Goal: Task Accomplishment & Management: Use online tool/utility

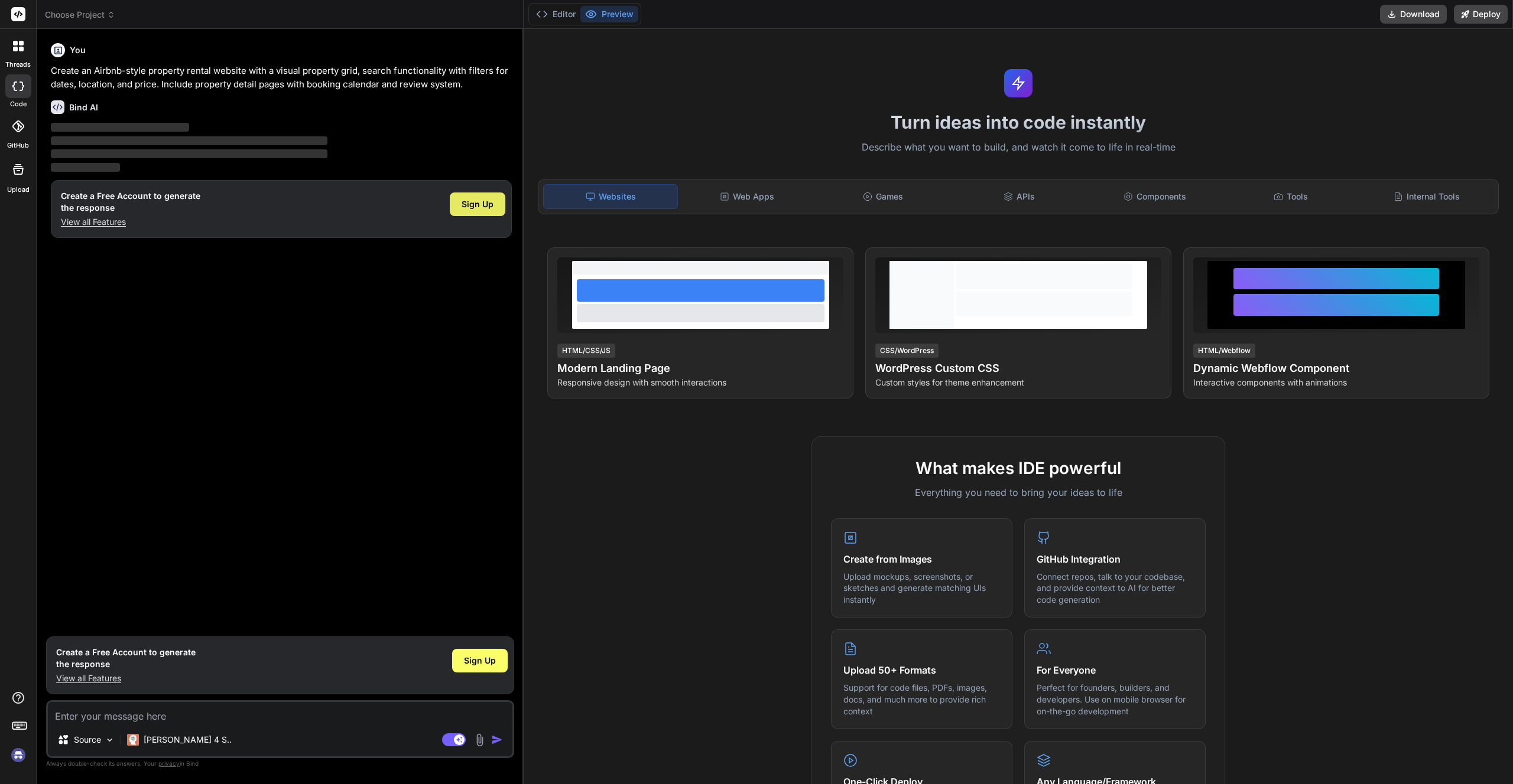
click at [478, 203] on span "Sign Up" at bounding box center [478, 204] width 32 height 12
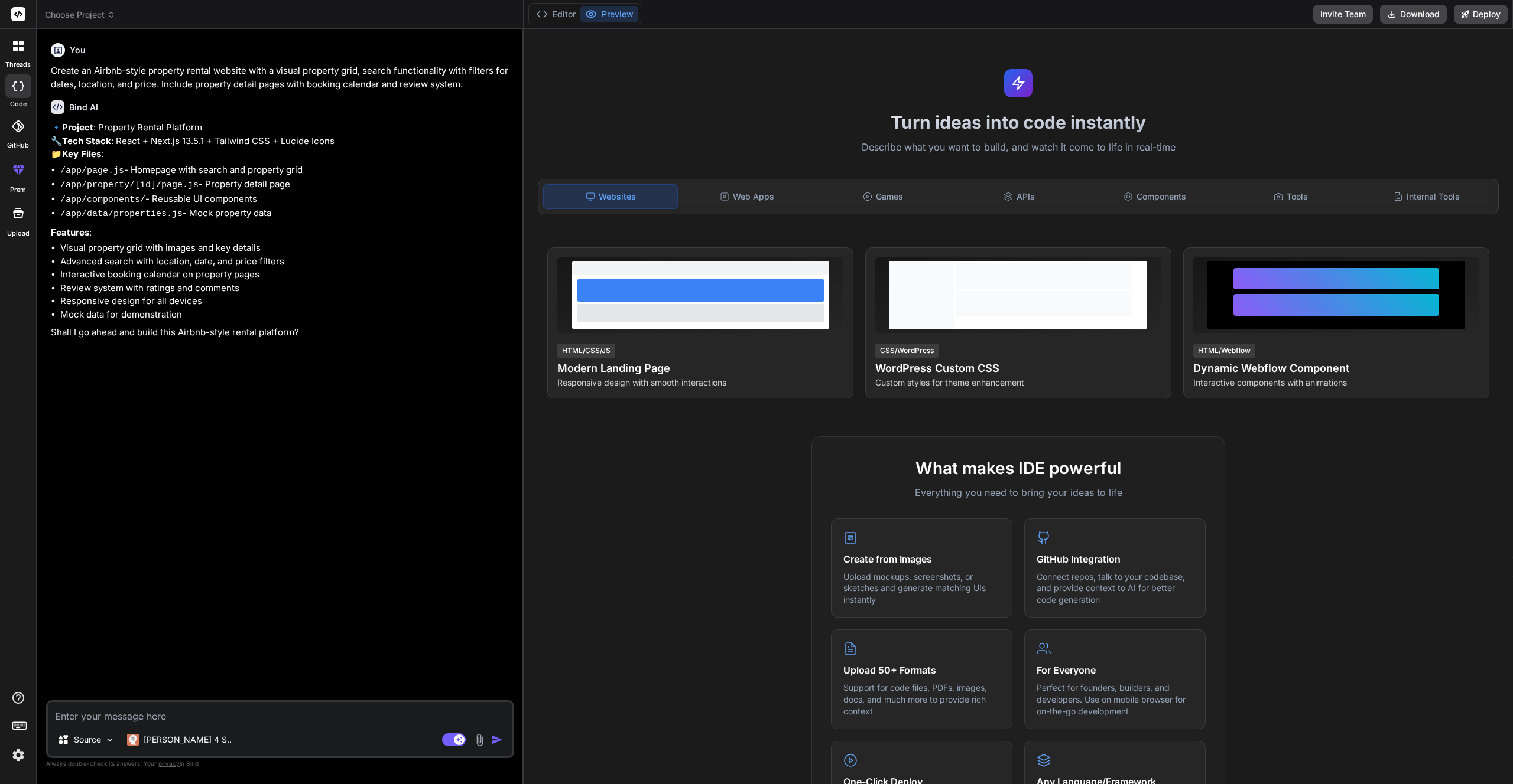
type textarea "x"
click at [196, 723] on textarea at bounding box center [280, 713] width 464 height 21
type textarea "y"
type textarea "x"
type textarea "ye"
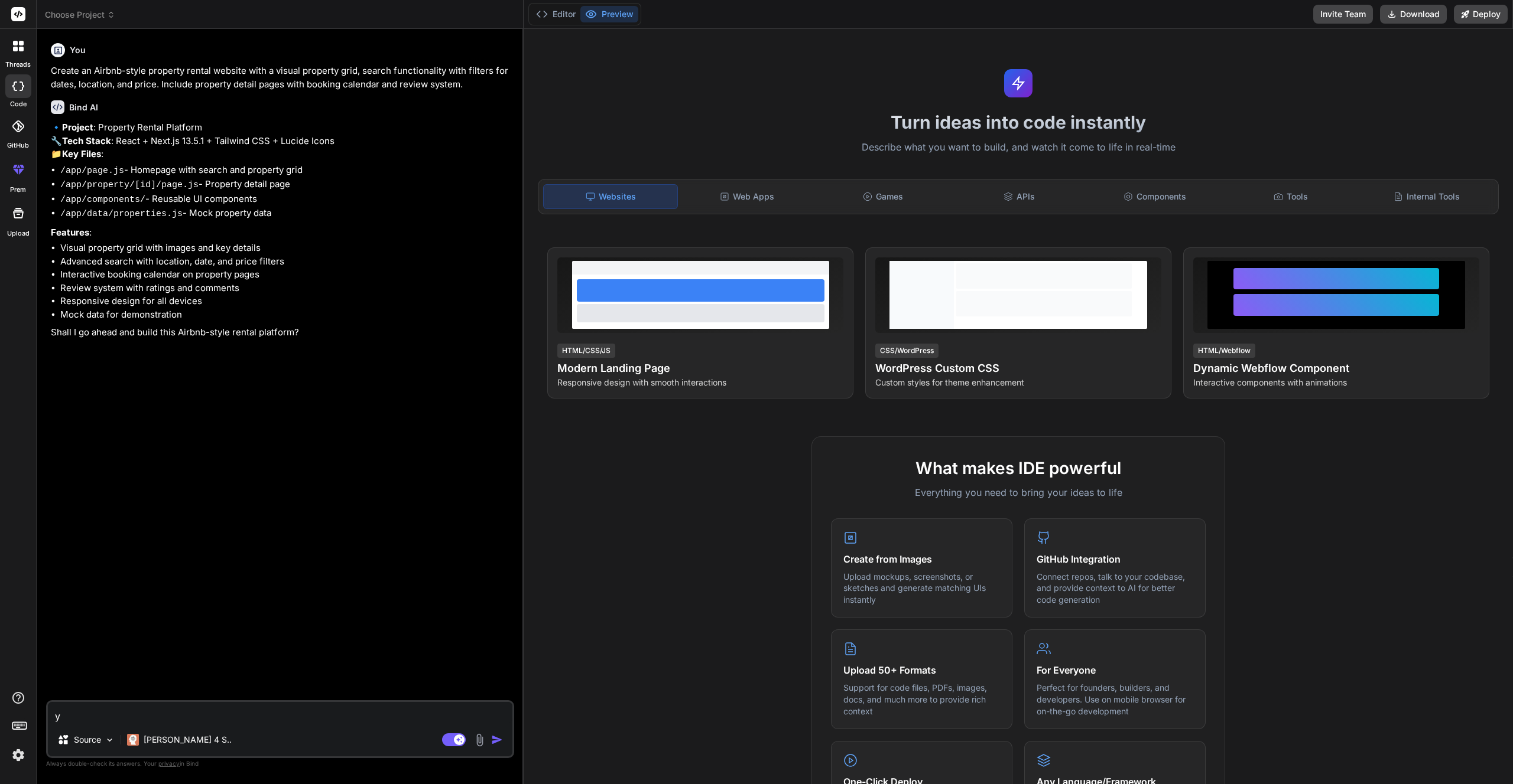
type textarea "x"
type textarea "yes"
type textarea "x"
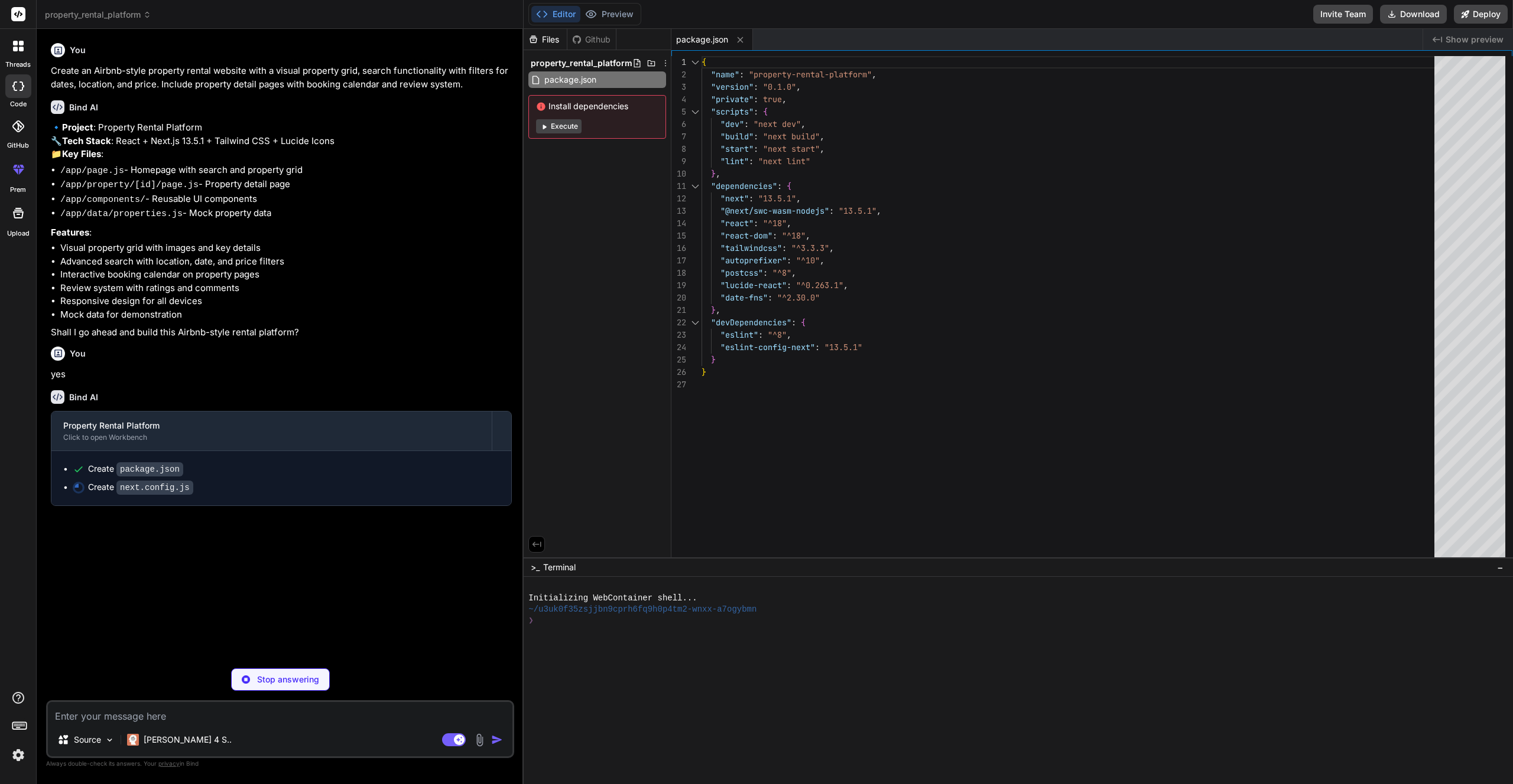
type textarea "x"
type textarea "module.exports = nextConfig"
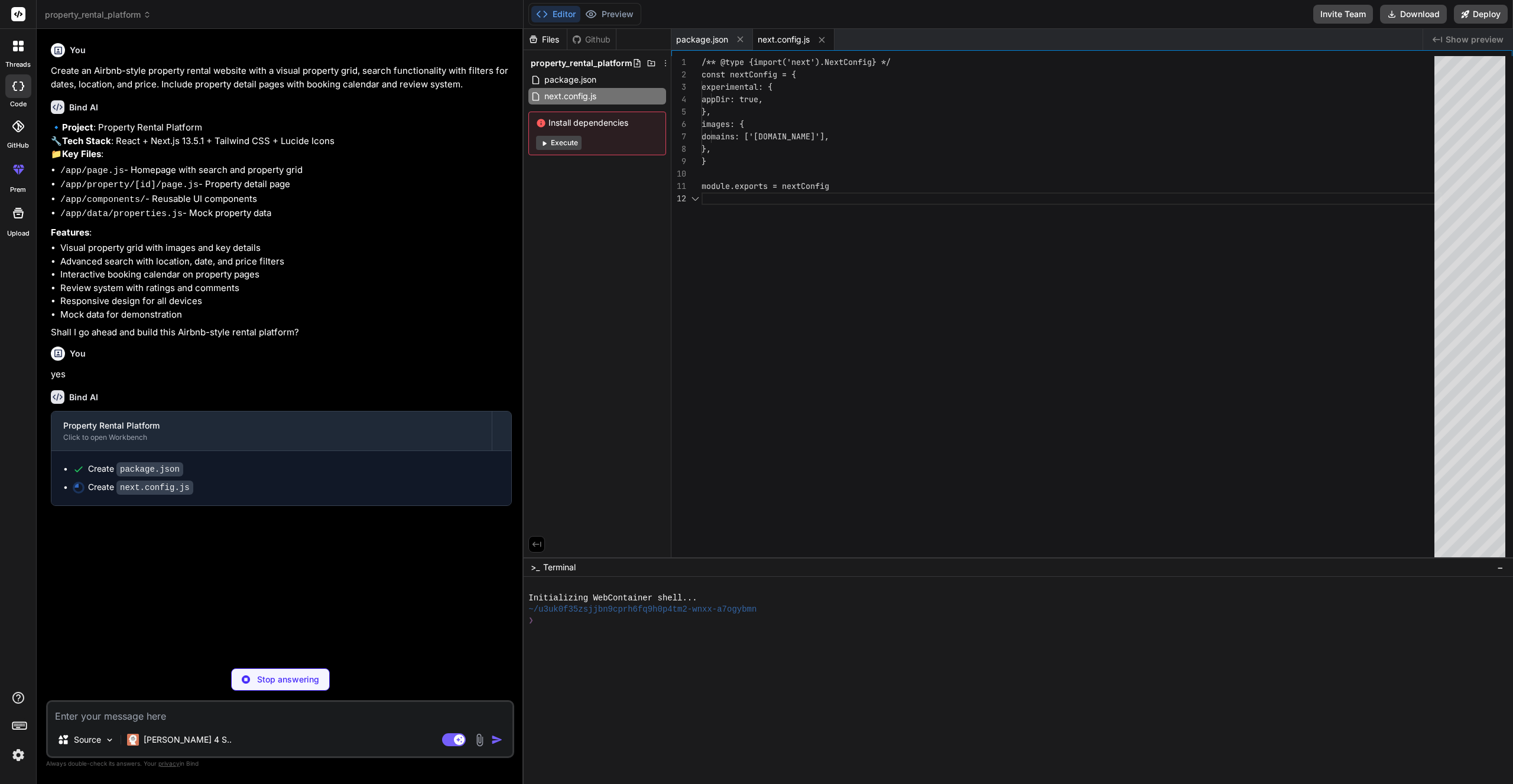
scroll to position [12, 0]
type textarea "x"
type textarea "primary: '#FF385C', secondary: '#00A699', }, }, }, plugins: [], }"
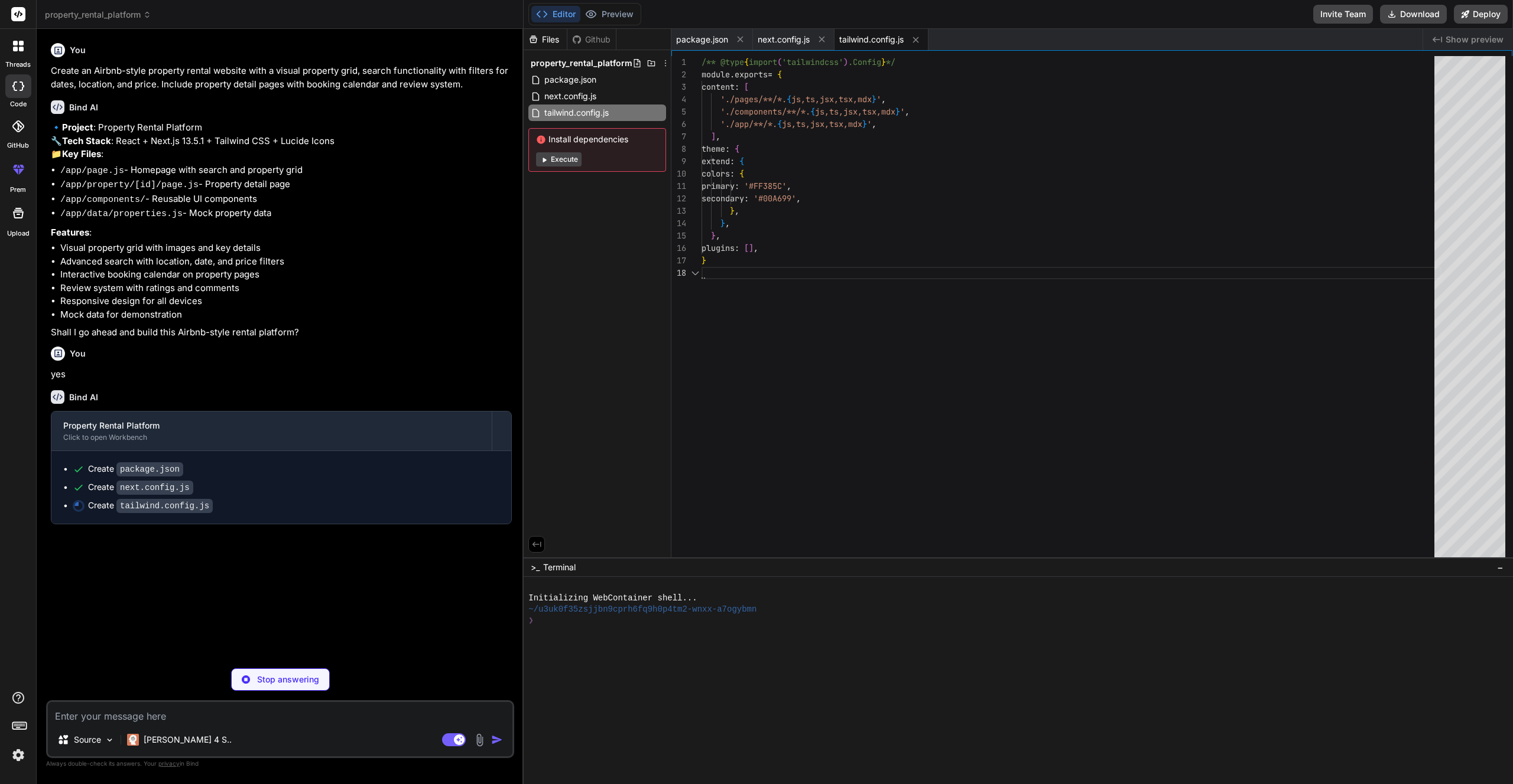
type textarea "x"
type textarea "module.exports = { plugins: { tailwindcss: {}, autoprefixer: {}, }, }"
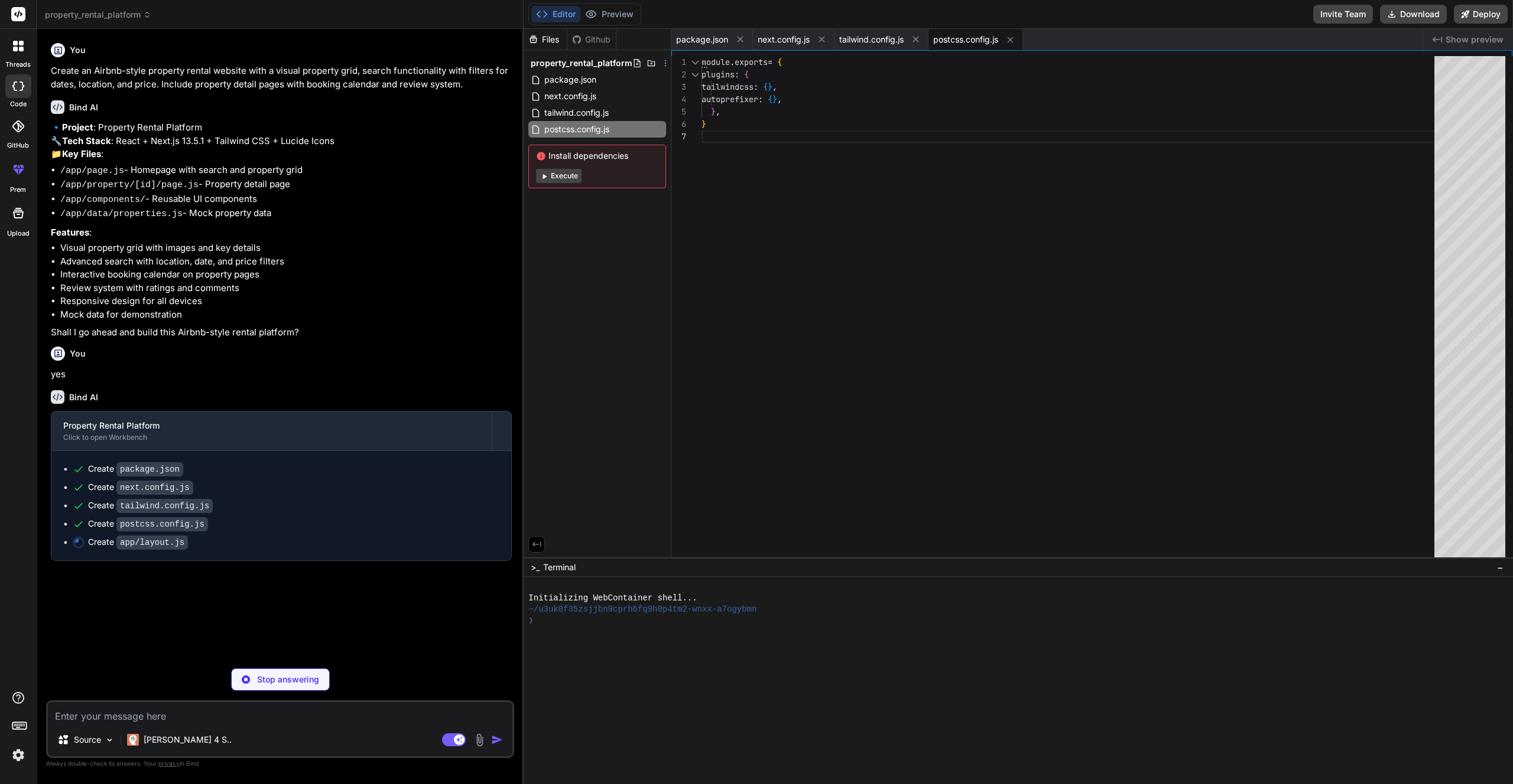
type textarea "x"
type textarea "<body className="antialiased">{children}</body> </html> ) }"
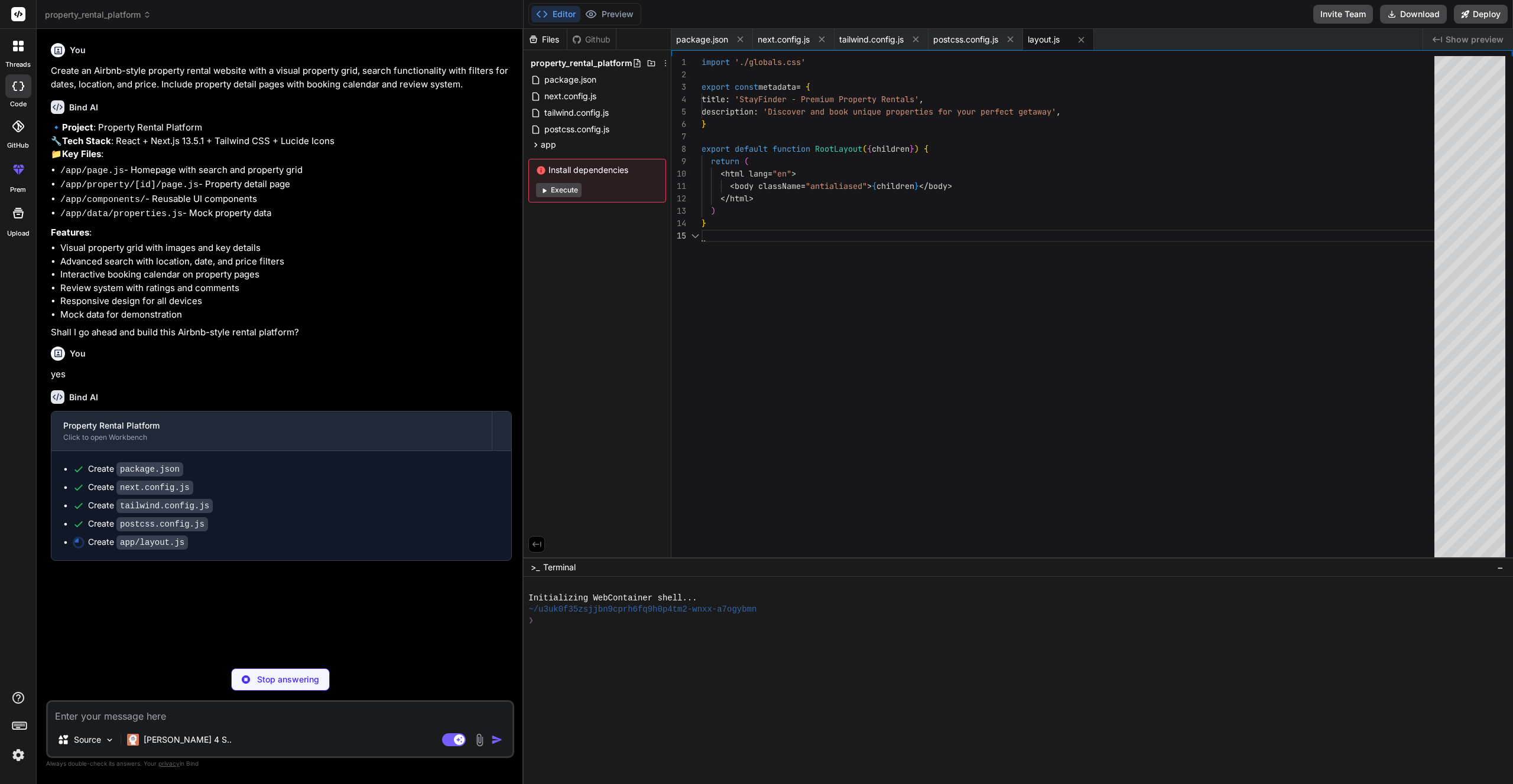
scroll to position [49, 0]
type textarea "x"
type textarea "@layer components { .btn-primary { @apply bg-primary hover:bg-primary/90 text-w…"
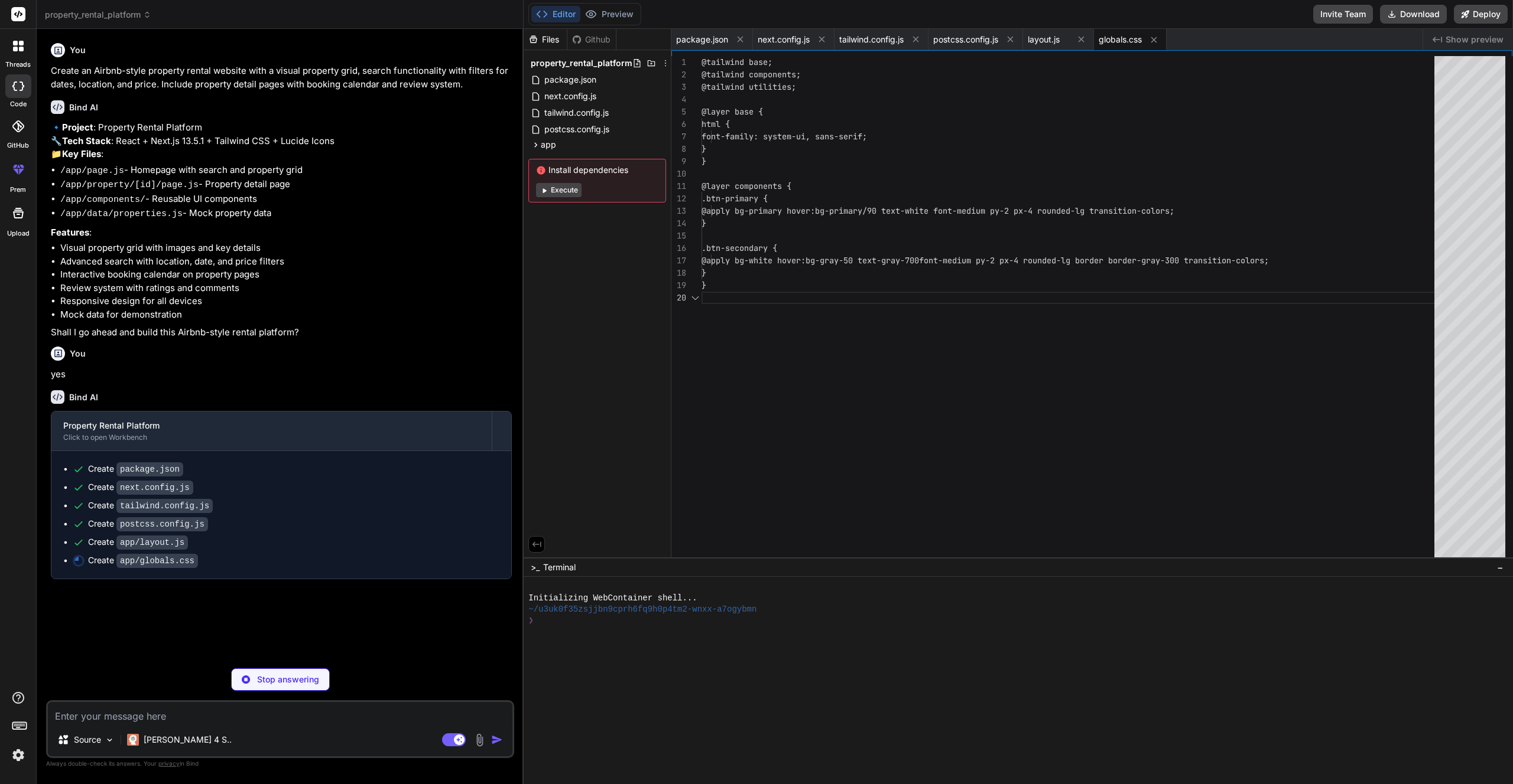
scroll to position [112, 0]
type textarea "x"
type textarea "avatar: "[URL][DOMAIN_NAME]", rating: 5, date: "[DATE]", comment: "Stunning mod…"
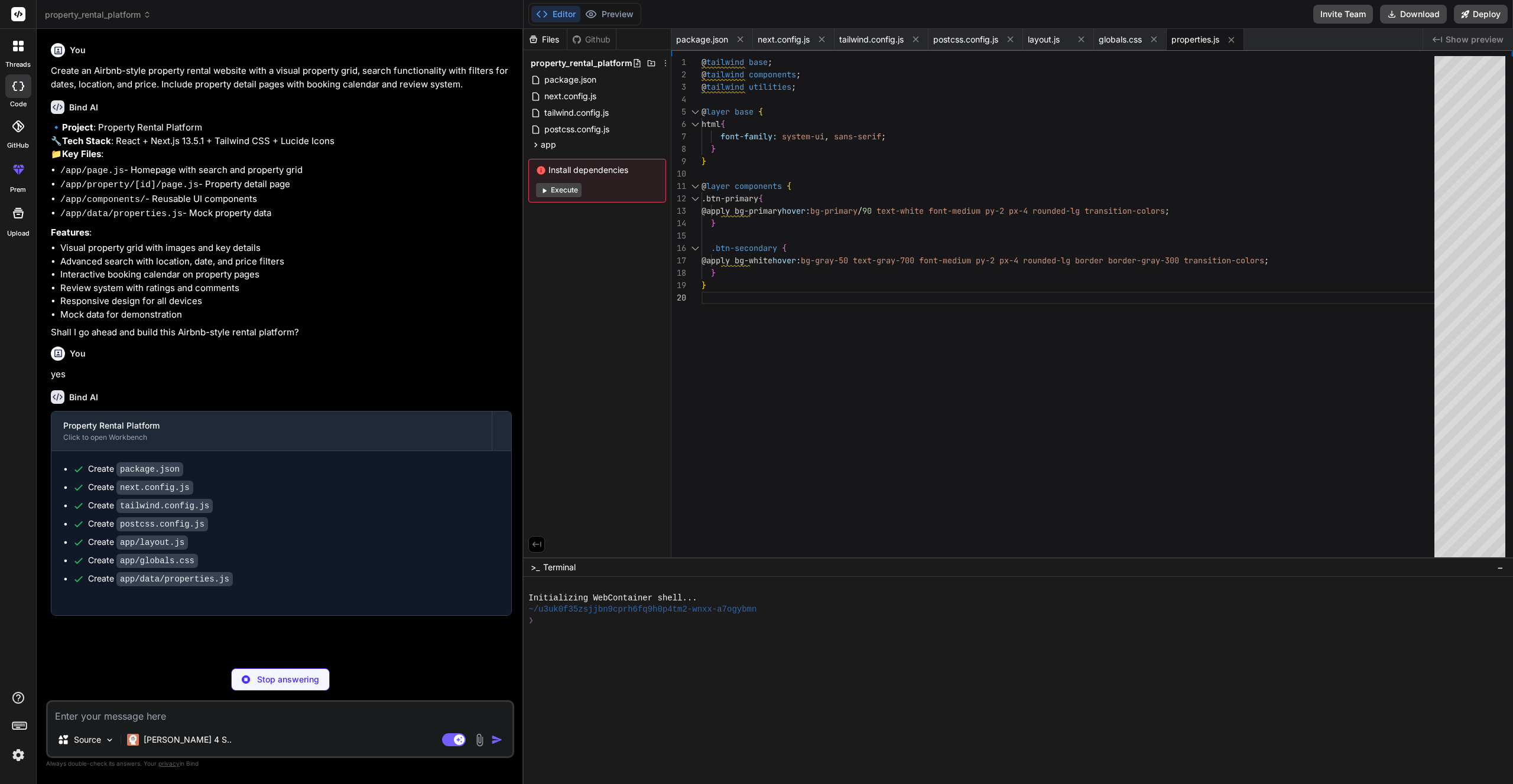
type textarea "x"
type textarea "</div> </div> </div> </div> </header> ) }"
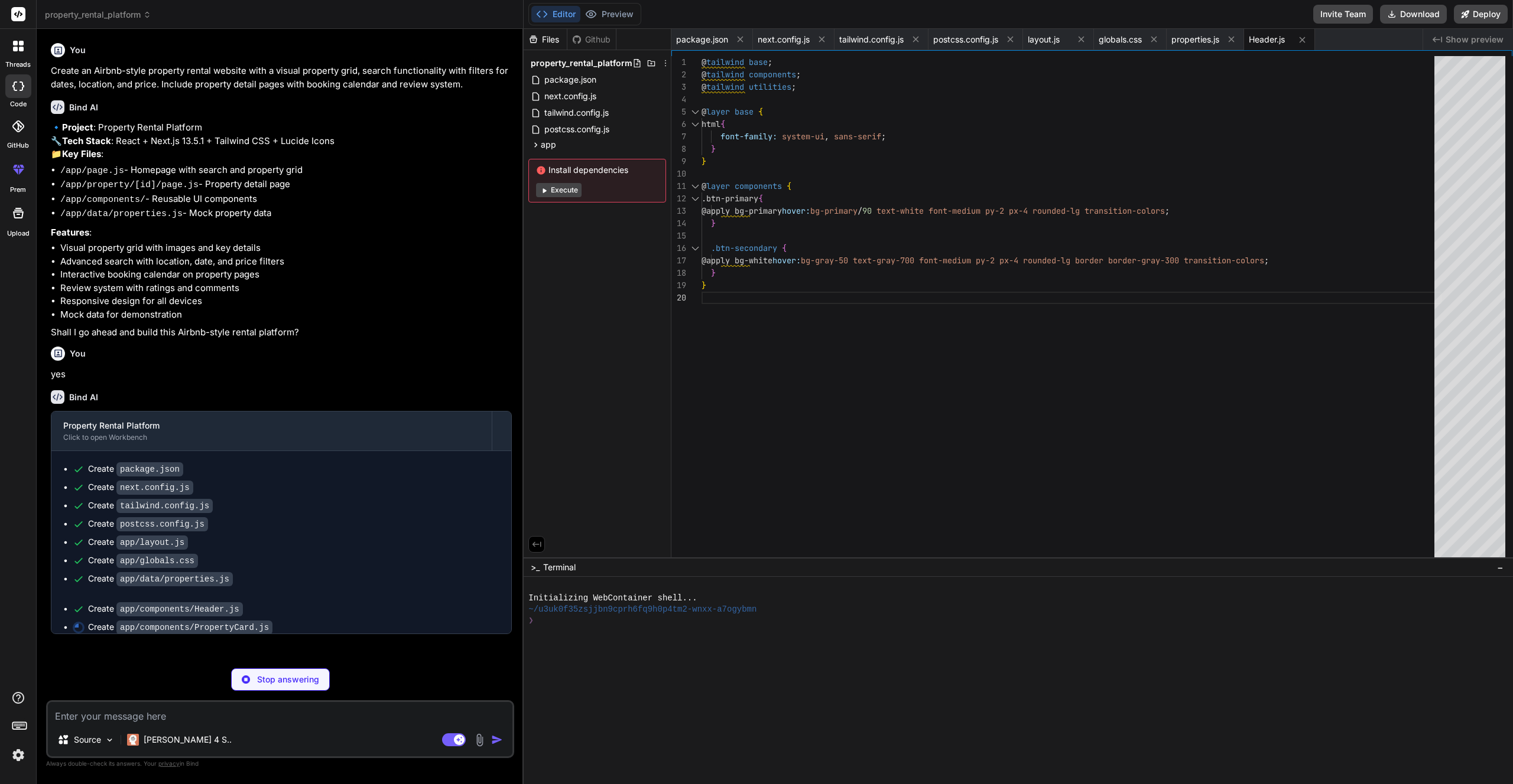
scroll to position [87, 0]
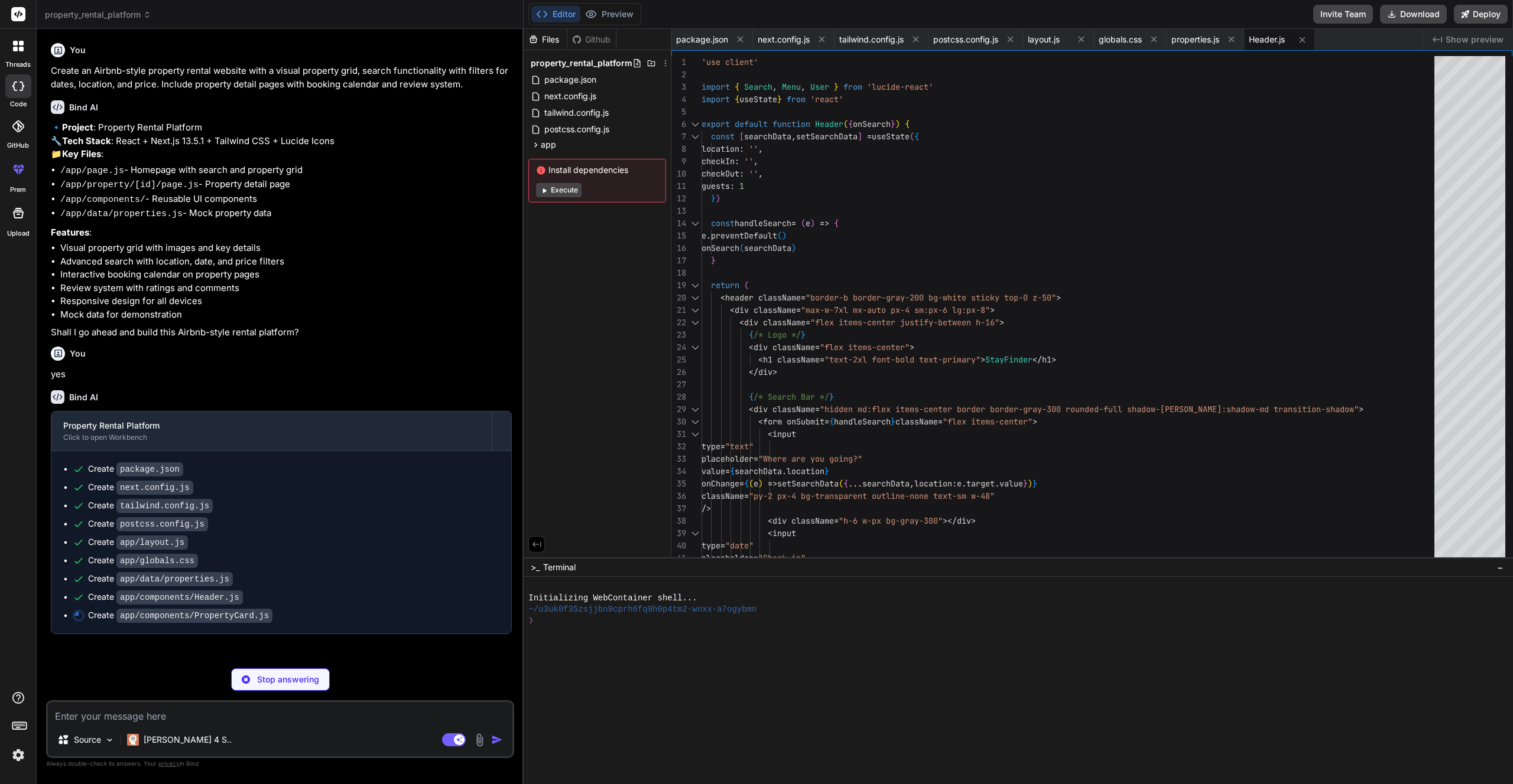
click at [567, 188] on button "Execute" at bounding box center [558, 190] width 46 height 14
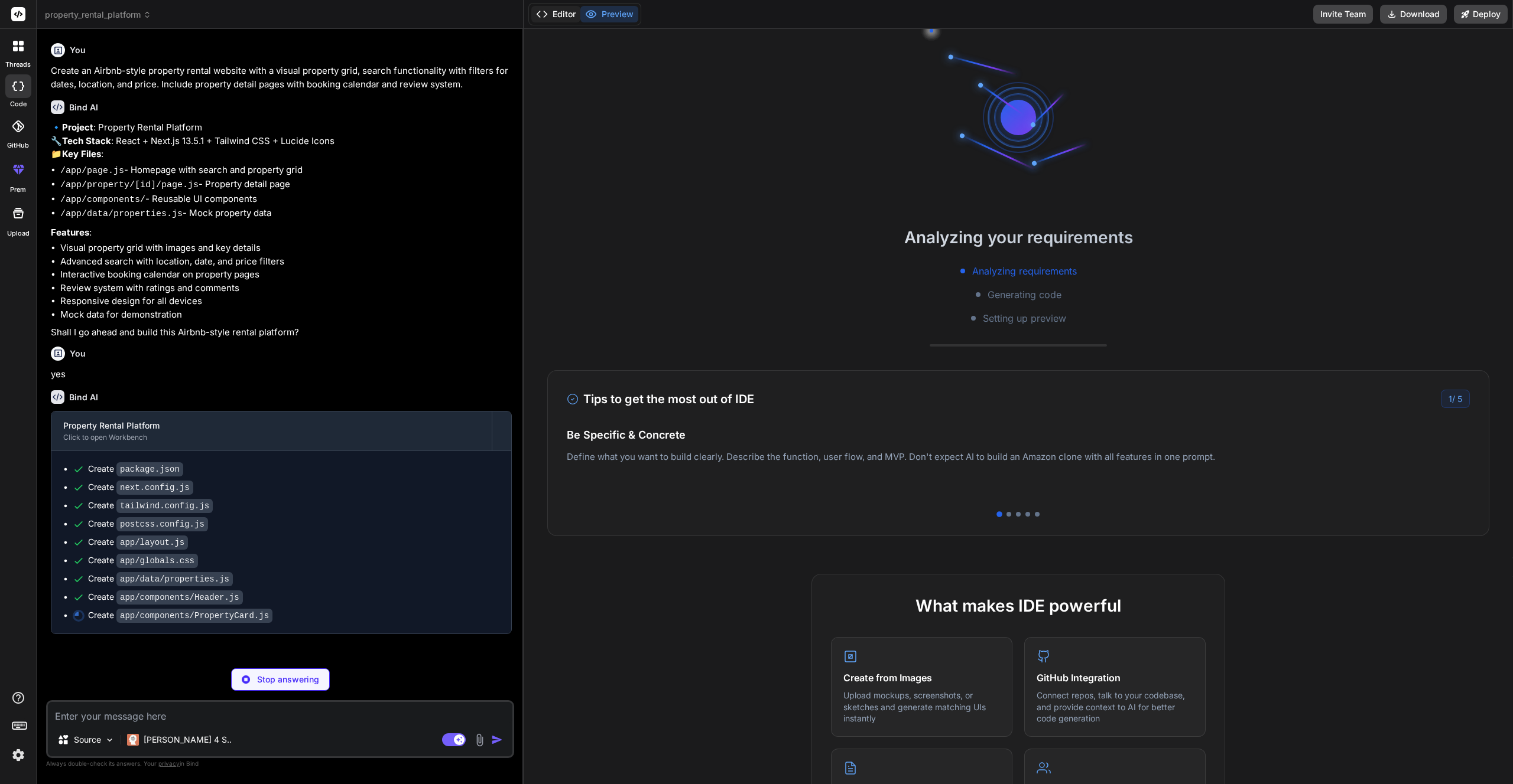
click at [555, 11] on button "Editor" at bounding box center [555, 14] width 49 height 17
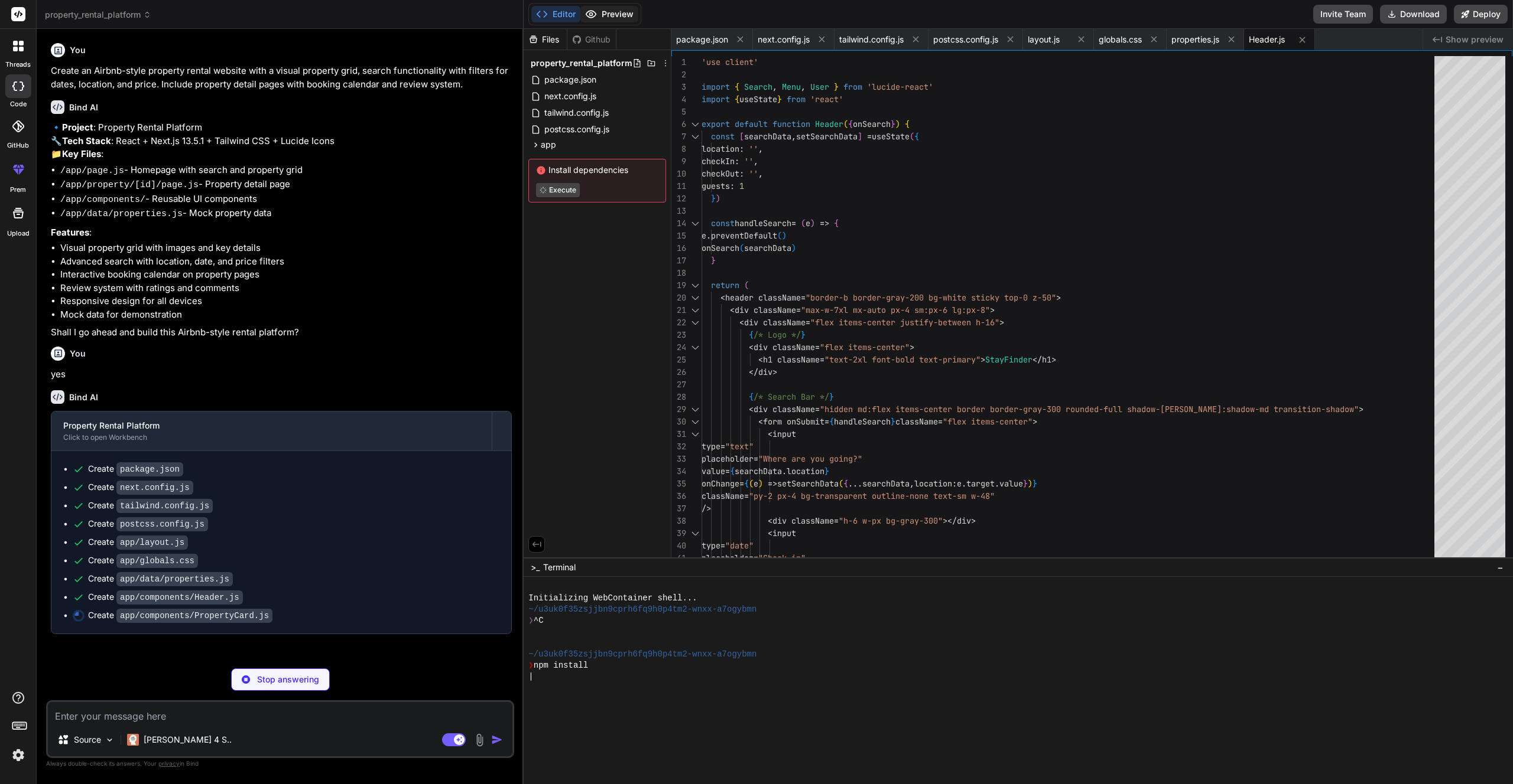
click at [610, 12] on button "Preview" at bounding box center [609, 14] width 58 height 17
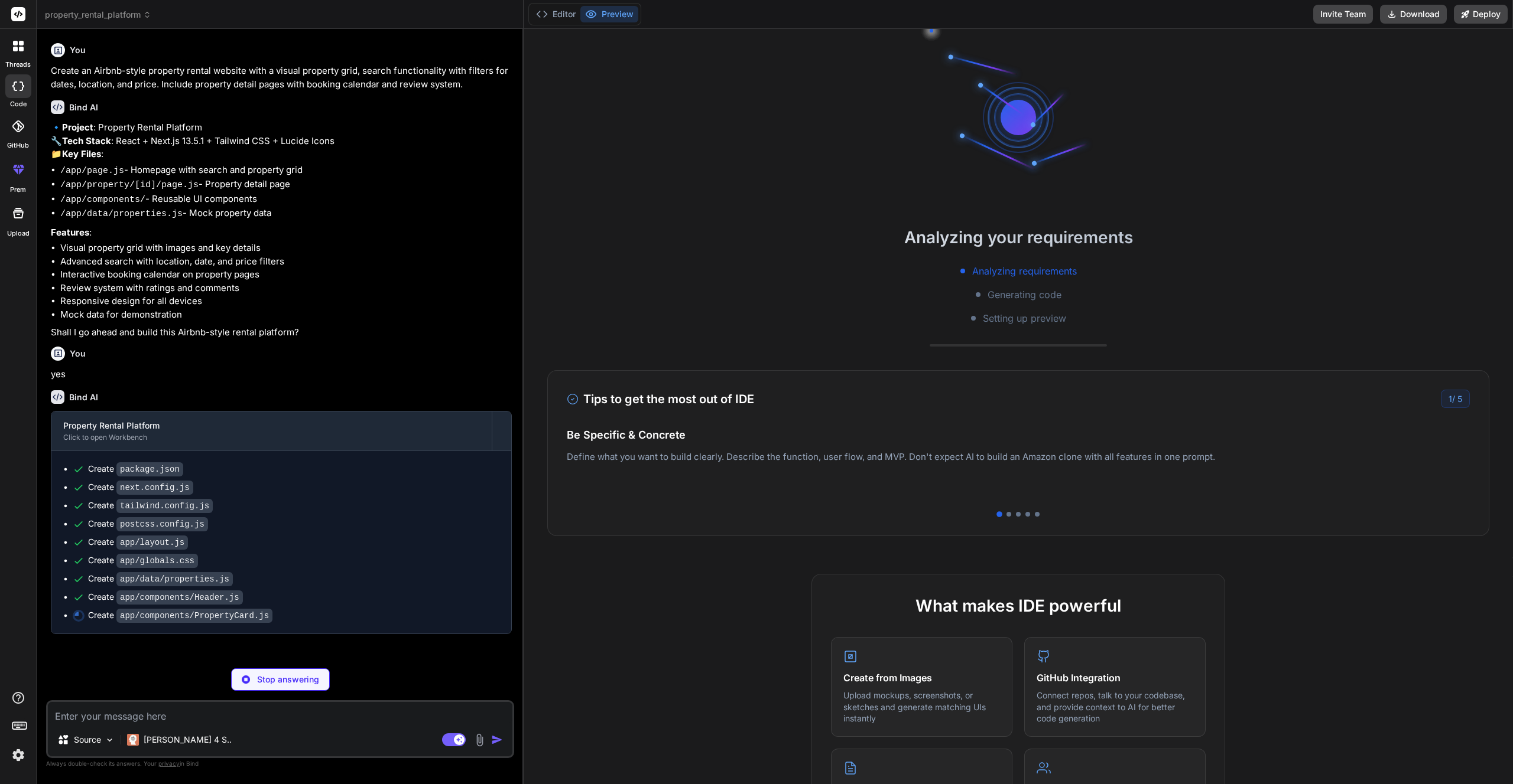
type textarea "x"
type textarea "</Link> </div> ) }"
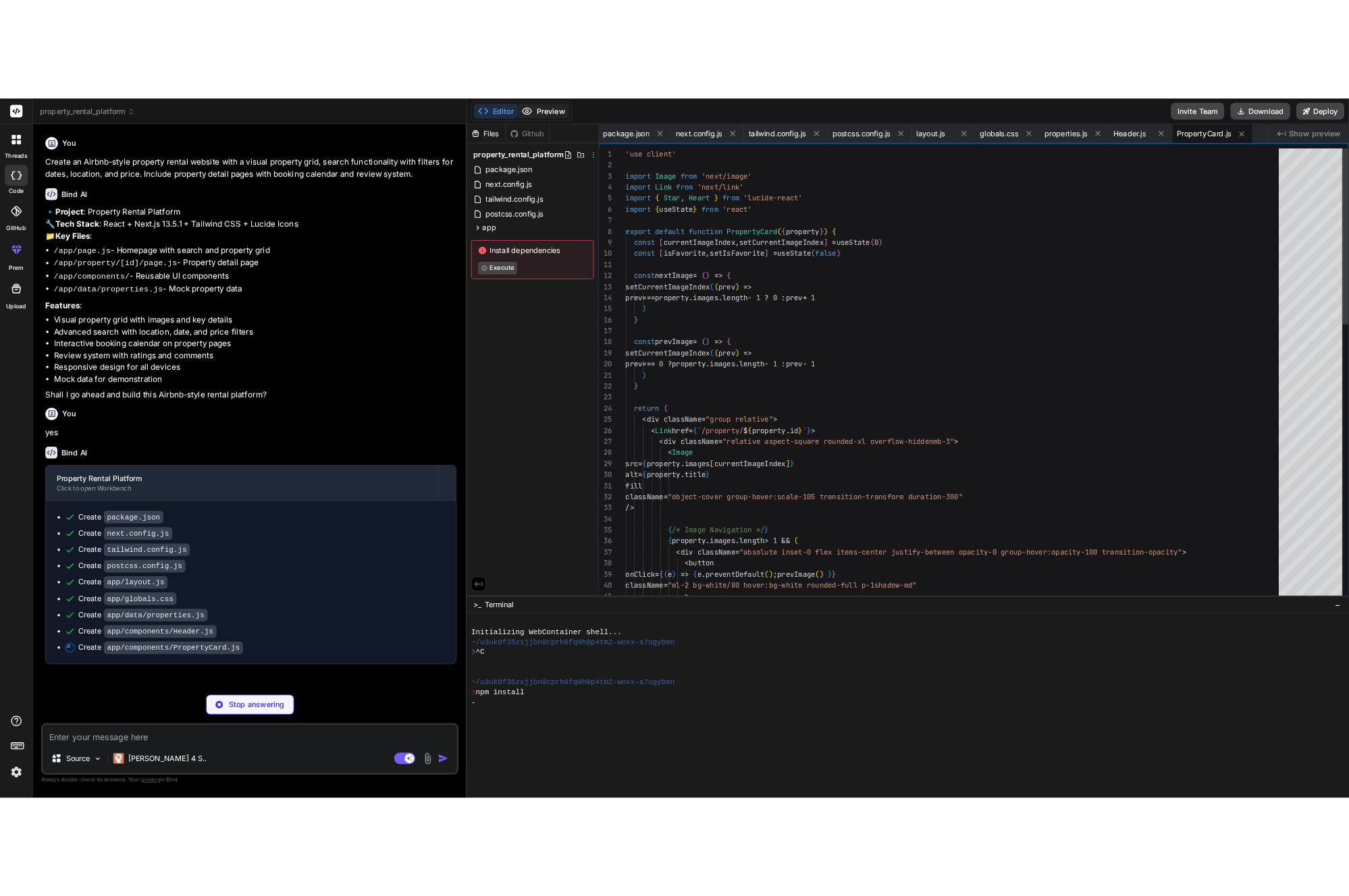
scroll to position [70, 0]
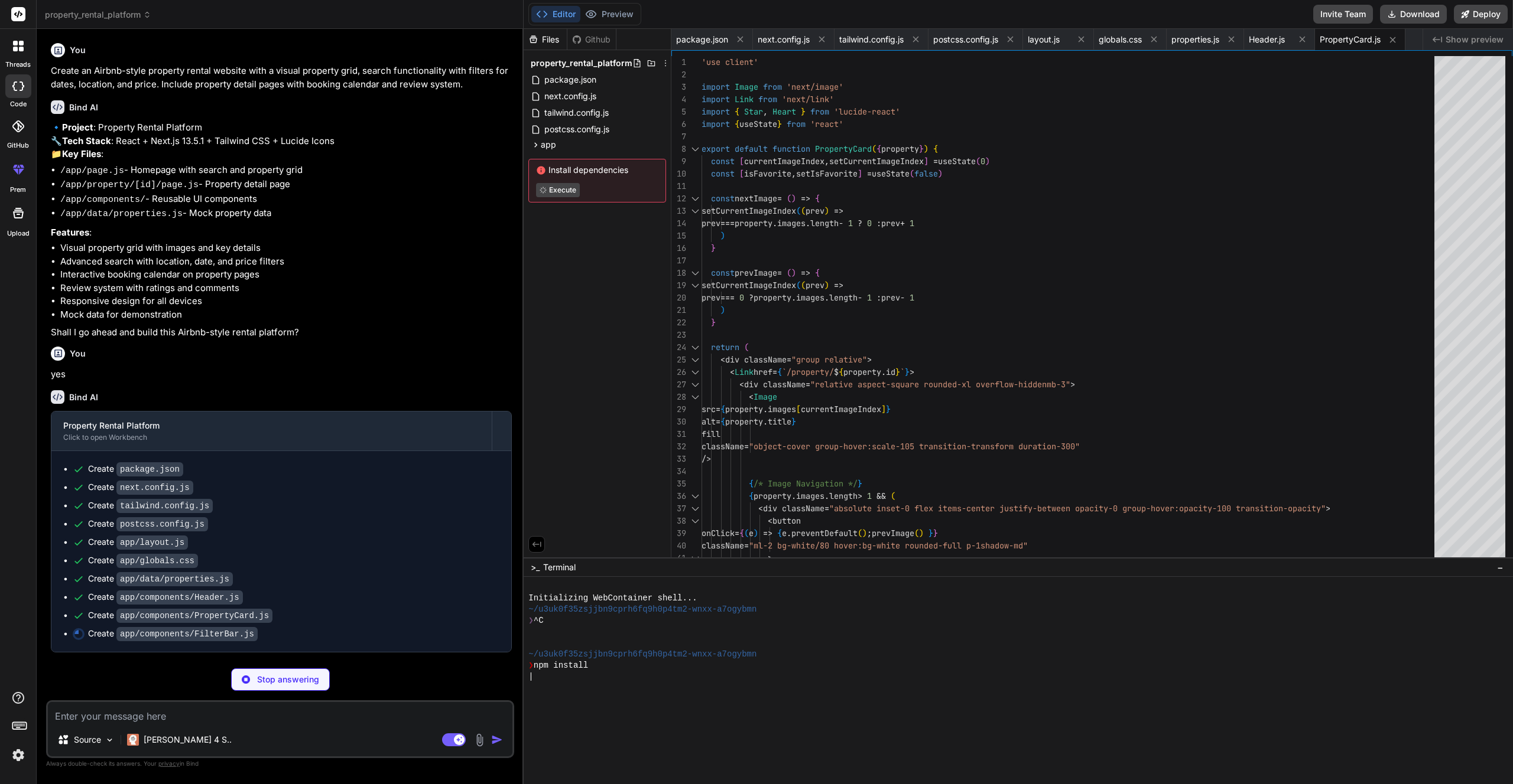
type textarea "x"
type textarea "</div> </div> ) }"
type textarea "x"
type textarea "{[DOMAIN_NAME]((property) => ( <PropertyCard key={[DOMAIN_NAME]} property={prop…"
type textarea "x"
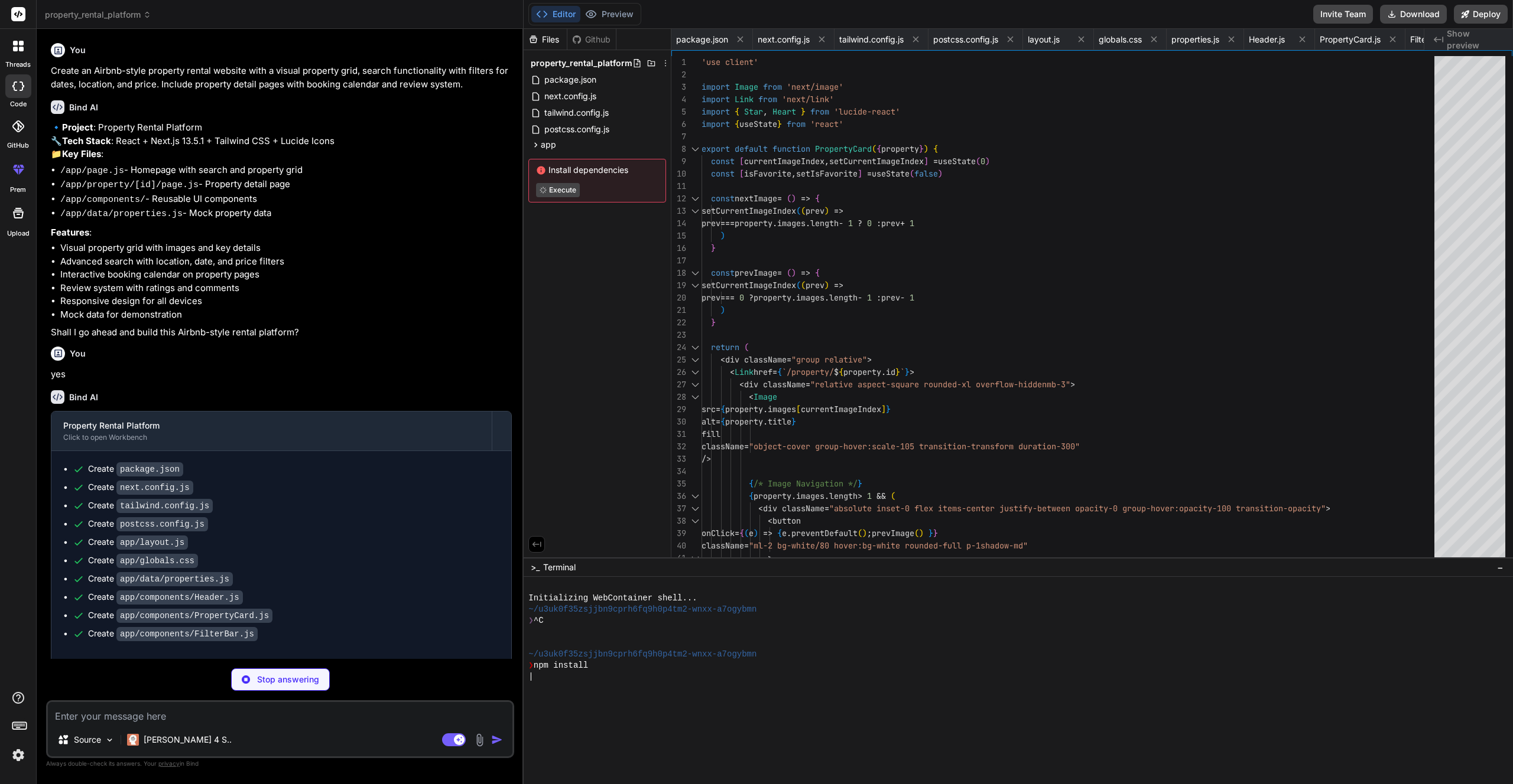
type textarea "</div> </div> ) }"
type textarea "x"
type textarea "You won't be charged yet </p> </div> ) }"
type textarea "x"
type textarea ")} </div> ) }"
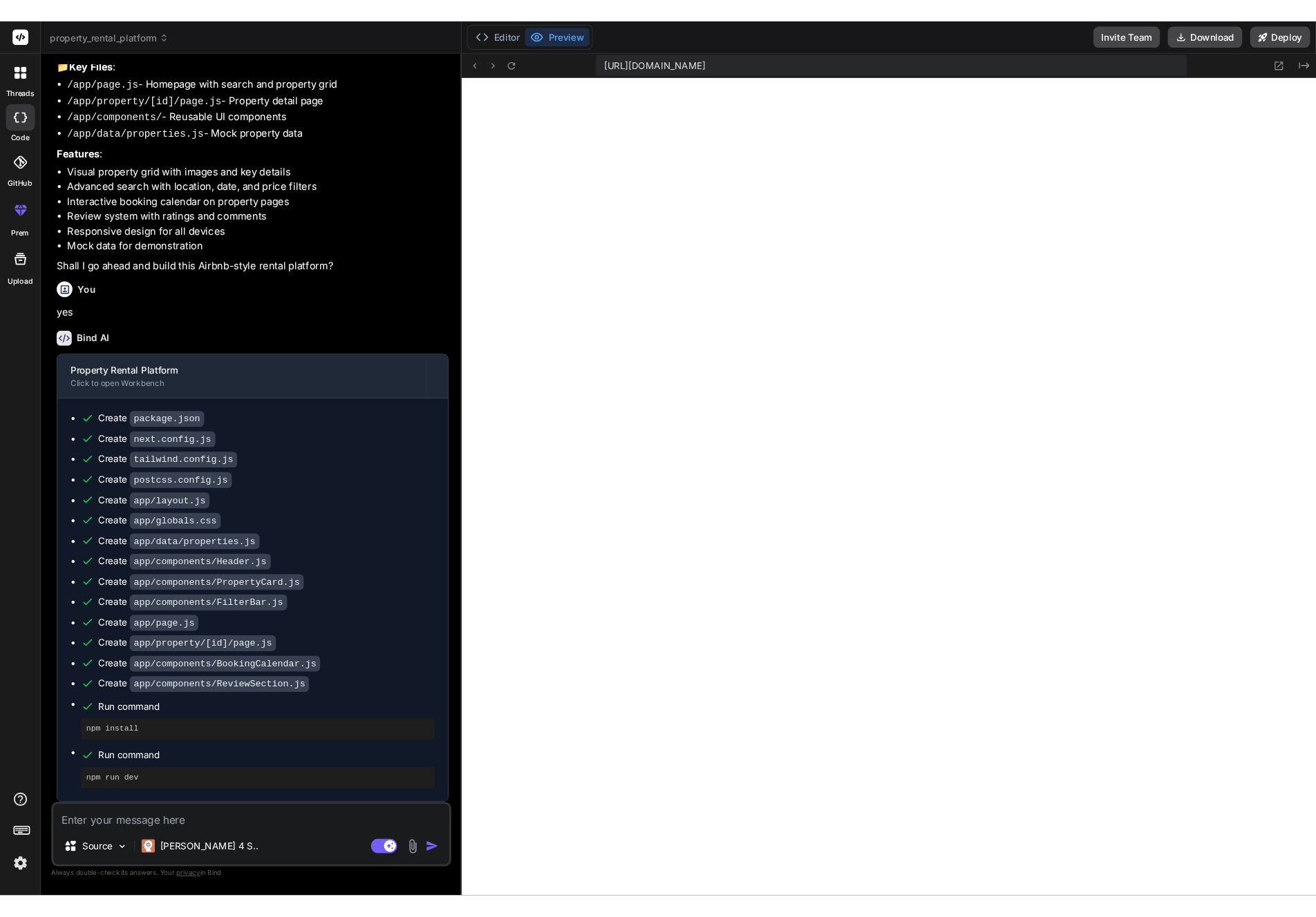
scroll to position [1444, 0]
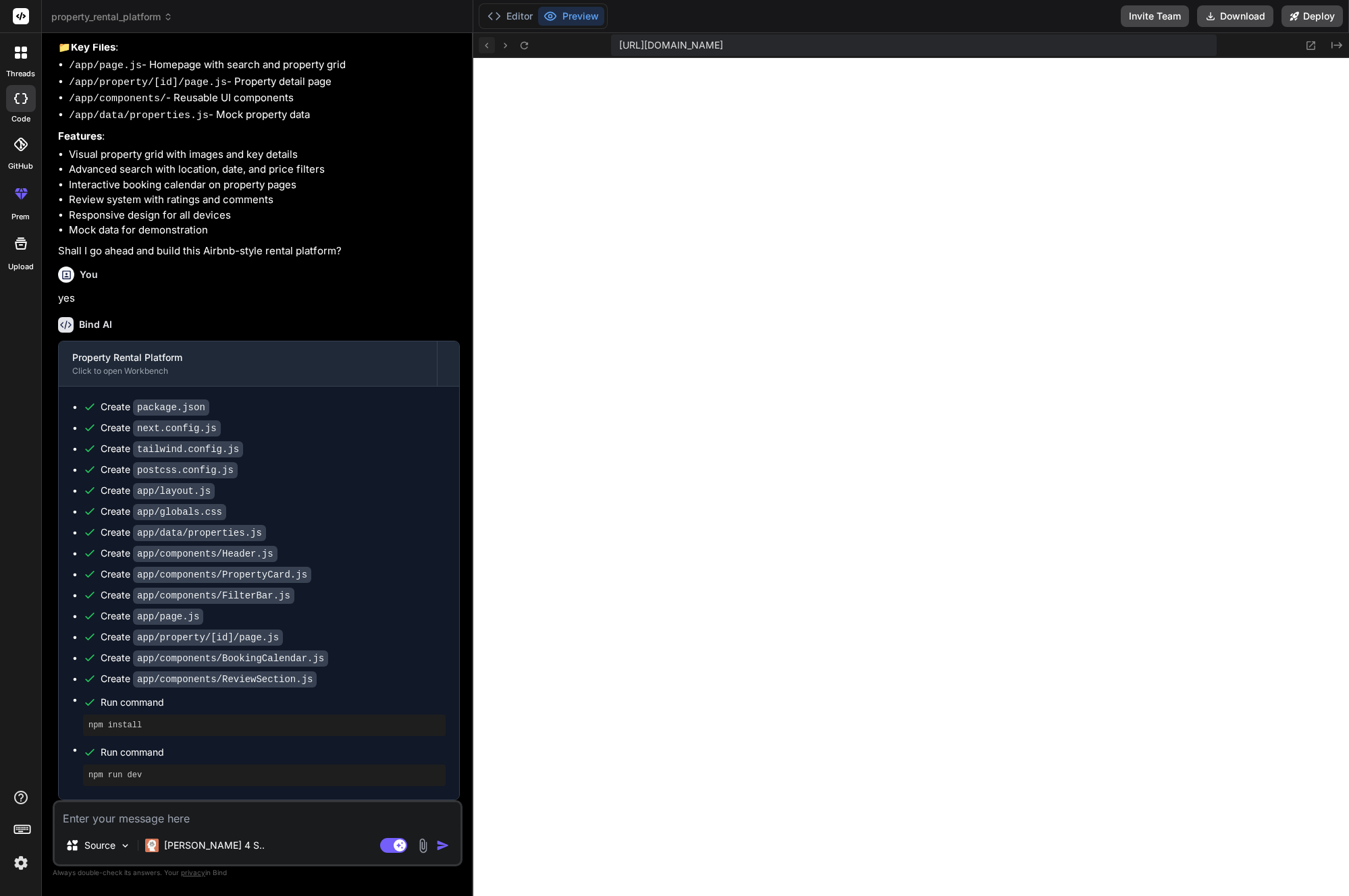
click at [485, 48] on icon at bounding box center [486, 46] width 12 height 12
click at [485, 43] on icon at bounding box center [486, 46] width 12 height 12
click at [493, 48] on button at bounding box center [487, 46] width 16 height 16
click at [493, 46] on button at bounding box center [487, 46] width 16 height 16
click at [527, 43] on icon at bounding box center [524, 45] width 7 height 7
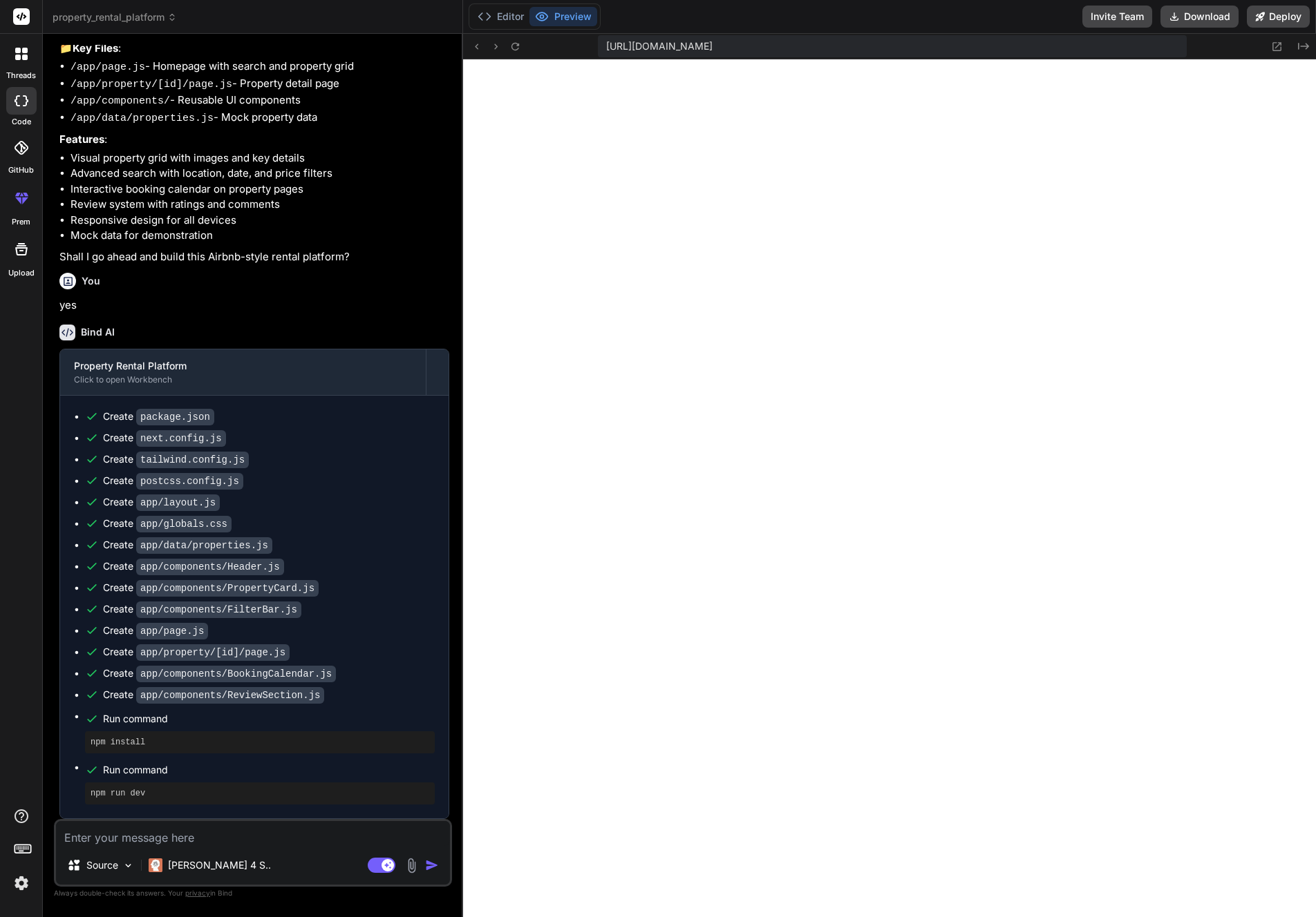
type textarea "x"
type textarea "</button> )} </div> ) }"
type textarea "x"
type textarea "Show all {totalReviews} reviews </button> )} </div> ) }"
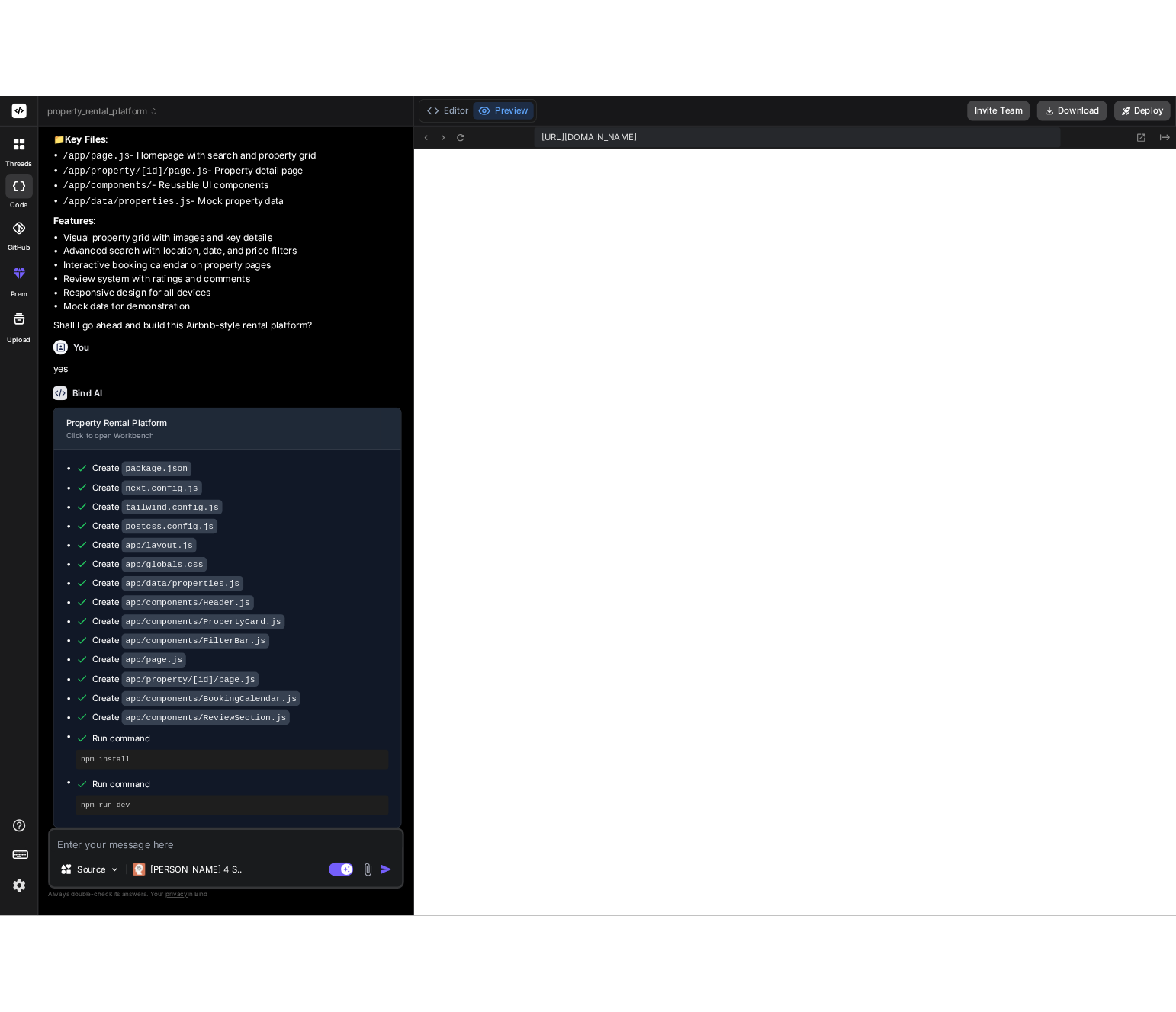
scroll to position [197, 0]
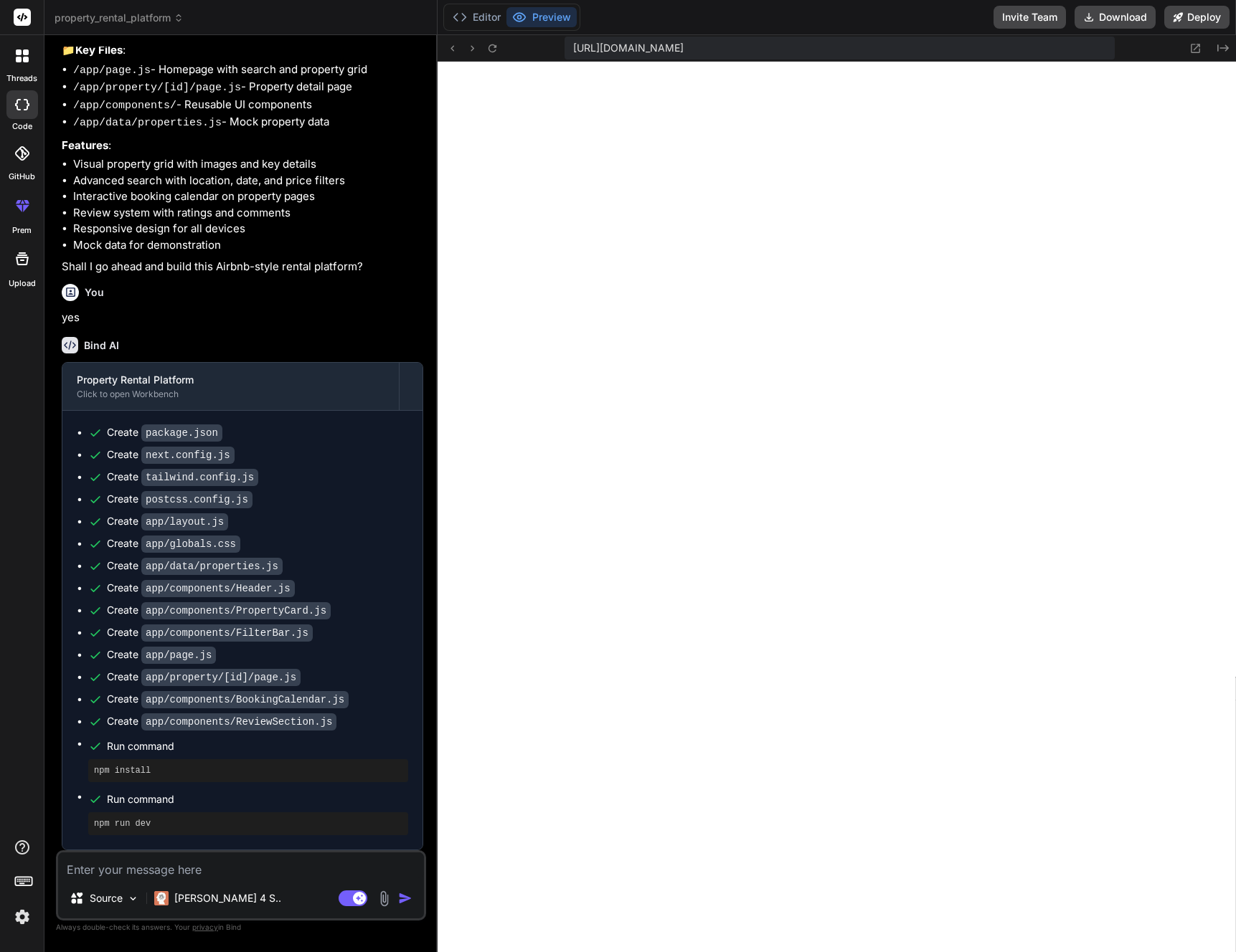
type textarea "x"
type textarea "{totalReviews > reviews.length && ( <button className="btn-secondary"> Show all…"
type textarea "x"
type textarea "Show all {totalReviews} reviews </button> )} </div> ) }"
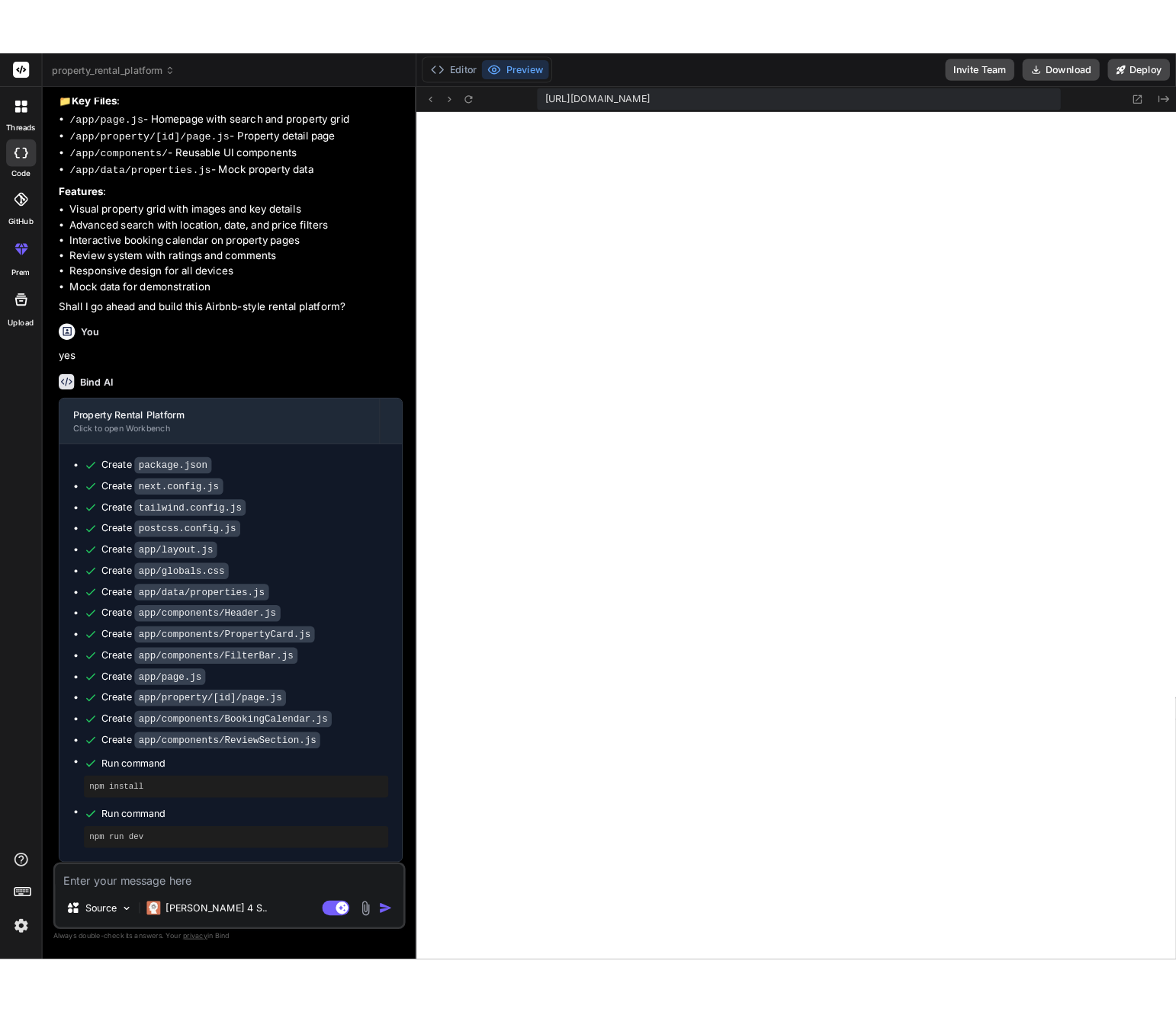
scroll to position [2390, 0]
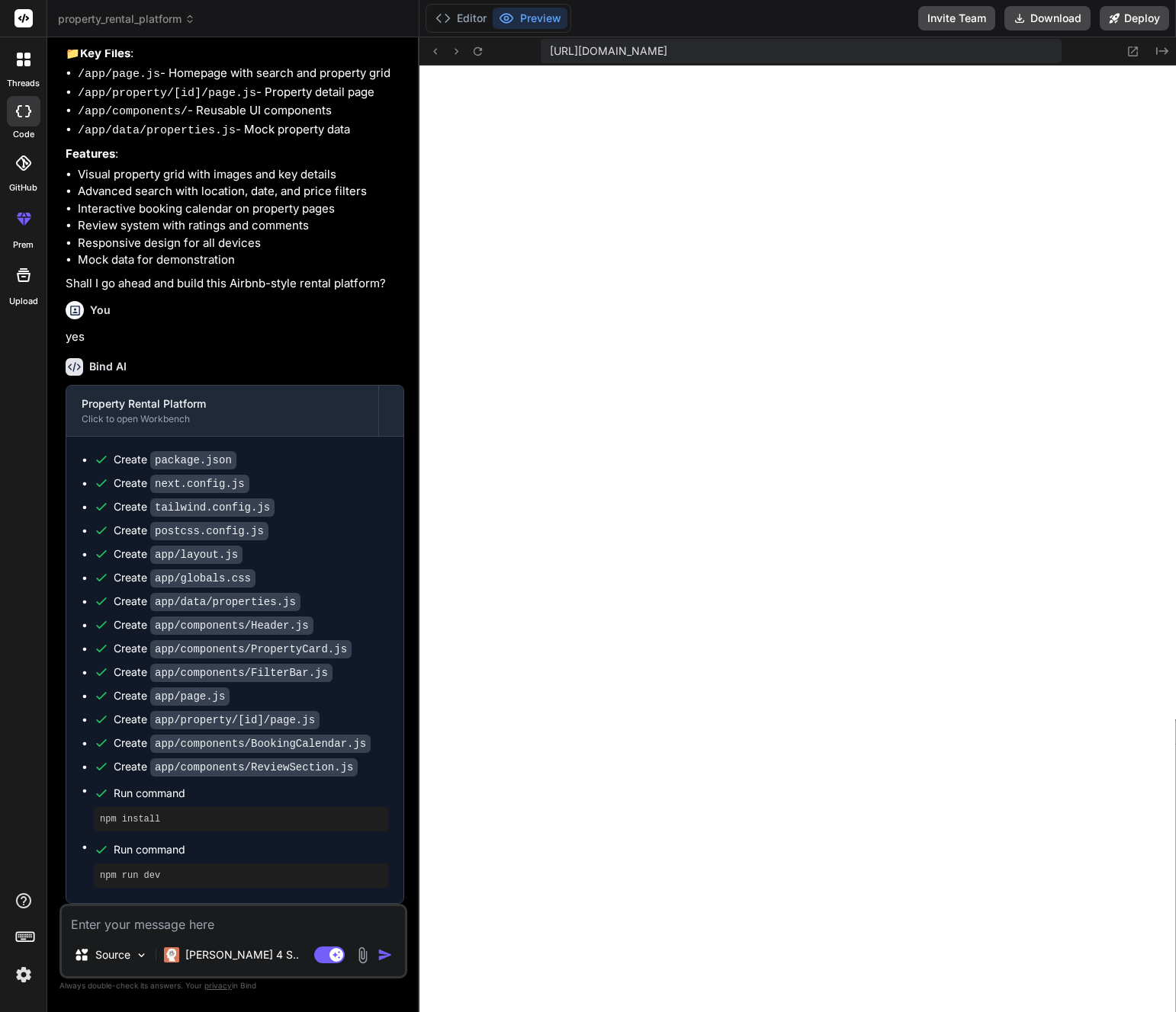
type textarea "x"
type textarea "}"
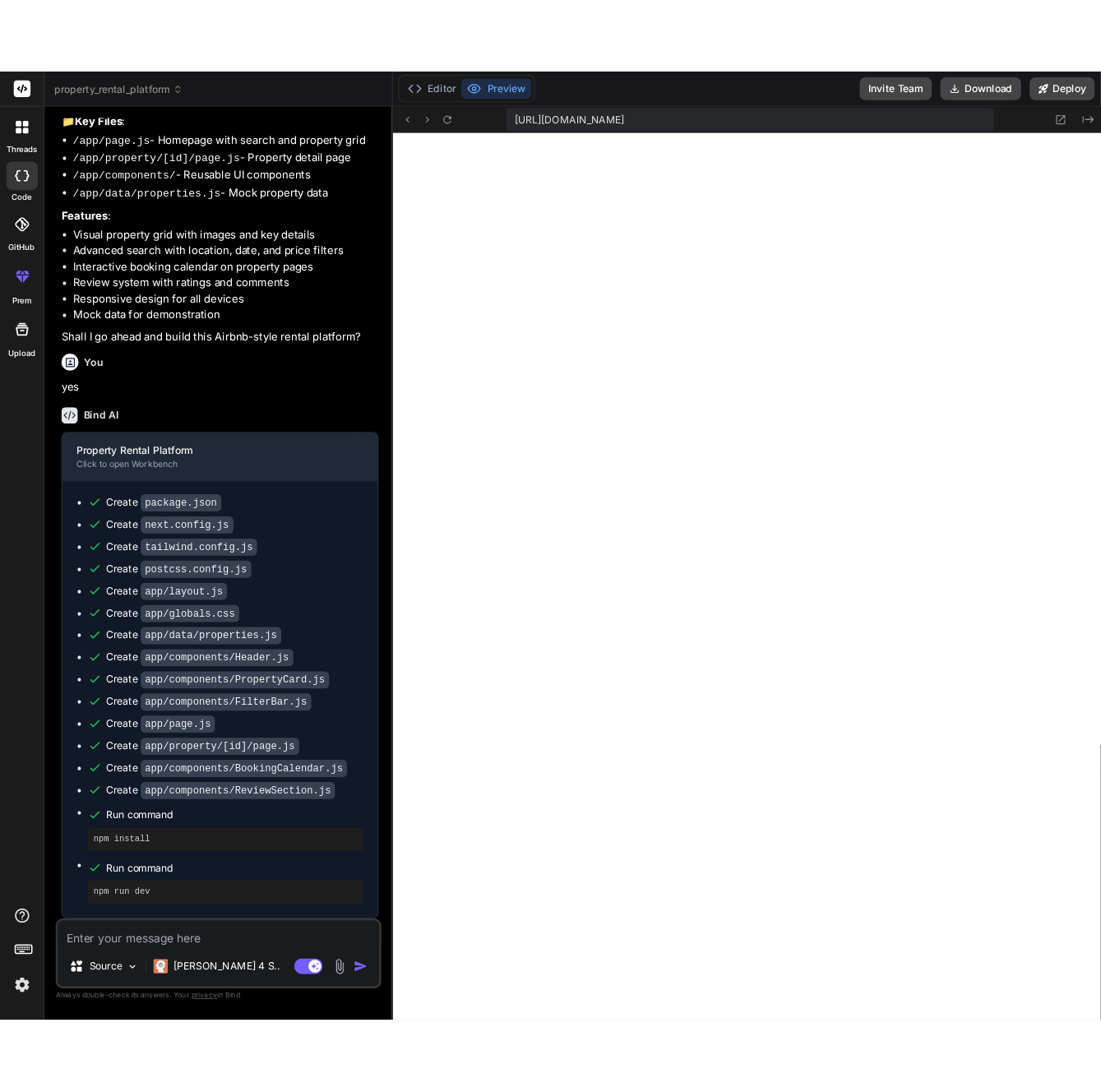
scroll to position [232, 0]
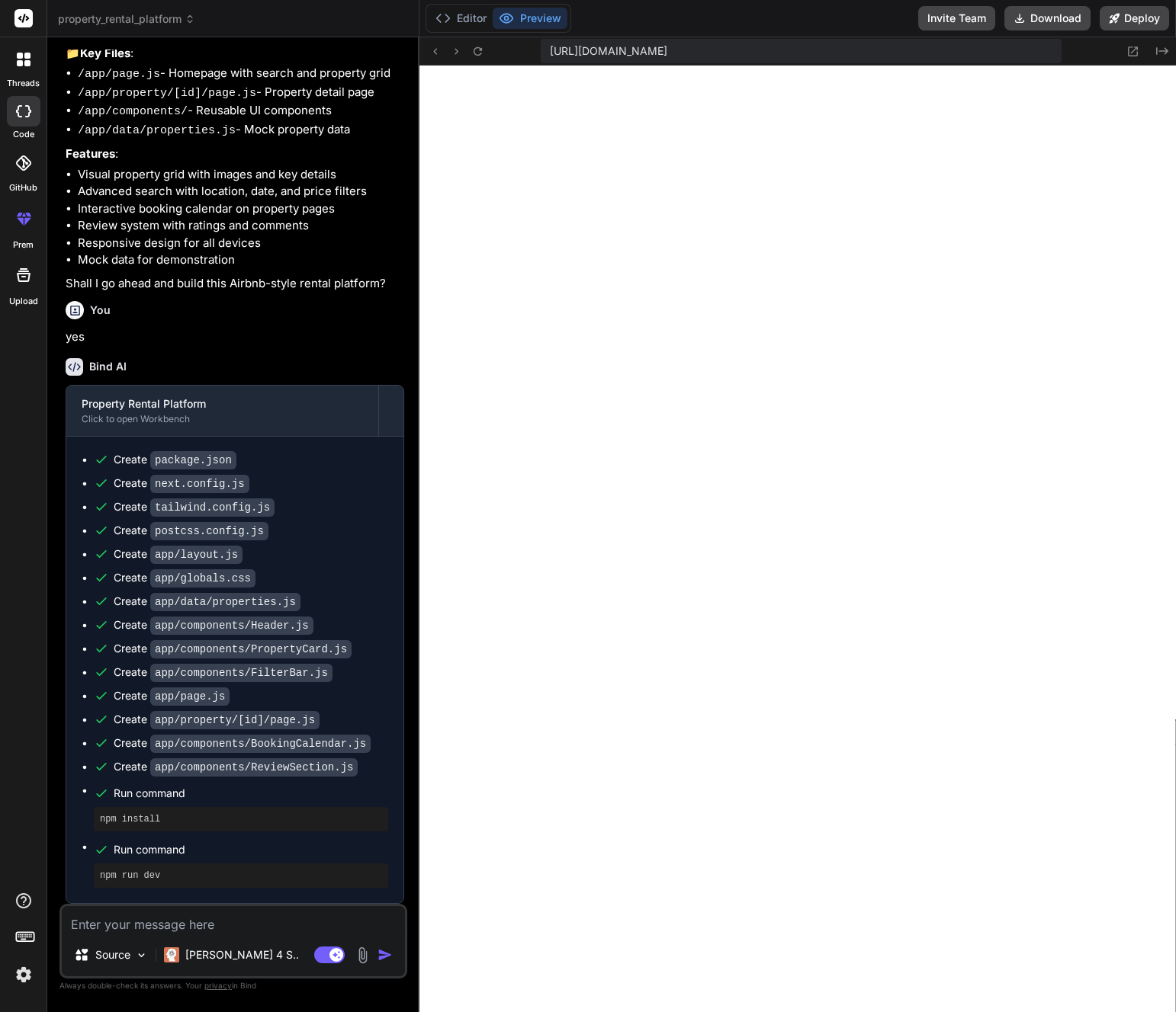
type textarea "x"
type textarea "</div> ) }"
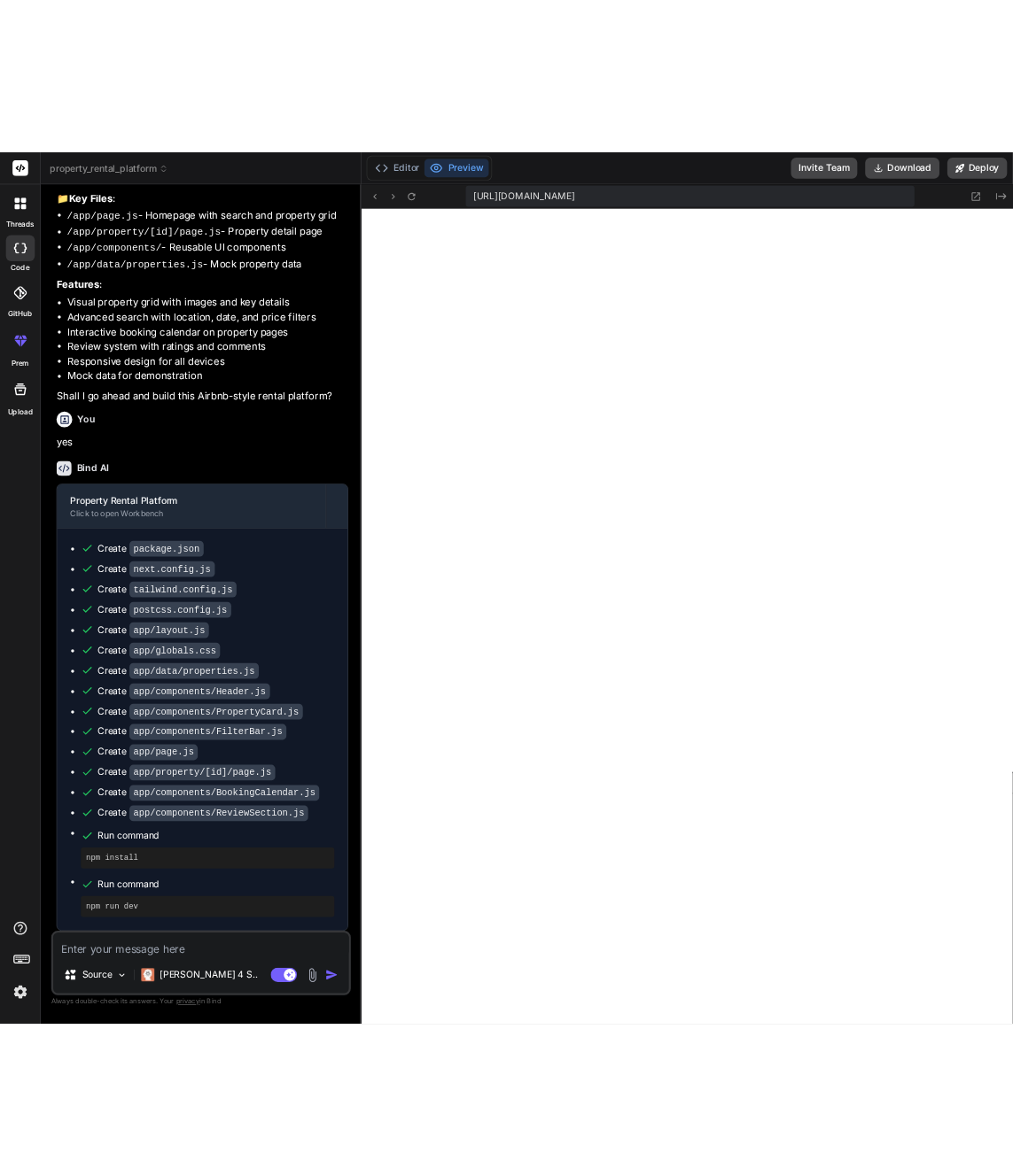
scroll to position [37, 0]
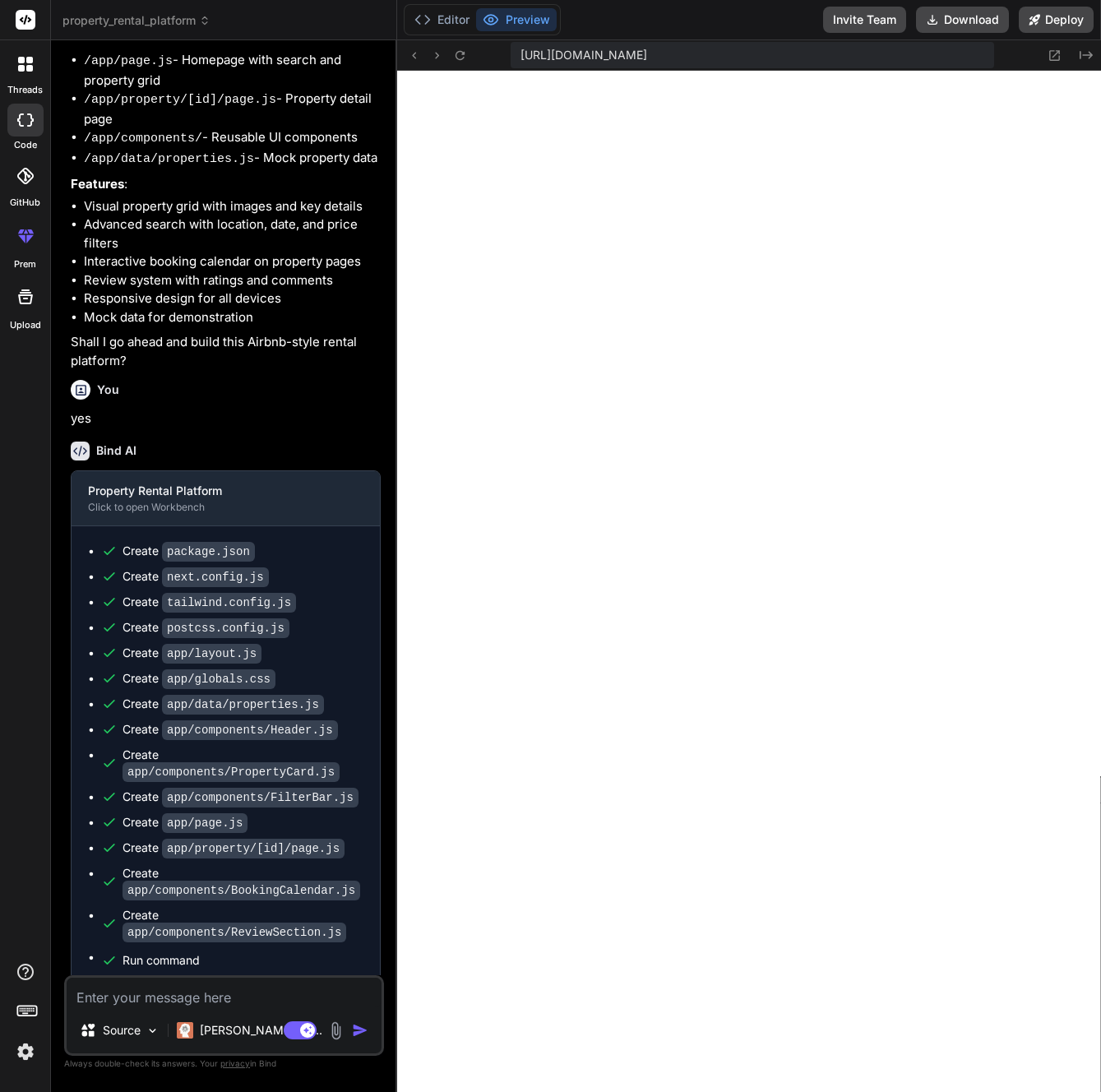
type textarea "x"
type textarea ") }"
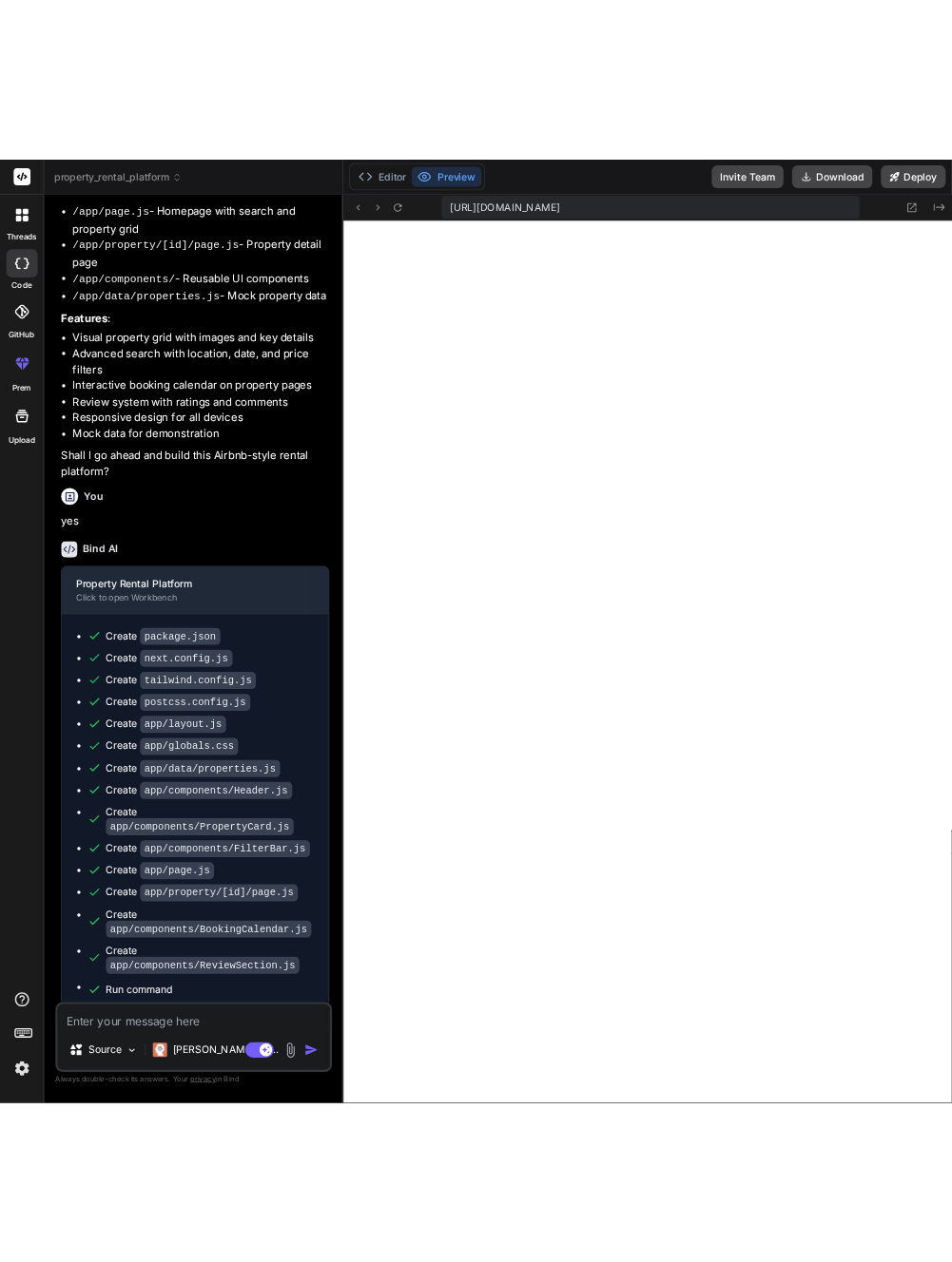
scroll to position [19, 0]
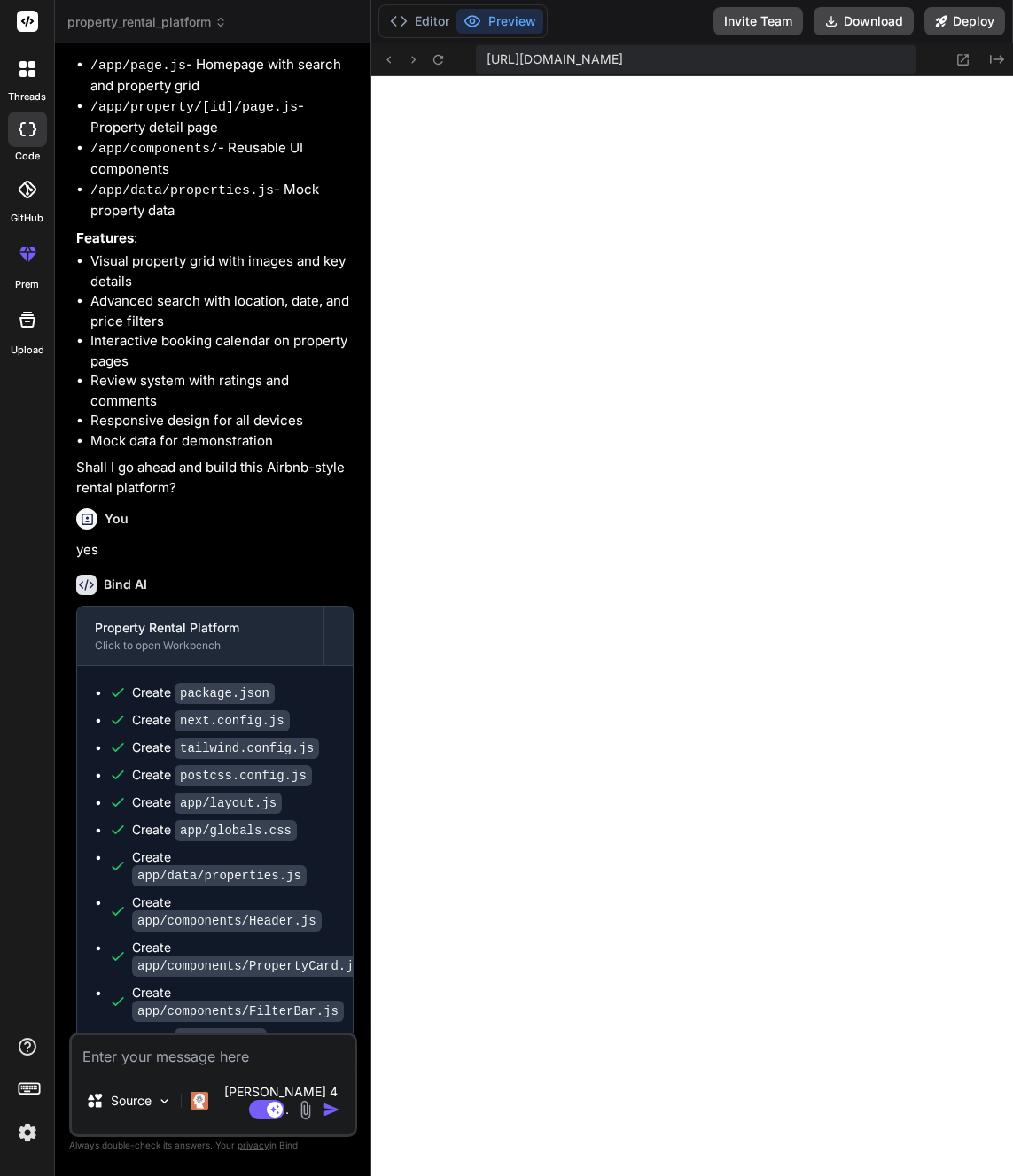
type textarea "x"
type textarea "{/* Show More Button */} {totalReviews > reviews.length && ( <button className=…"
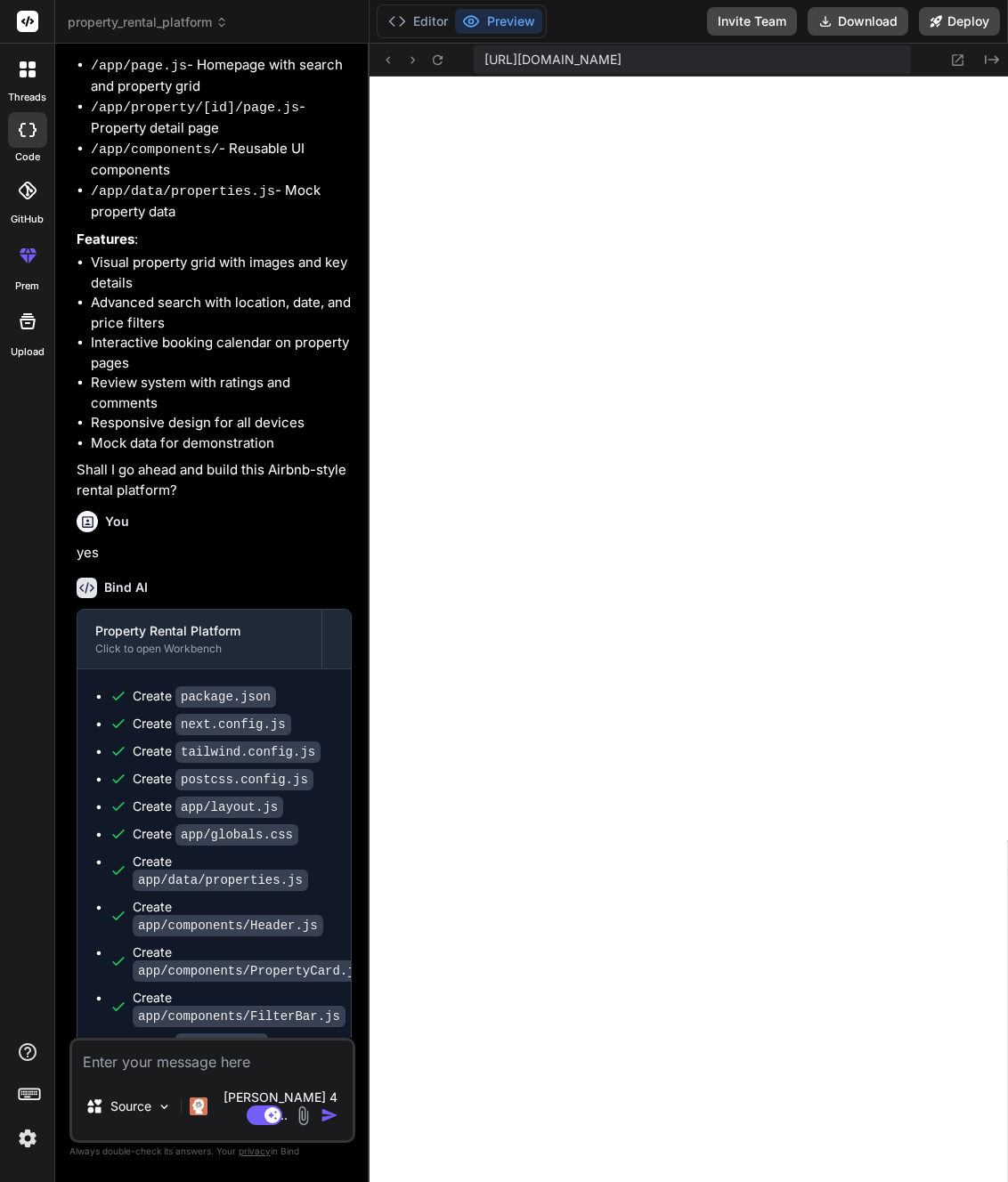
type textarea "x"
type textarea ")} </div> ) }"
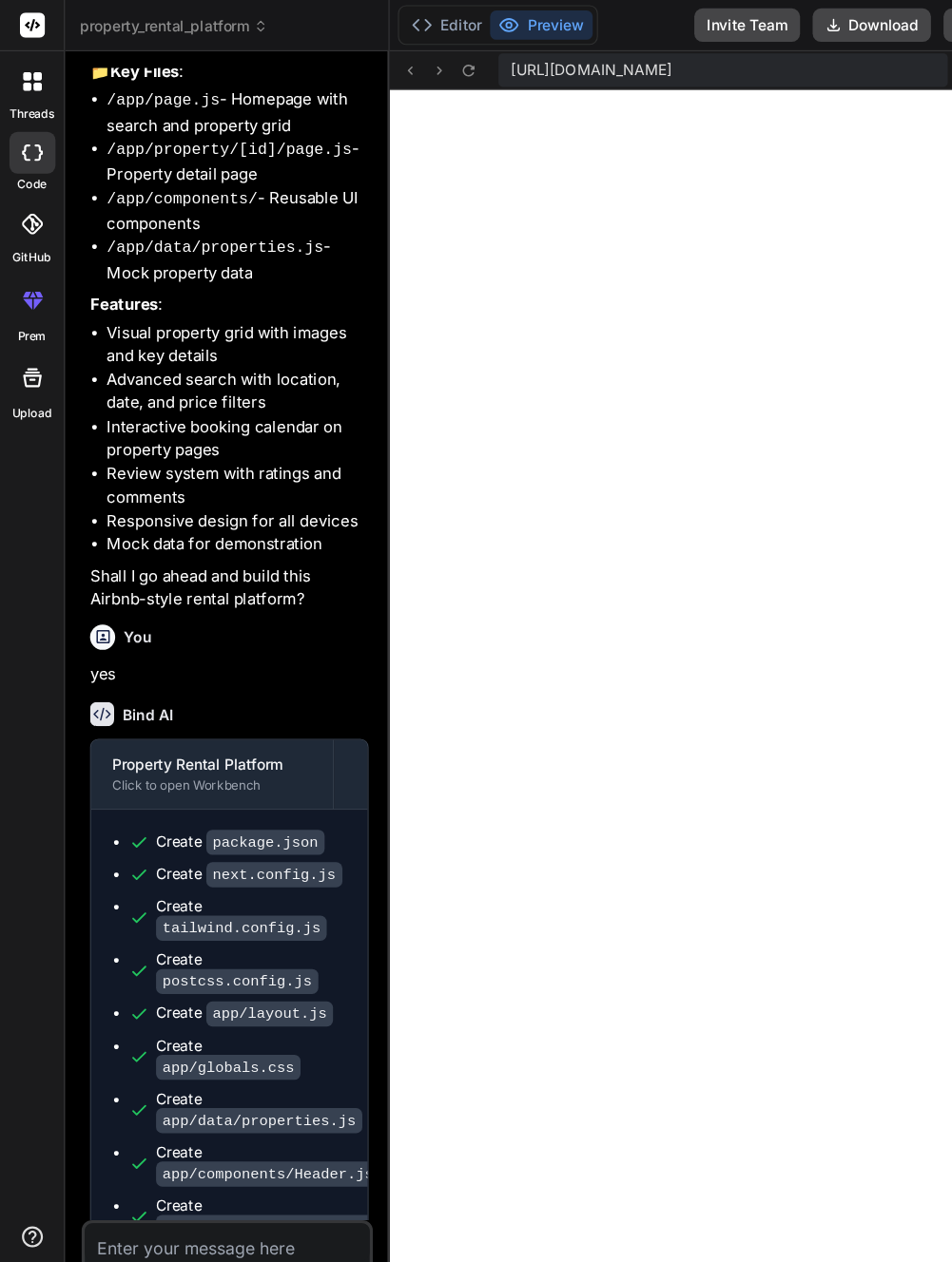
type textarea "x"
type textarea "}"
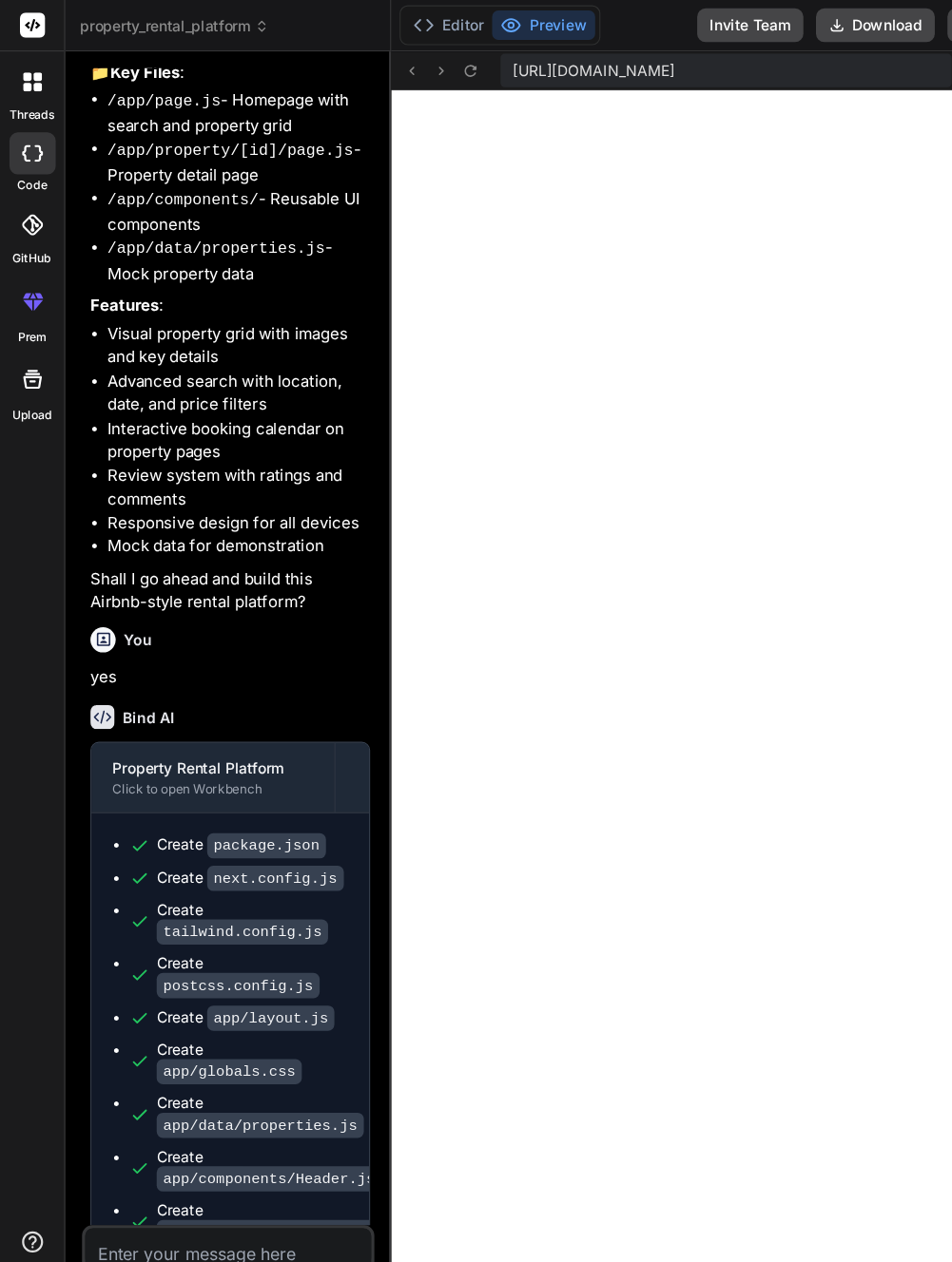
scroll to position [4173, 0]
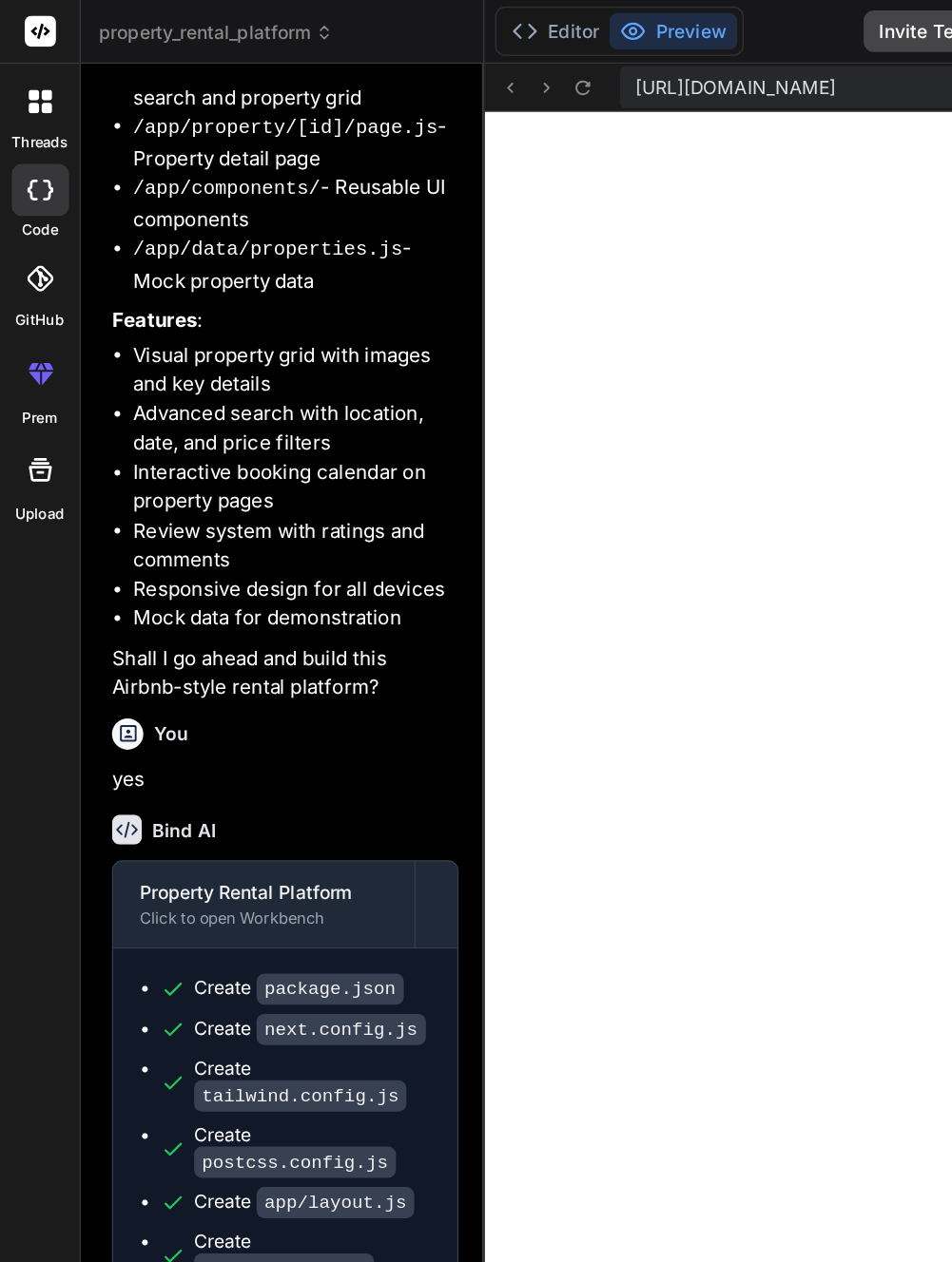
type textarea "x"
type textarea "v> ) }"
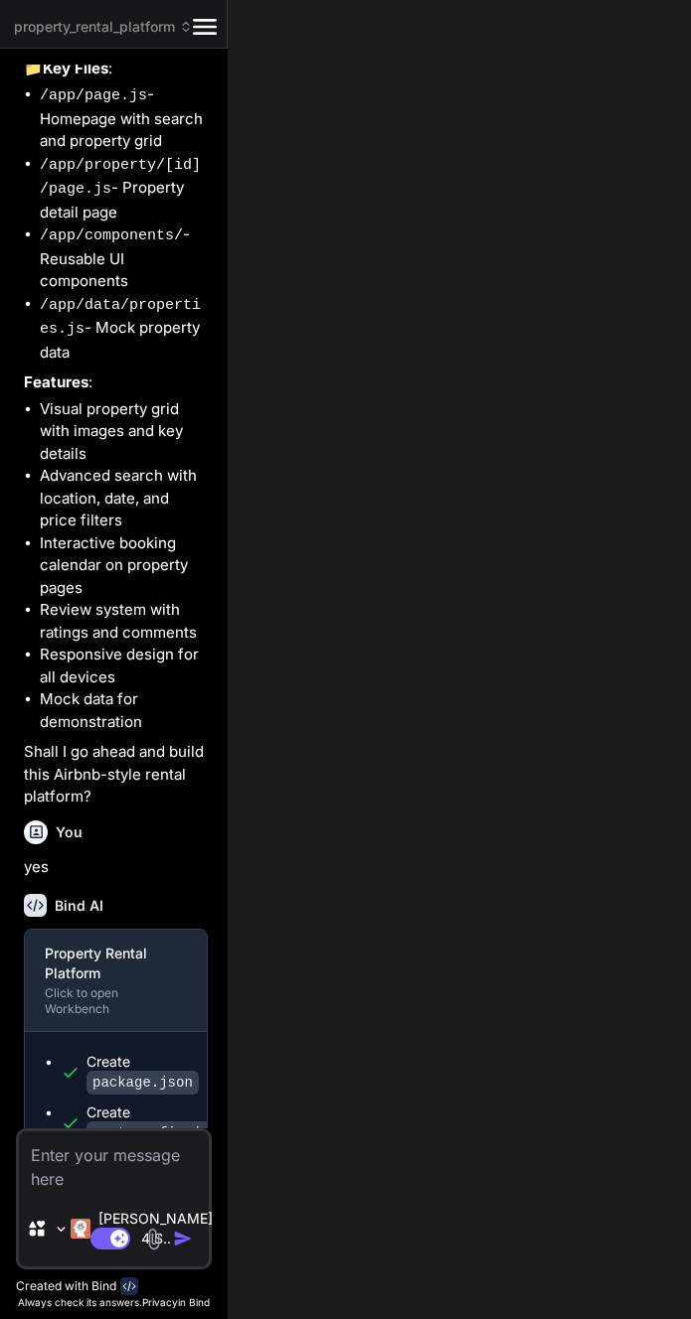
type textarea "x"
type textarea "}"
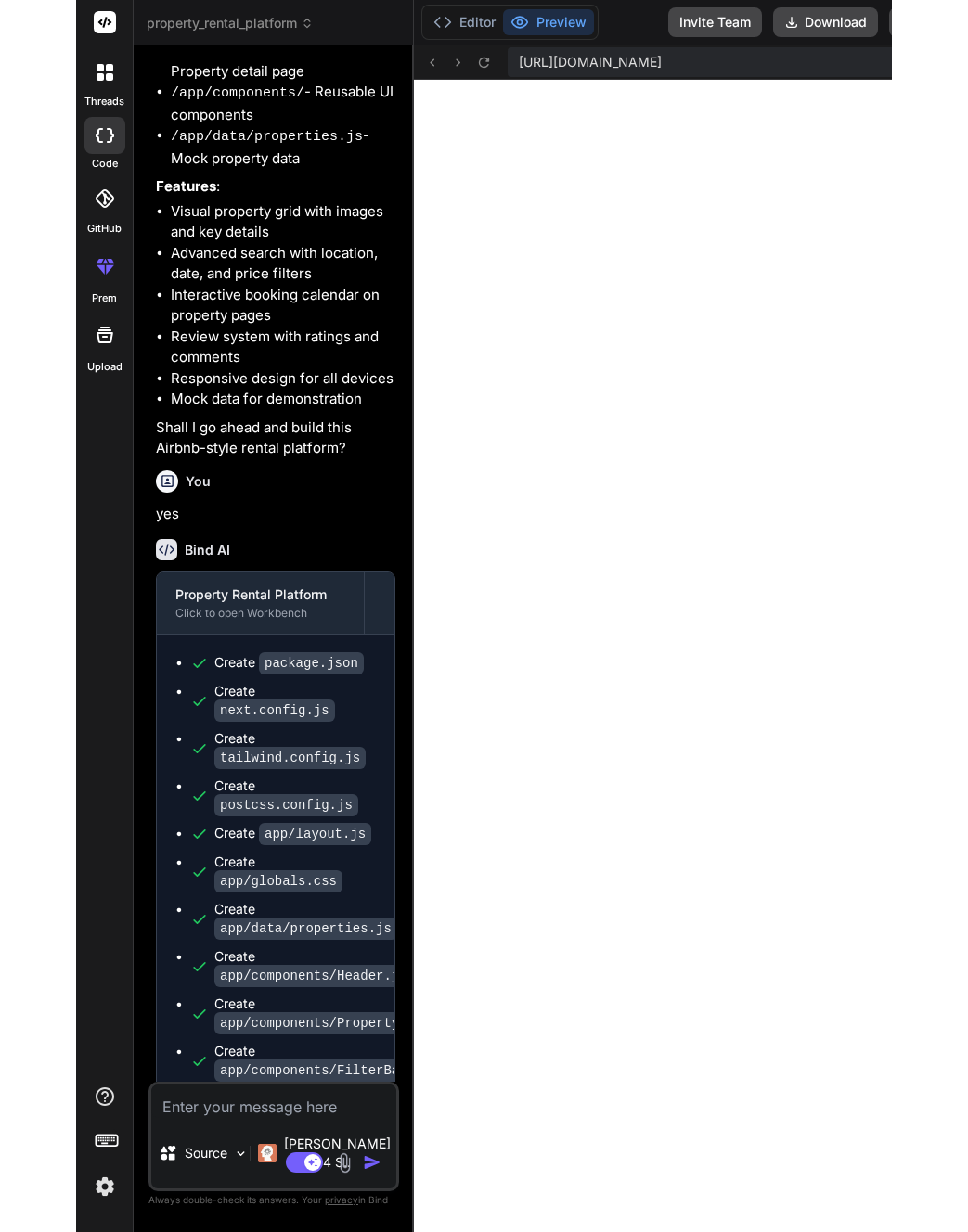
scroll to position [325, 0]
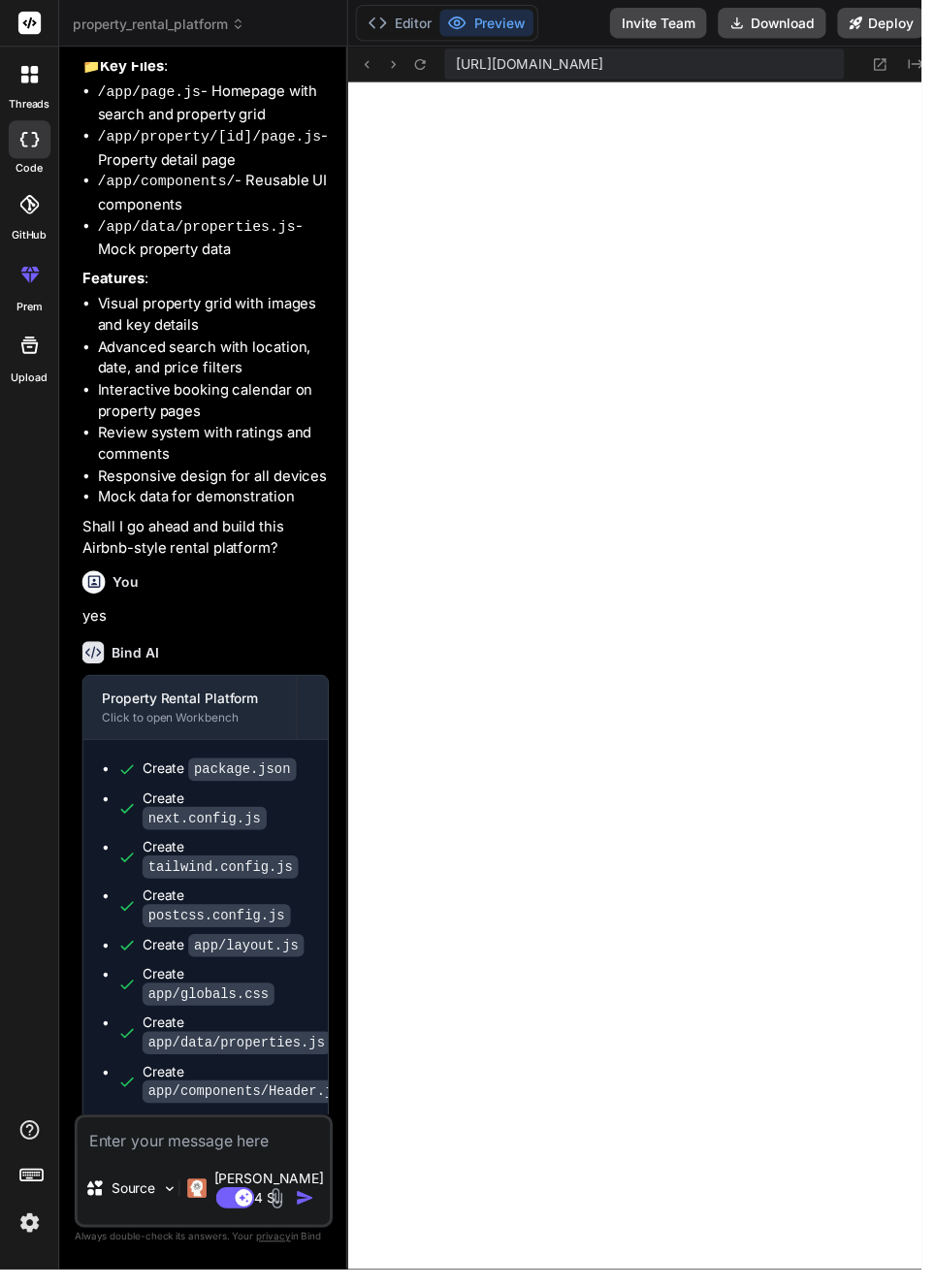
type textarea "x"
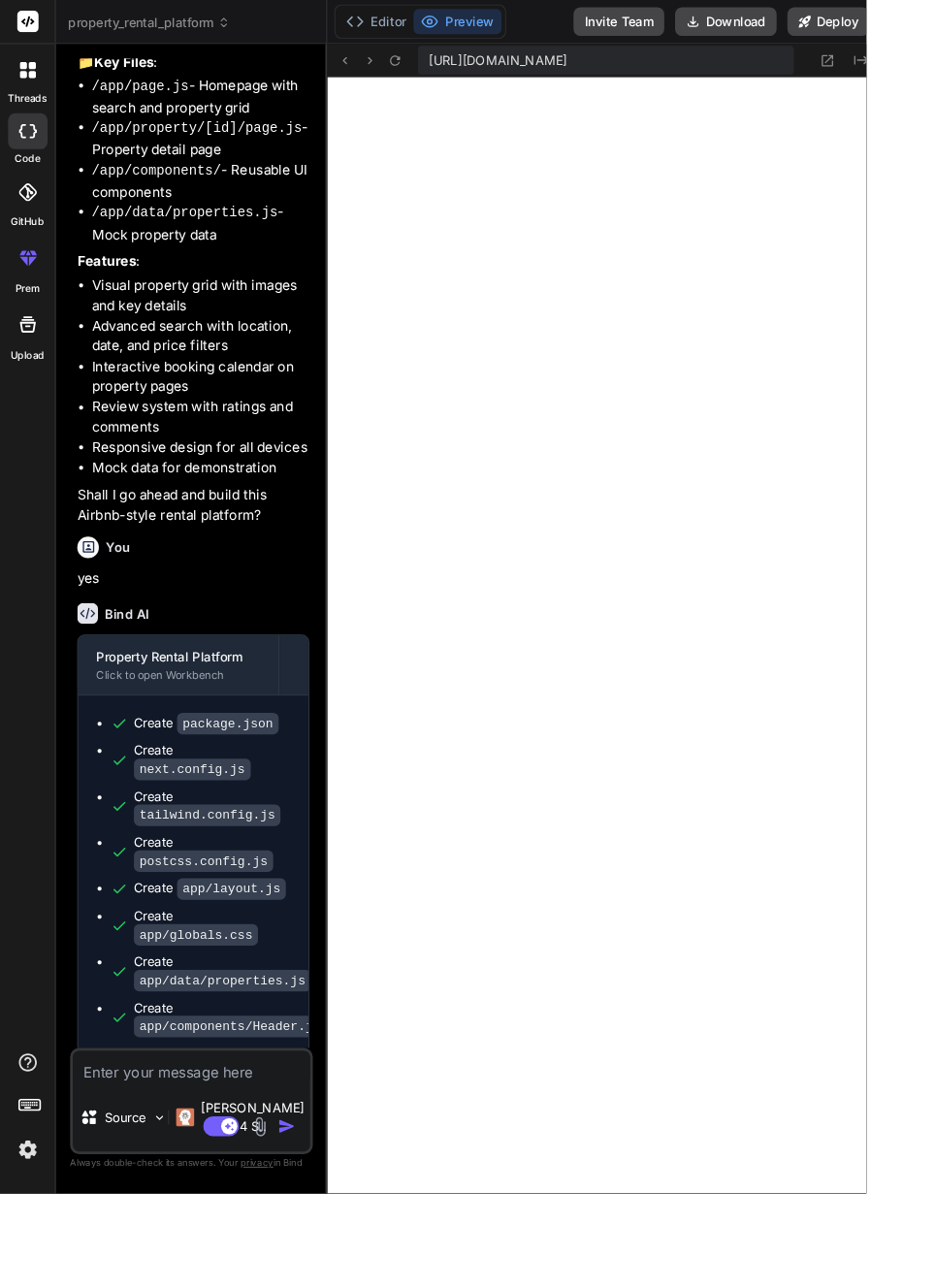
type textarea "x"
type textarea "}"
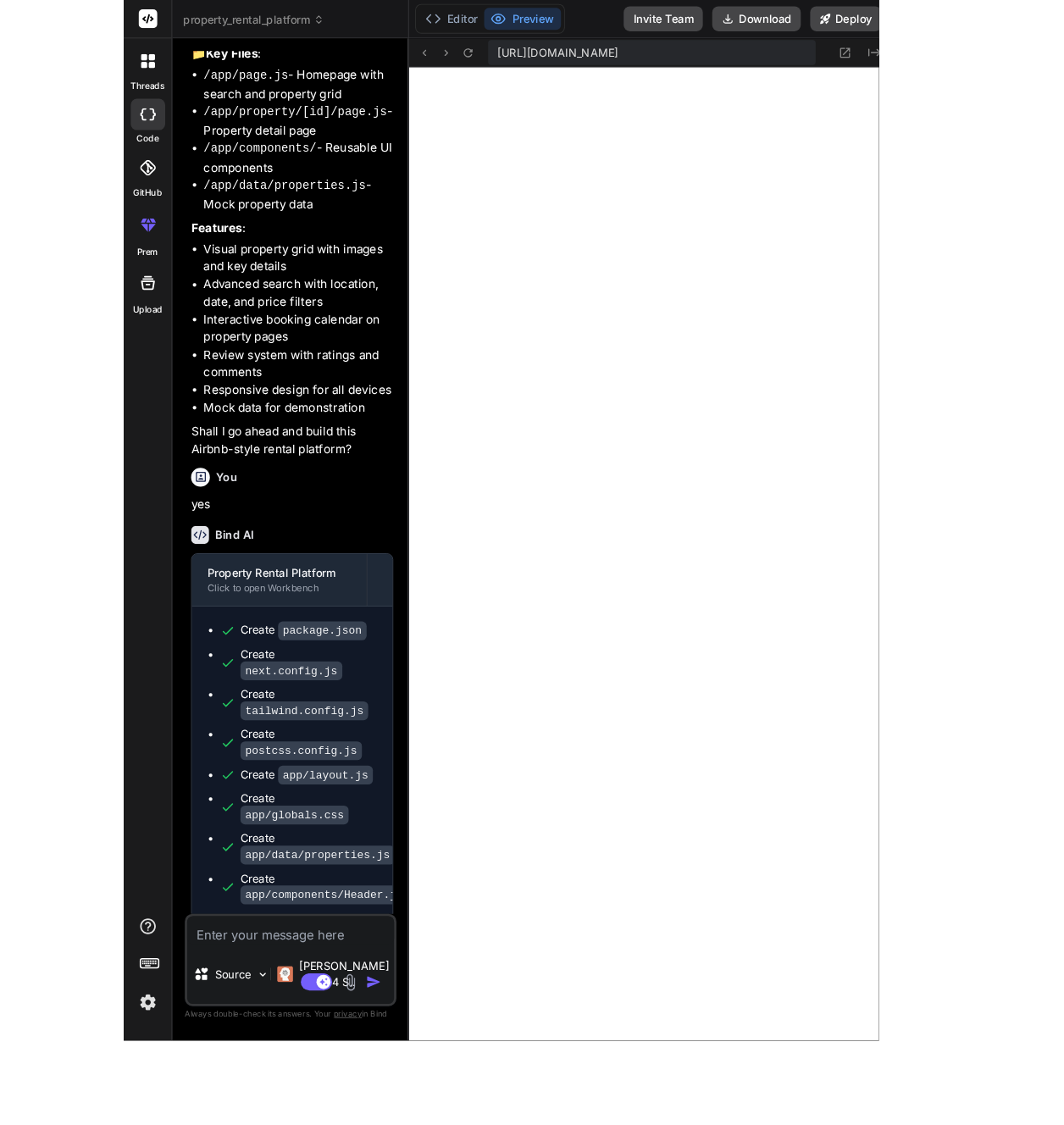
scroll to position [2898, 0]
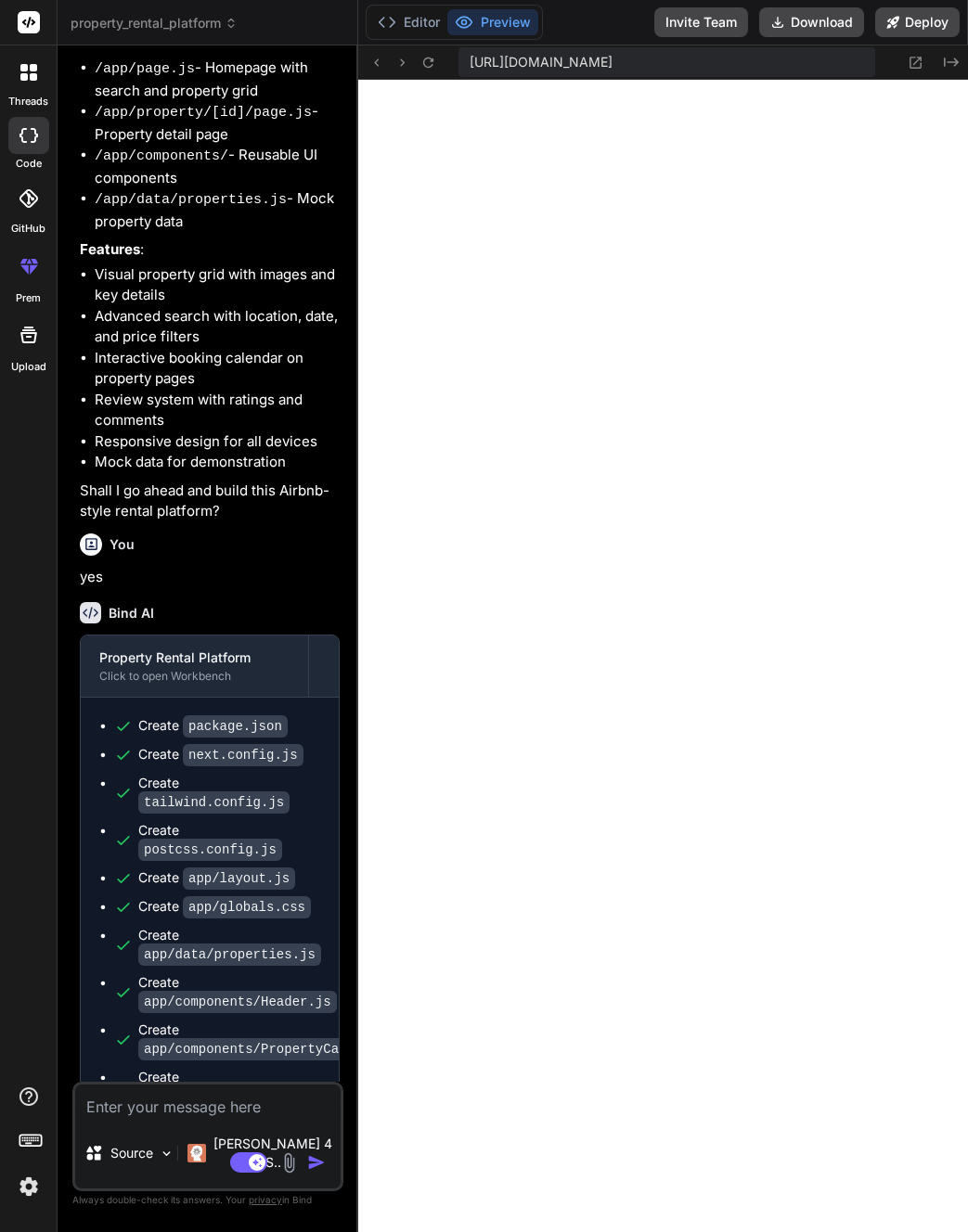
type textarea "x"
type textarea "Show all {totalReviews} reviews </button> )} </div> ) }"
type textarea "x"
type textarea ")} </div> ) }"
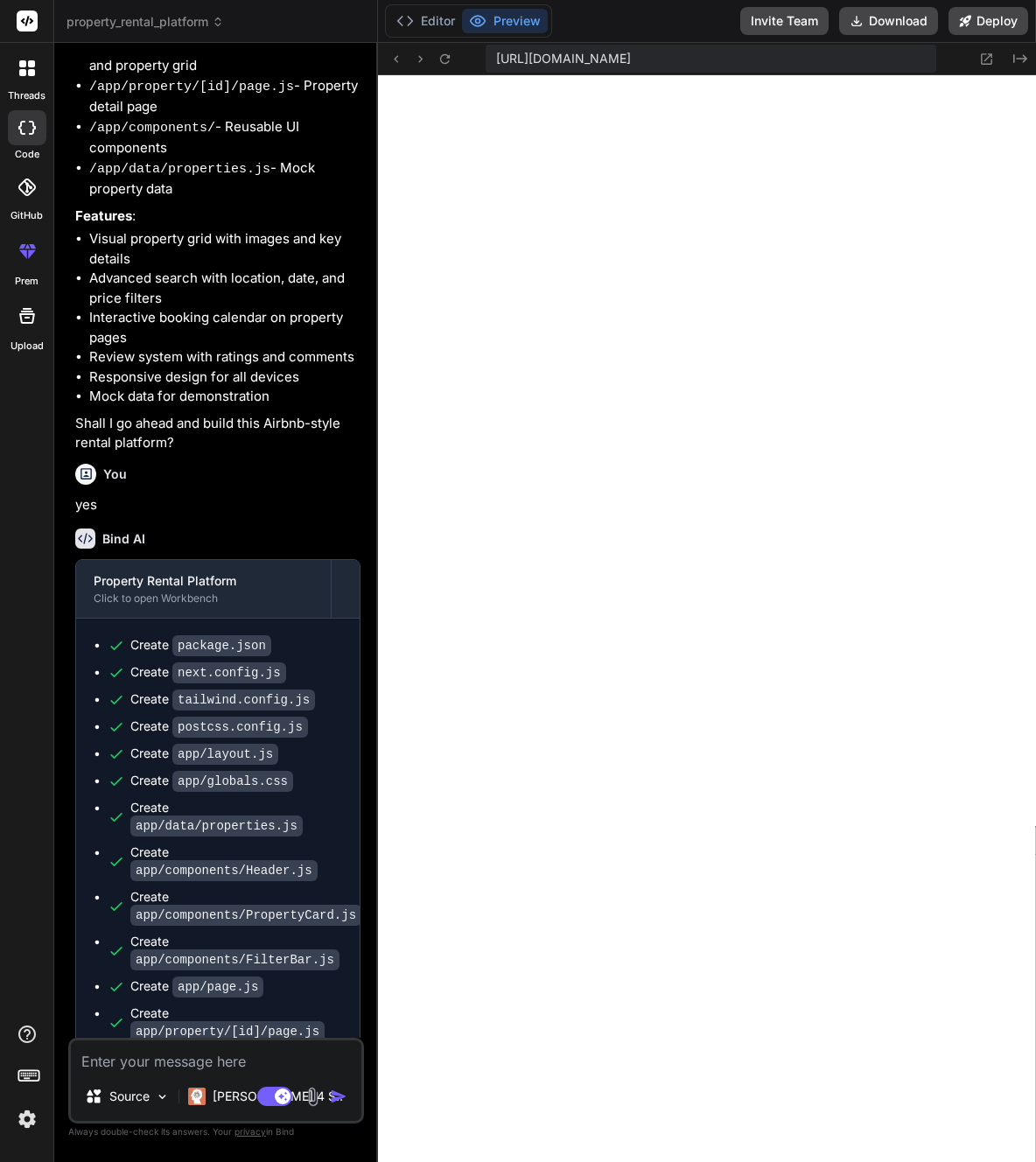
type textarea "x"
type textarea "</button> )} </div> ) }"
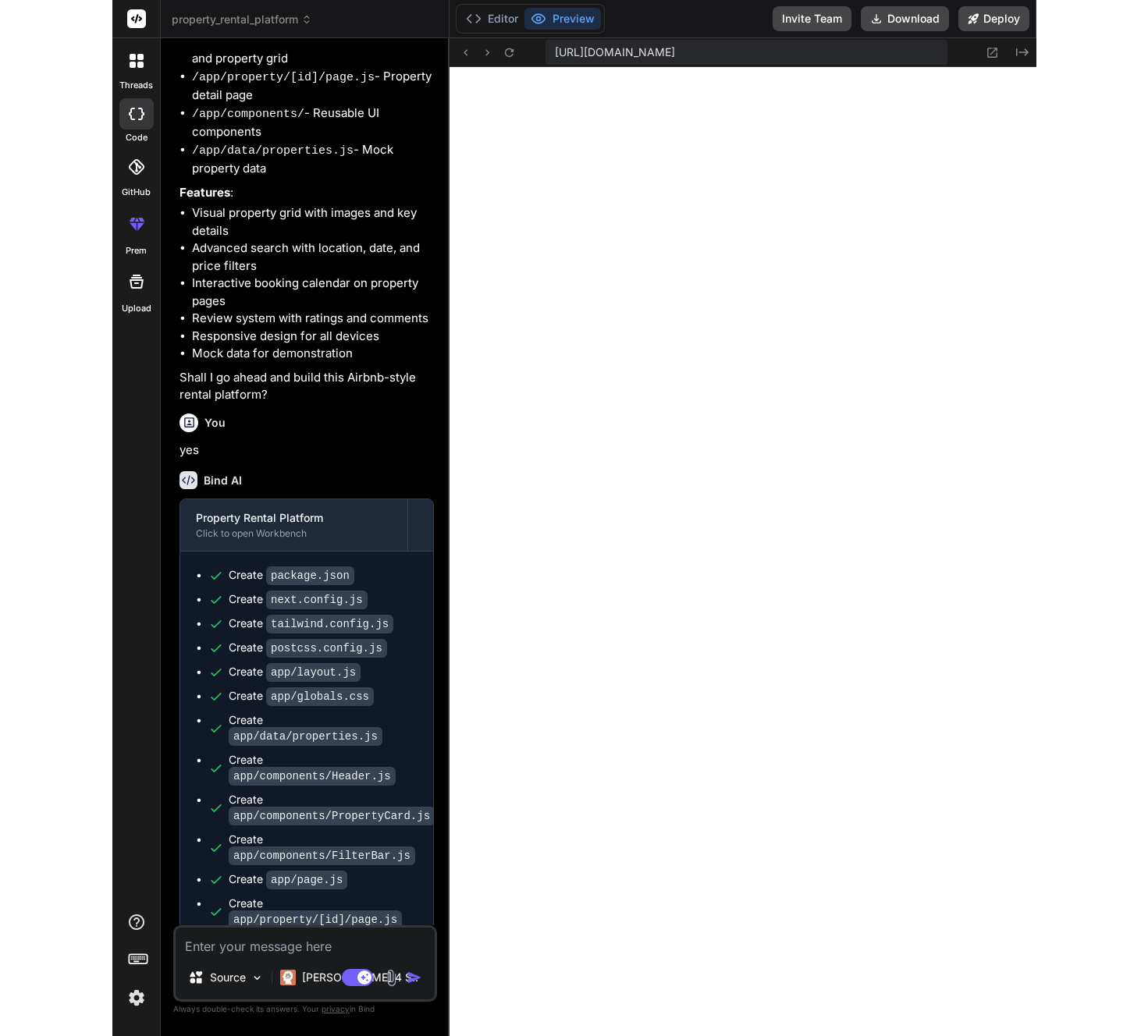
scroll to position [2520, 0]
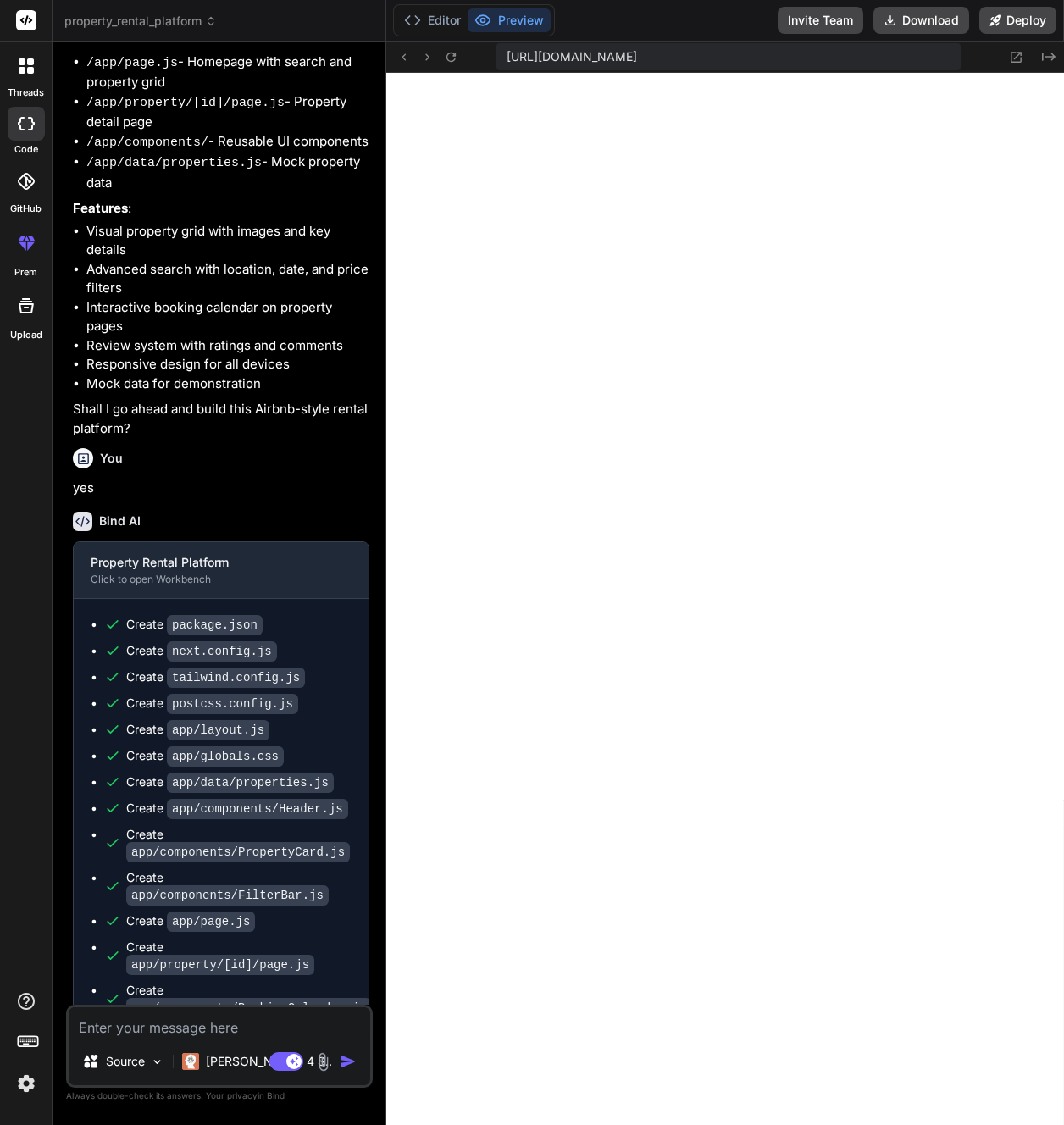
type textarea "x"
type textarea "</div> ) }"
type textarea "x"
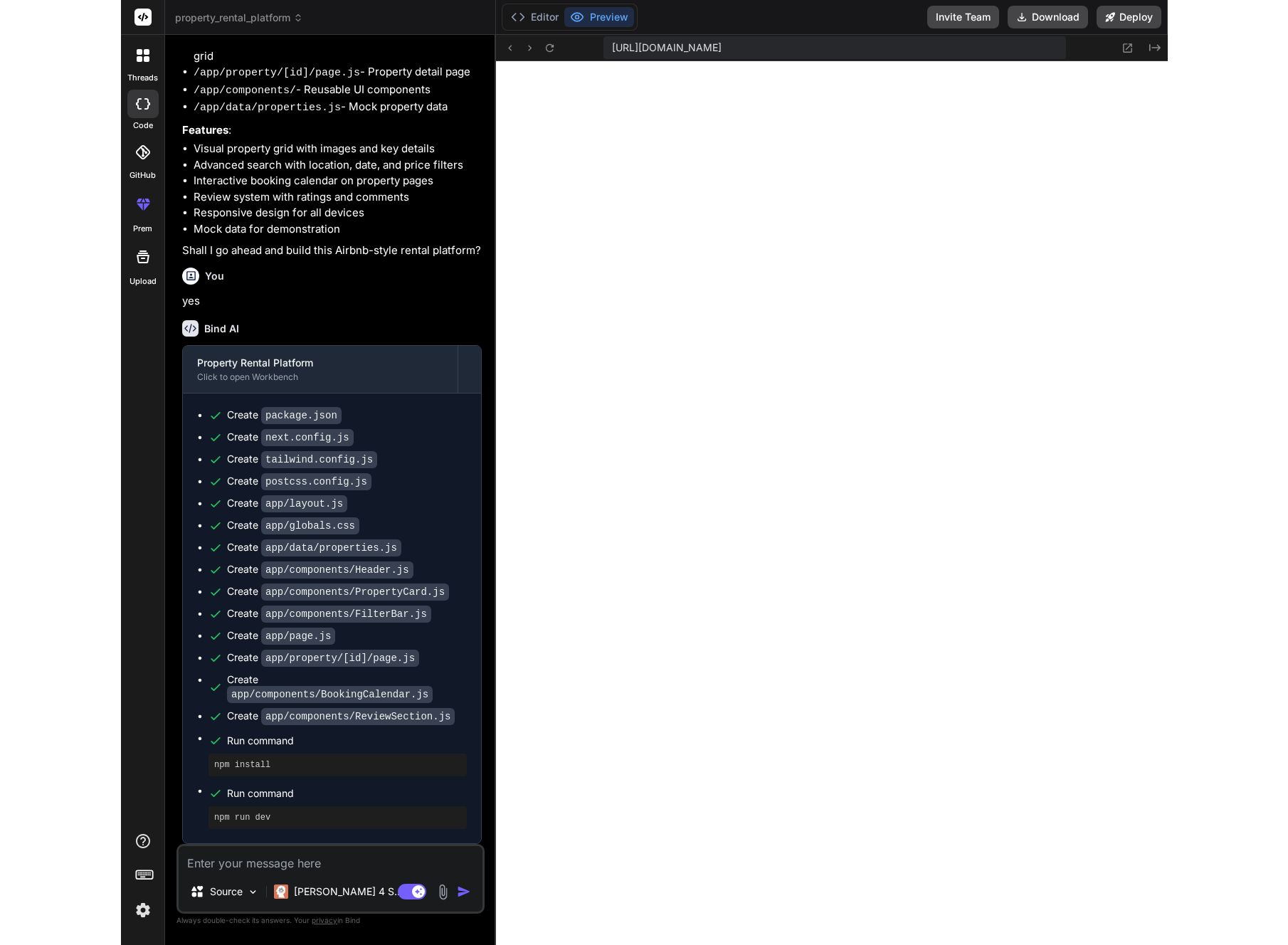
scroll to position [2245, 0]
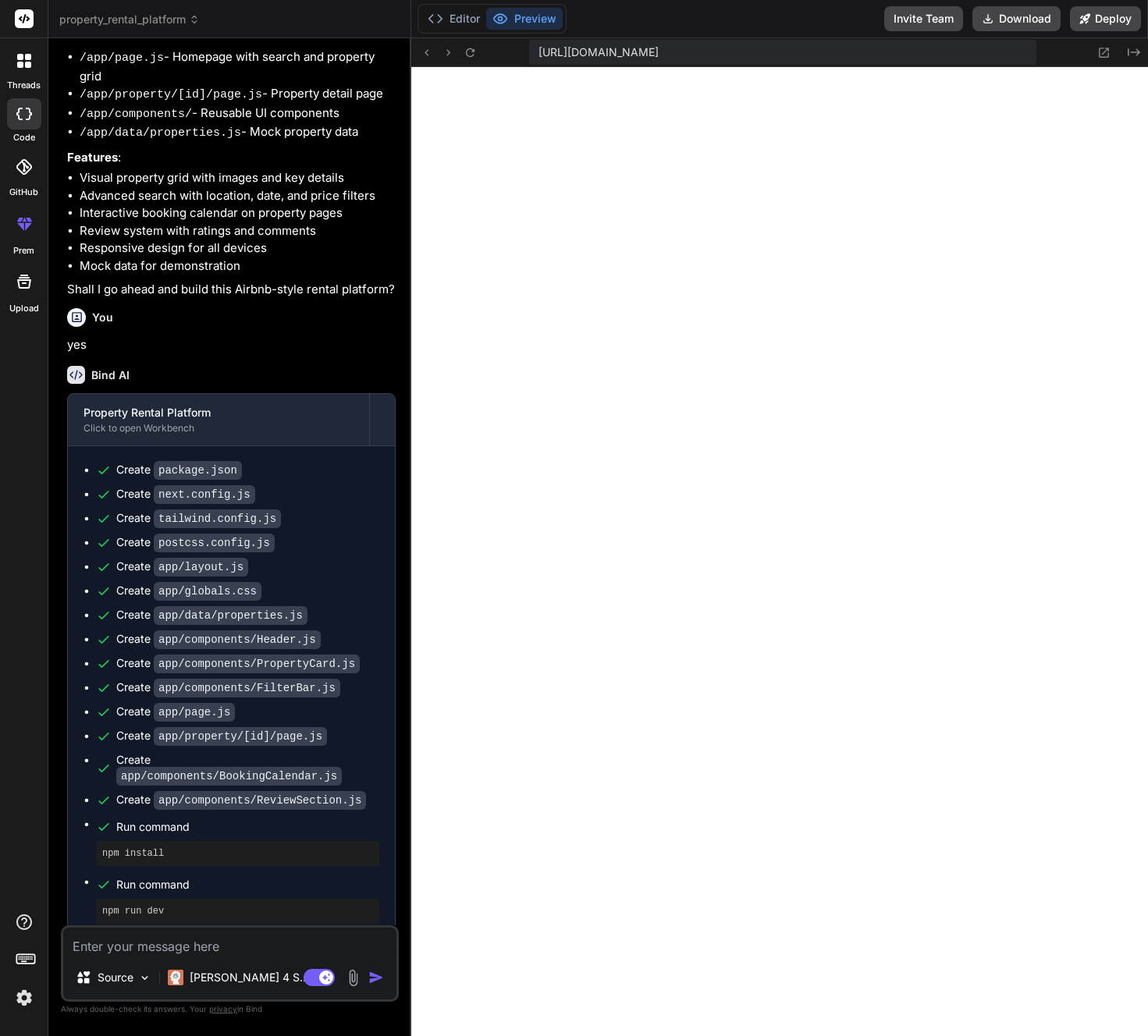
type textarea "x"
type textarea "{totalReviews > reviews.length && ( <button className="btn-secondary"> Show all…"
type textarea "x"
type textarea "<button className="btn-secondary"> Show all {totalReviews} reviews </button> )}…"
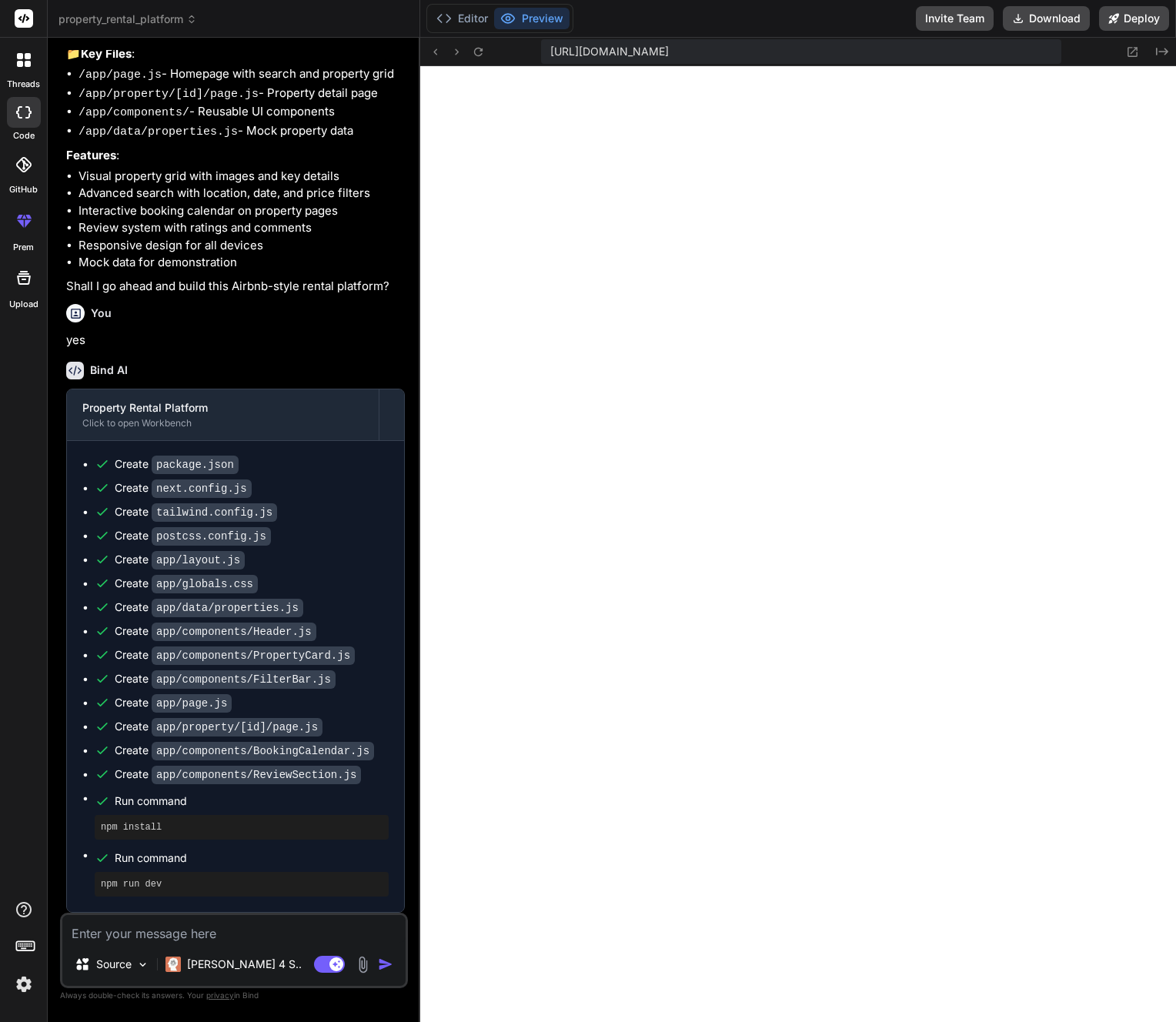
type textarea "x"
type textarea "</button> )} </div> ) }"
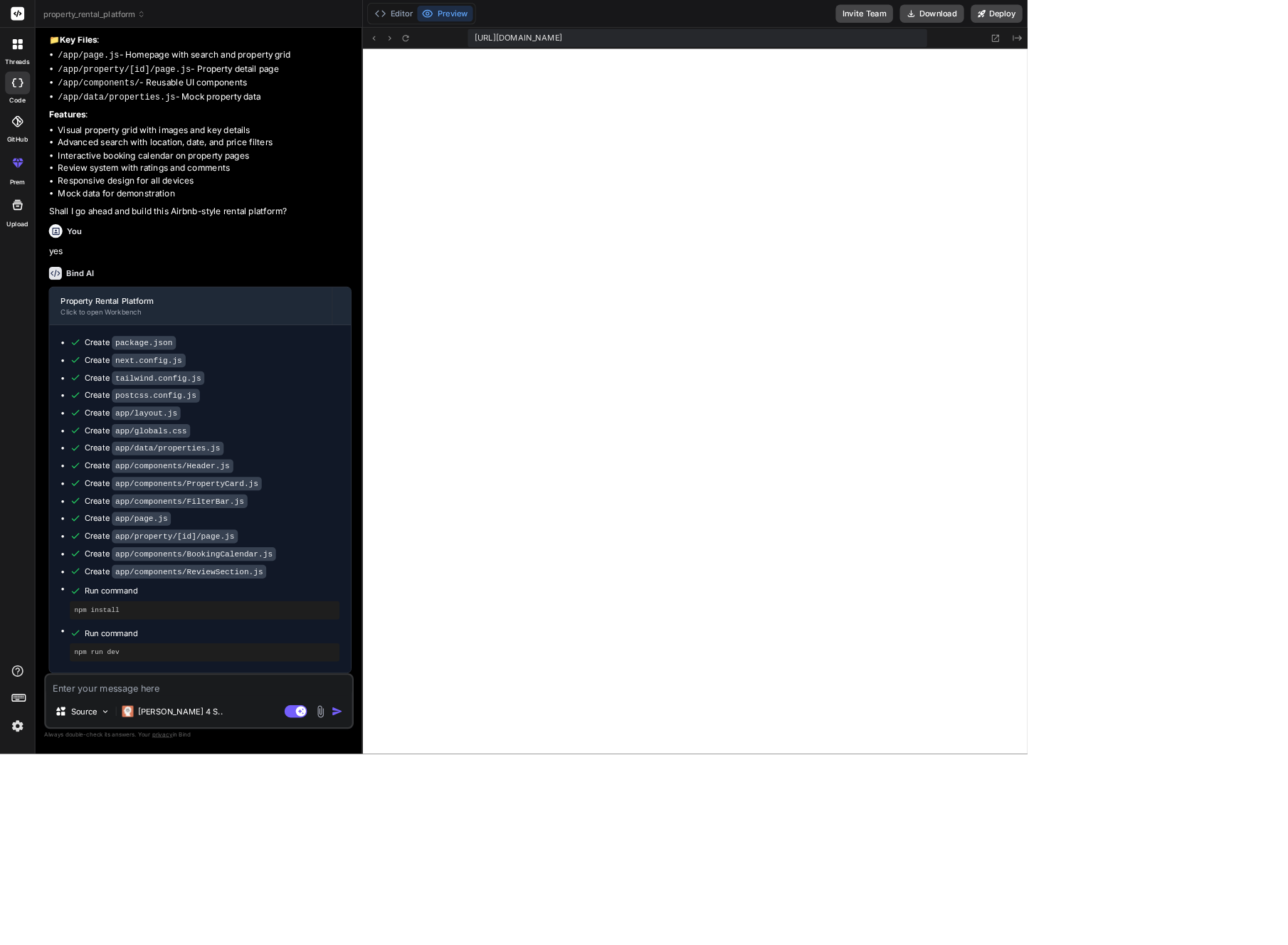
type textarea "x"
type textarea ")} </div> ) }"
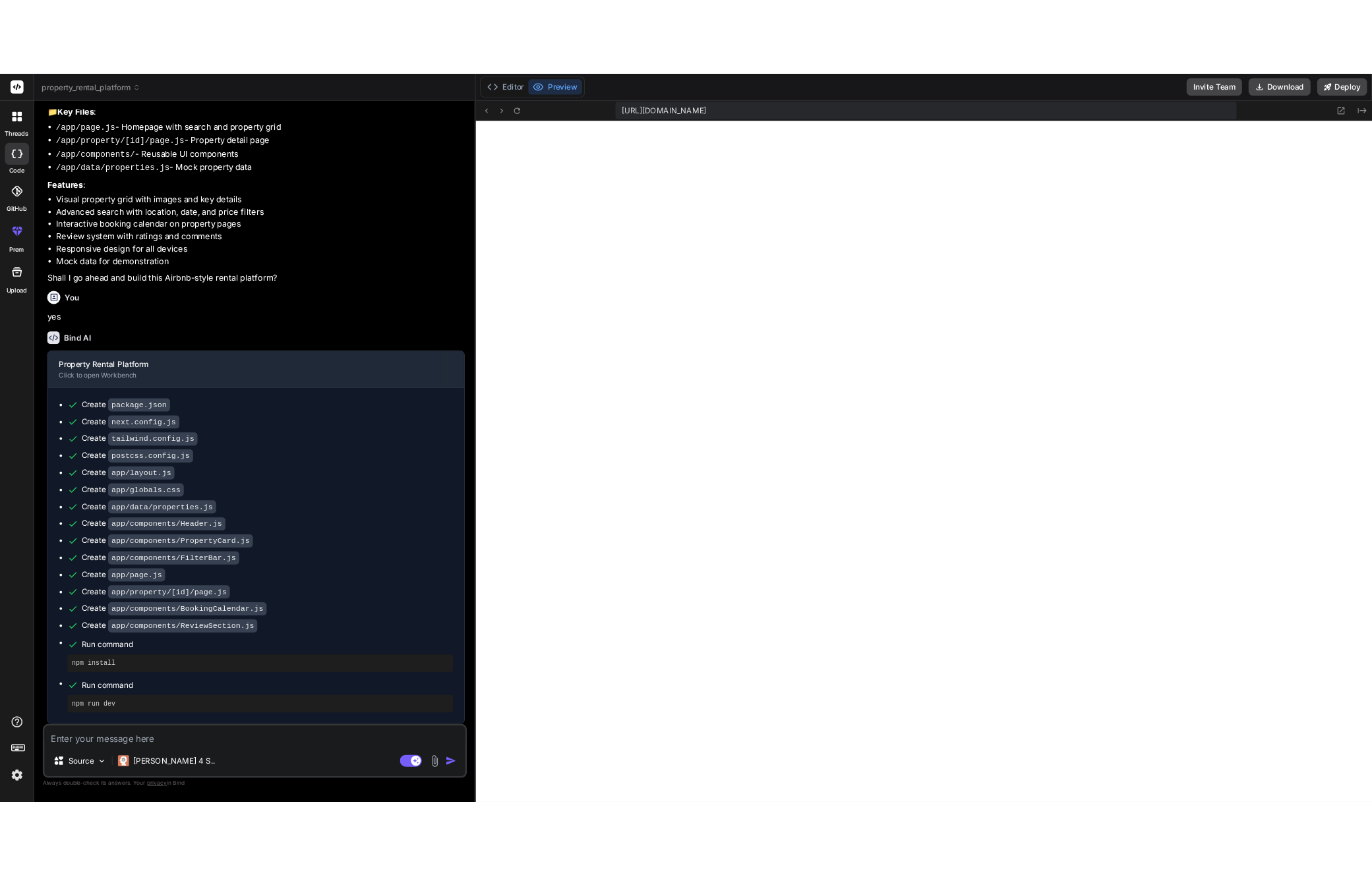
scroll to position [156, 0]
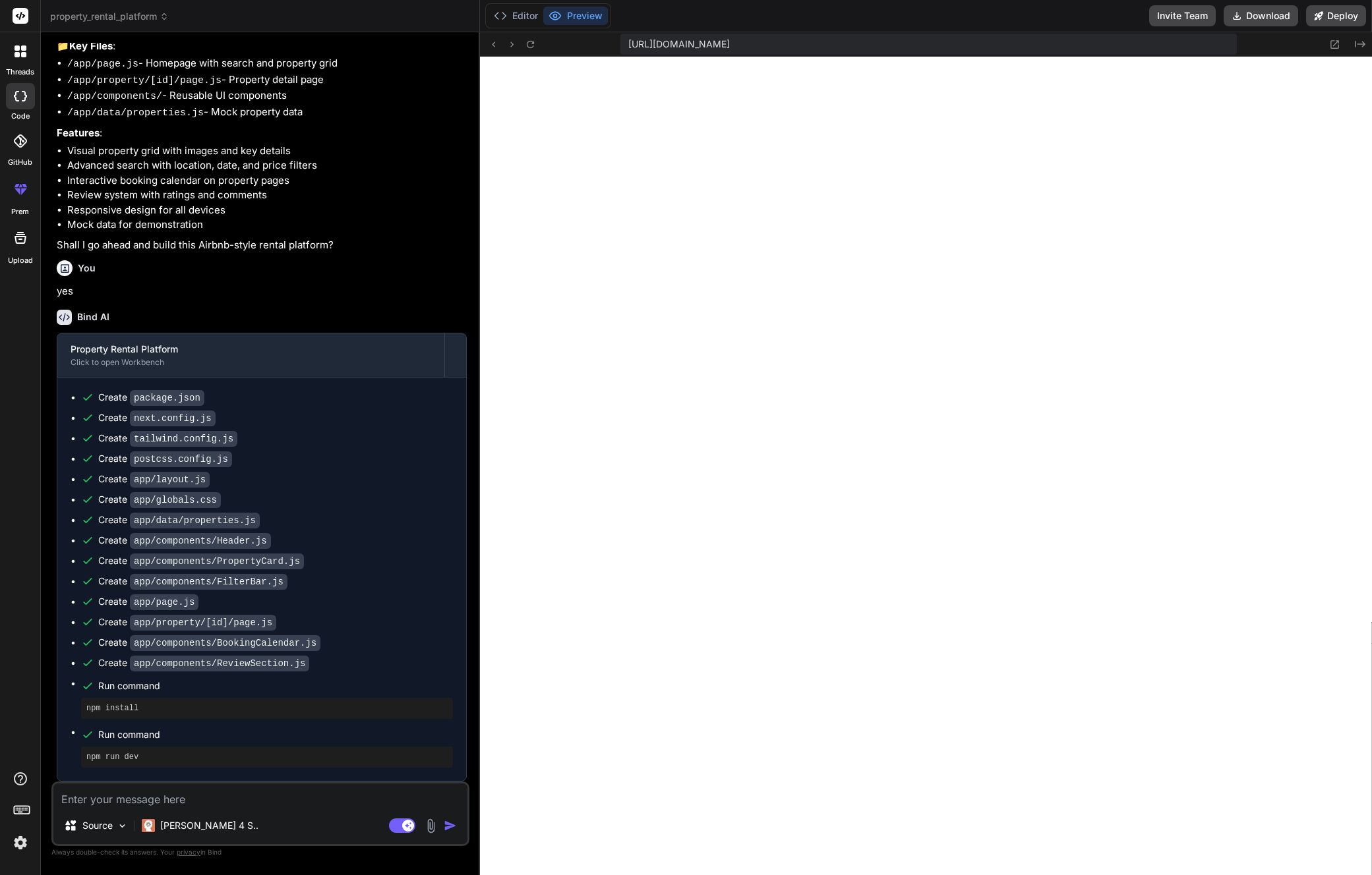
click at [552, 48] on div "[URL][DOMAIN_NAME] Created with Pixso." at bounding box center [926, 44] width 892 height 25
click at [537, 46] on button at bounding box center [530, 44] width 16 height 16
click at [29, 198] on div at bounding box center [21, 189] width 32 height 32
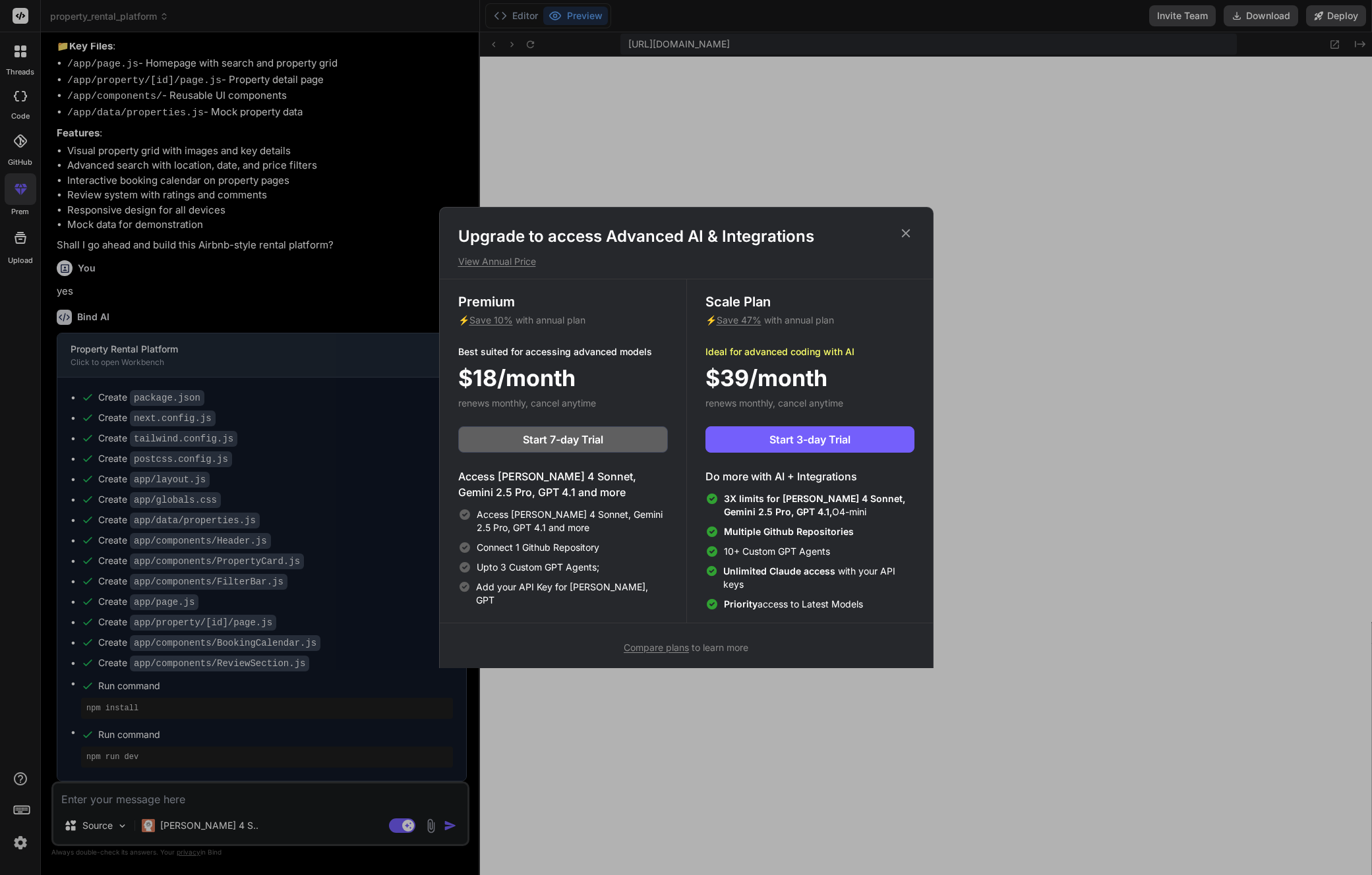
click at [492, 260] on p "View Annual Price" at bounding box center [687, 262] width 456 height 13
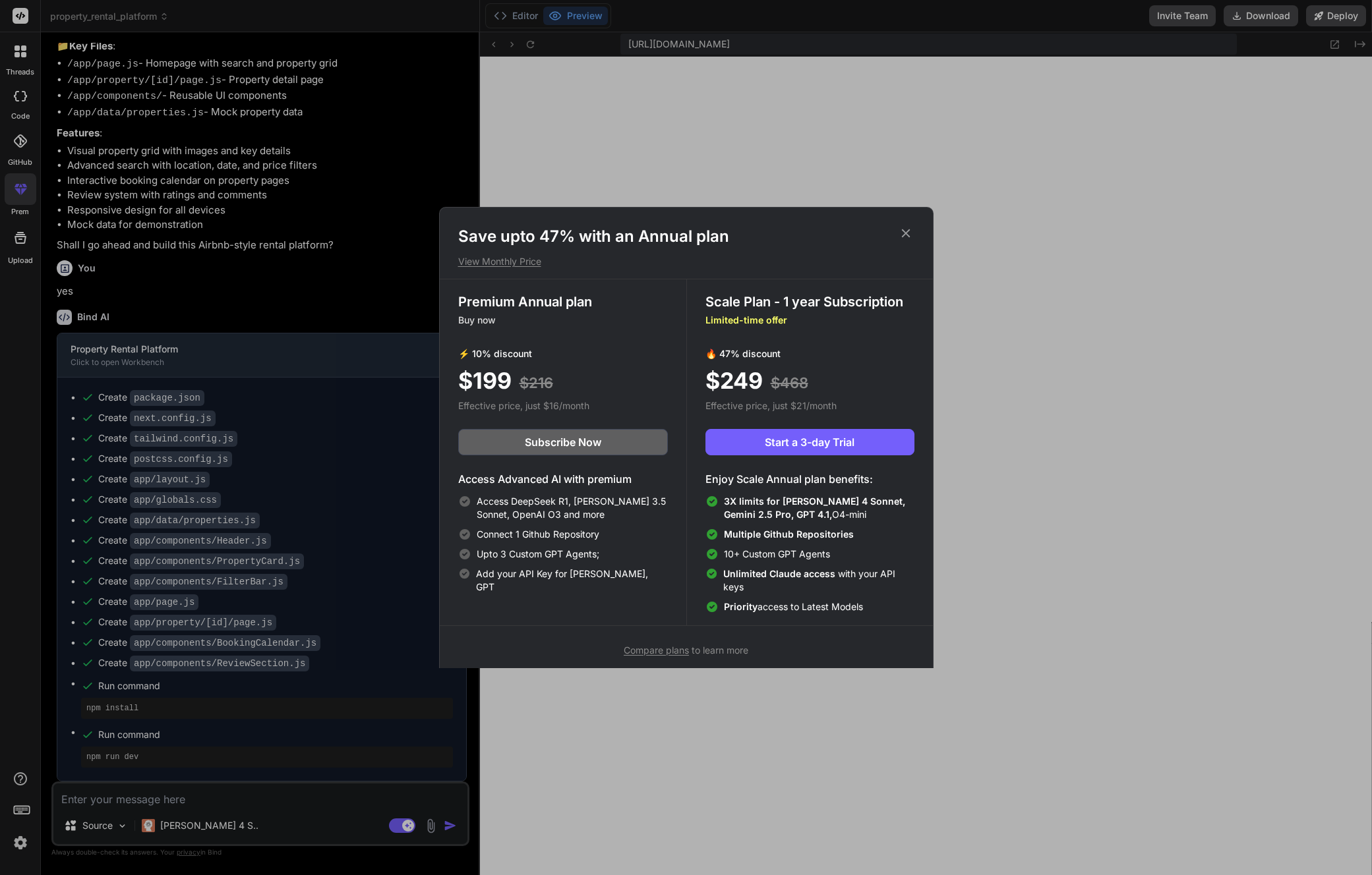
click at [923, 214] on div "Save upto 47% with an Annual plan View Monthly Price Premium Annual plan Buy no…" at bounding box center [686, 442] width 494 height 470
click at [908, 231] on icon at bounding box center [906, 234] width 15 height 15
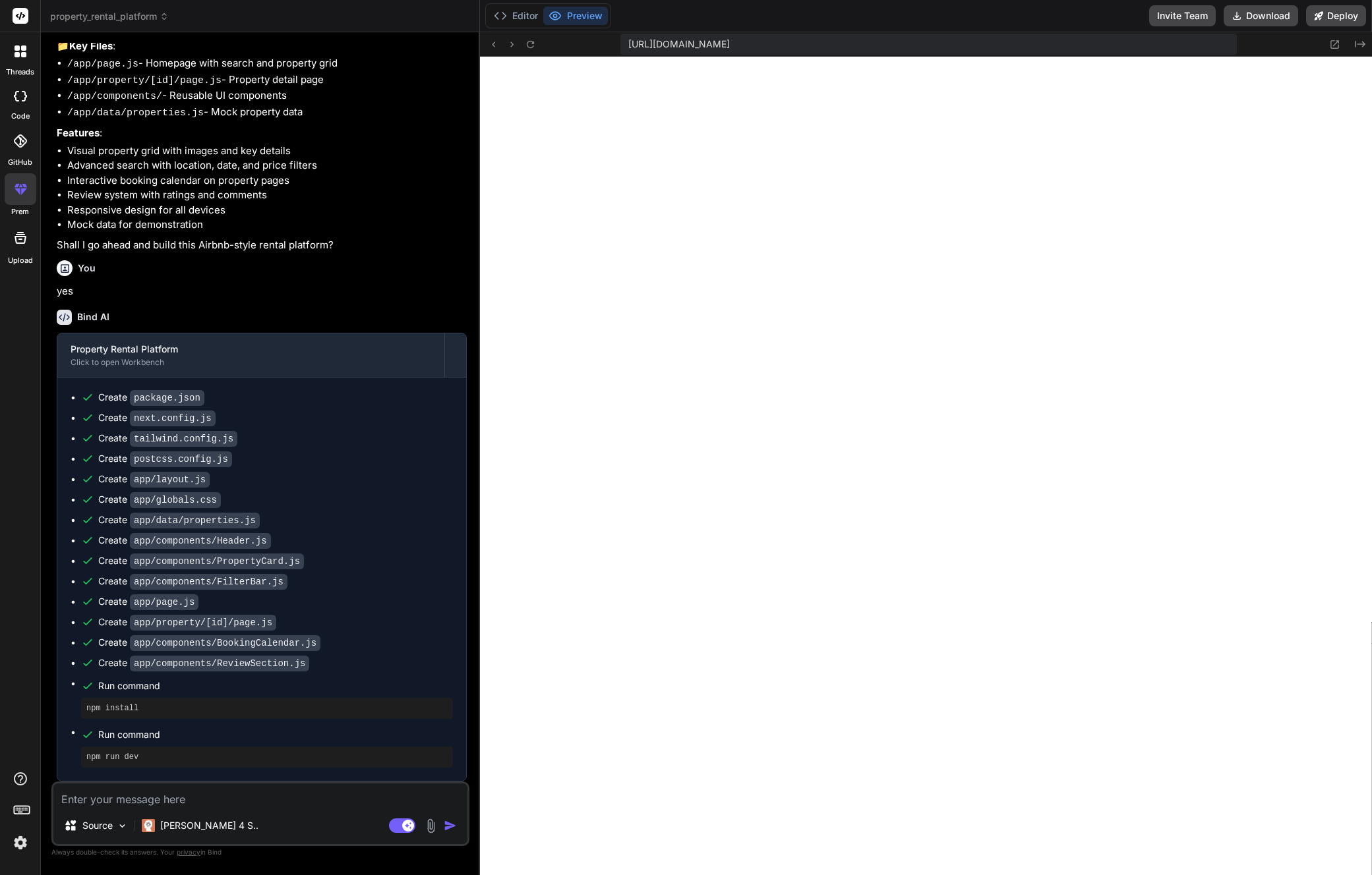
click at [15, 62] on div at bounding box center [21, 52] width 28 height 28
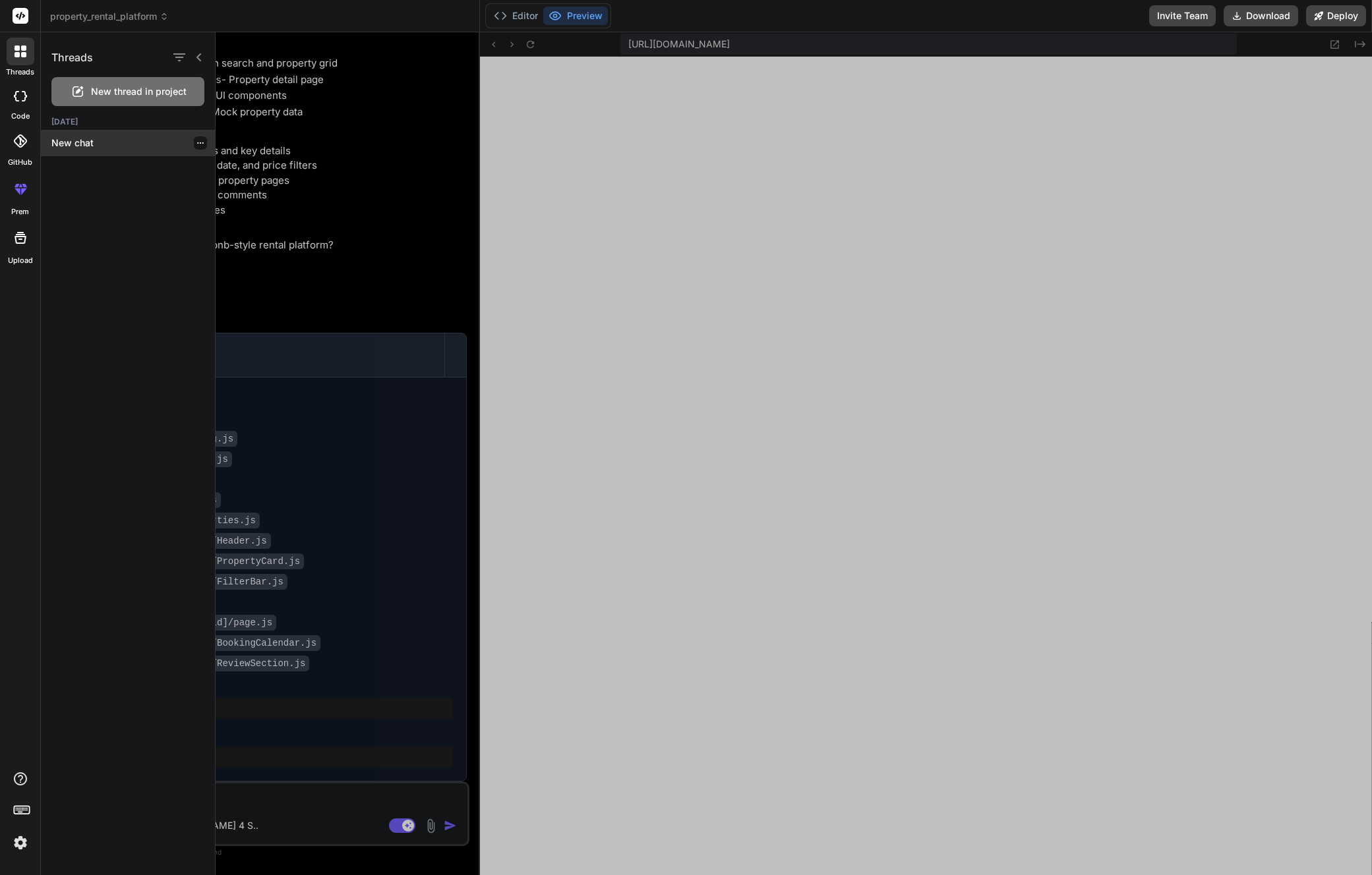
click at [88, 141] on p "New chat" at bounding box center [133, 143] width 163 height 13
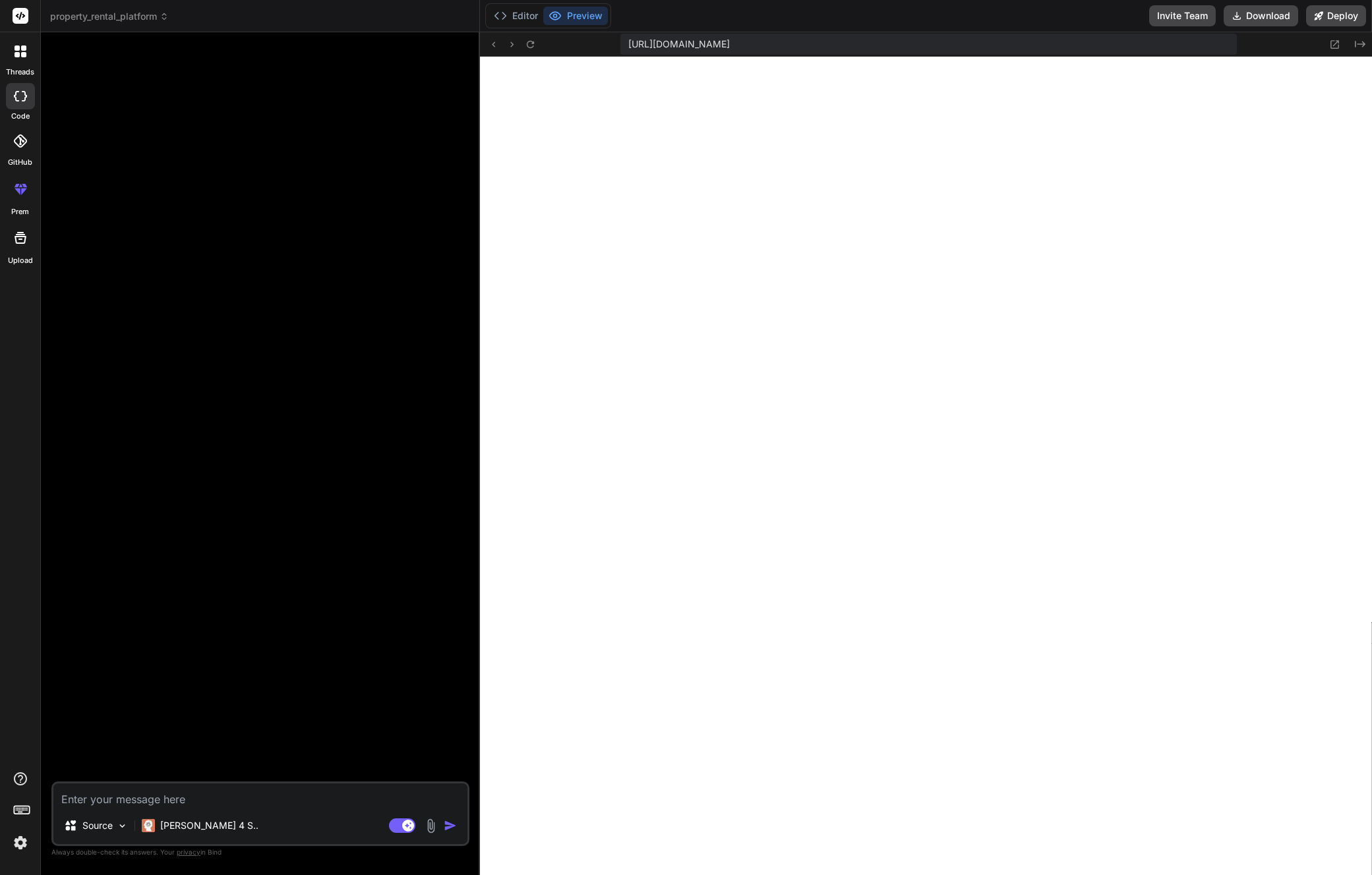
scroll to position [0, 0]
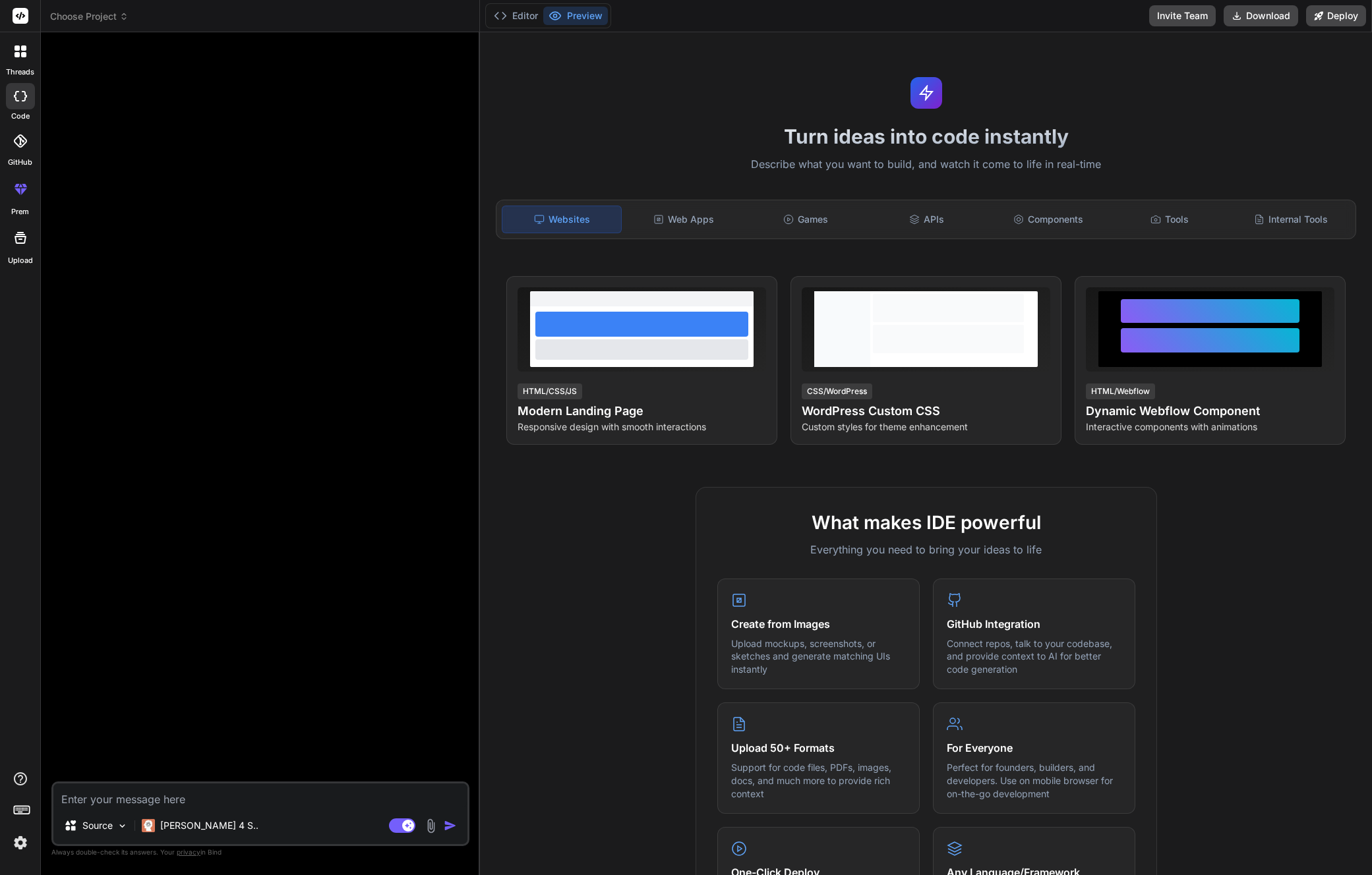
click at [29, 56] on div at bounding box center [21, 52] width 28 height 28
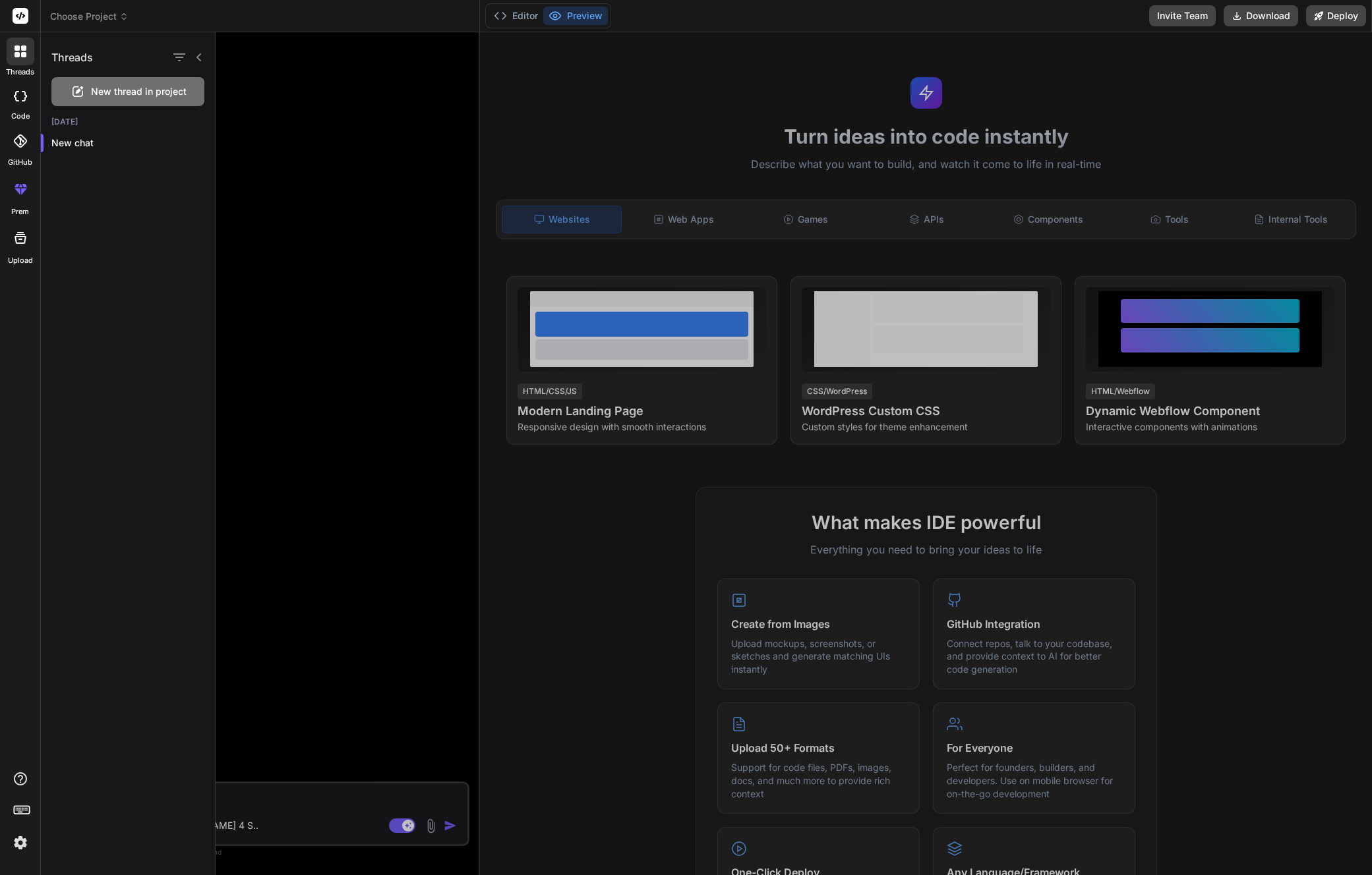
click at [149, 92] on span "New thread in project" at bounding box center [139, 92] width 96 height 13
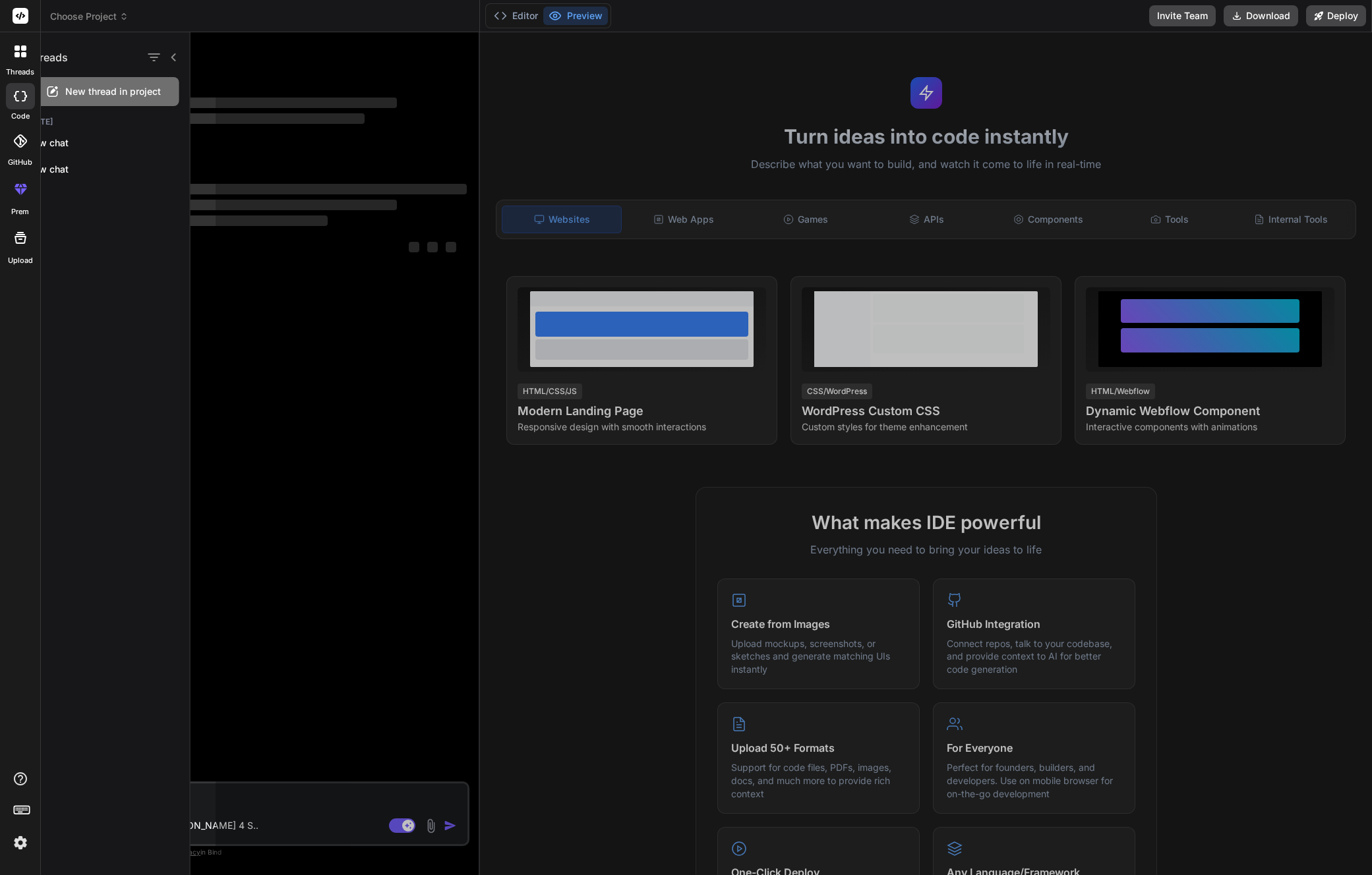
scroll to position [3682, 0]
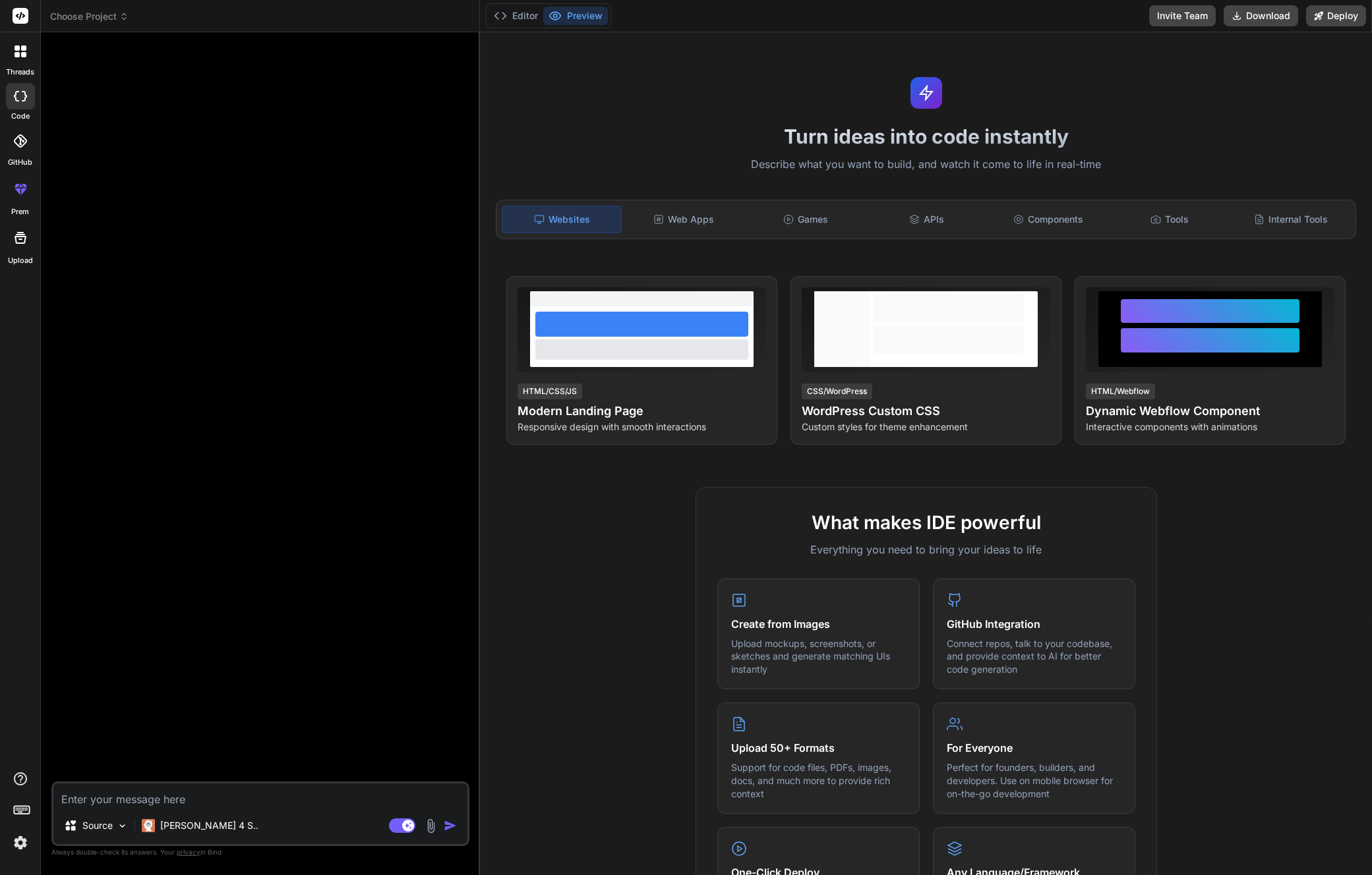
click at [15, 51] on icon at bounding box center [21, 52] width 12 height 12
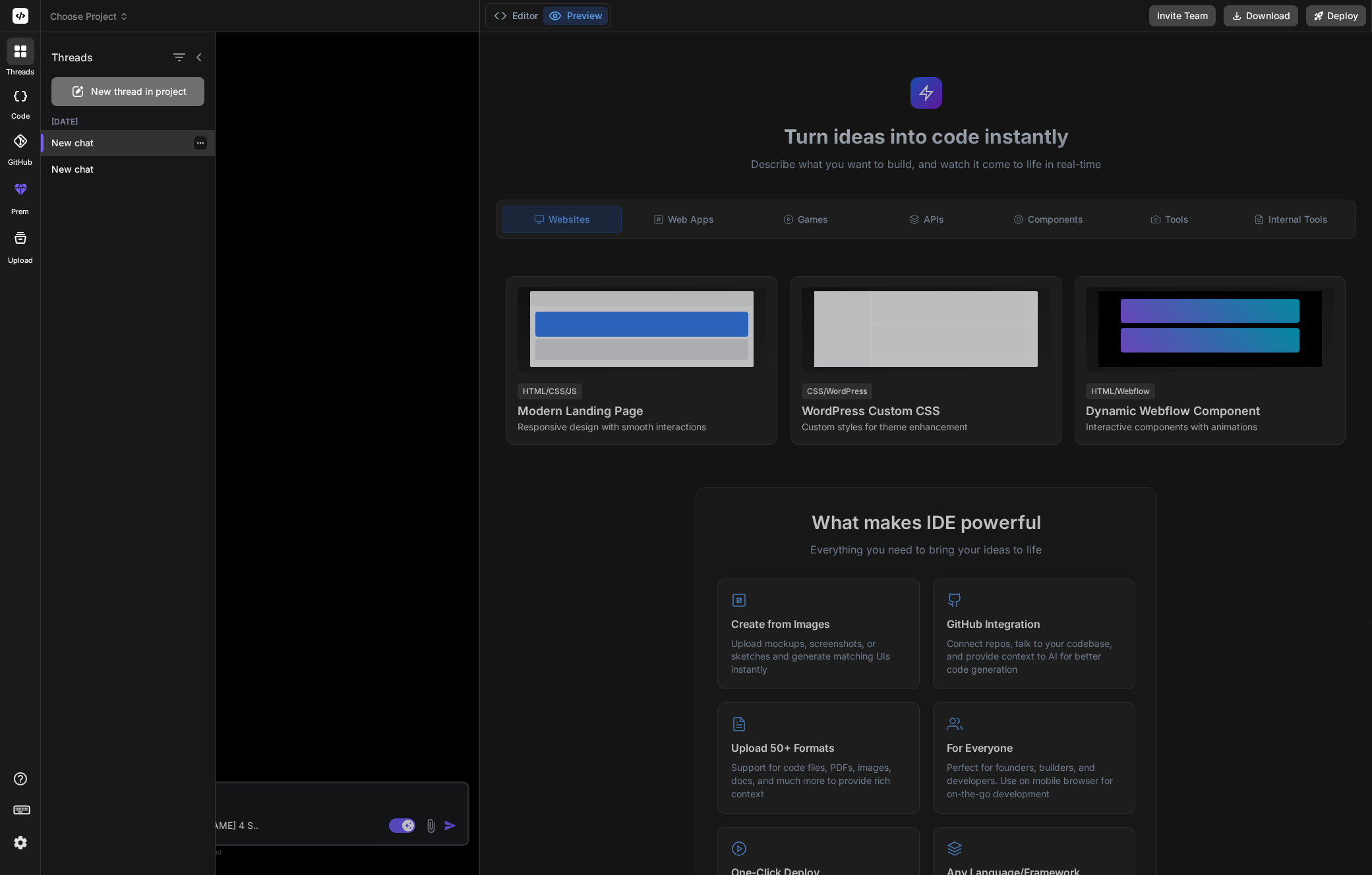
click at [109, 137] on p "New chat" at bounding box center [133, 143] width 163 height 13
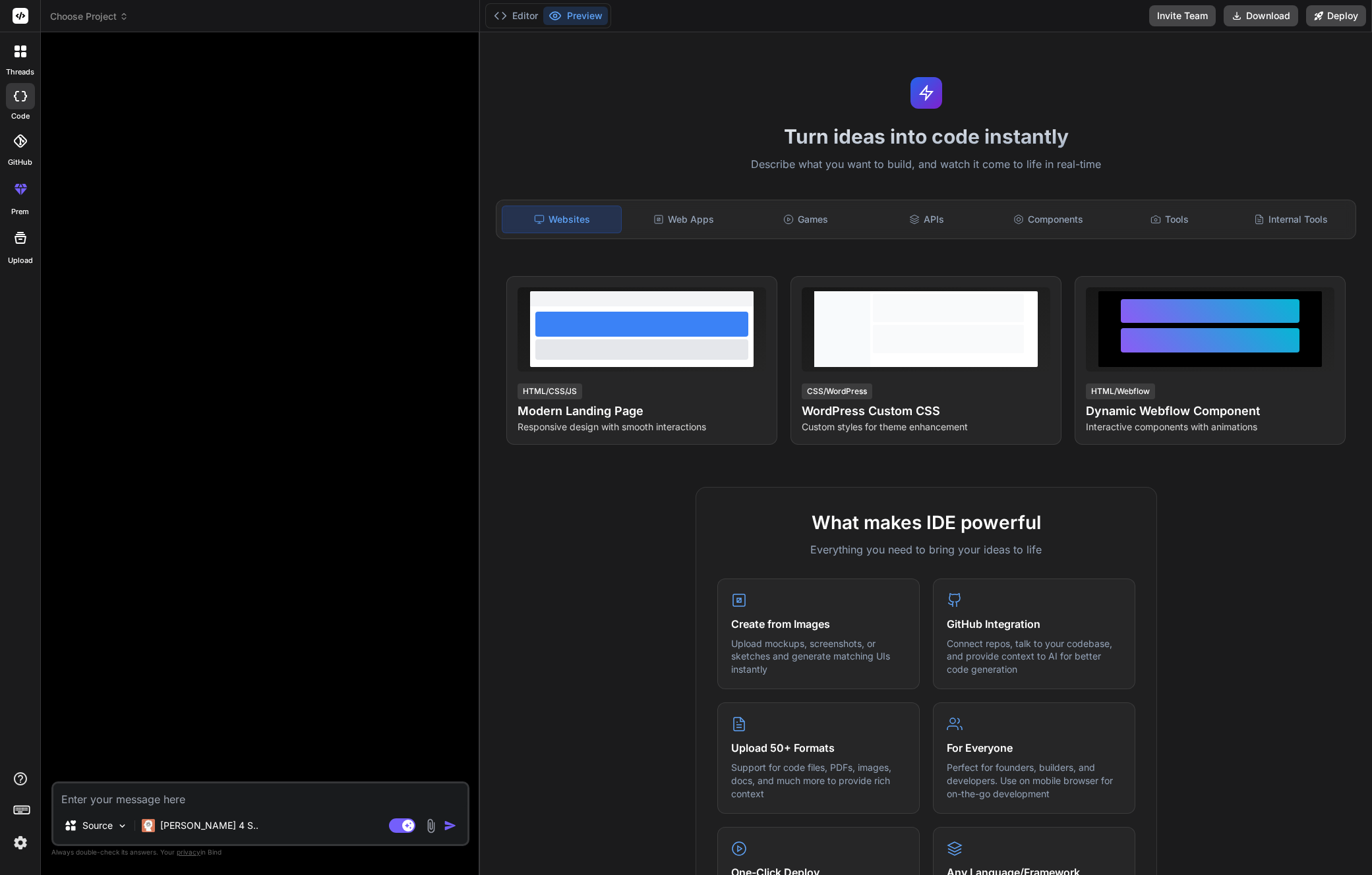
click at [15, 52] on icon at bounding box center [17, 54] width 5 height 5
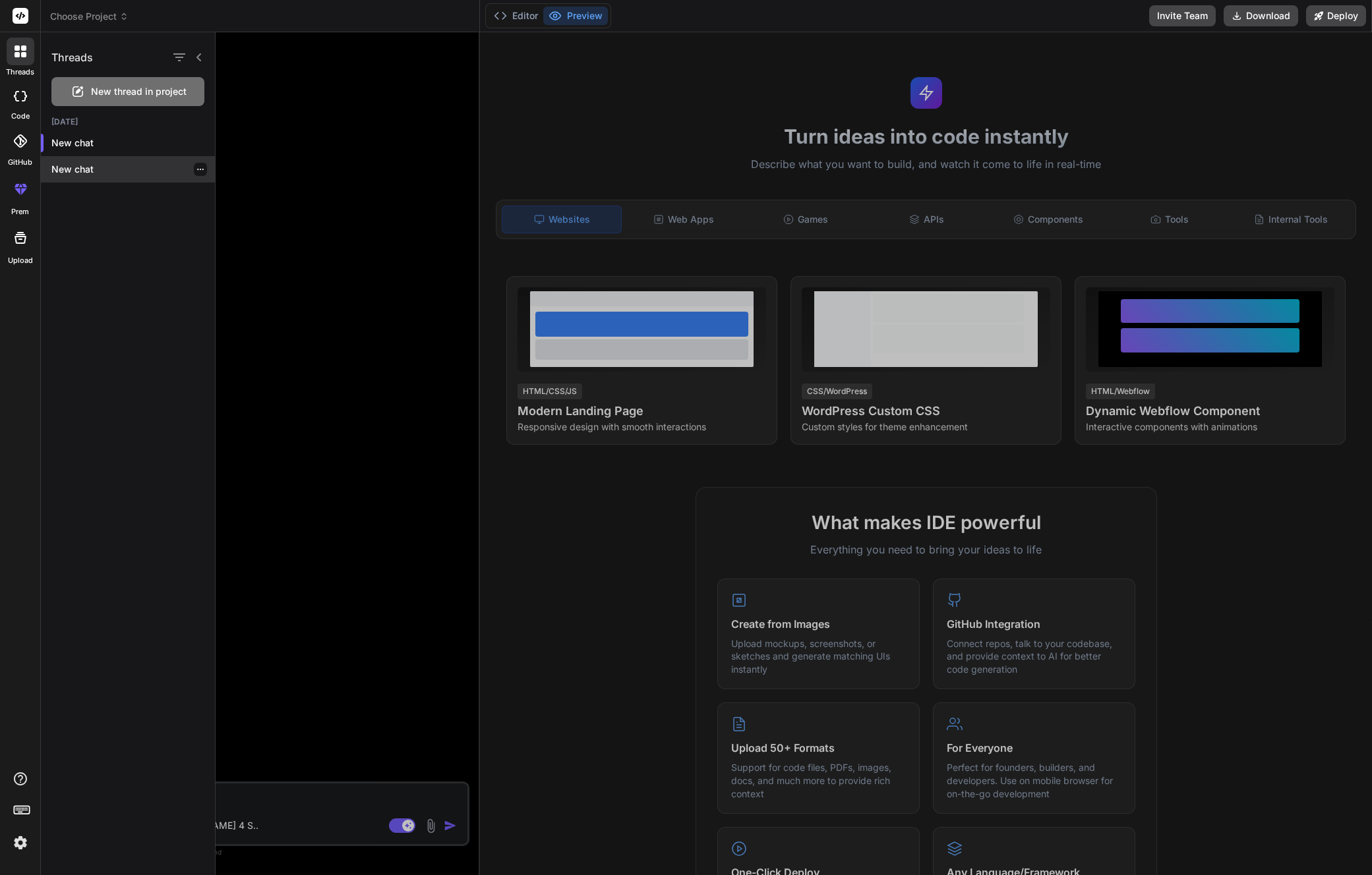
click at [87, 166] on p "New chat" at bounding box center [133, 169] width 163 height 13
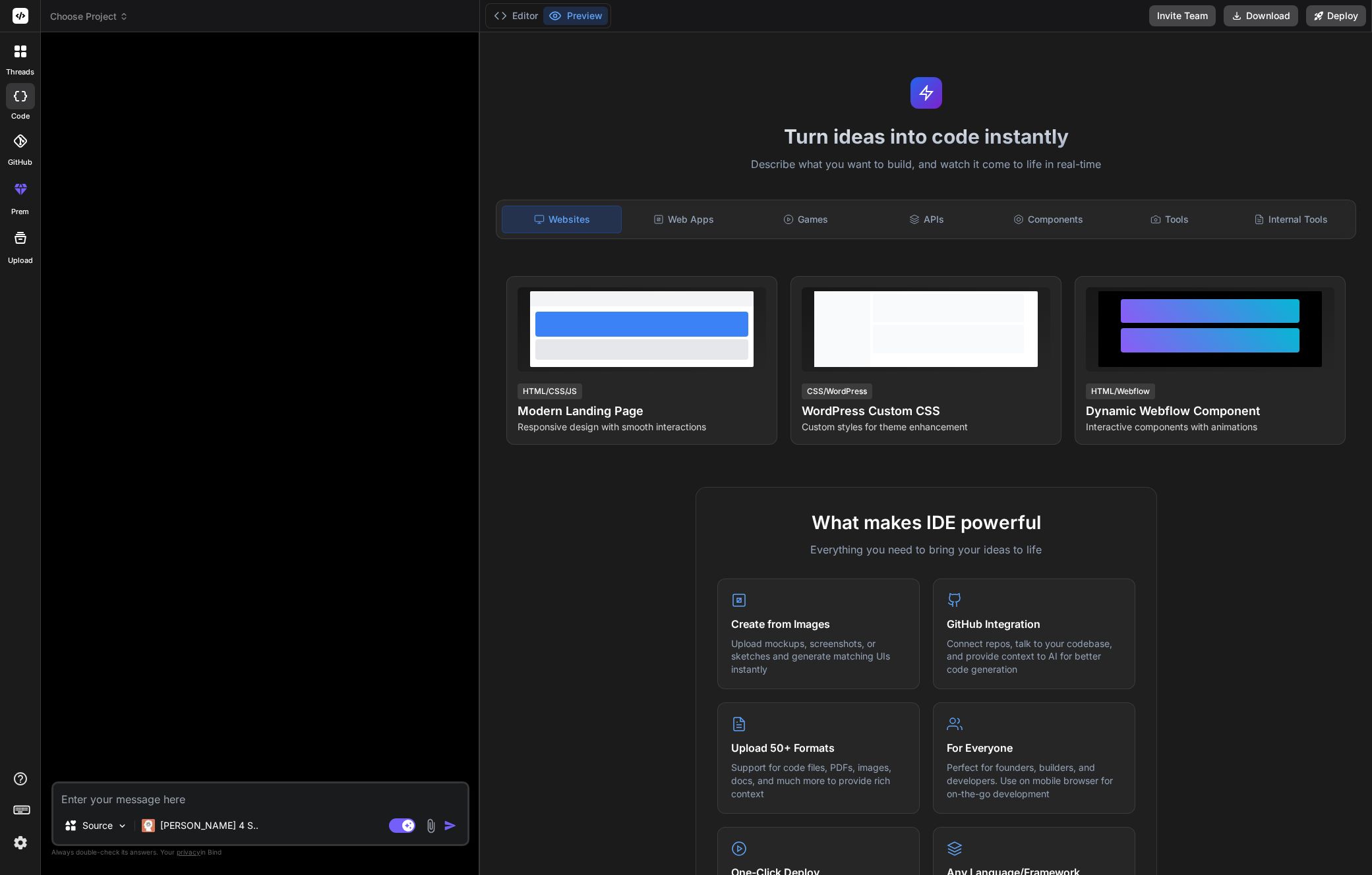
scroll to position [3732, 0]
click at [15, 50] on icon at bounding box center [17, 48] width 5 height 5
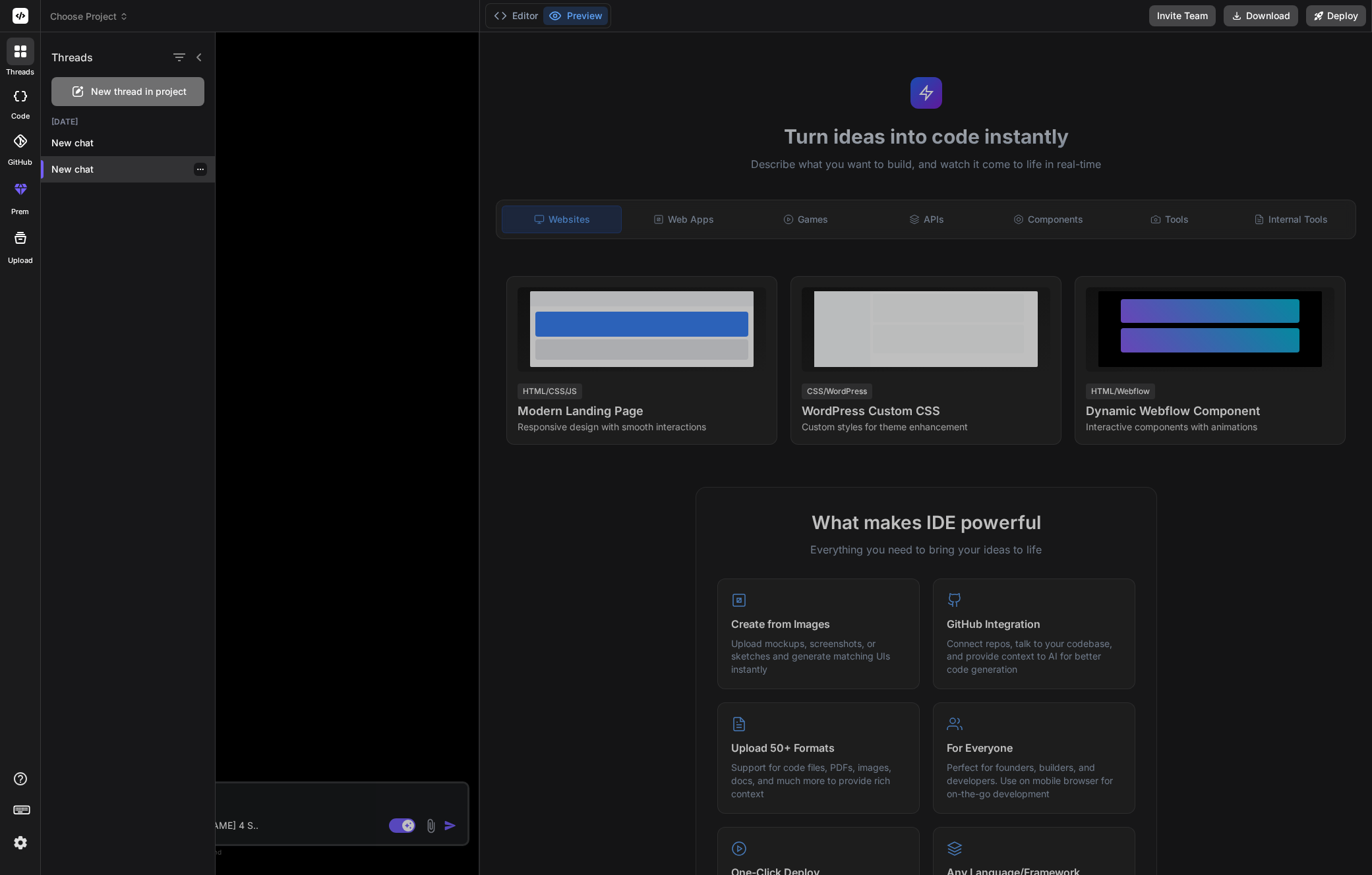
click at [198, 171] on icon "button" at bounding box center [200, 169] width 8 height 8
click at [219, 213] on div "Delete" at bounding box center [256, 222] width 129 height 27
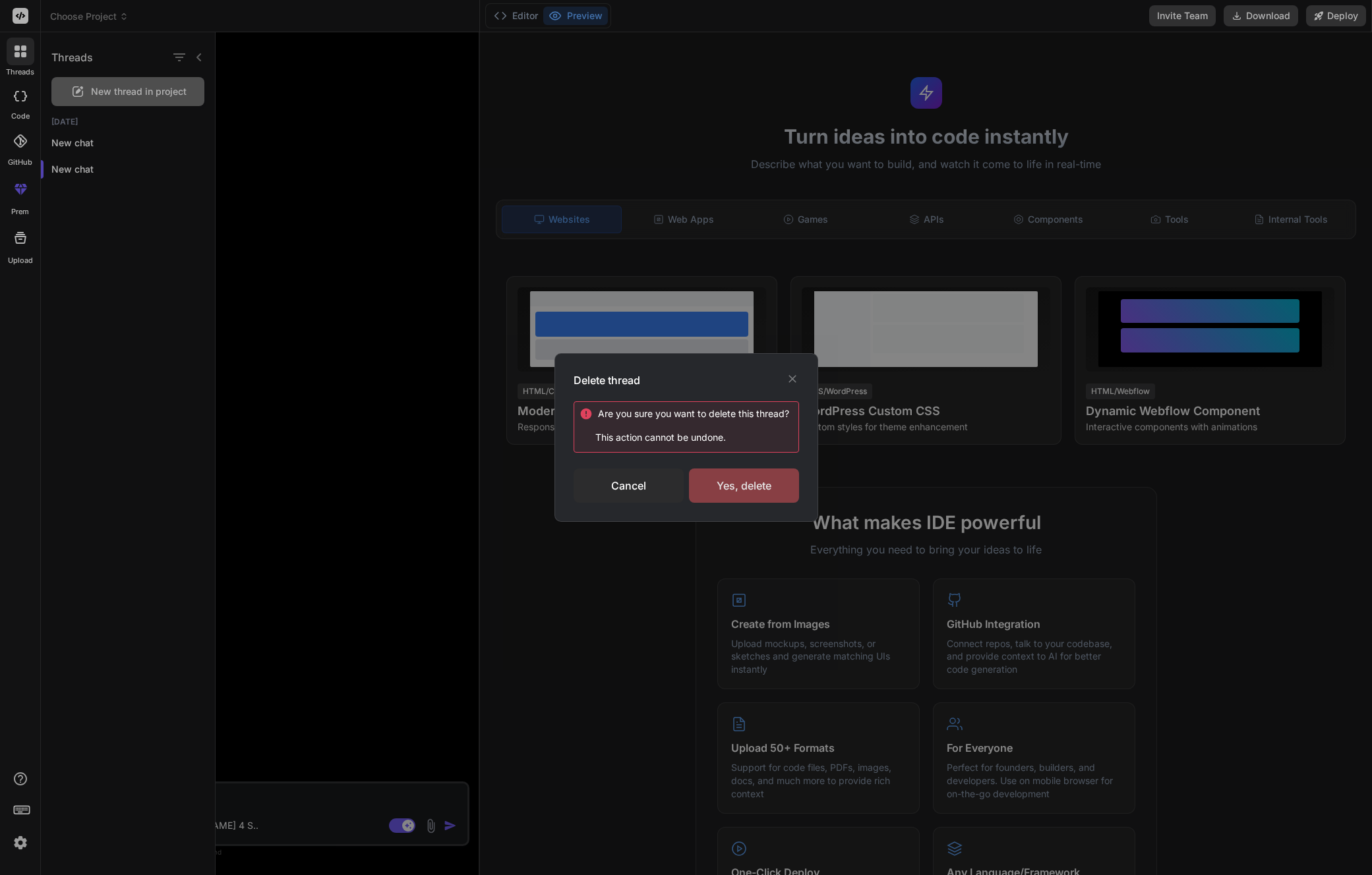
click at [734, 484] on div "Yes, delete" at bounding box center [744, 486] width 110 height 34
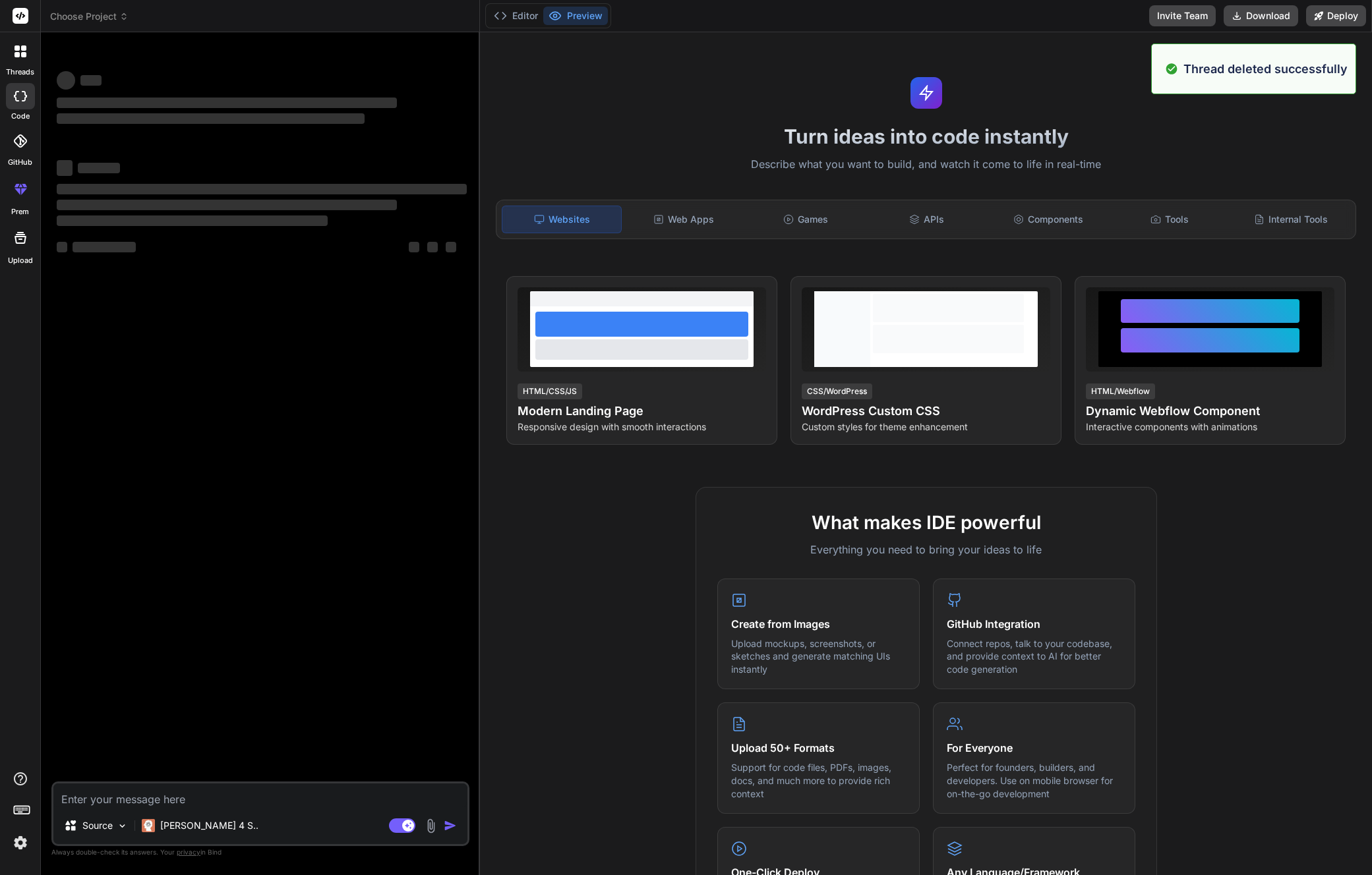
click at [17, 147] on icon at bounding box center [21, 141] width 13 height 13
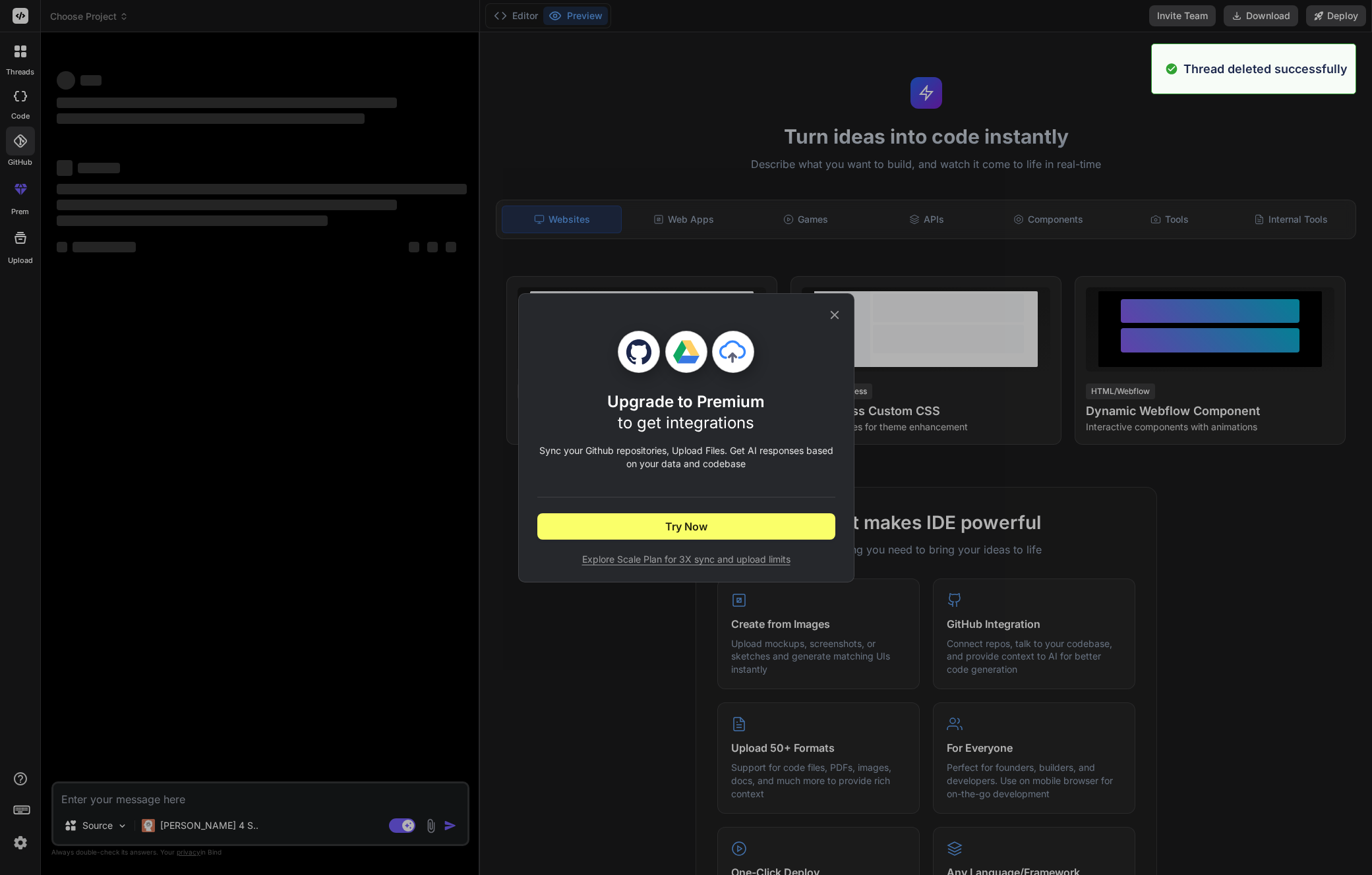
type textarea "x"
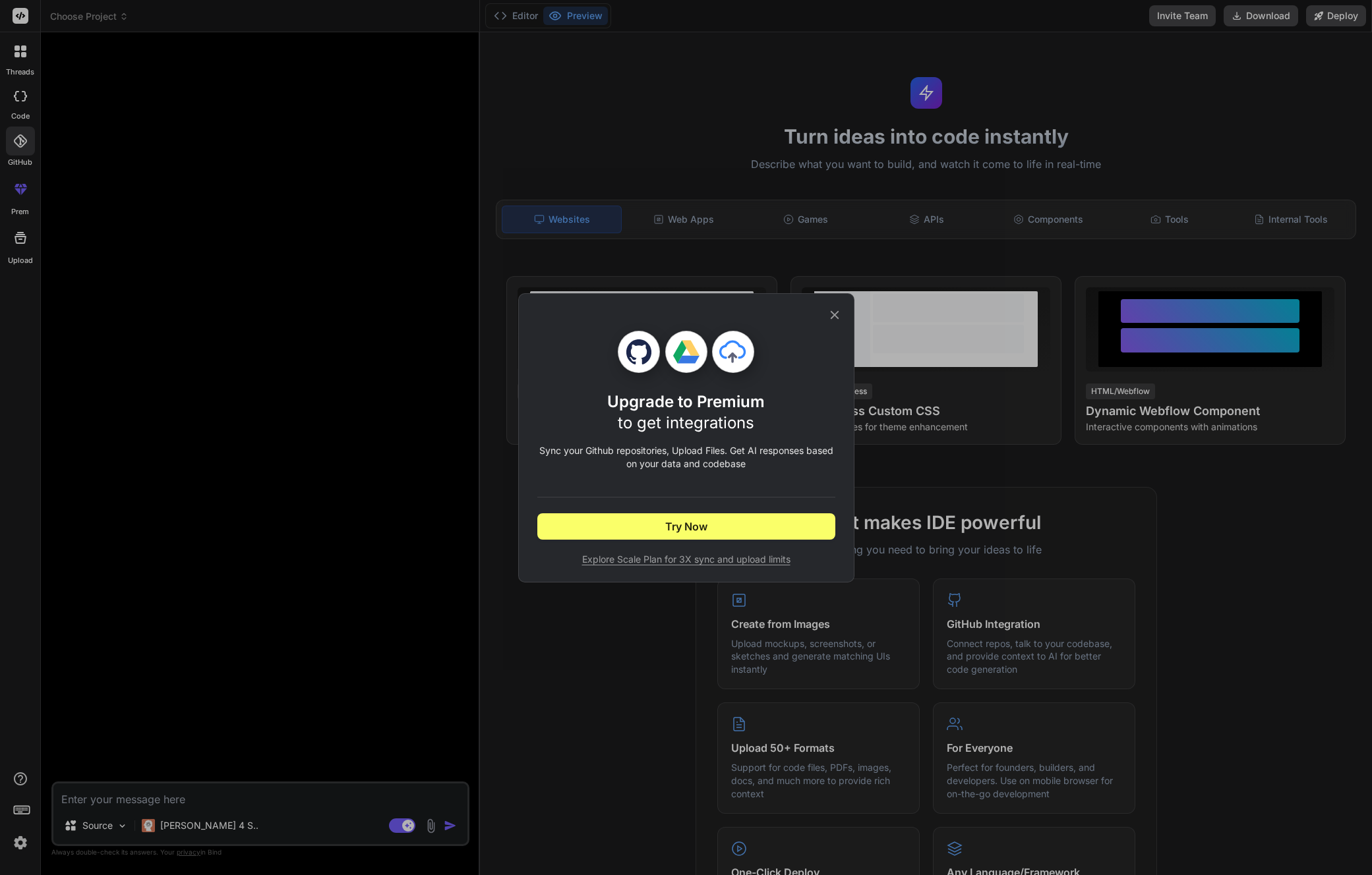
click at [825, 313] on div "Upgrade to Premium to get integrations Sync your Github repositories, Upload Fi…" at bounding box center [686, 438] width 298 height 288
click at [835, 311] on icon at bounding box center [835, 315] width 15 height 15
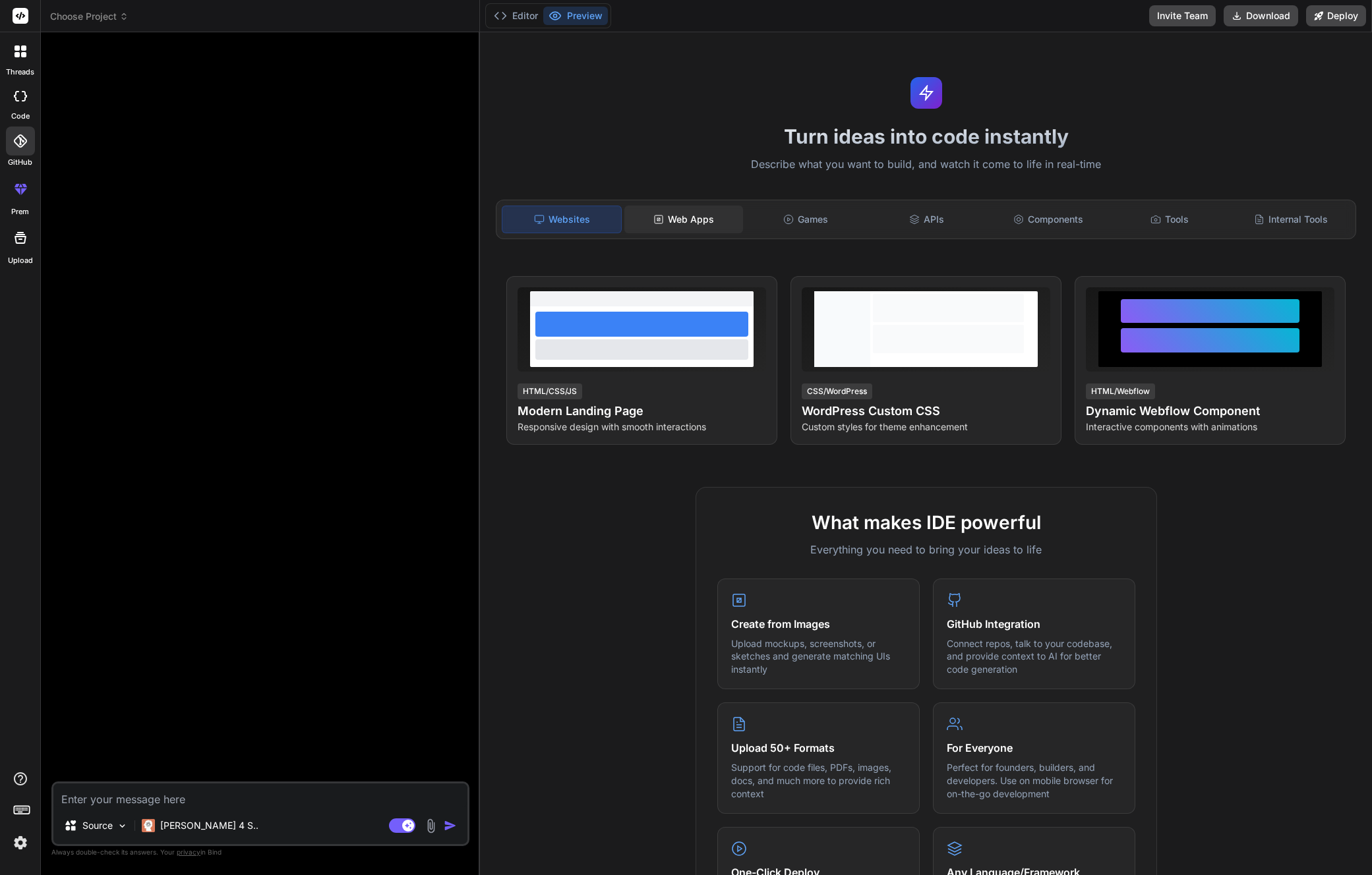
click at [727, 215] on div "Web Apps" at bounding box center [683, 220] width 119 height 28
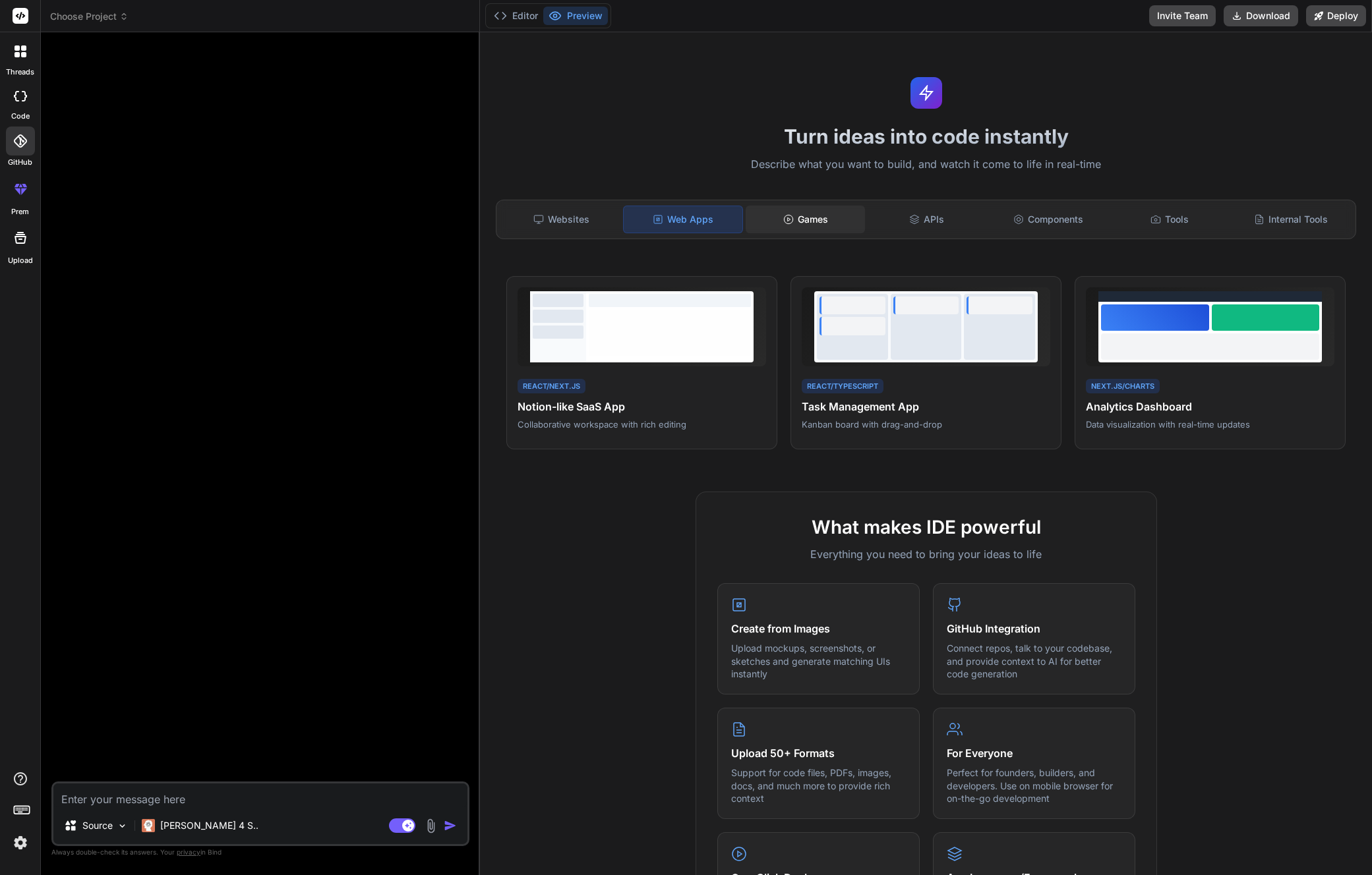
click at [804, 215] on div "Games" at bounding box center [805, 220] width 119 height 28
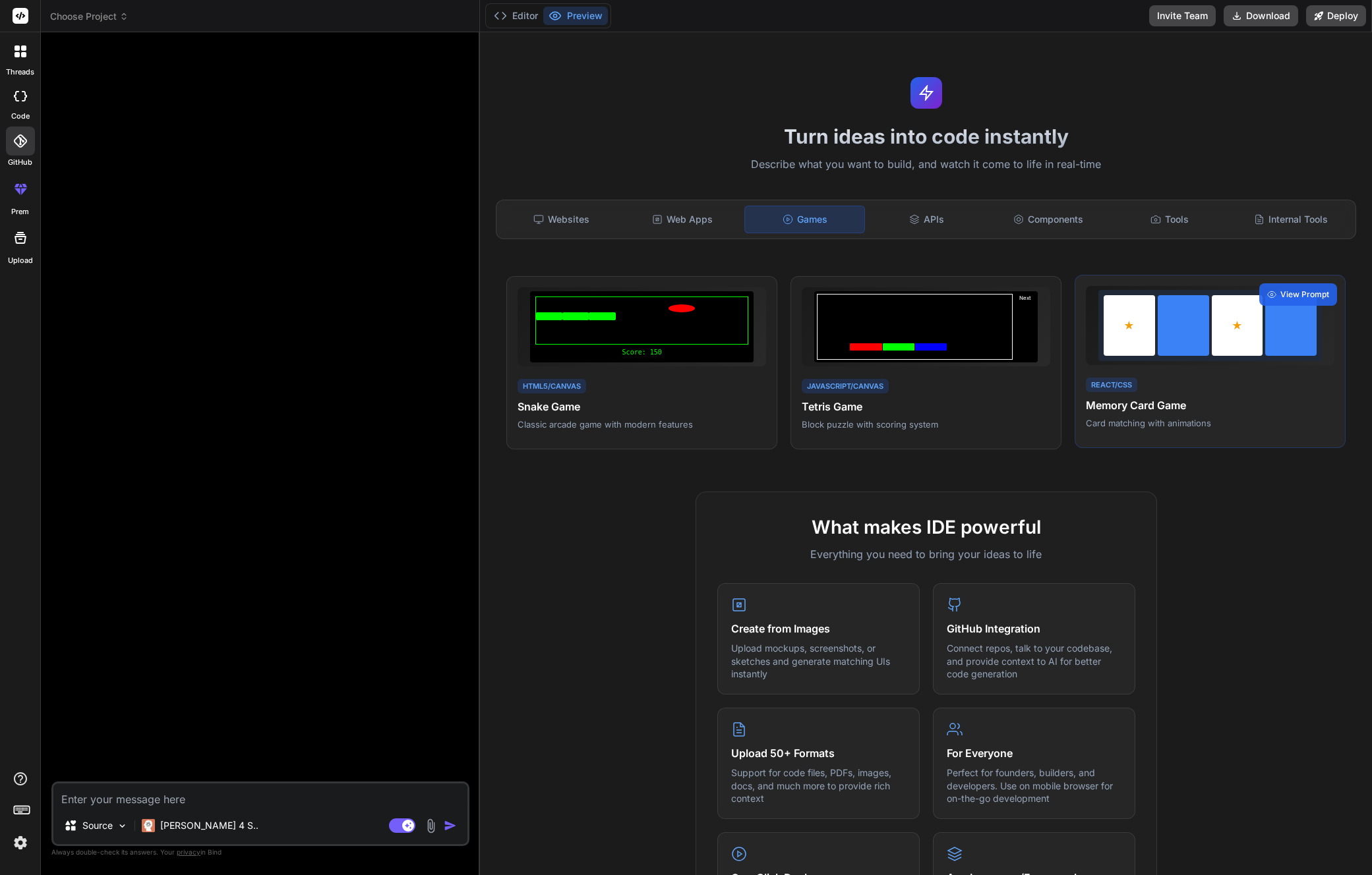
click at [1184, 409] on h4 "Memory Card Game" at bounding box center [1209, 405] width 249 height 16
click at [1282, 289] on span "View Prompt" at bounding box center [1305, 295] width 49 height 12
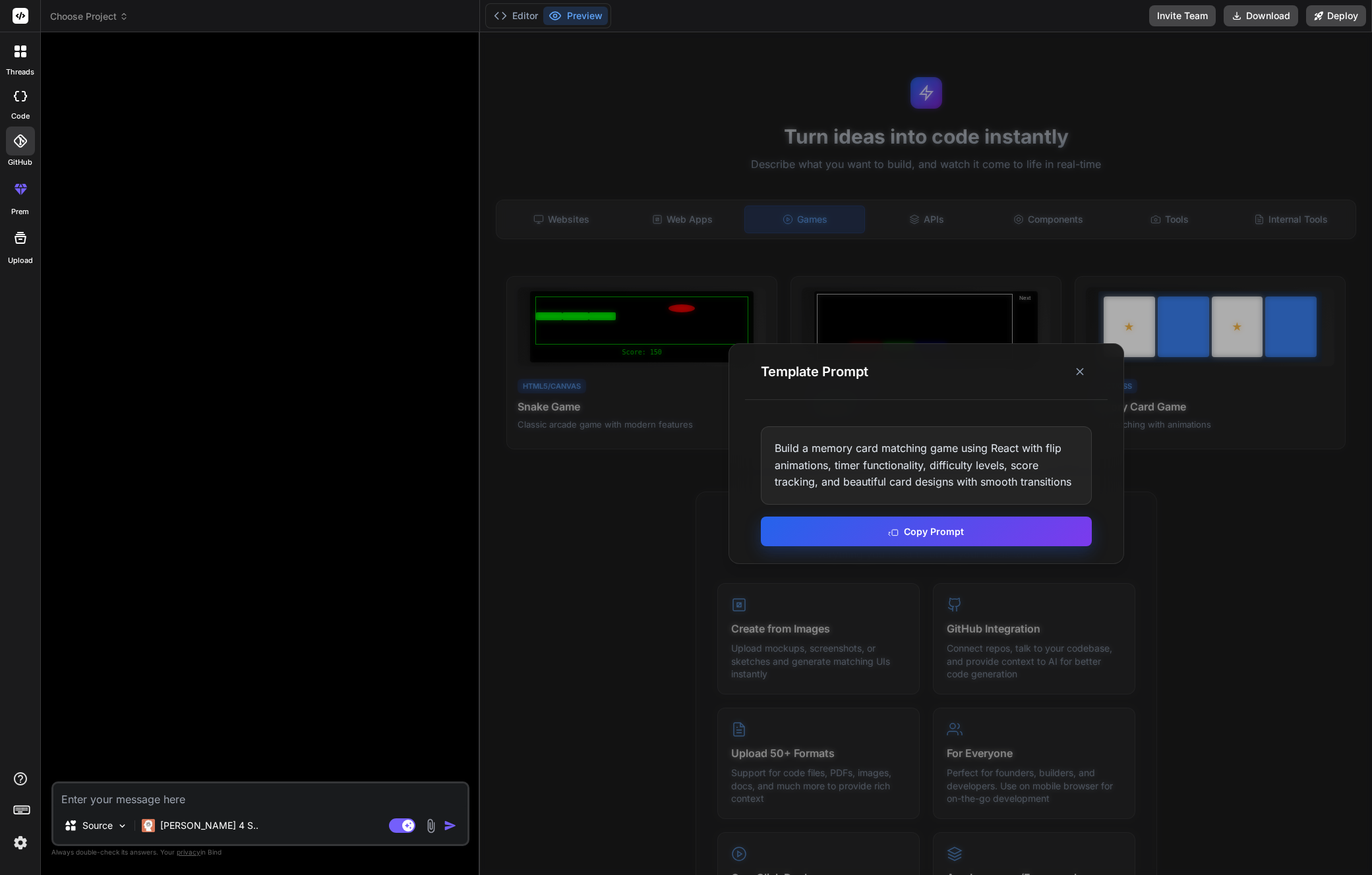
click at [967, 531] on button "Copy Prompt" at bounding box center [926, 531] width 331 height 30
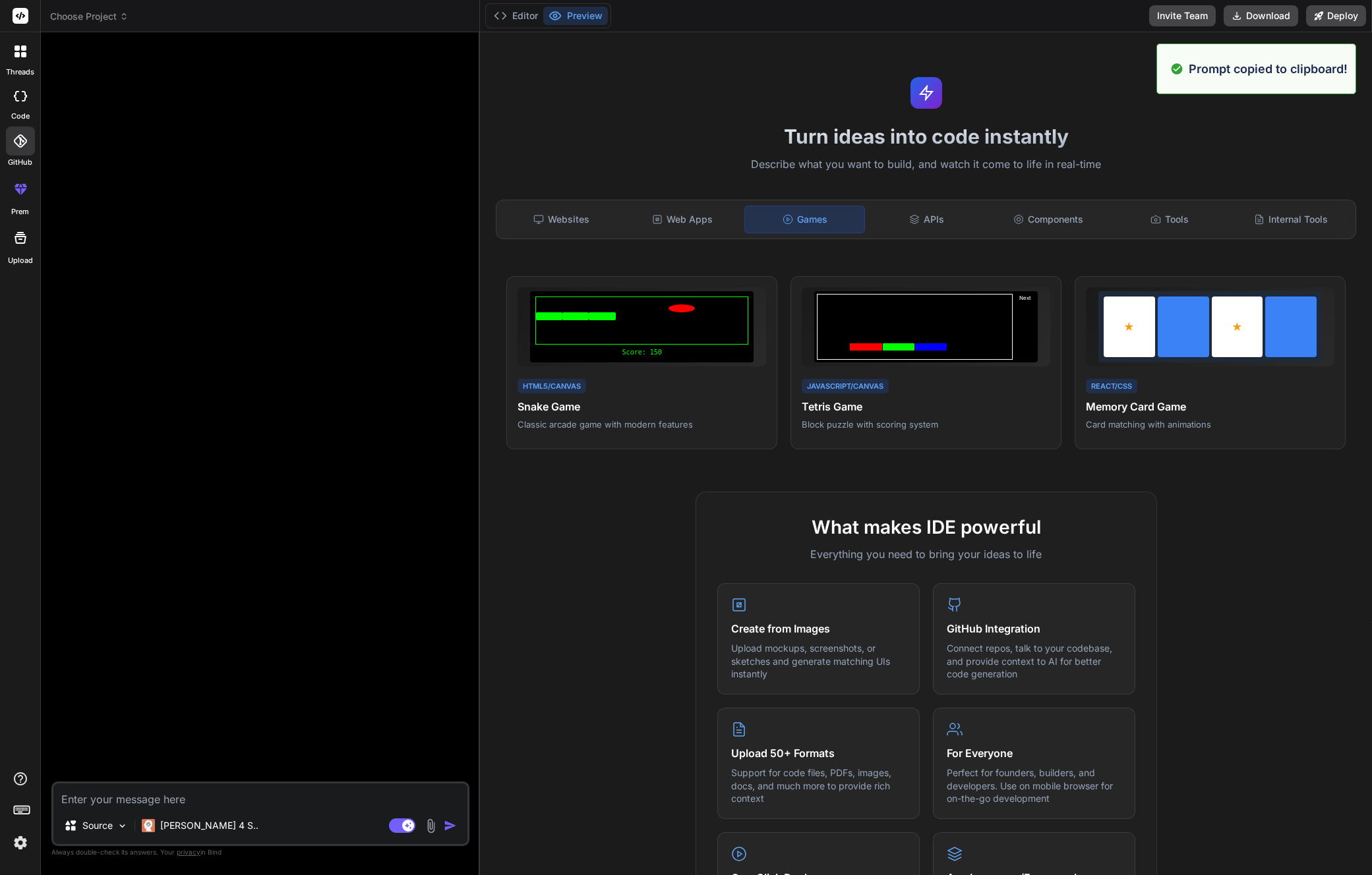
click at [234, 805] on textarea at bounding box center [260, 795] width 414 height 24
paste textarea "Build a memory card matching game using React with flip animations, timer funct…"
type textarea "Build a memory card matching game using React with flip animations, timer funct…"
type textarea "x"
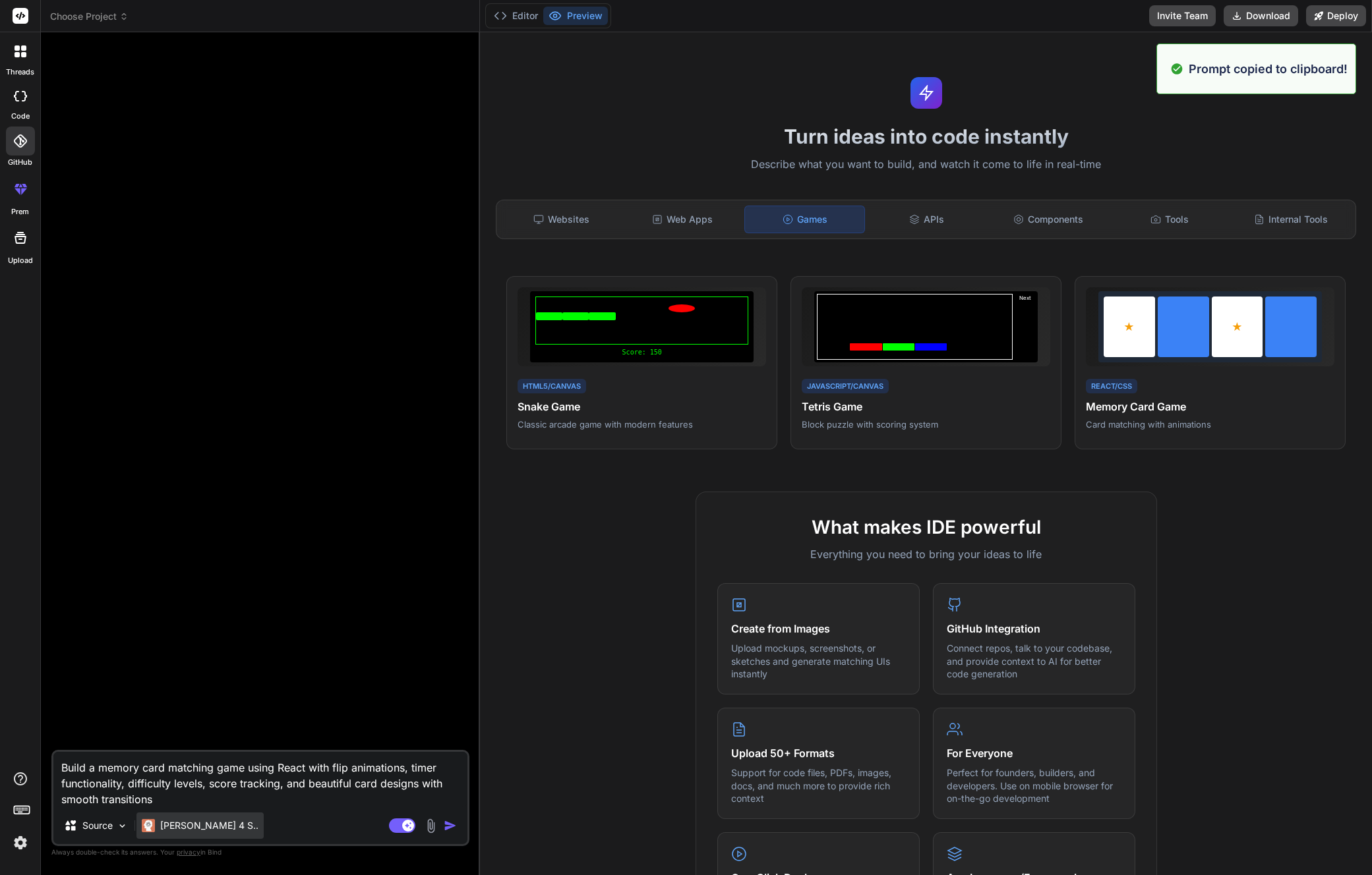
type textarea "Build a memory card matching game using React with flip animations, timer funct…"
click at [173, 817] on div "[PERSON_NAME] 4 S.." at bounding box center [200, 826] width 127 height 27
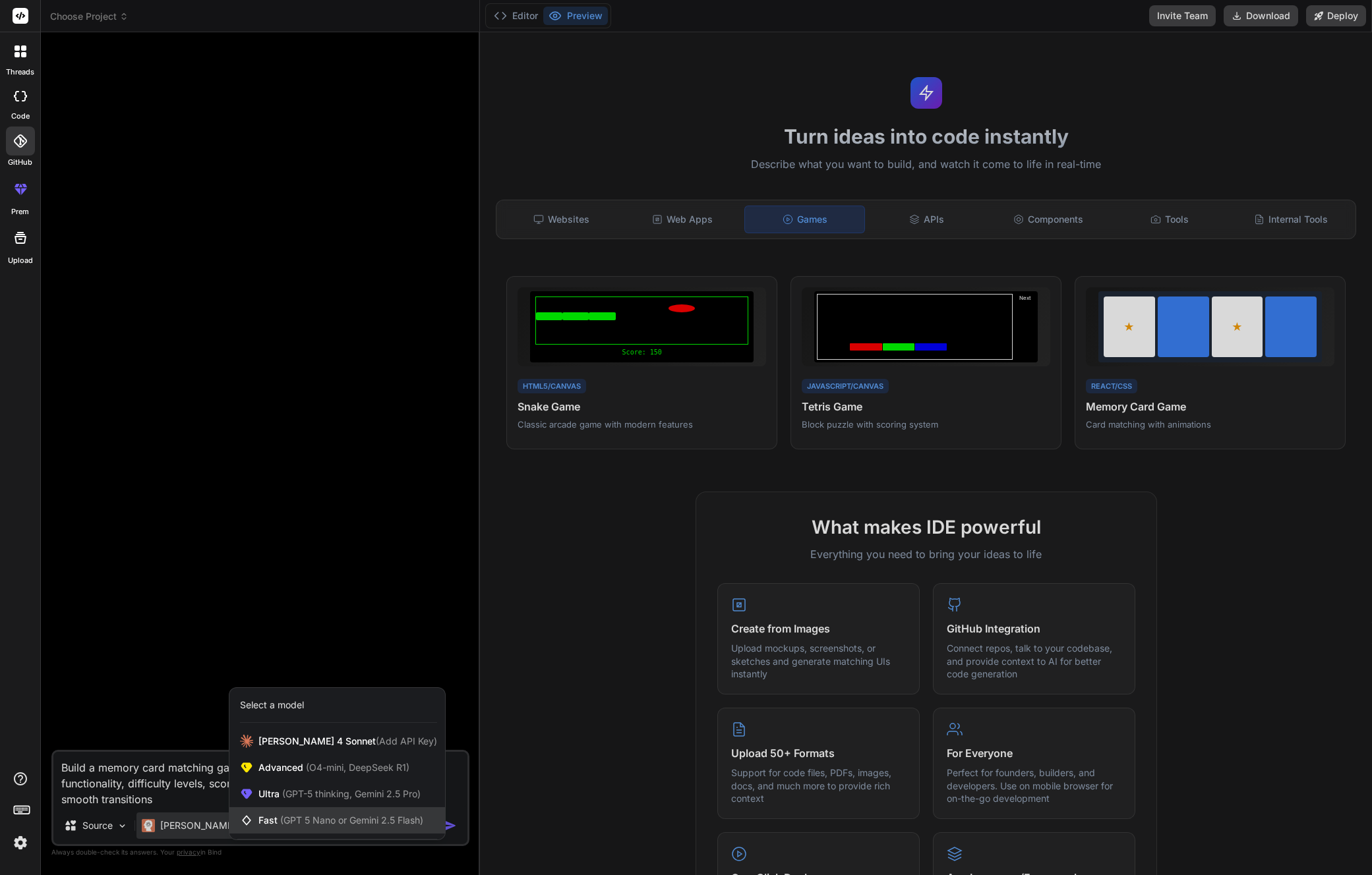
click at [385, 821] on span "(GPT 5 Nano or Gemini 2.5 Flash)" at bounding box center [352, 820] width 143 height 11
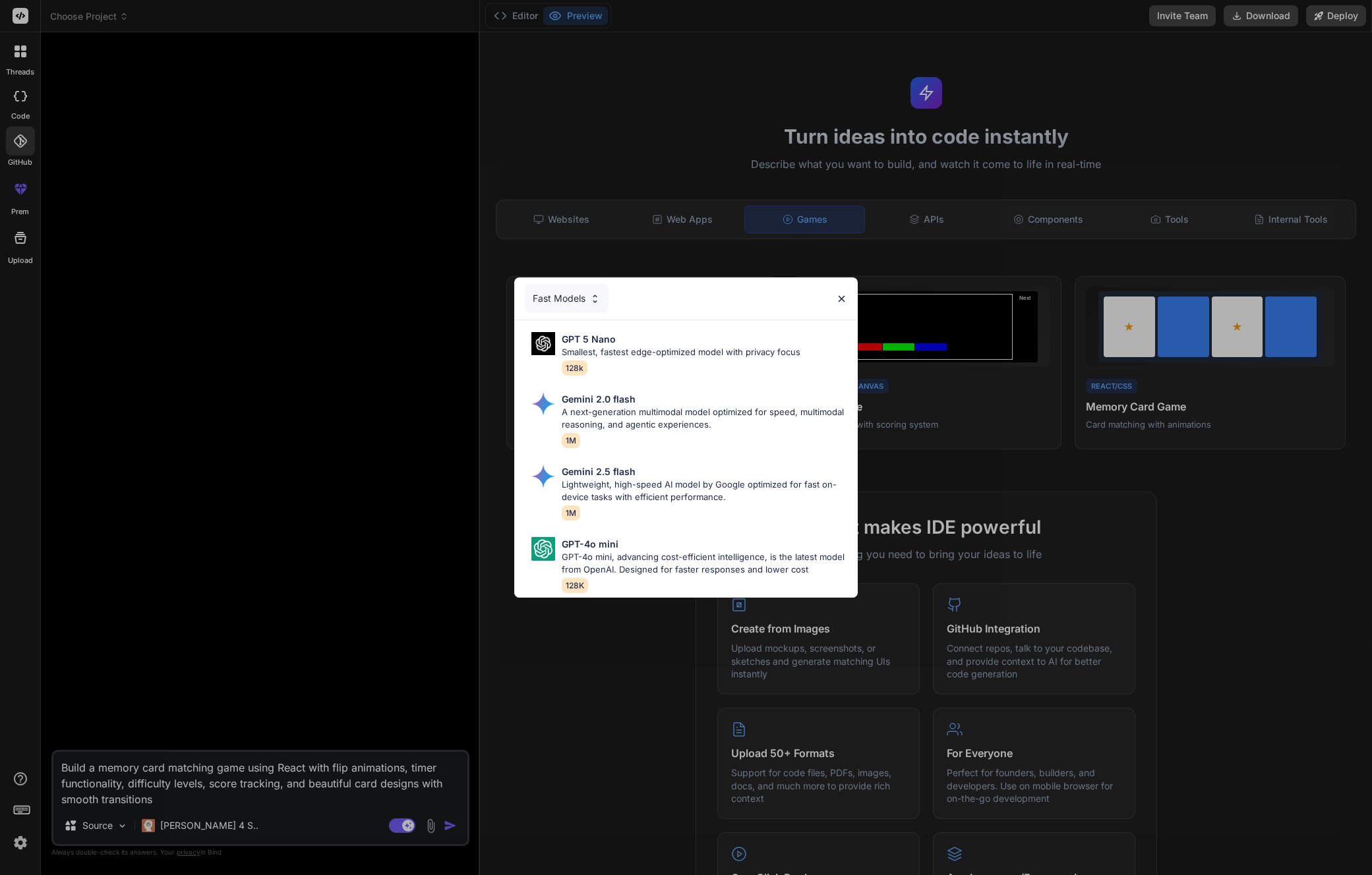
click at [455, 823] on div "Fast Models GPT 5 Nano Smallest, fastest edge-optimized model with privacy focu…" at bounding box center [686, 437] width 1372 height 875
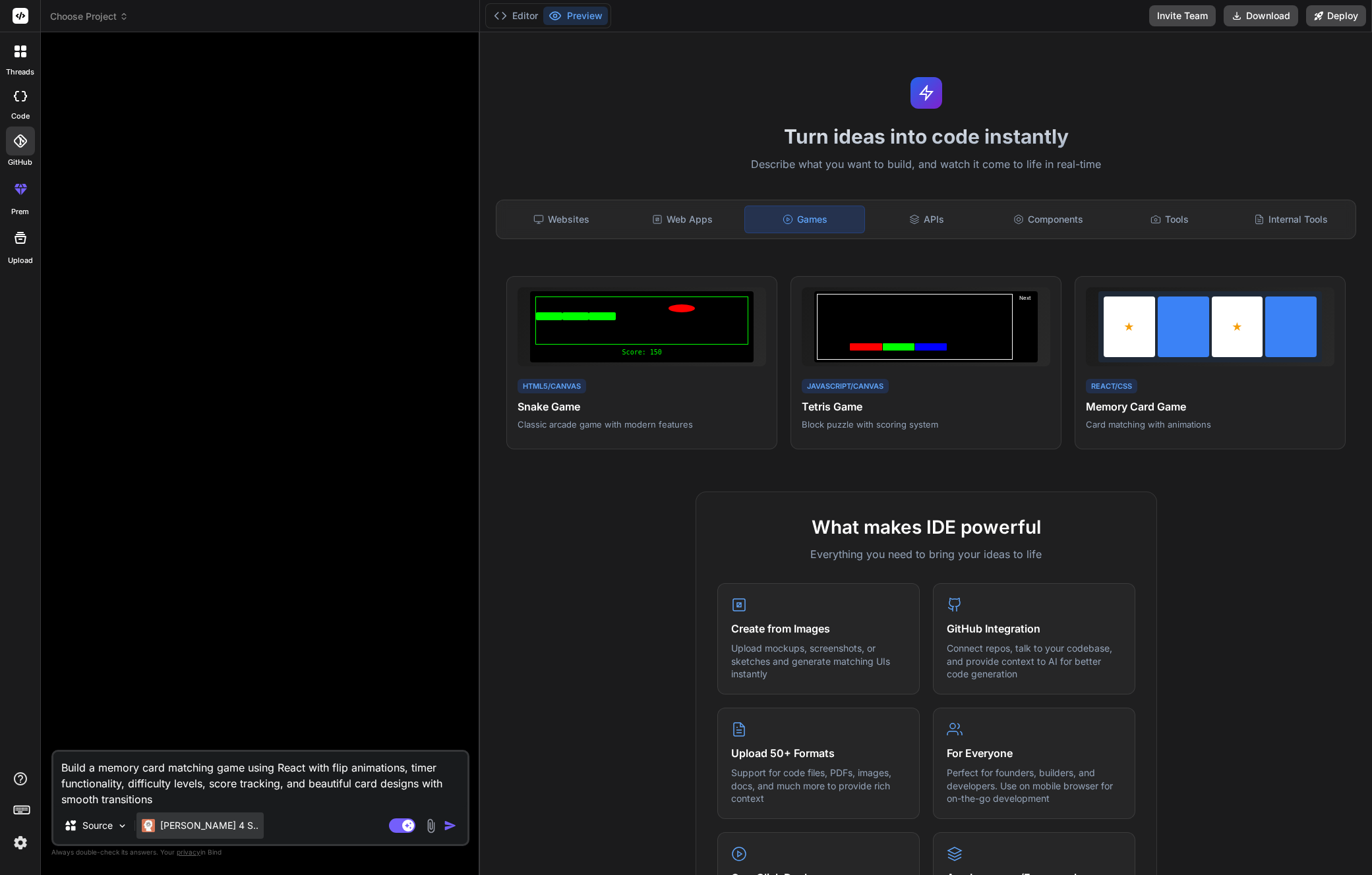
click at [208, 823] on p "[PERSON_NAME] 4 S.." at bounding box center [209, 826] width 98 height 13
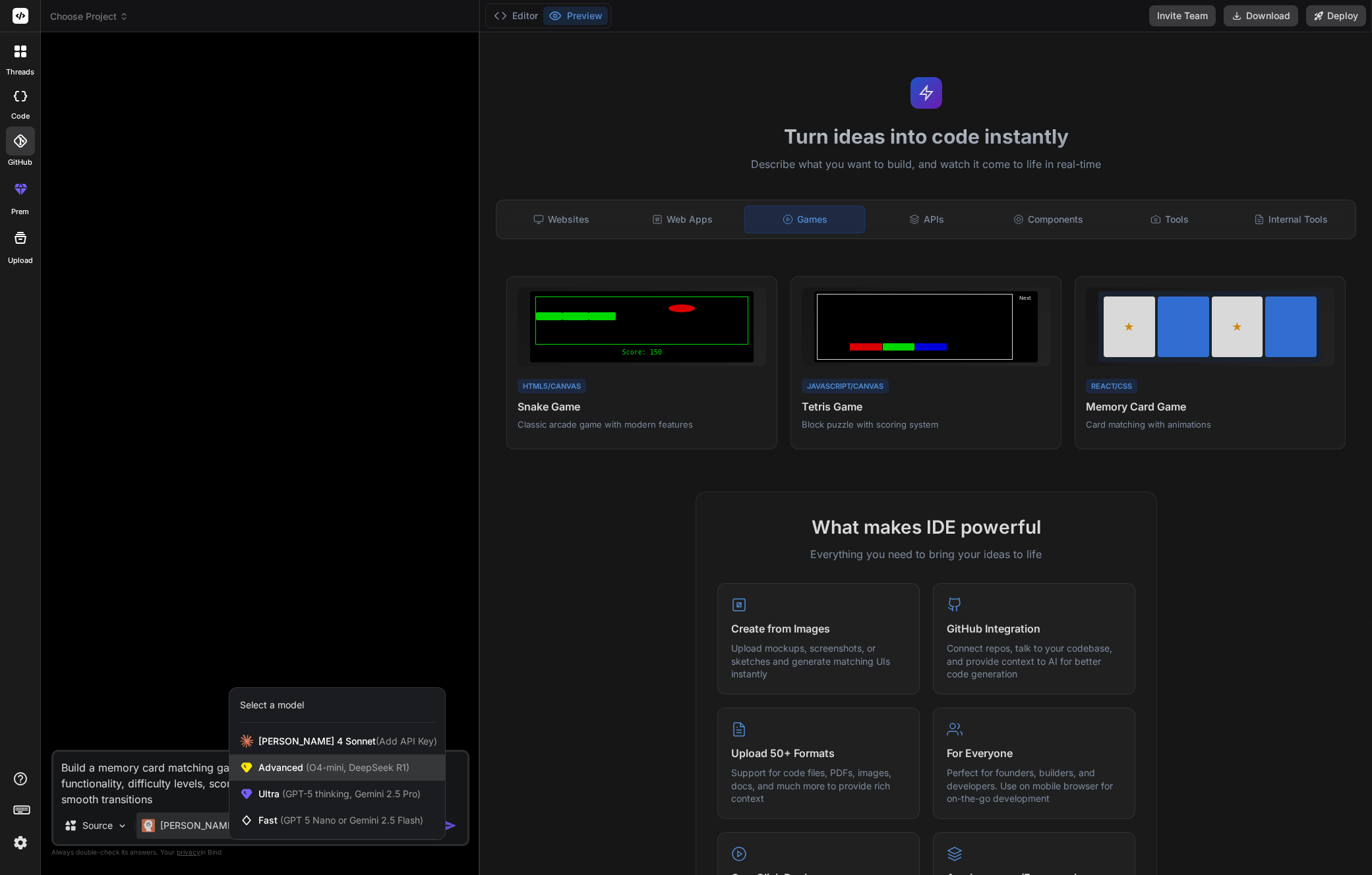
click at [299, 774] on span "Advanced (O4-mini, DeepSeek R1)" at bounding box center [334, 768] width 151 height 13
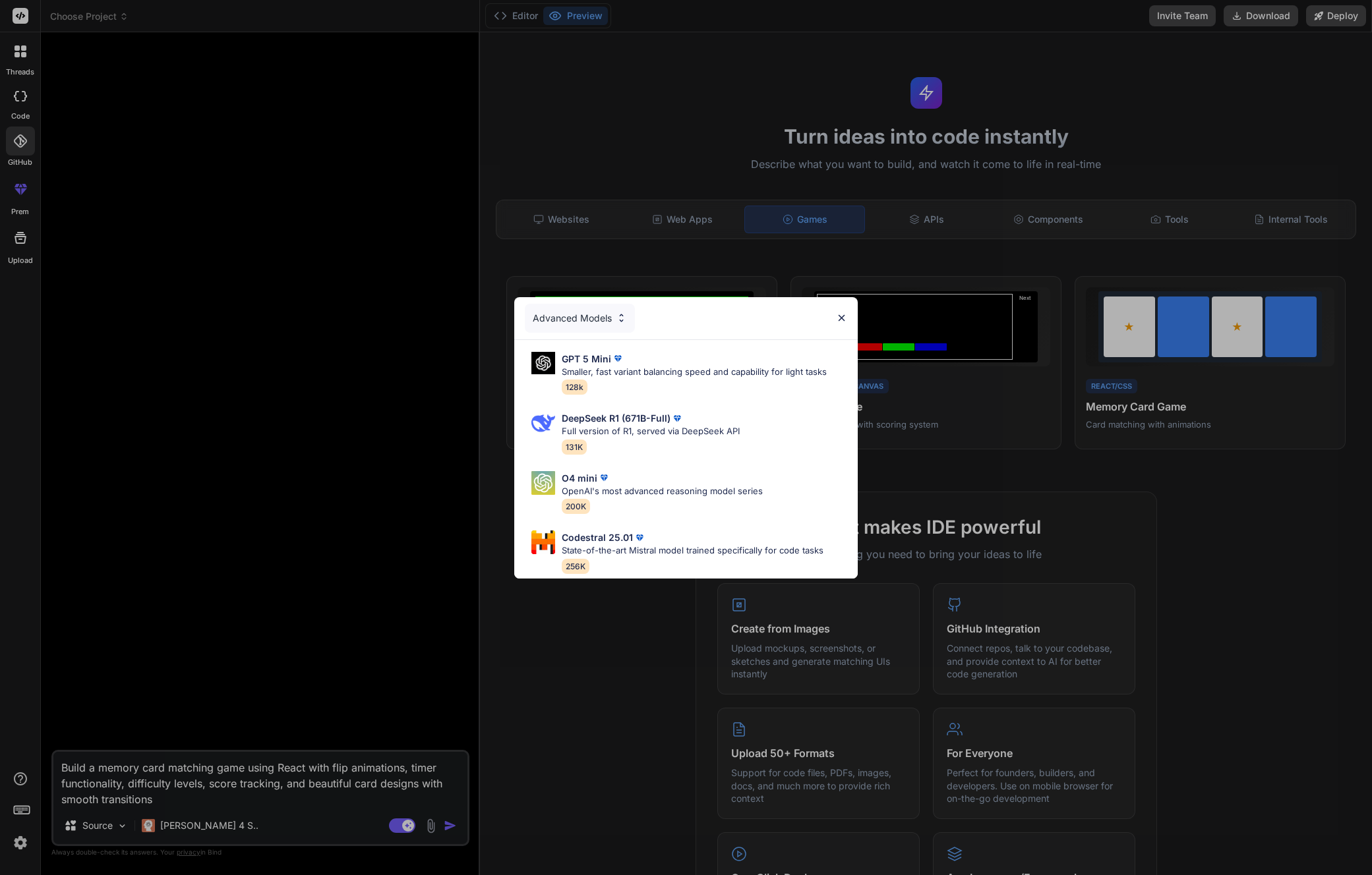
click at [261, 842] on div "Advanced Models GPT 5 Mini Smaller, fast variant balancing speed and capability…" at bounding box center [686, 437] width 1372 height 875
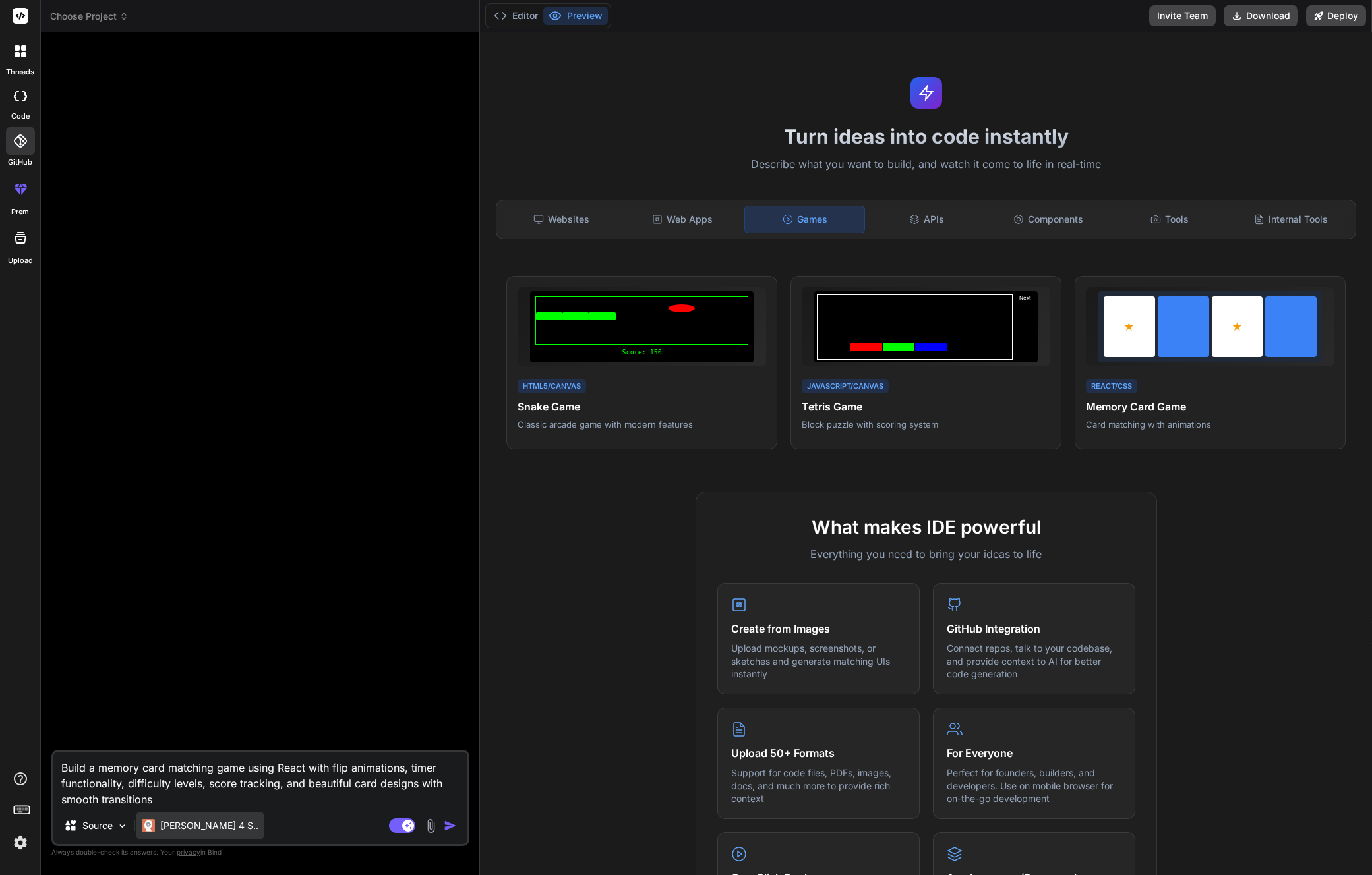
click at [190, 825] on p "[PERSON_NAME] 4 S.." at bounding box center [209, 826] width 98 height 13
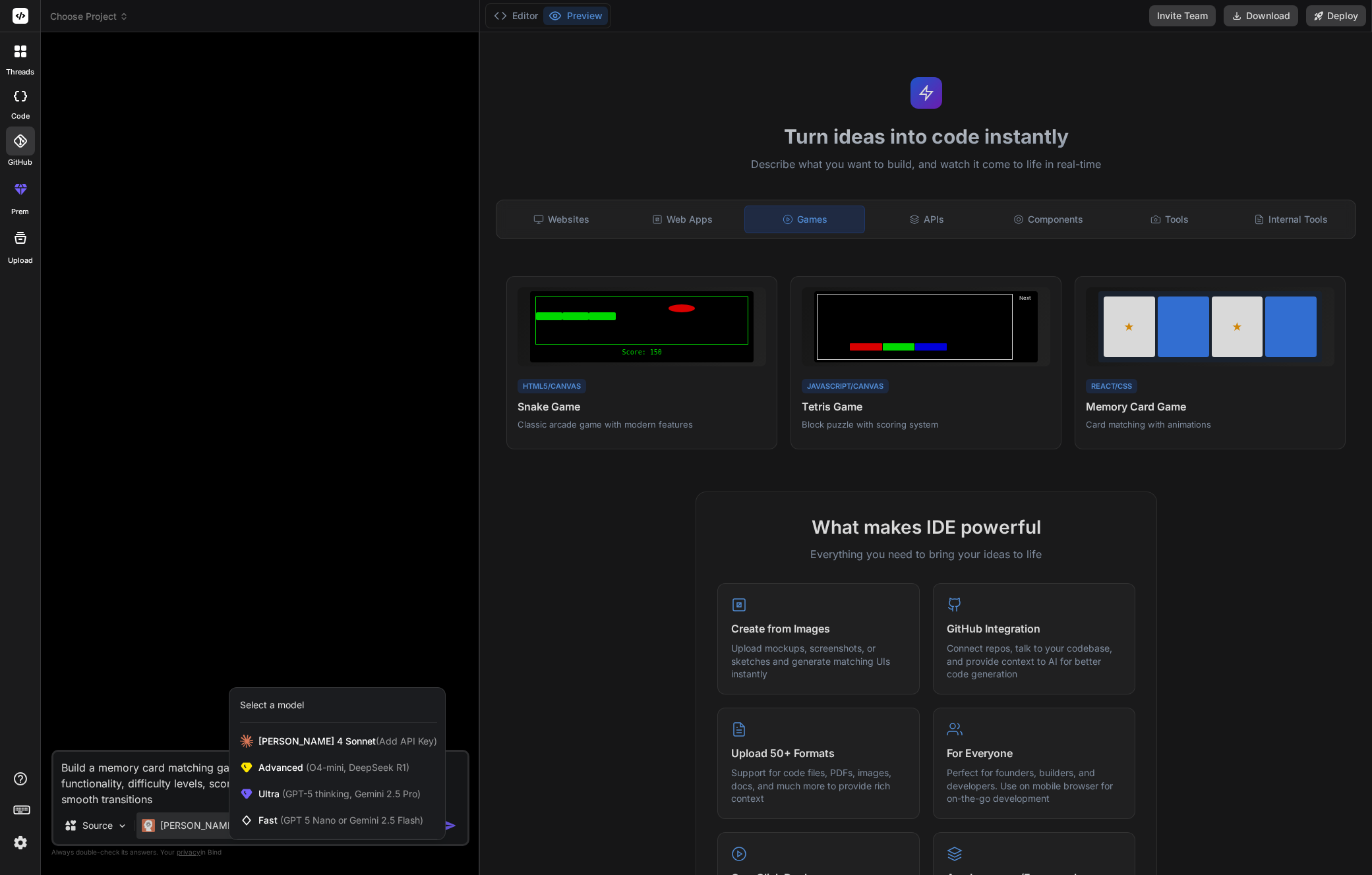
click at [180, 815] on div at bounding box center [686, 437] width 1372 height 875
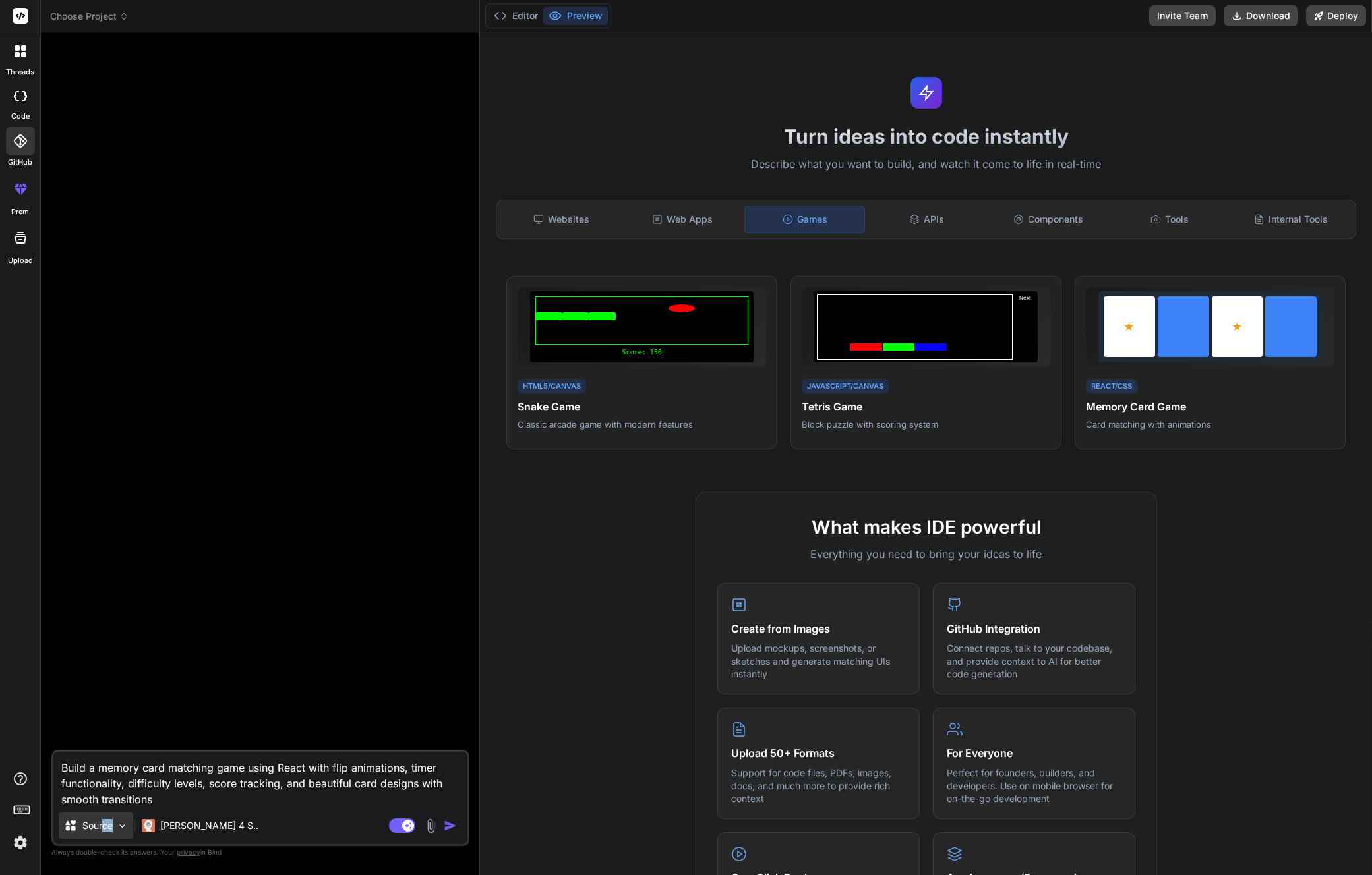
click at [103, 822] on p "Source" at bounding box center [98, 826] width 31 height 13
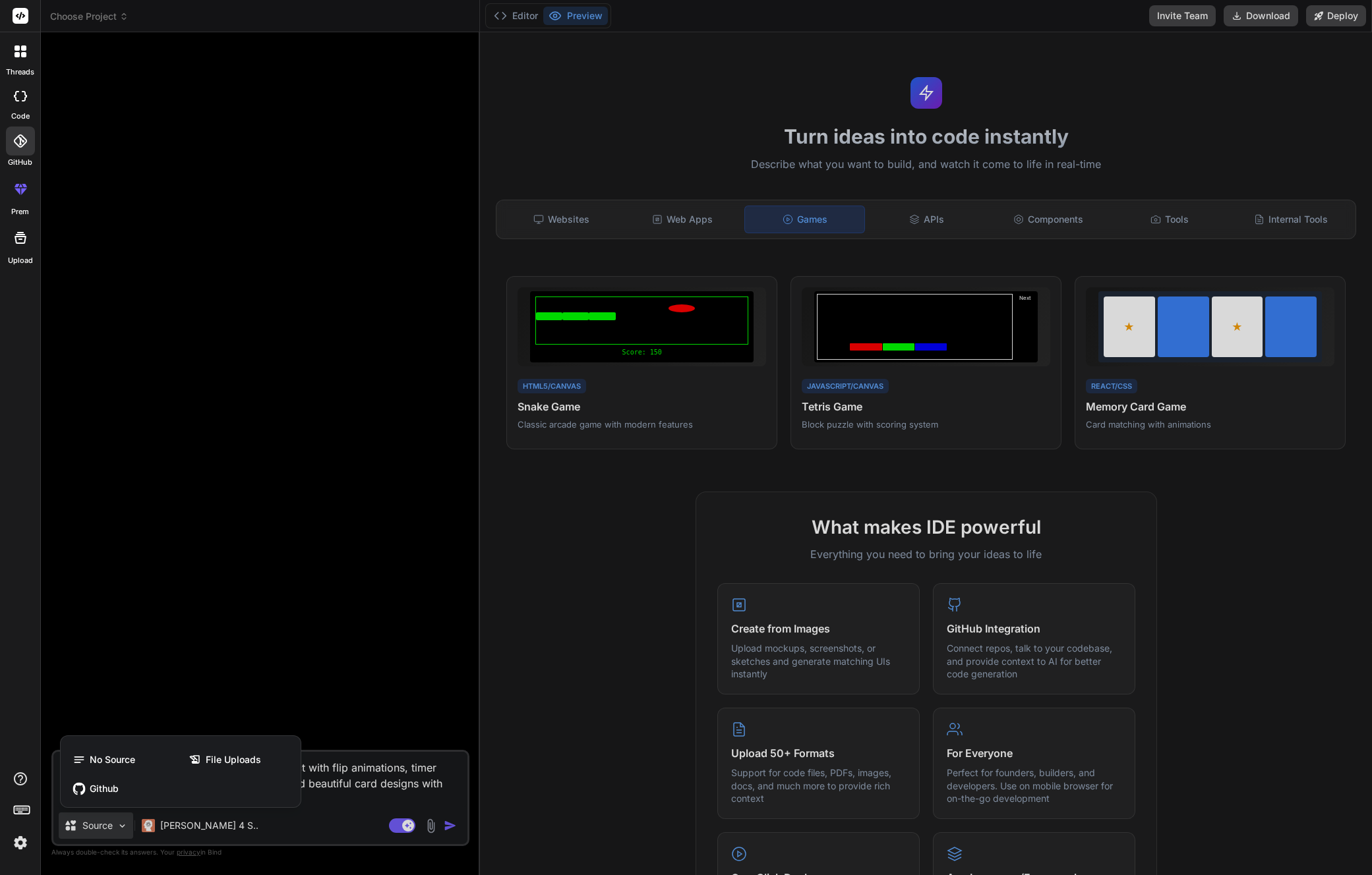
click at [448, 828] on div at bounding box center [686, 437] width 1372 height 875
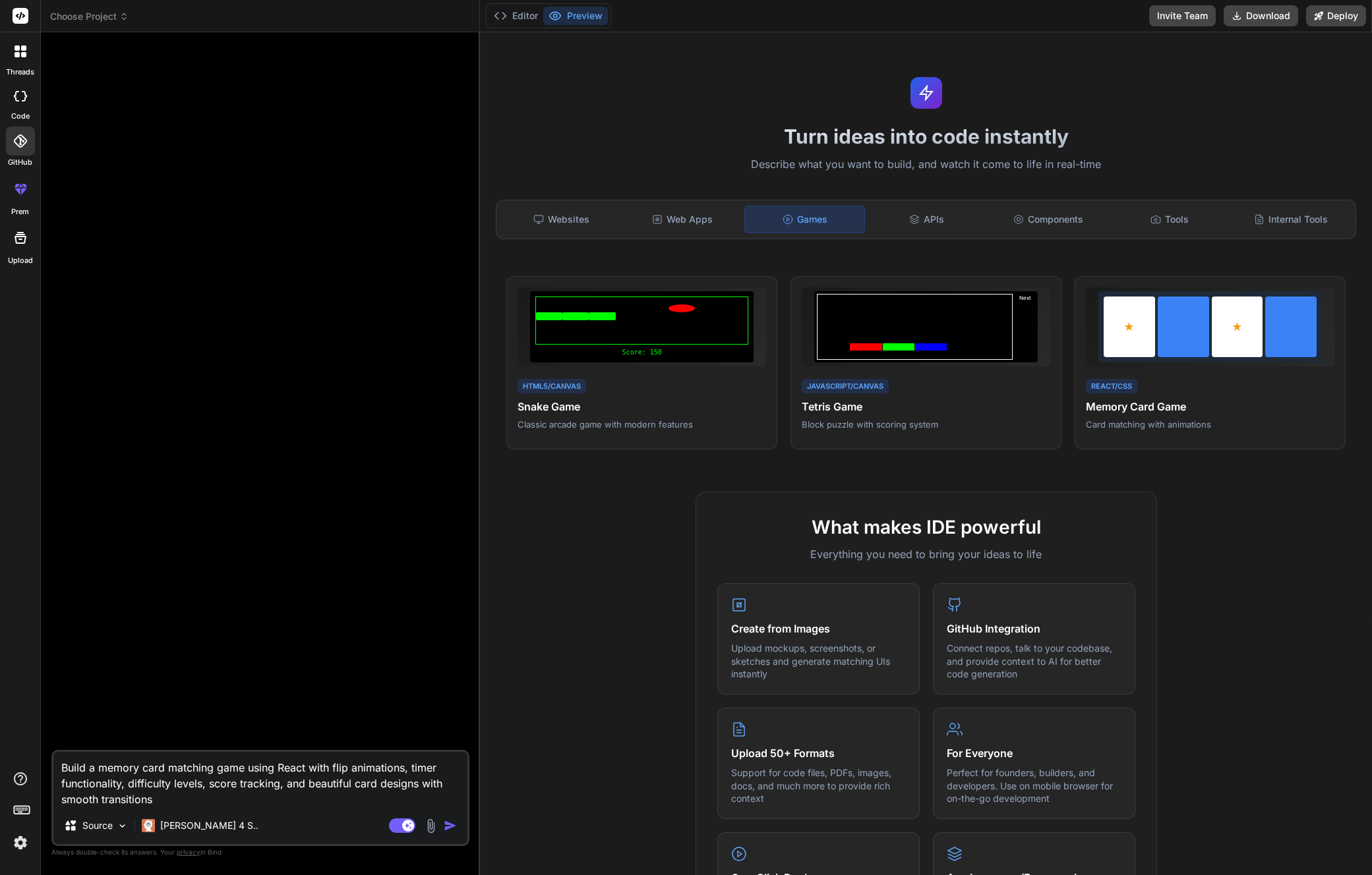
click at [448, 825] on img "button" at bounding box center [450, 826] width 13 height 13
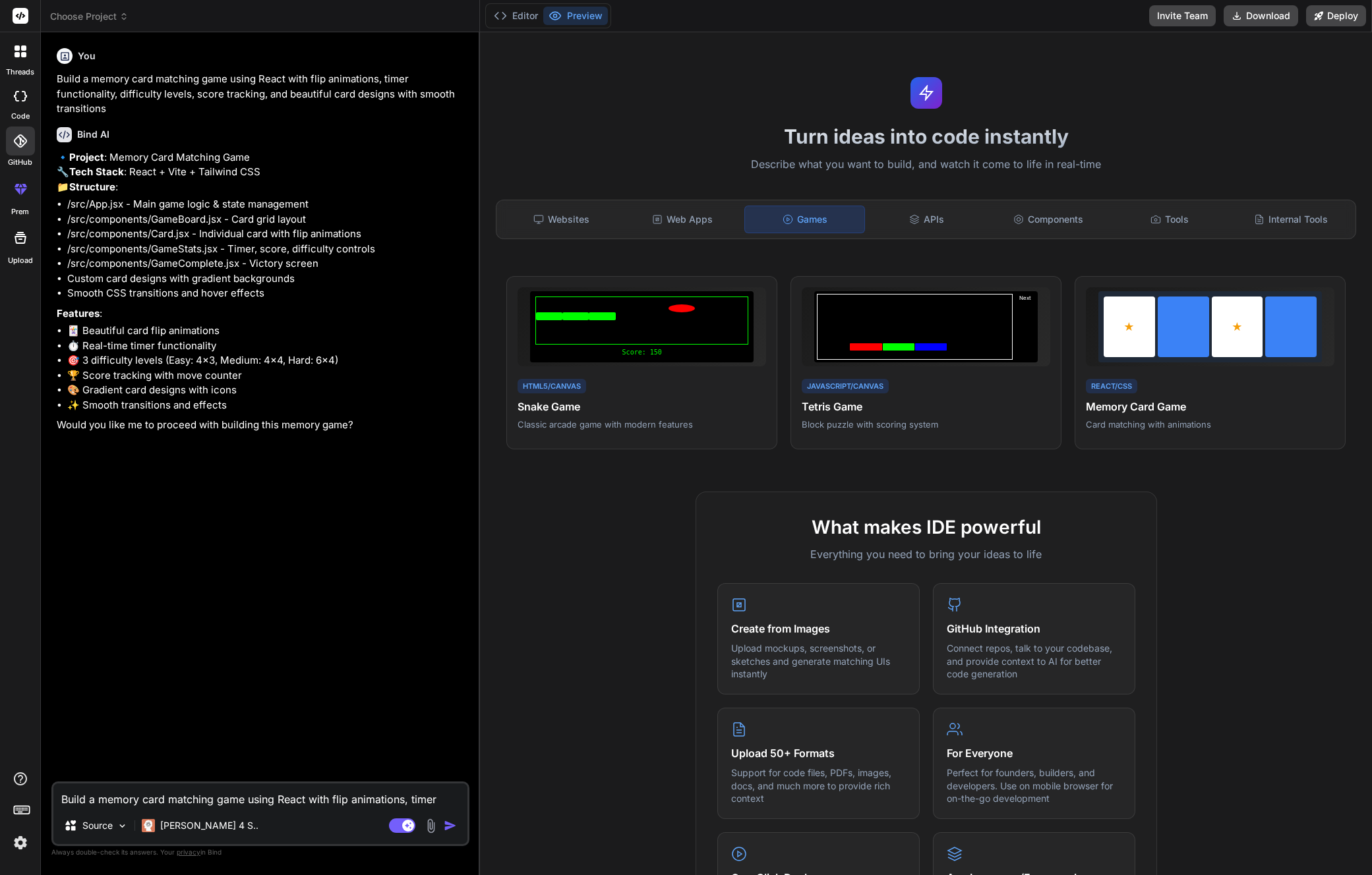
type textarea "x"
click at [520, 25] on div "Editor Preview" at bounding box center [548, 16] width 126 height 25
click at [522, 20] on button "Editor" at bounding box center [515, 16] width 54 height 19
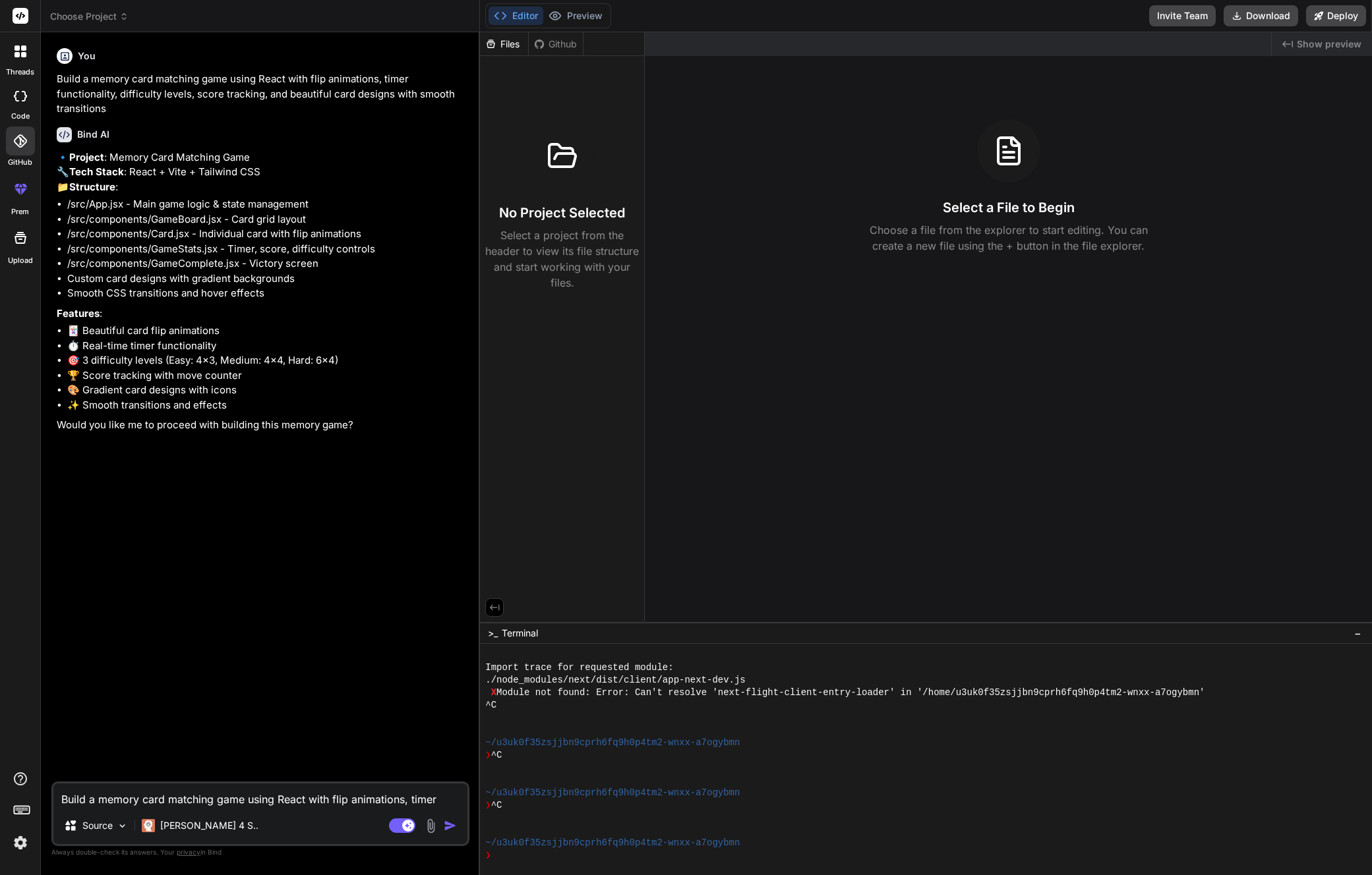
click at [261, 808] on div "Build a memory card matching game using React with flip animations, timer funct…" at bounding box center [260, 813] width 418 height 64
click at [267, 805] on textarea "Build a memory card matching game using React with flip animations, timer funct…" at bounding box center [260, 795] width 414 height 24
type textarea "Y"
type textarea "x"
type textarea "Ye"
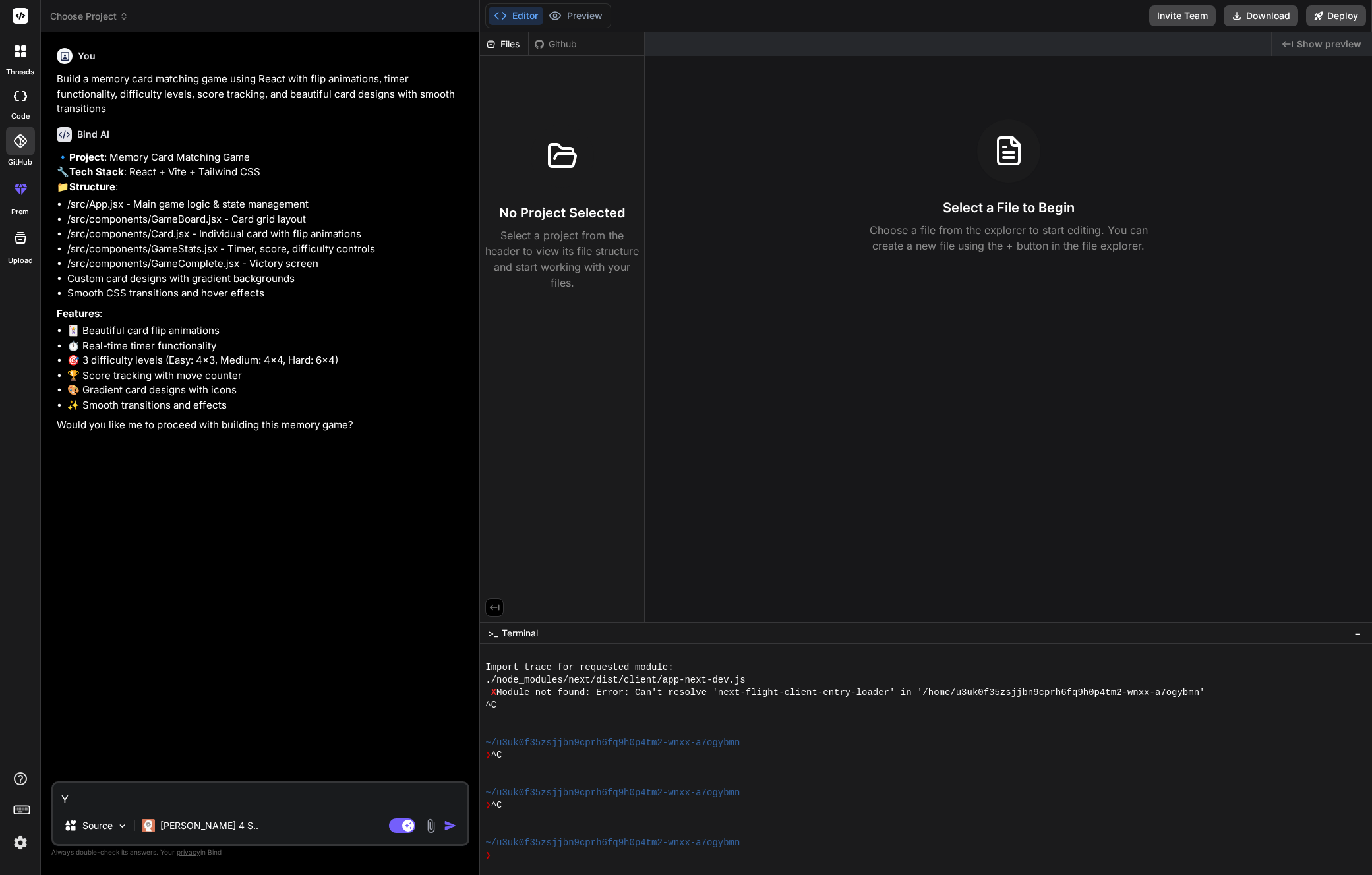
type textarea "x"
type textarea "Yes"
type textarea "x"
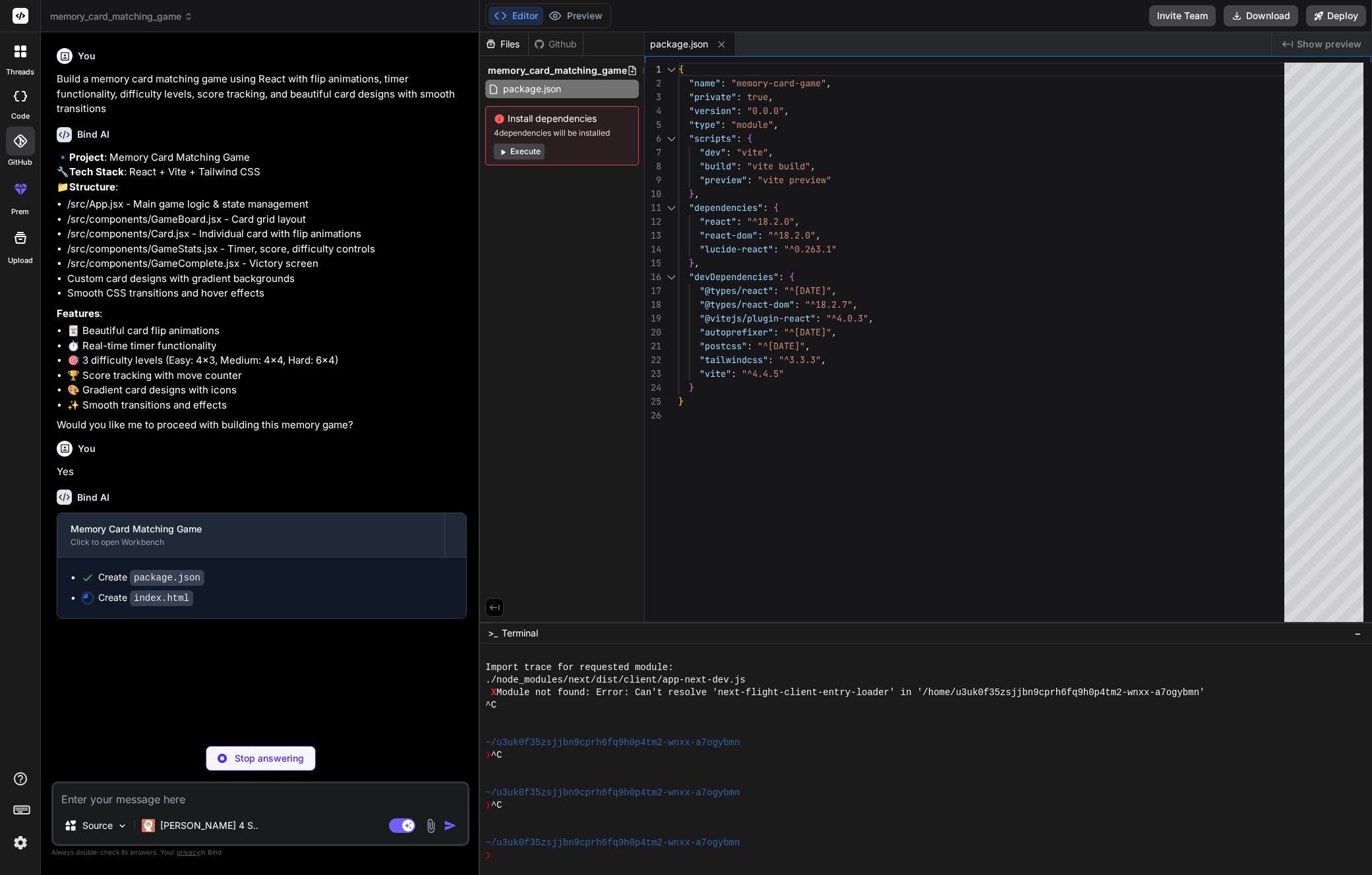
type textarea "x"
type textarea "<script type="module" src="/src/main.jsx"></script> </body> </html>"
click at [531, 139] on span "4 dependencies will be installed" at bounding box center [562, 133] width 137 height 11
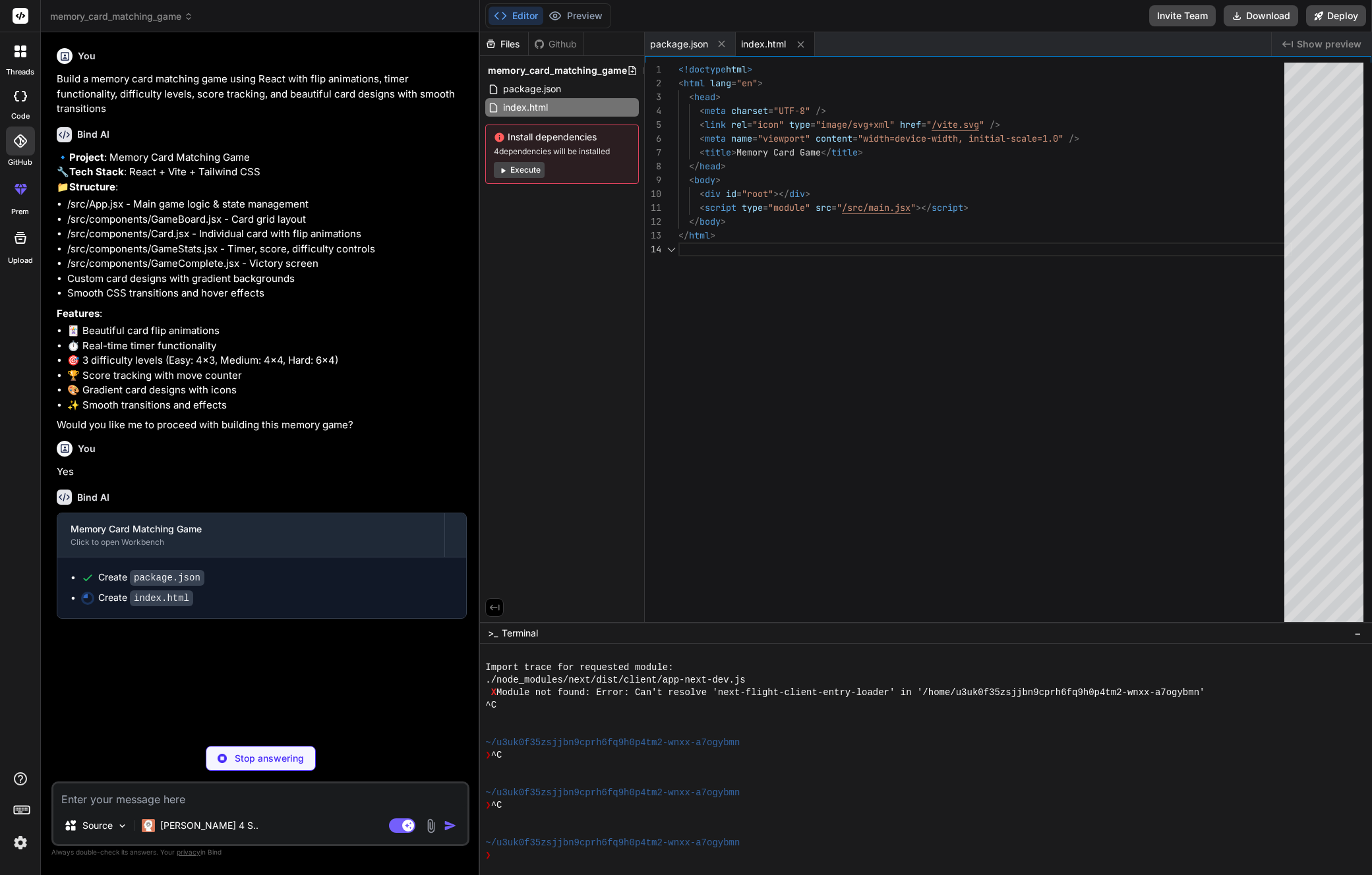
click at [531, 166] on button "Execute" at bounding box center [519, 170] width 51 height 16
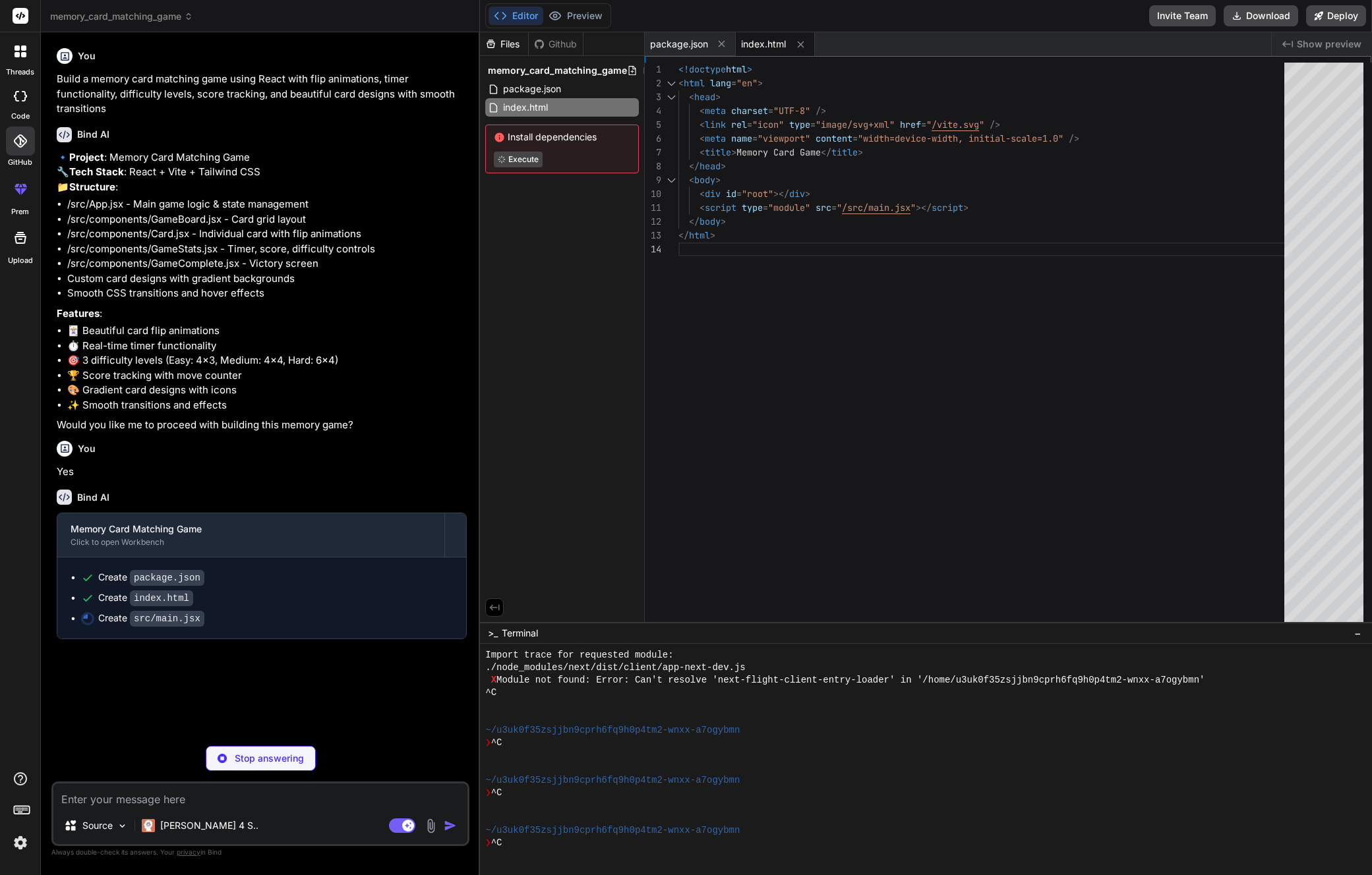
scroll to position [3845, 0]
type textarea "x"
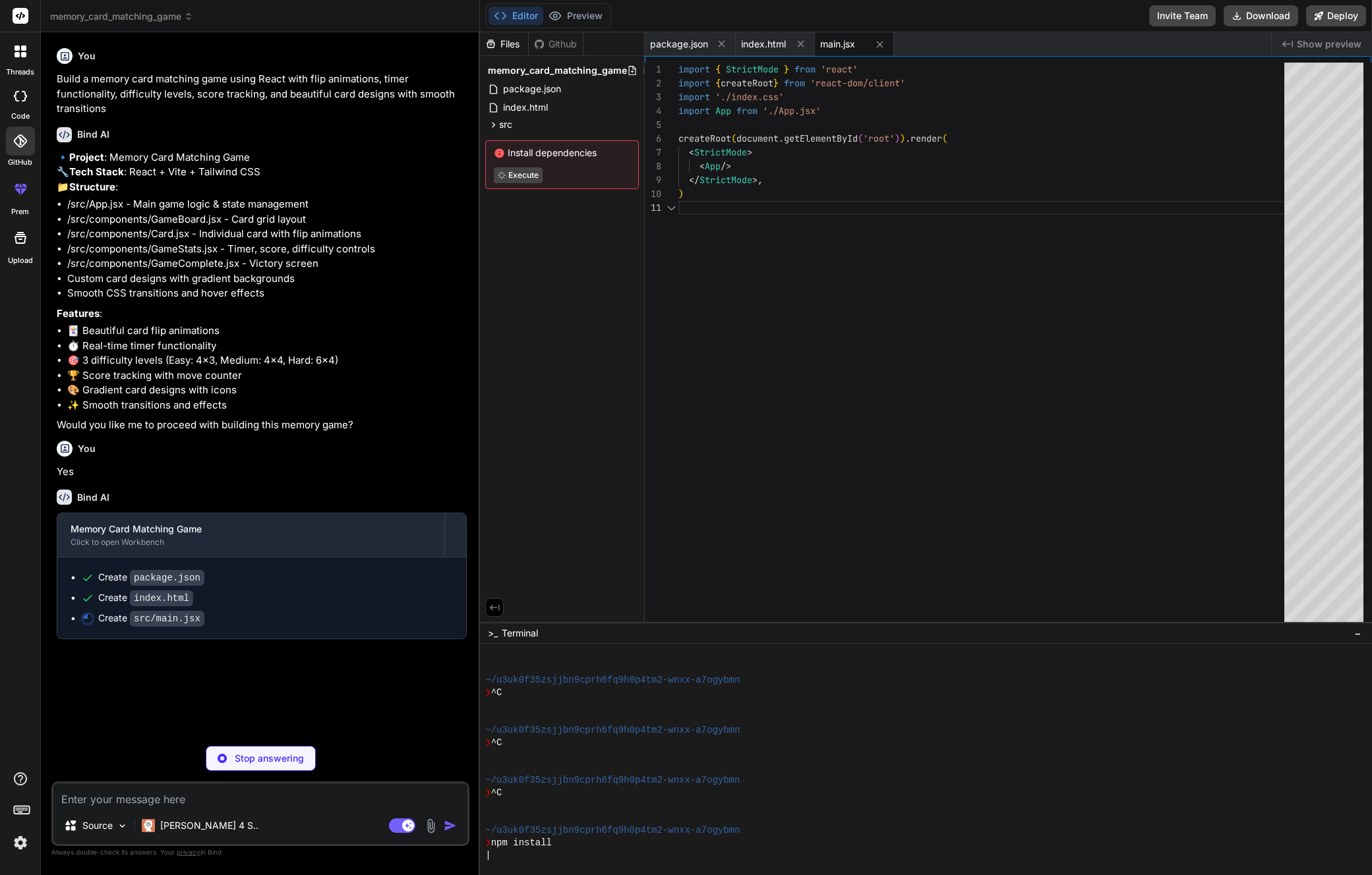
scroll to position [0, 0]
type textarea "x"
type textarea ".pulse { animation: pulse 0.5s ease-in-out; } .bounce { animation: bounce 1s ea…"
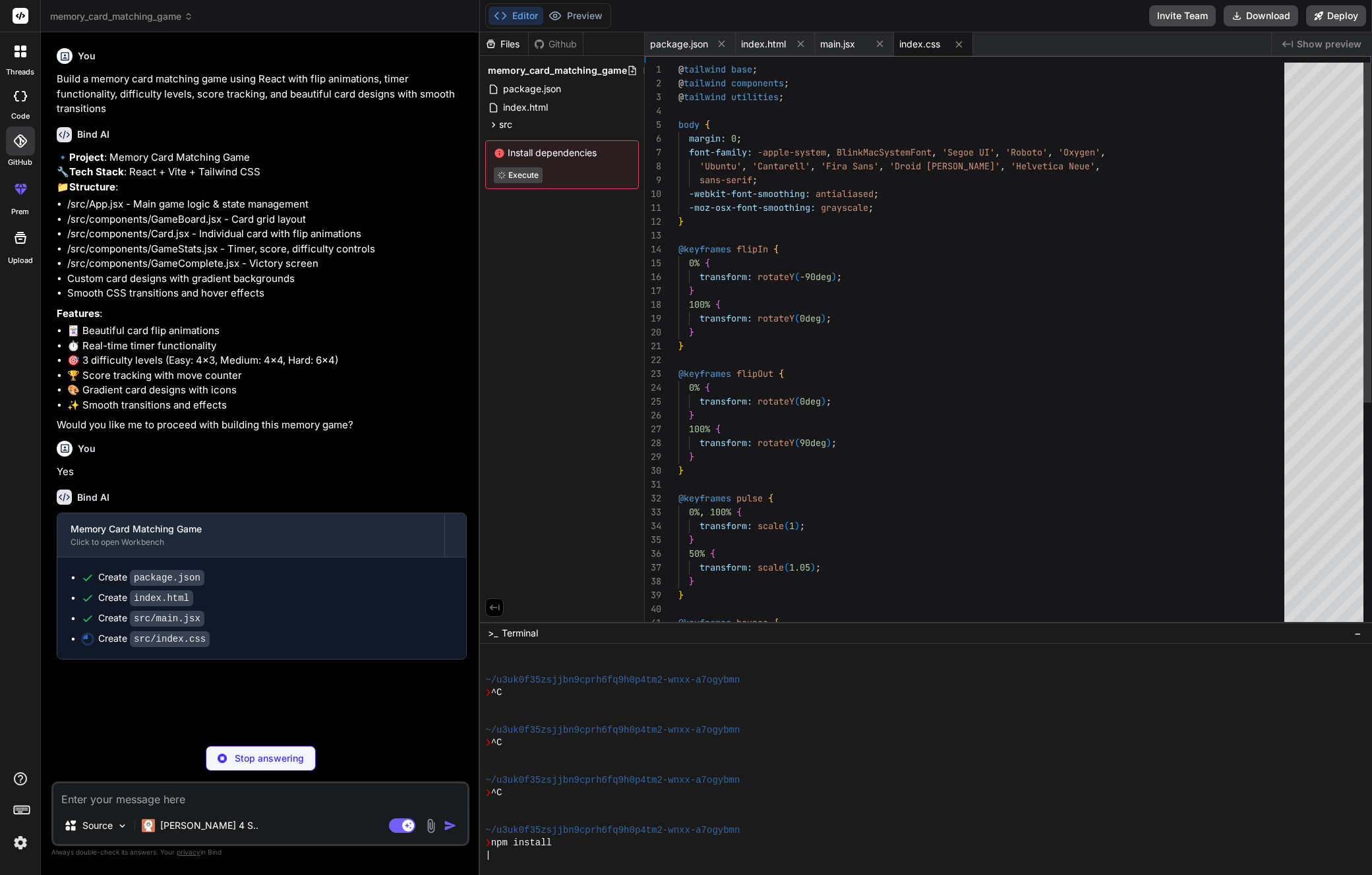
click at [547, 44] on div "Github" at bounding box center [555, 44] width 54 height 13
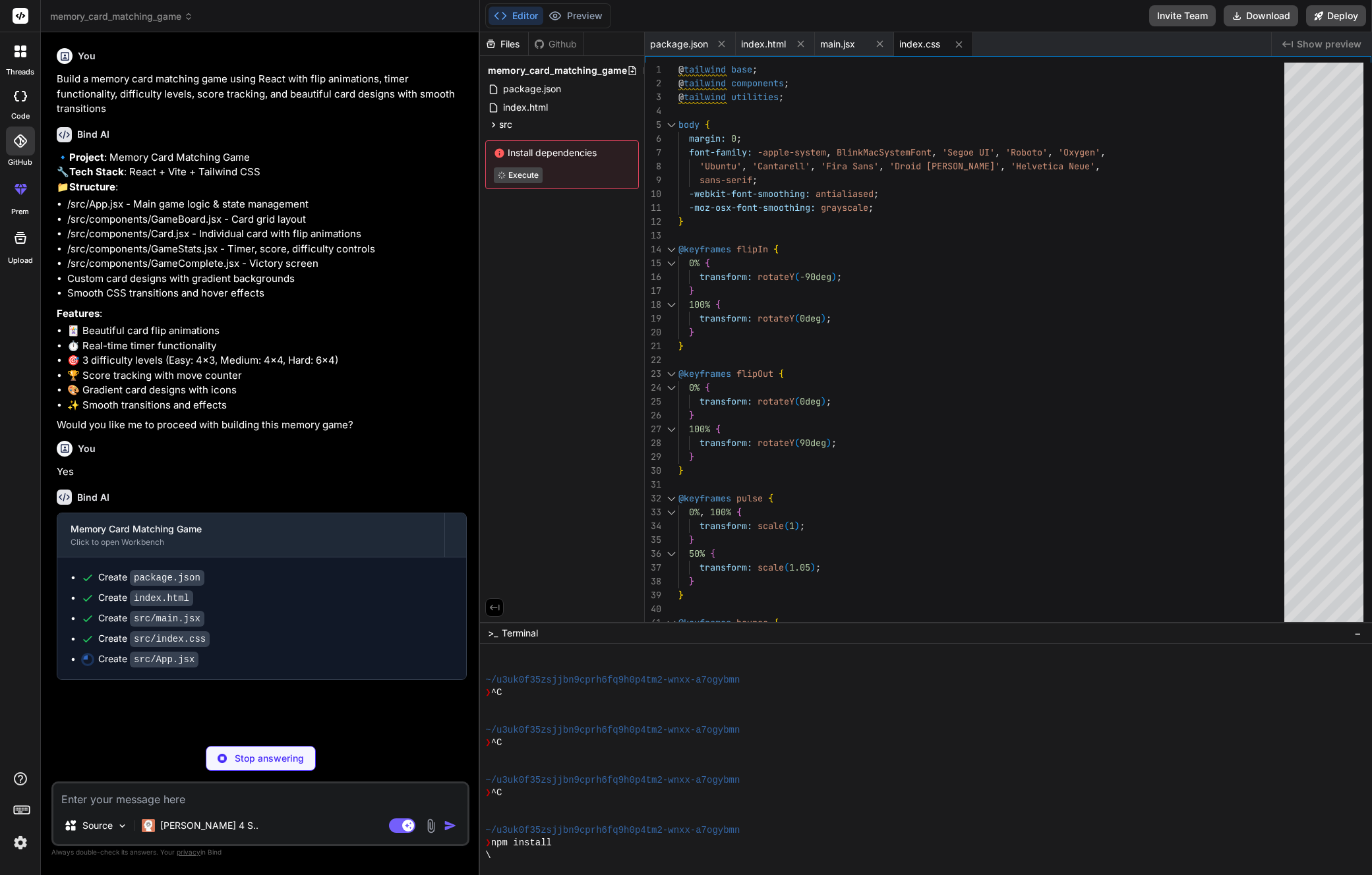
click at [500, 48] on div "Files" at bounding box center [504, 44] width 48 height 13
click at [1260, 13] on button "Download" at bounding box center [1261, 16] width 74 height 21
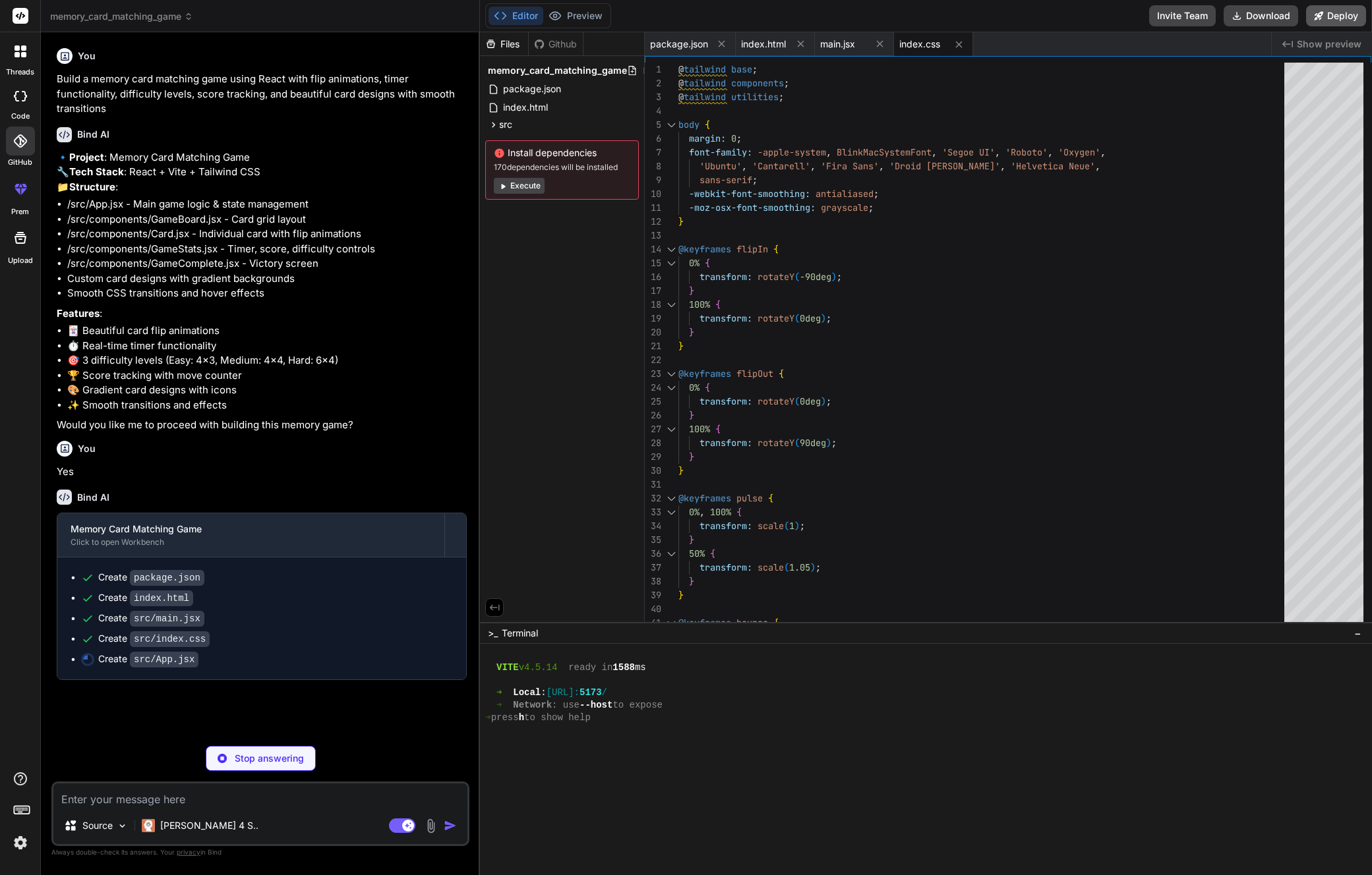
scroll to position [4195, 0]
type textarea "x"
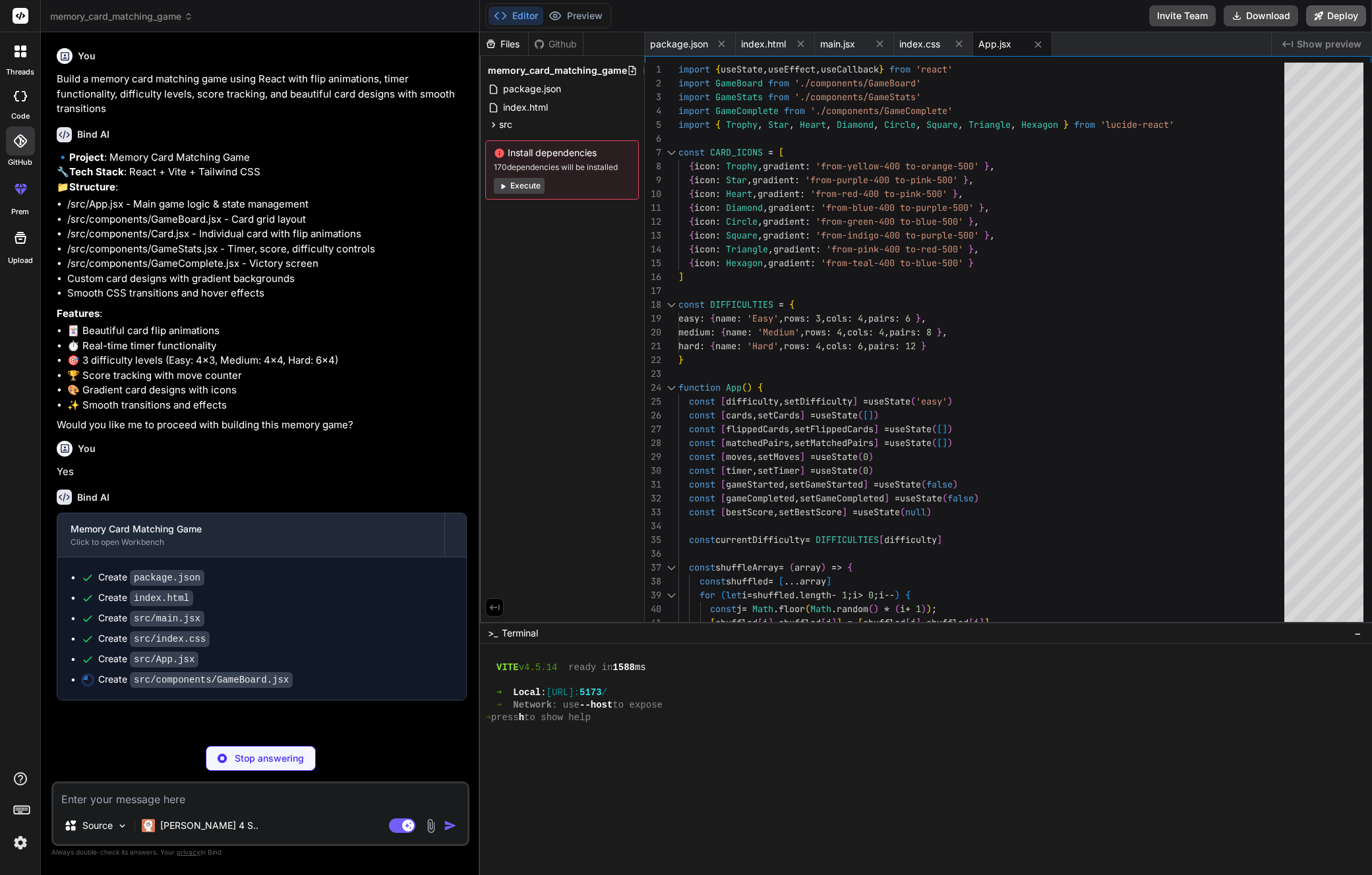
type textarea "x"
type textarea "onClick={() => onCardClick([DOMAIN_NAME])} /> ))} </div> </div> ) } export defa…"
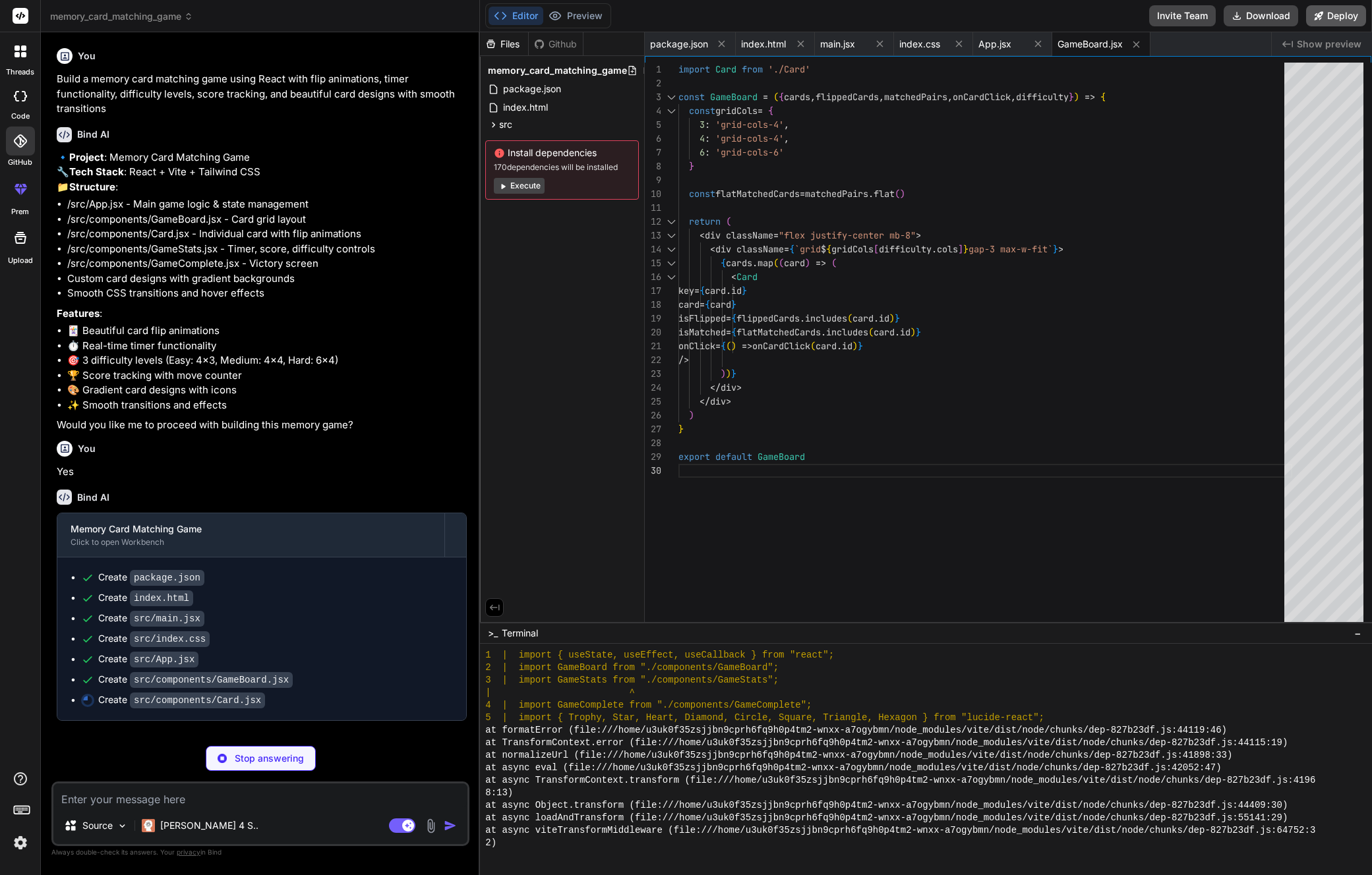
scroll to position [4346, 0]
type textarea "x"
type textarea "</div> ) } export default Card"
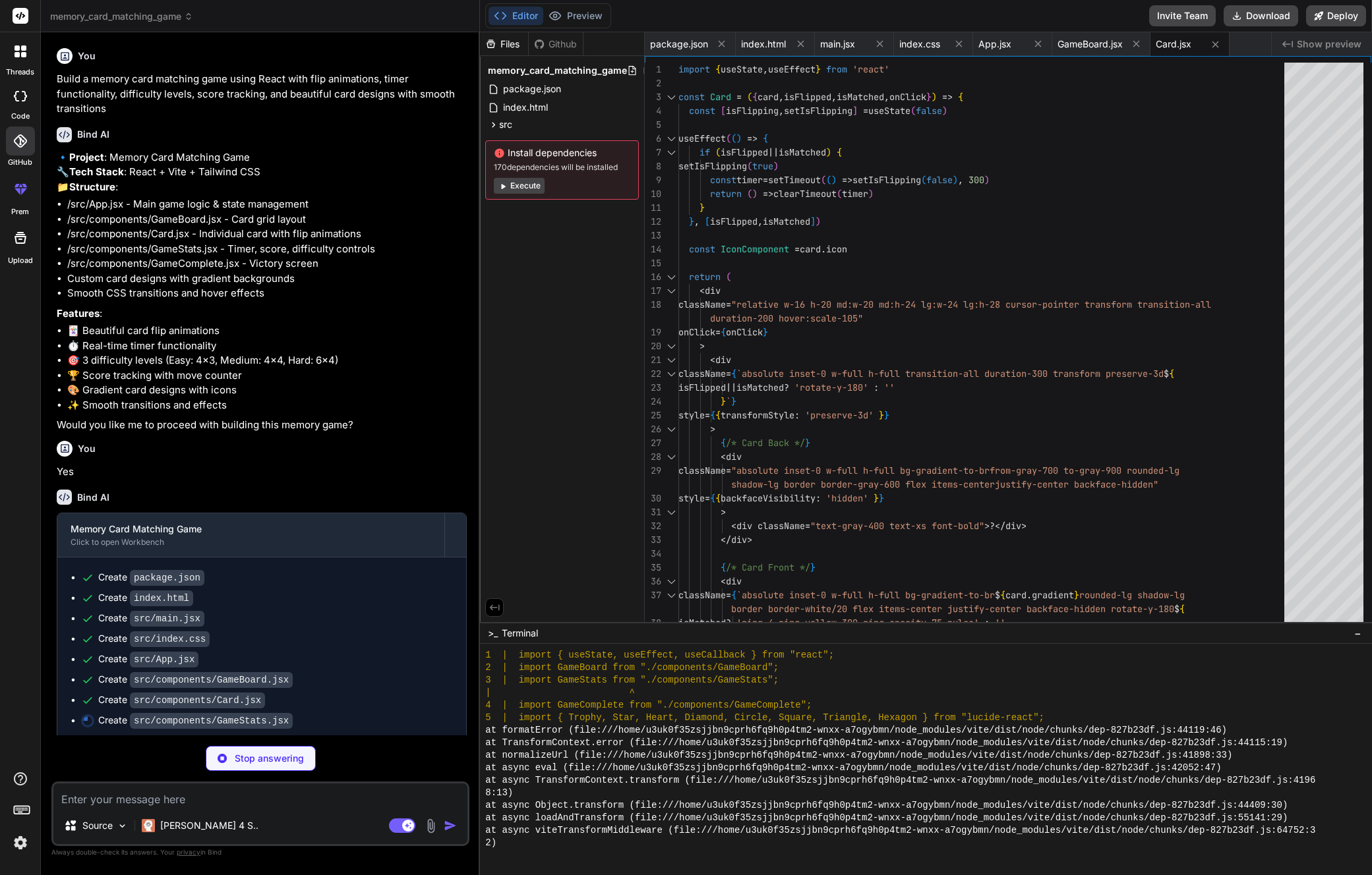
type textarea "x"
type textarea "</div> </div> ) } export default GameStats"
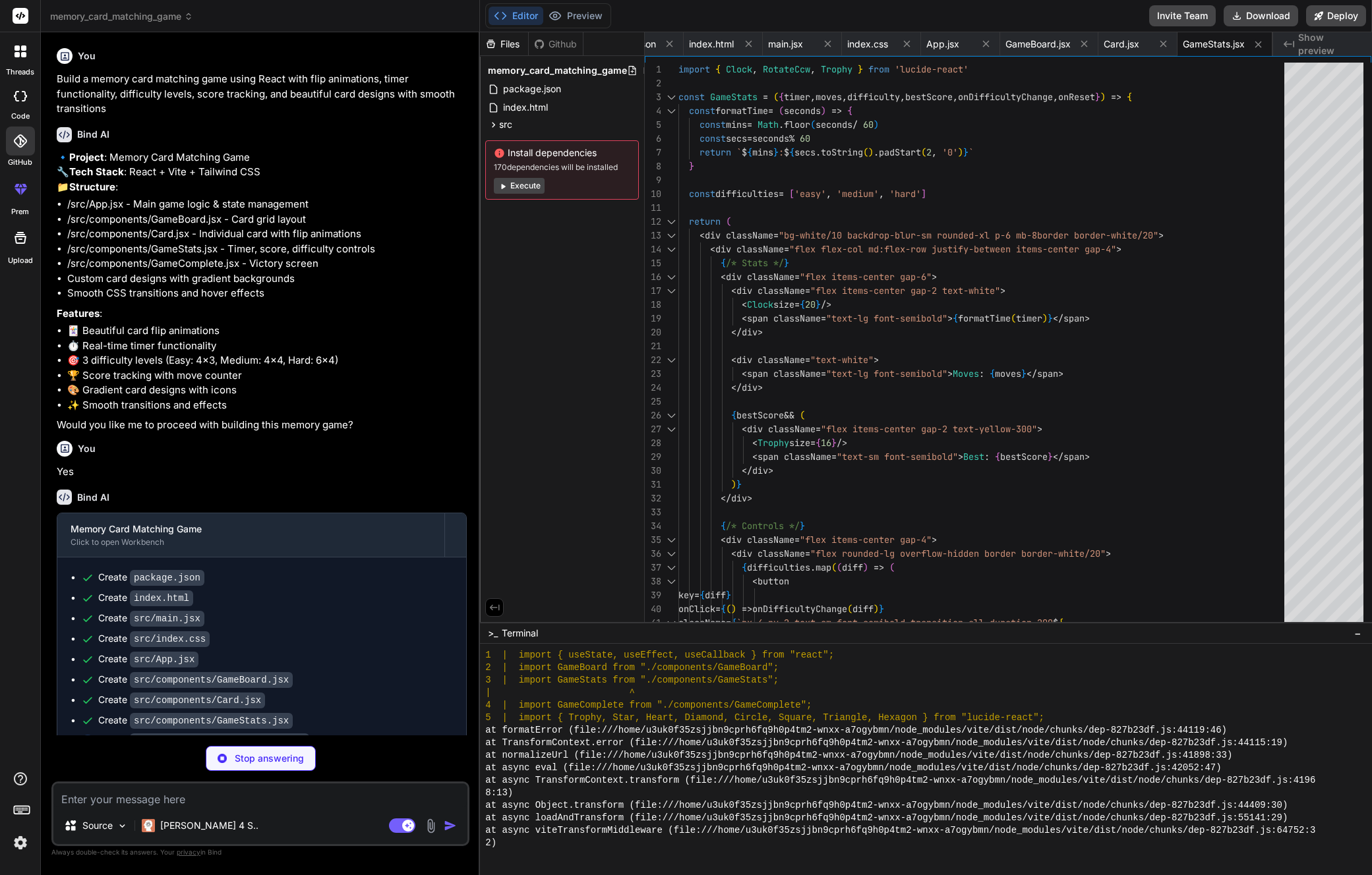
type textarea "x"
type textarea ") } export default GameComplete"
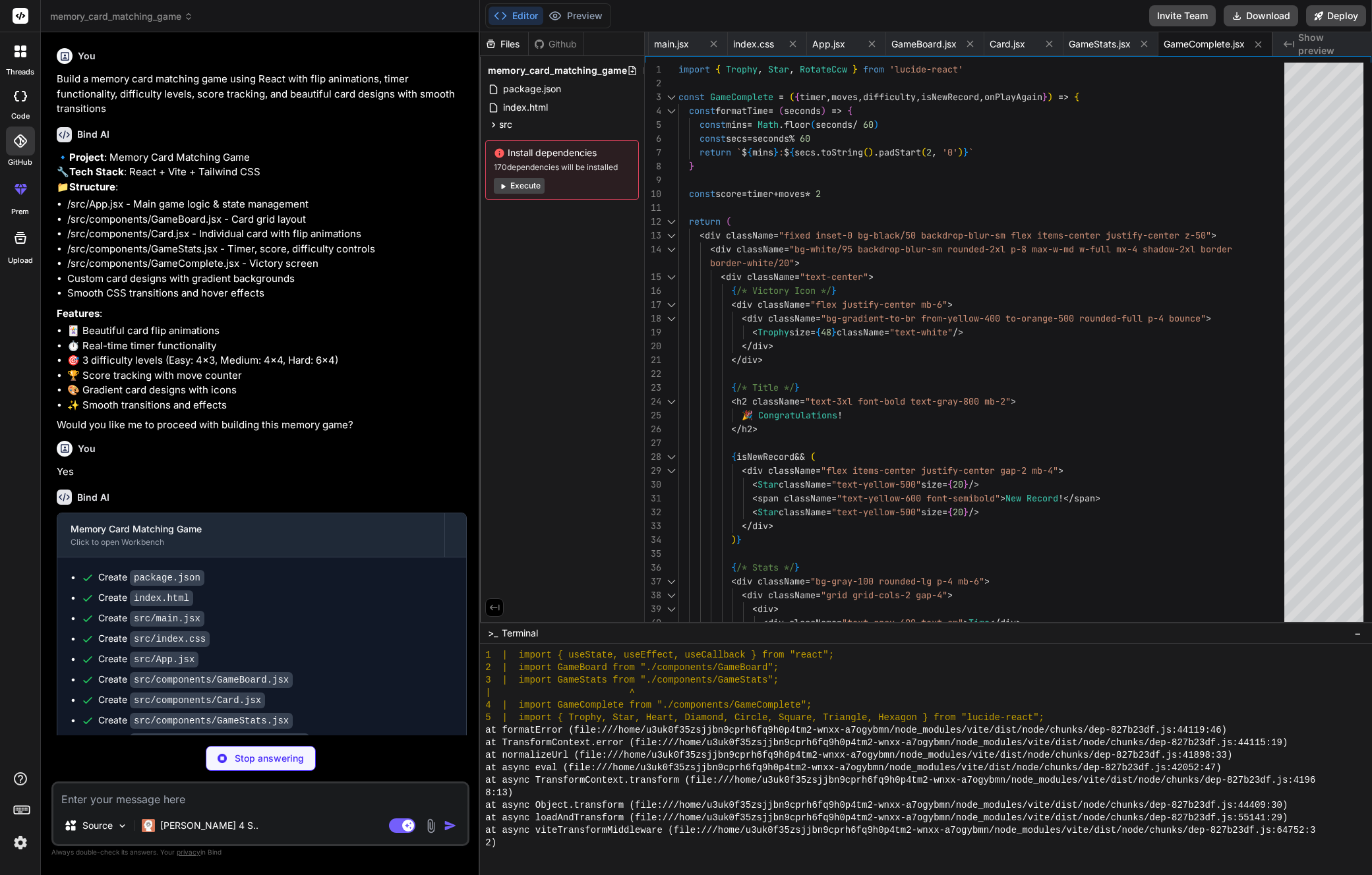
type textarea "x"
type textarea "rotate: { 'y-180': 'rotateY(180deg)', }, }, }, plugins: [], }"
type textarea "x"
type textarea "export default { plugins: { tailwindcss: {}, autoprefixer: {}, }, }"
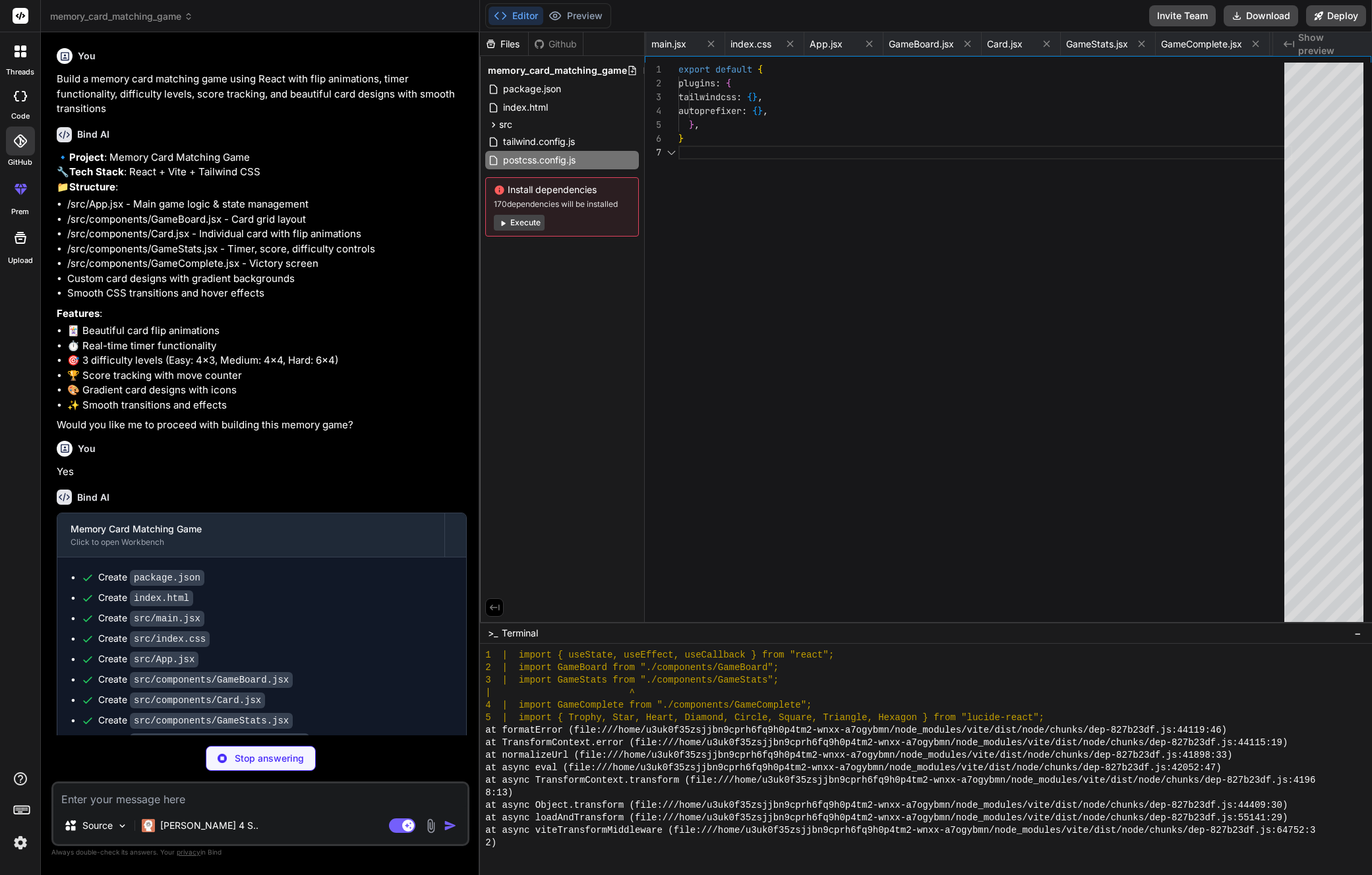
scroll to position [83, 0]
type textarea "x"
type textarea "import { defineConfig } from 'vite' import react from '@vitejs/plugin-react' //…"
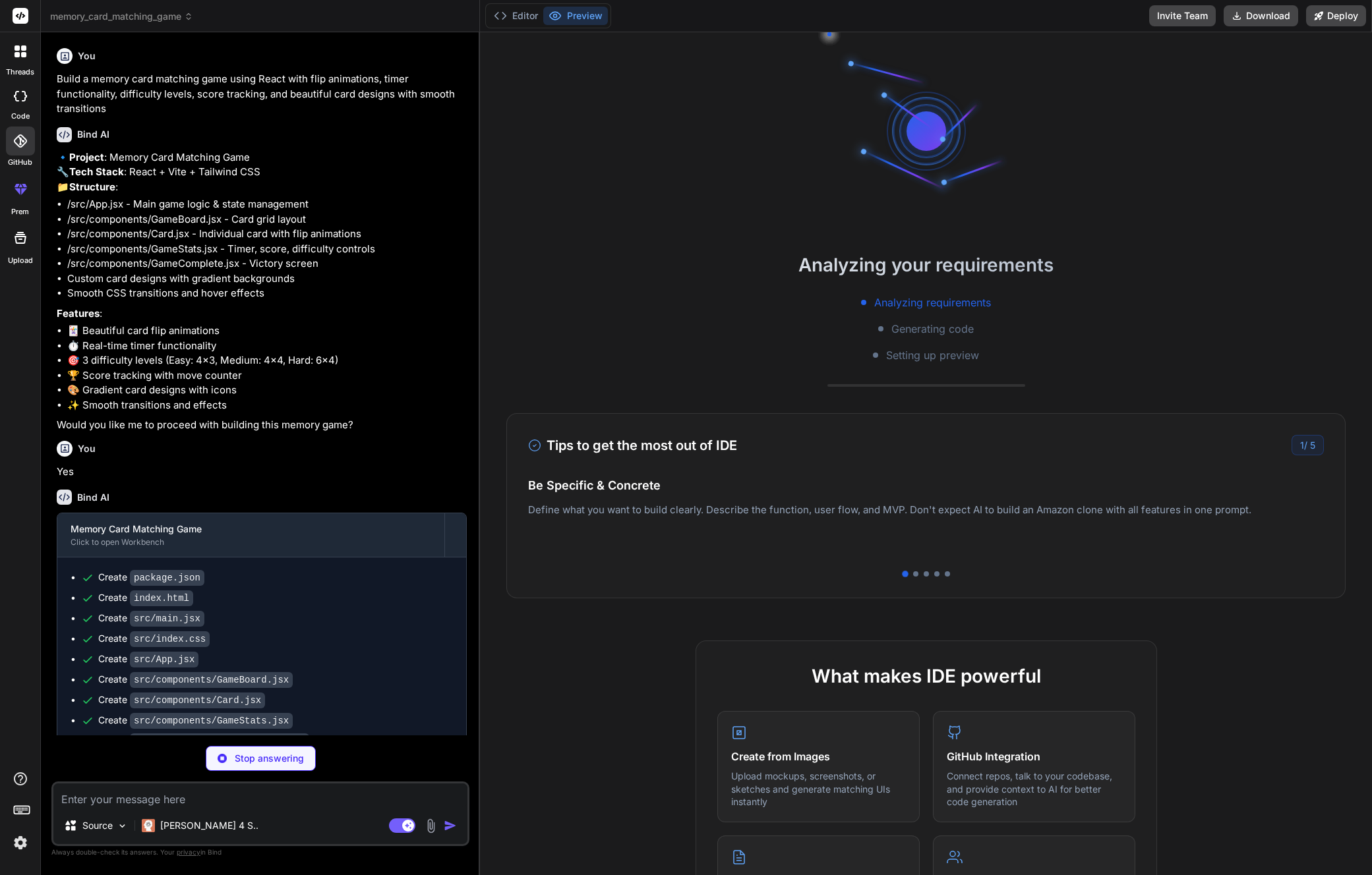
scroll to position [4496, 0]
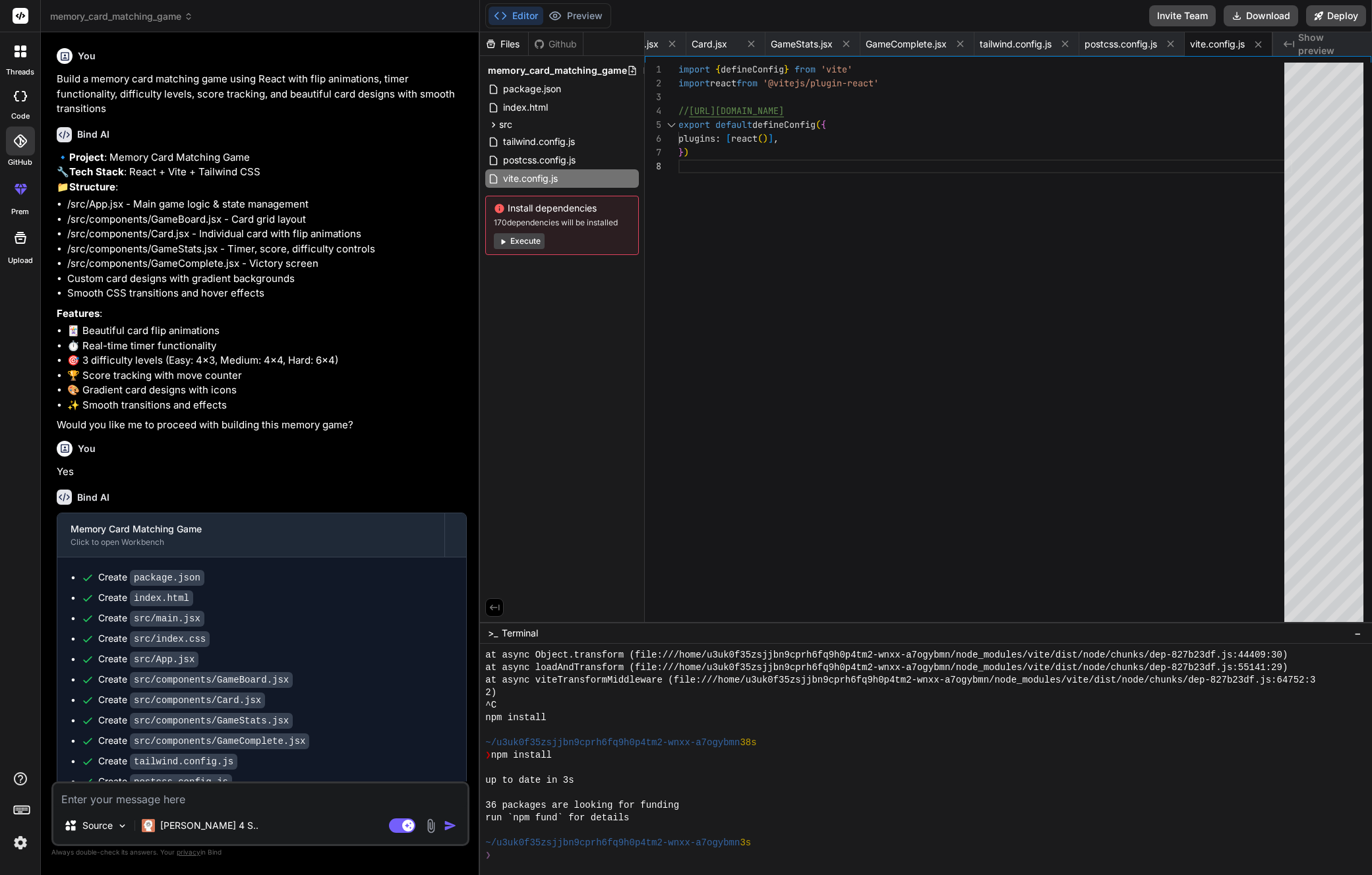
type textarea "x"
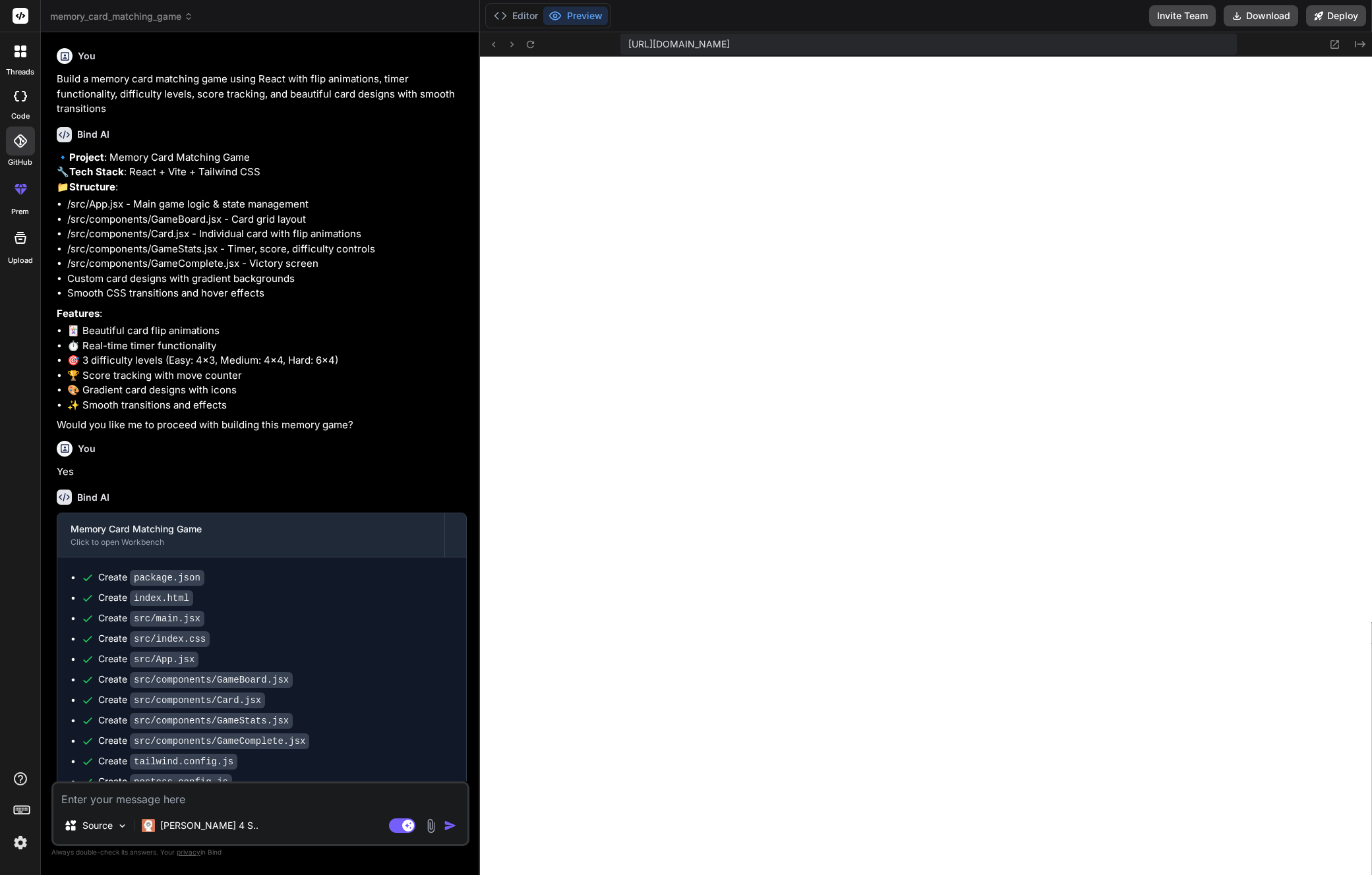
scroll to position [4834, 0]
click at [222, 795] on textarea at bounding box center [260, 795] width 414 height 24
type textarea "W"
type textarea "x"
type textarea "Wh"
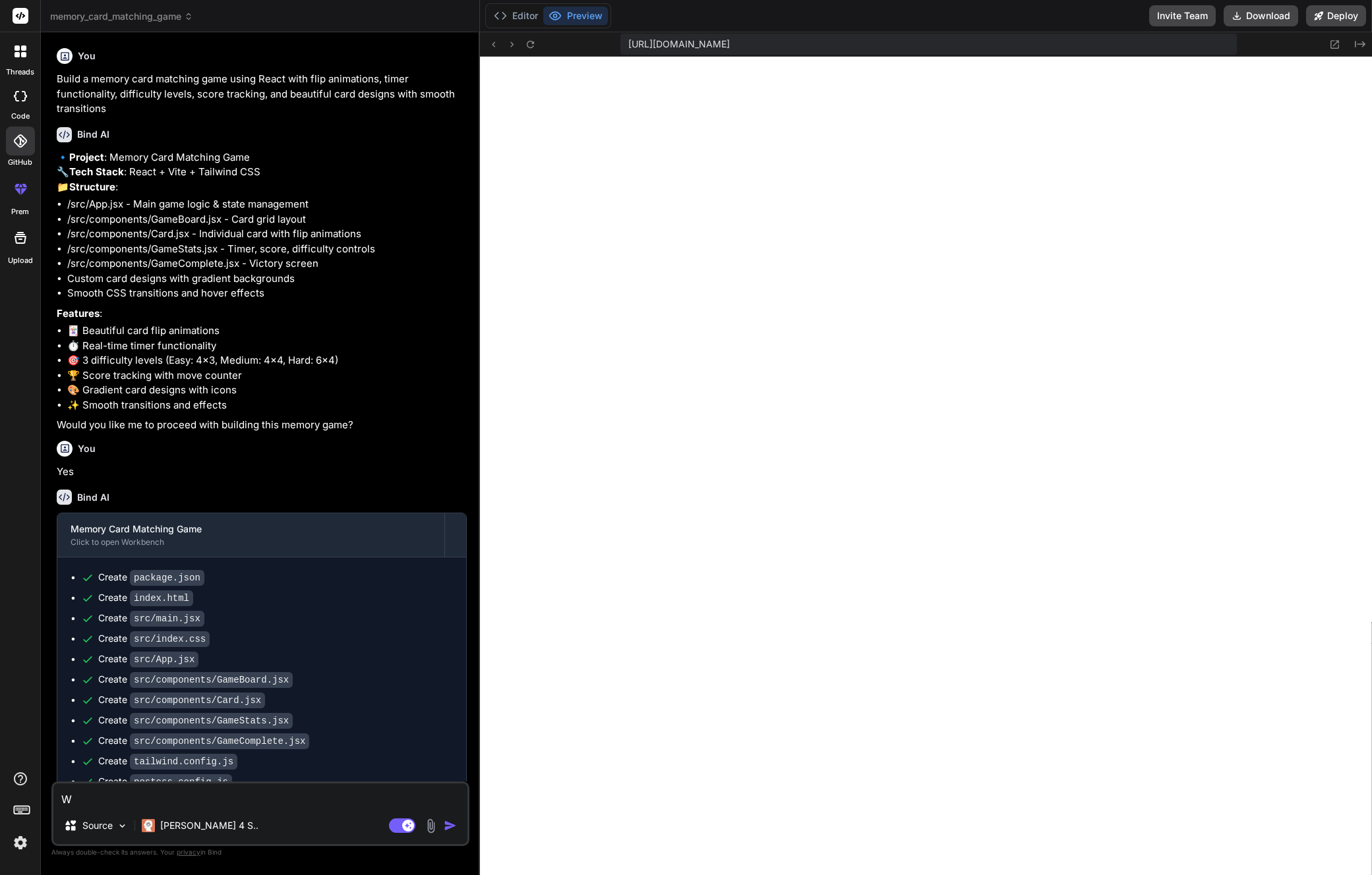
type textarea "x"
type textarea "Why"
type textarea "x"
type textarea "Why"
type textarea "x"
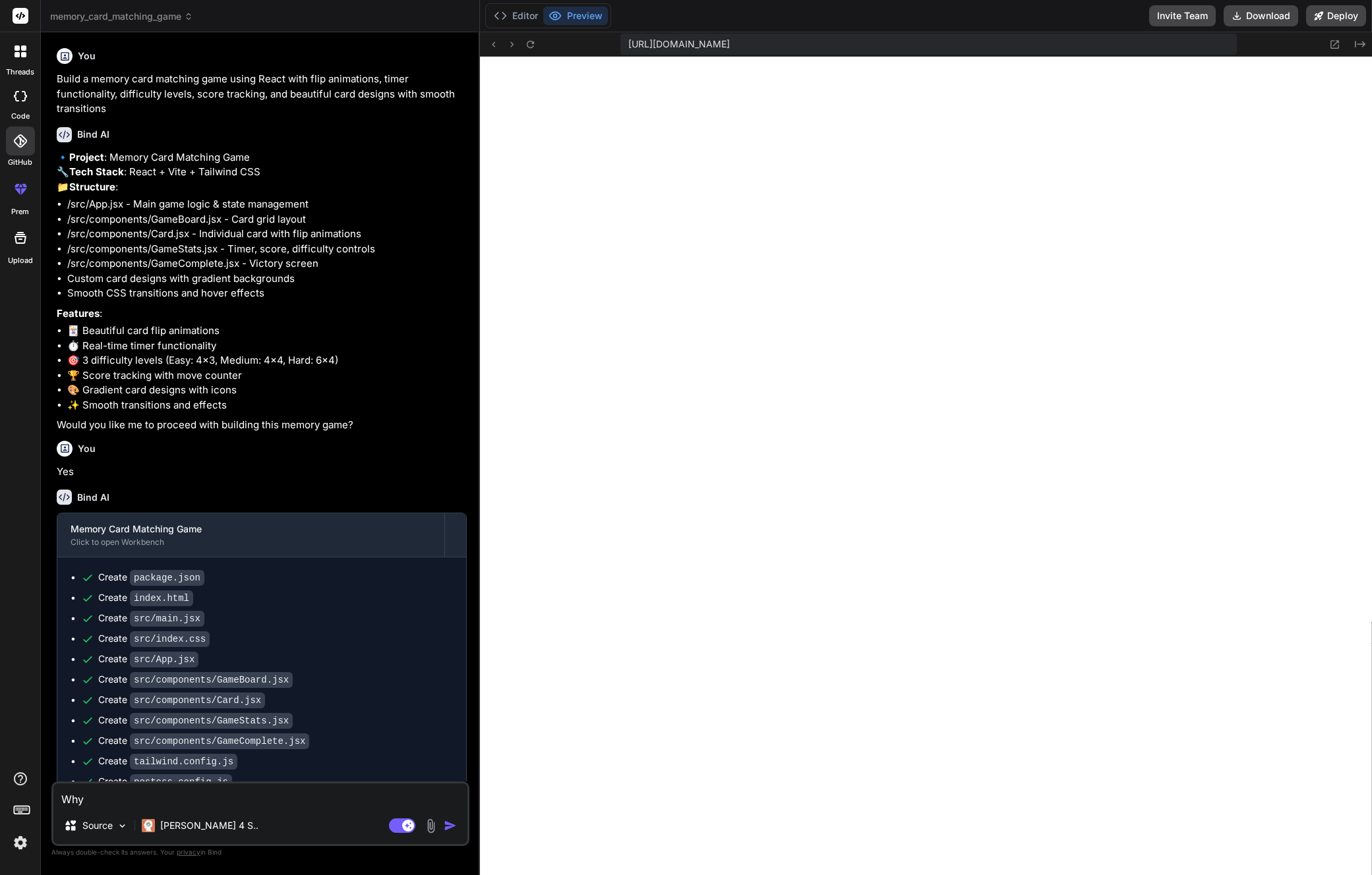
type textarea "Why I"
type textarea "x"
type textarea "Why I"
type textarea "x"
type textarea "Why I c"
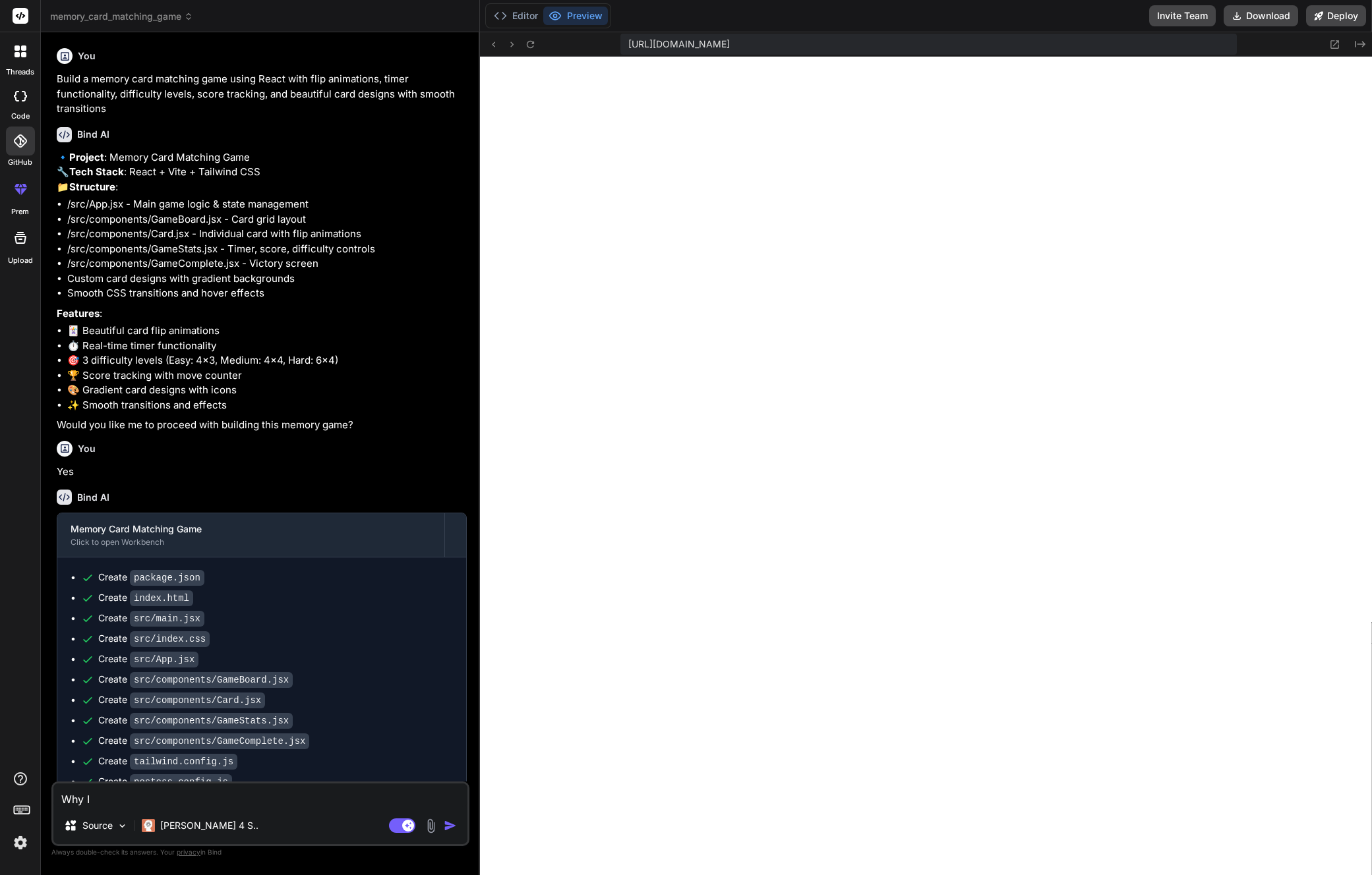
type textarea "x"
type textarea "Why I ca"
type textarea "x"
type textarea "Why I can"
type textarea "x"
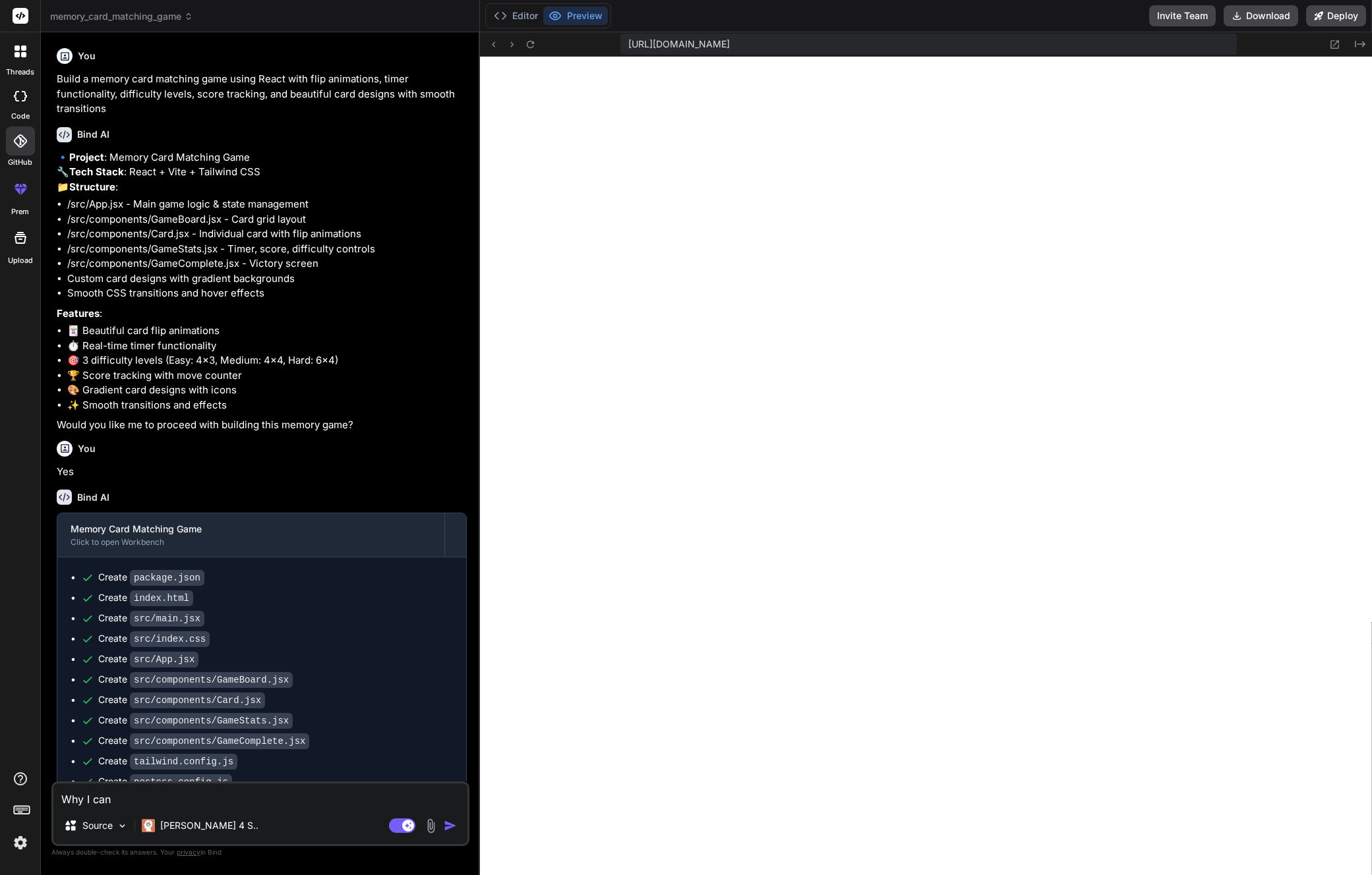
type textarea "Why I can"
type textarea "x"
type textarea "Why I can s"
type textarea "x"
type textarea "Why I can se"
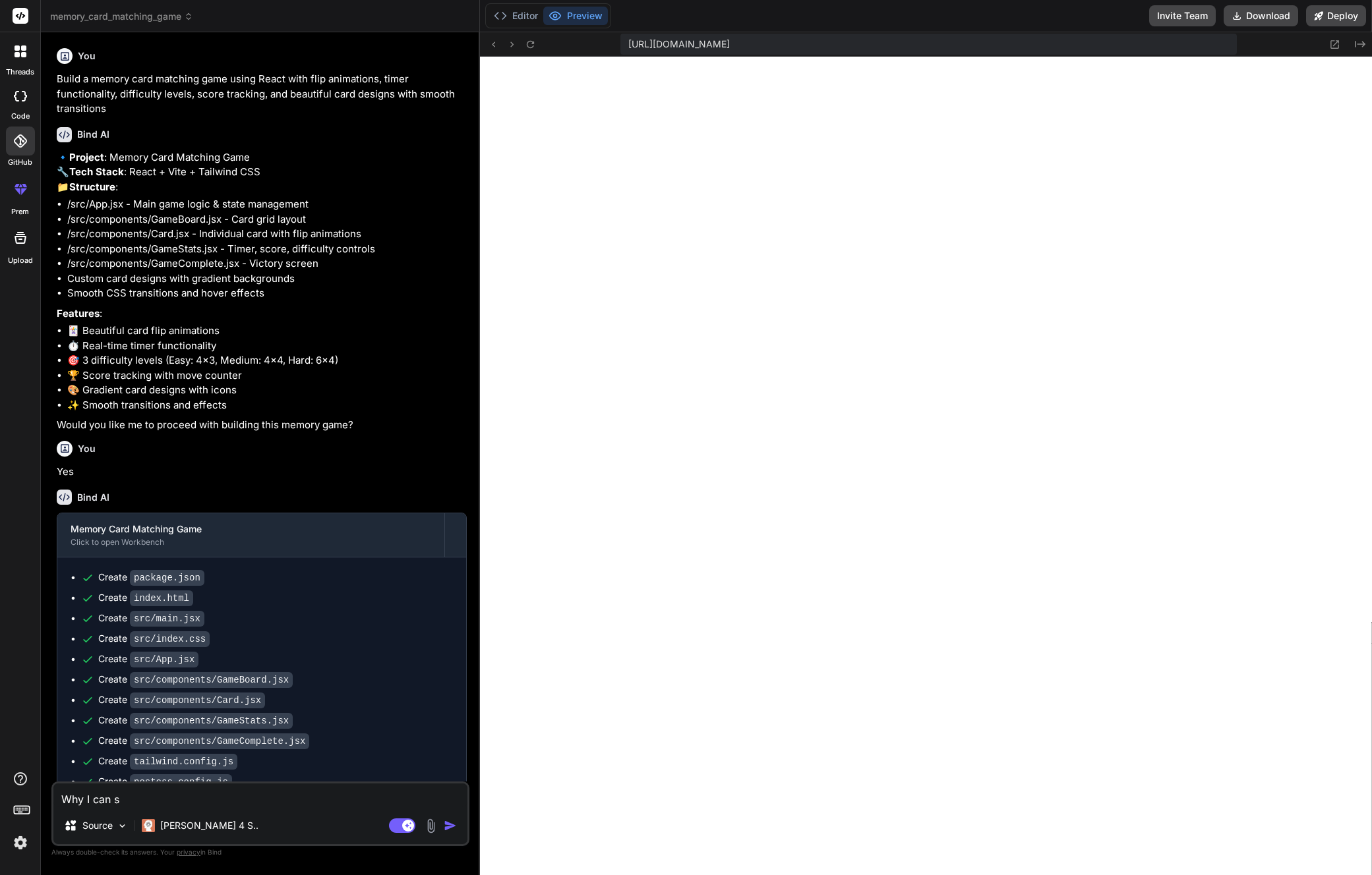
type textarea "x"
type textarea "Why I can see"
type textarea "x"
type textarea "Why I can see"
type textarea "x"
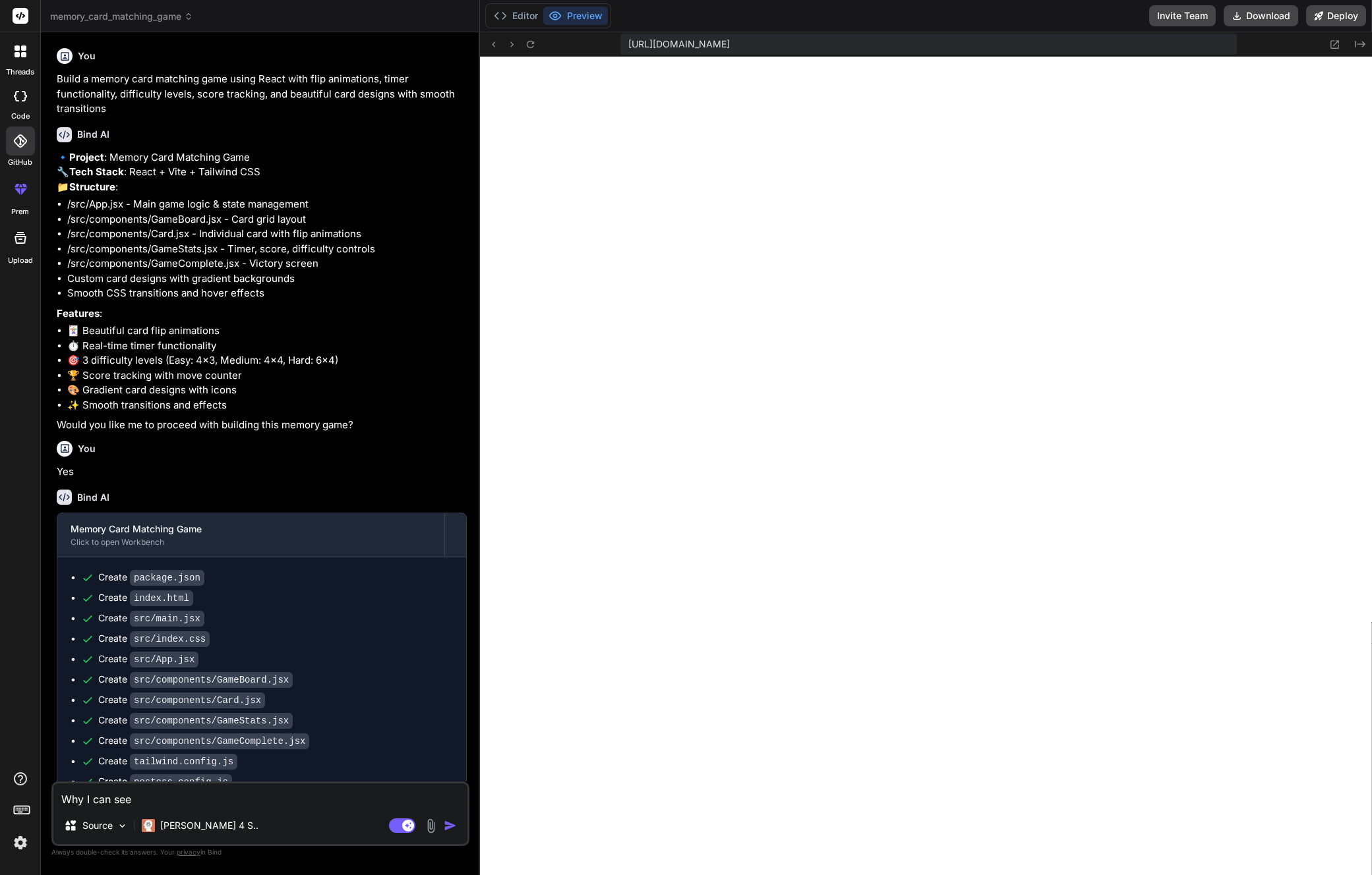
type textarea "Why I can see t"
type textarea "x"
type textarea "Why I can see th"
type textarea "x"
type textarea "Why I can see the"
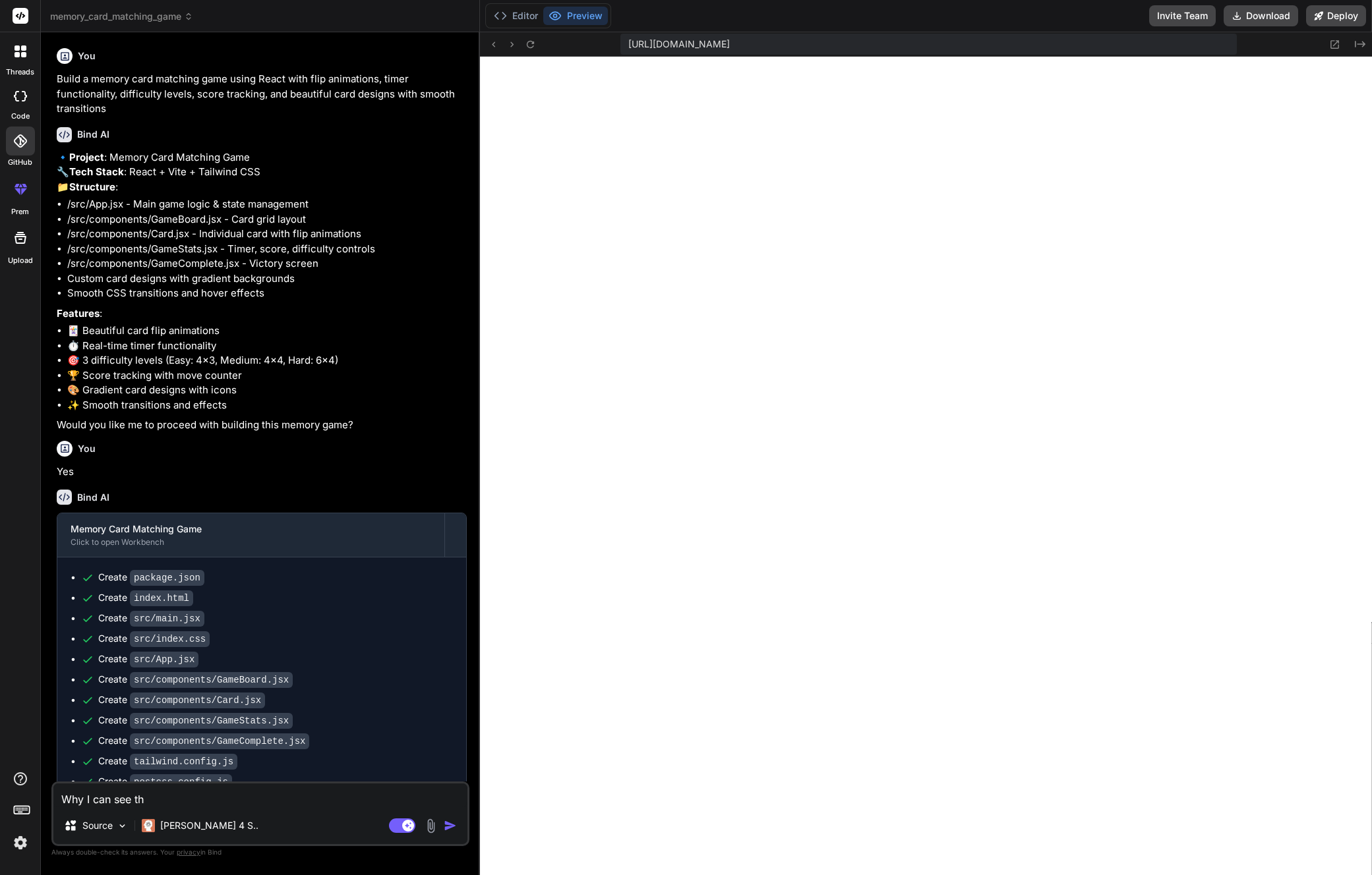
type textarea "x"
type textarea "Why I can see the"
type textarea "x"
type textarea "Why I can see the c"
type textarea "x"
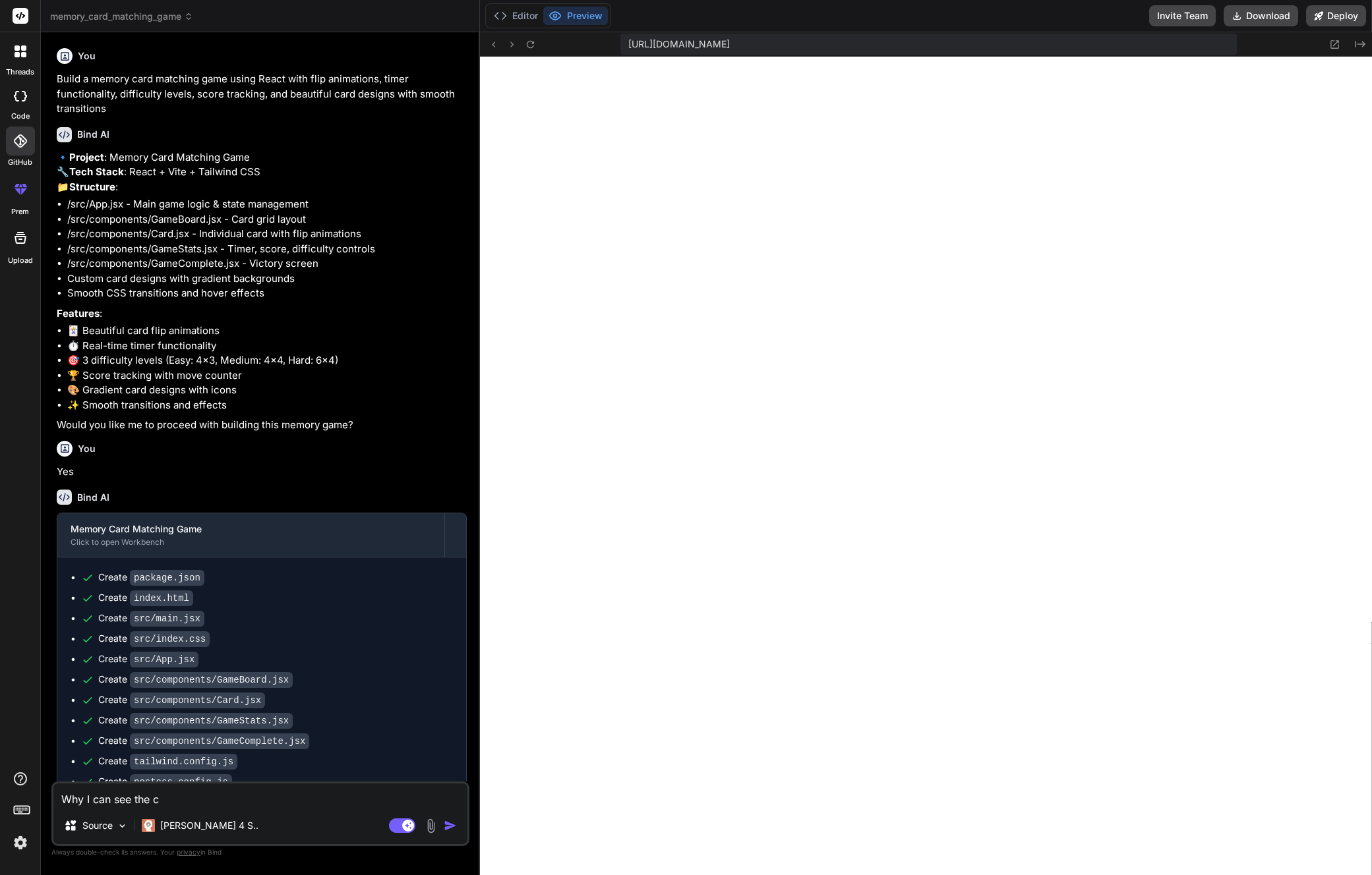
type textarea "Why I can see the ca"
type textarea "x"
type textarea "Why I can see the car"
type textarea "x"
type textarea "Why I can see the card"
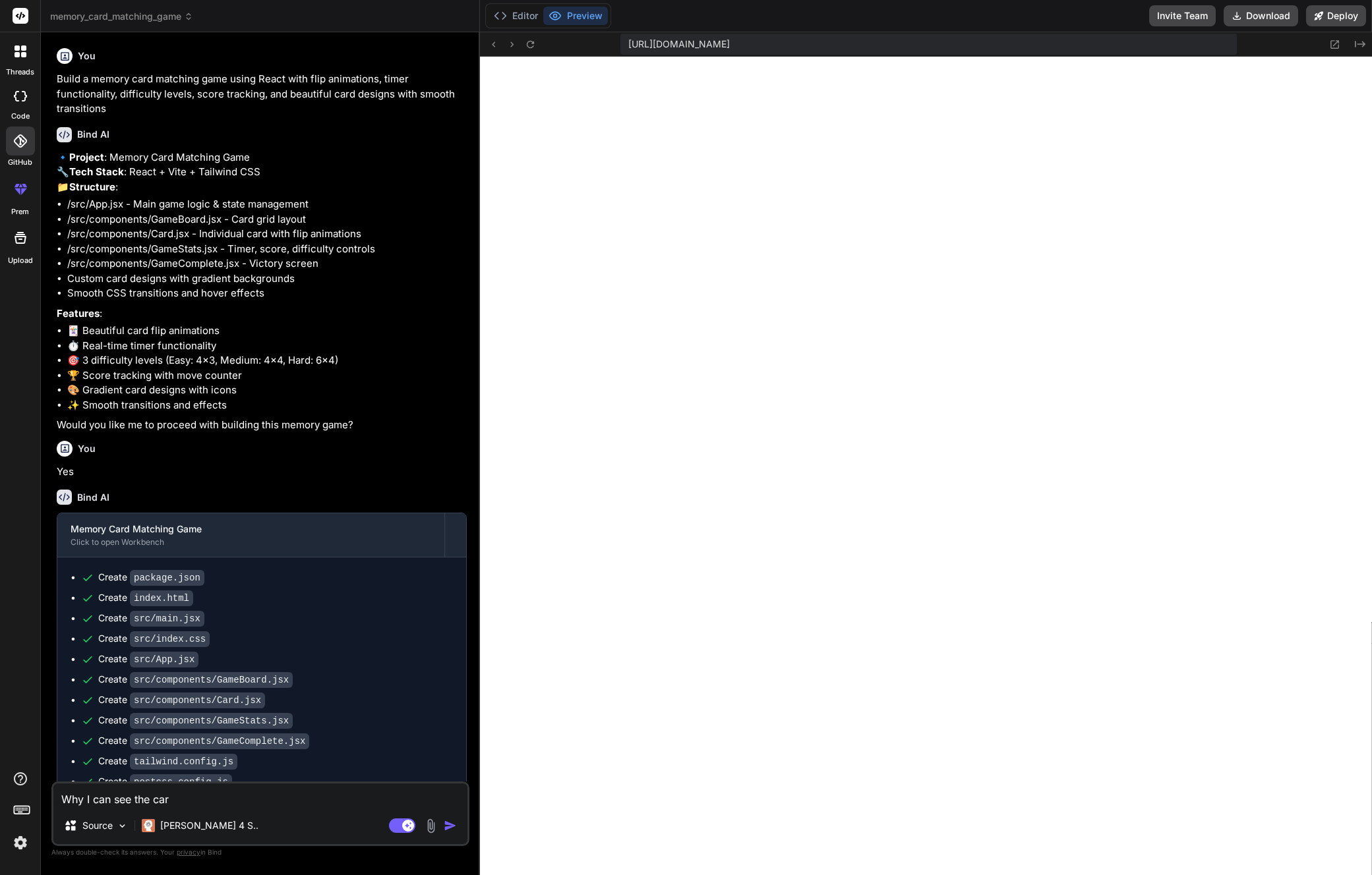
type textarea "x"
type textarea "Why I can see the cards"
type textarea "x"
type textarea "Why I can see the cards"
type textarea "x"
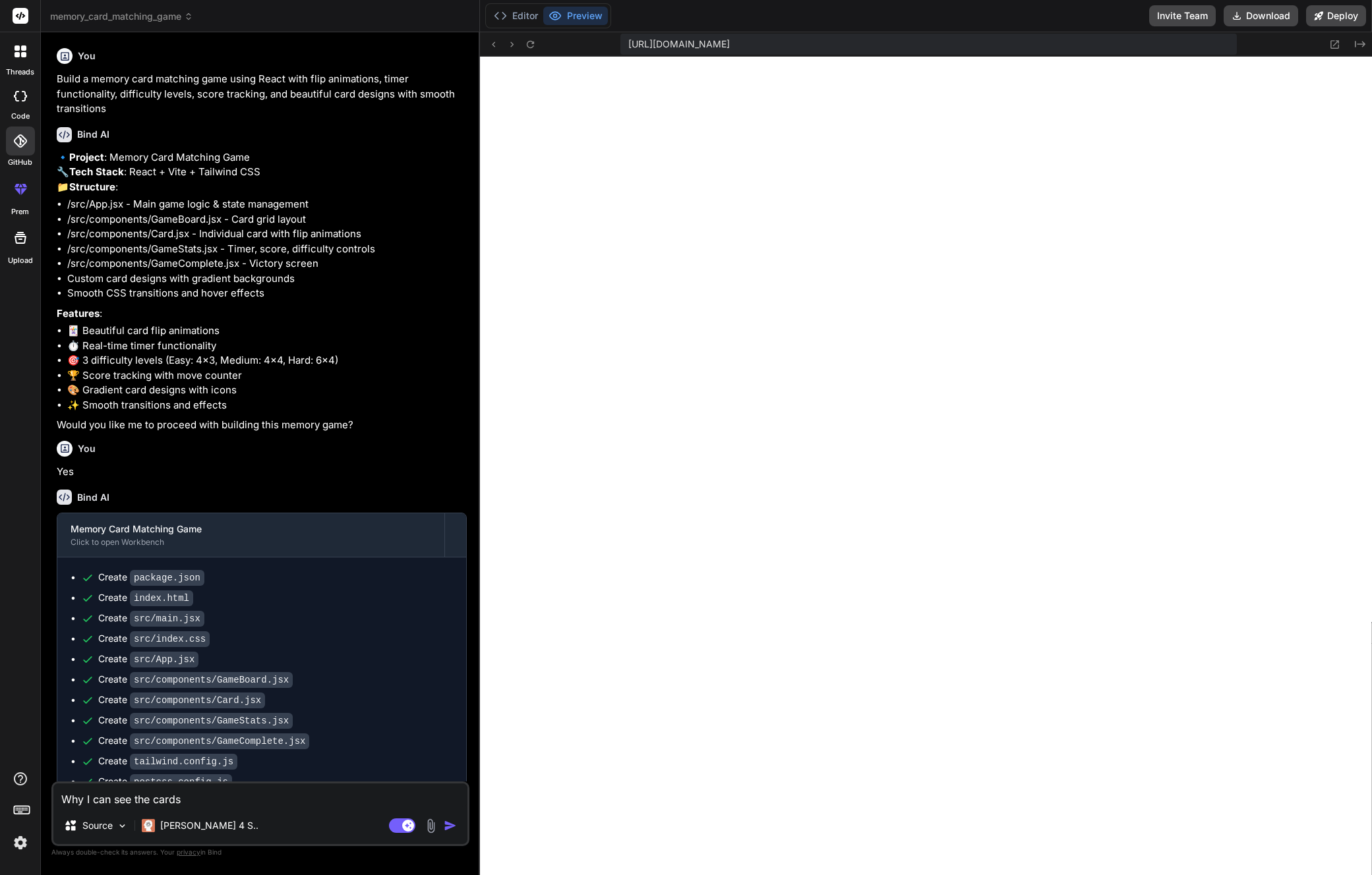
type textarea "Why I can see the cards a"
type textarea "x"
type textarea "Why I can see the cards al"
type textarea "x"
type textarea "Why I can see the cards ale"
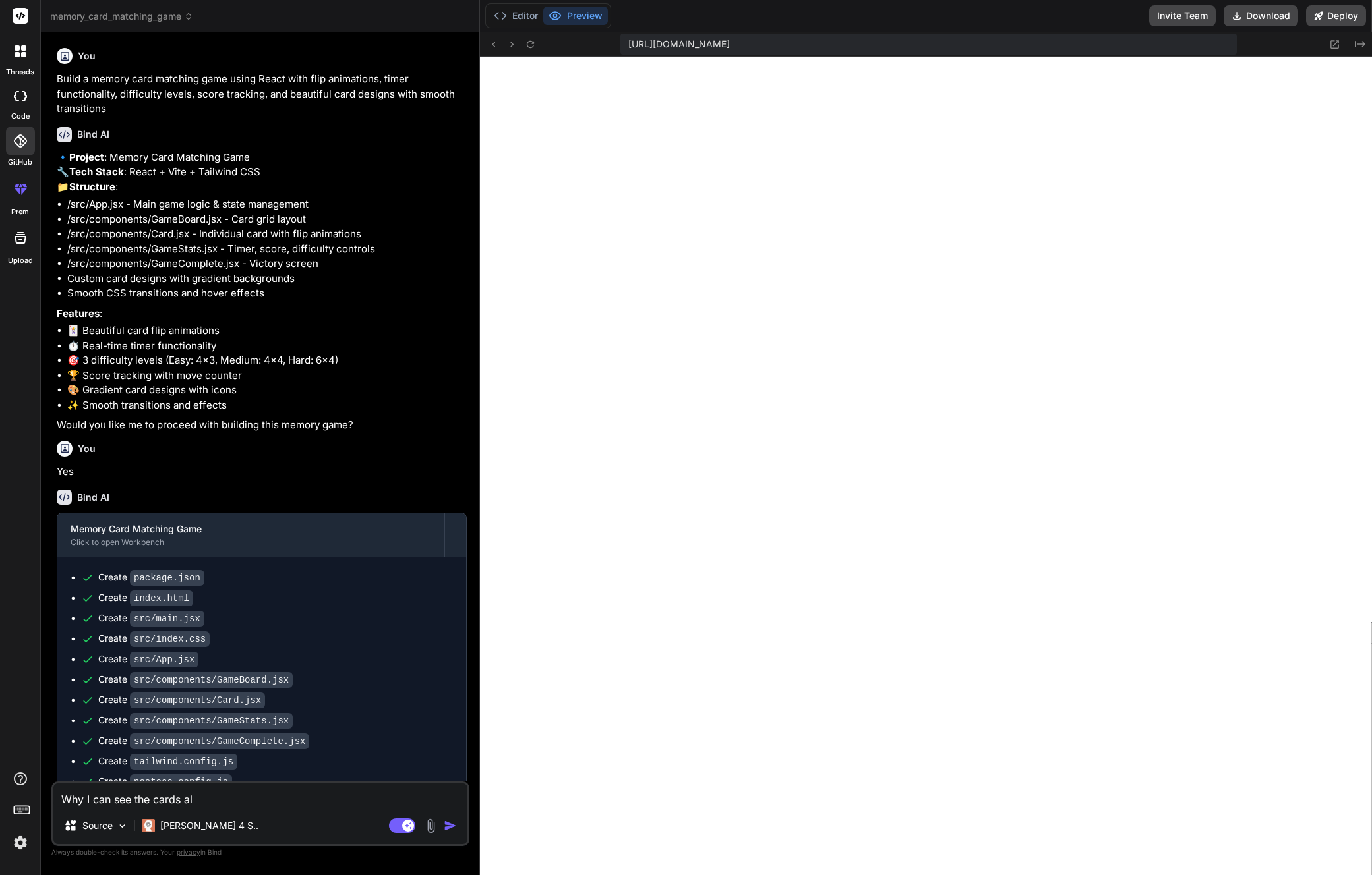
type textarea "x"
type textarea "Why I can see the cards alew"
type textarea "x"
type textarea "Why I can see the cards alewa"
type textarea "x"
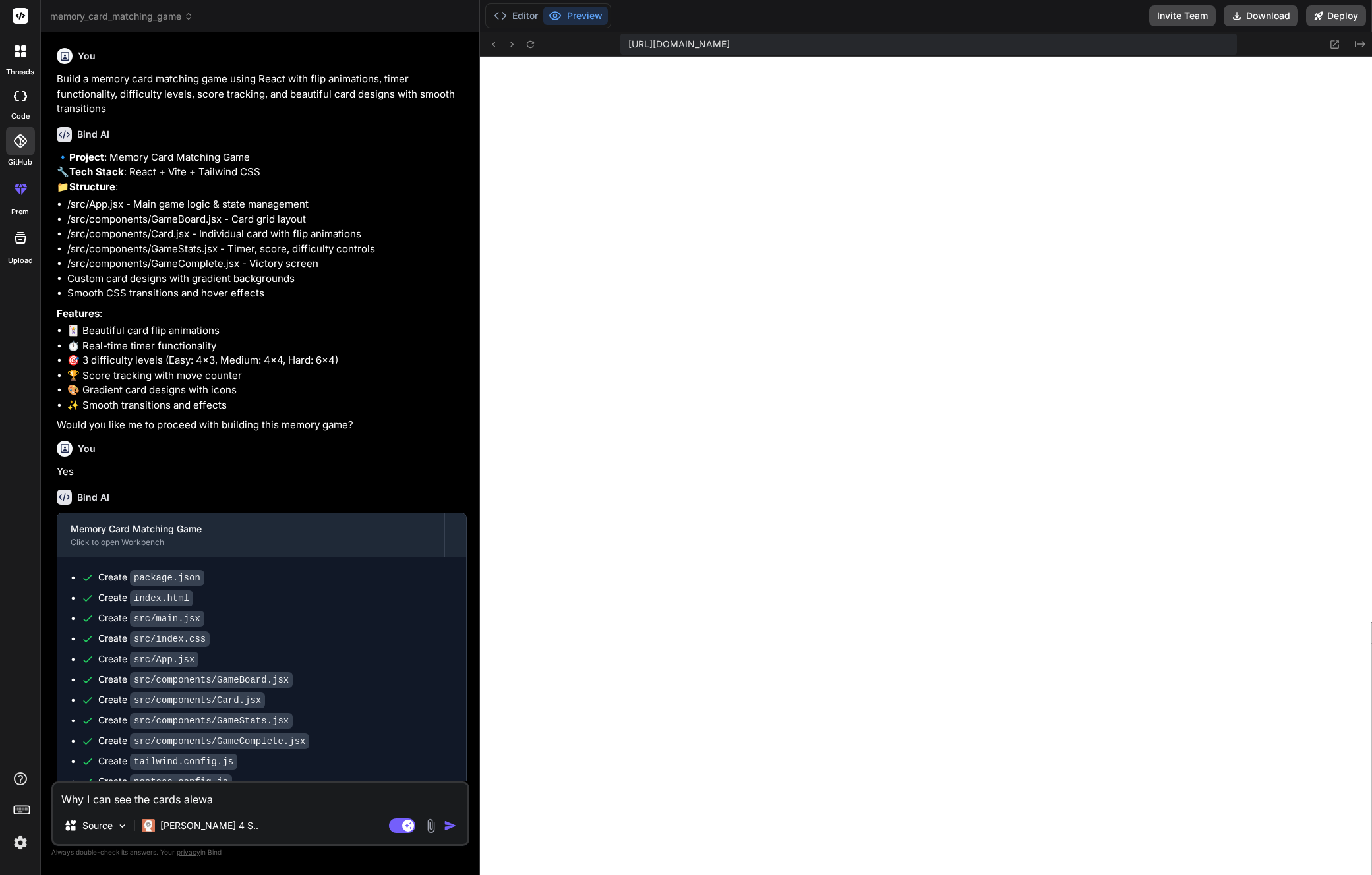
type textarea "Why I can see the cards alewad"
type textarea "x"
type textarea "Why I can see the cards alewady"
type textarea "x"
type textarea "Why I can see the cards alewady"
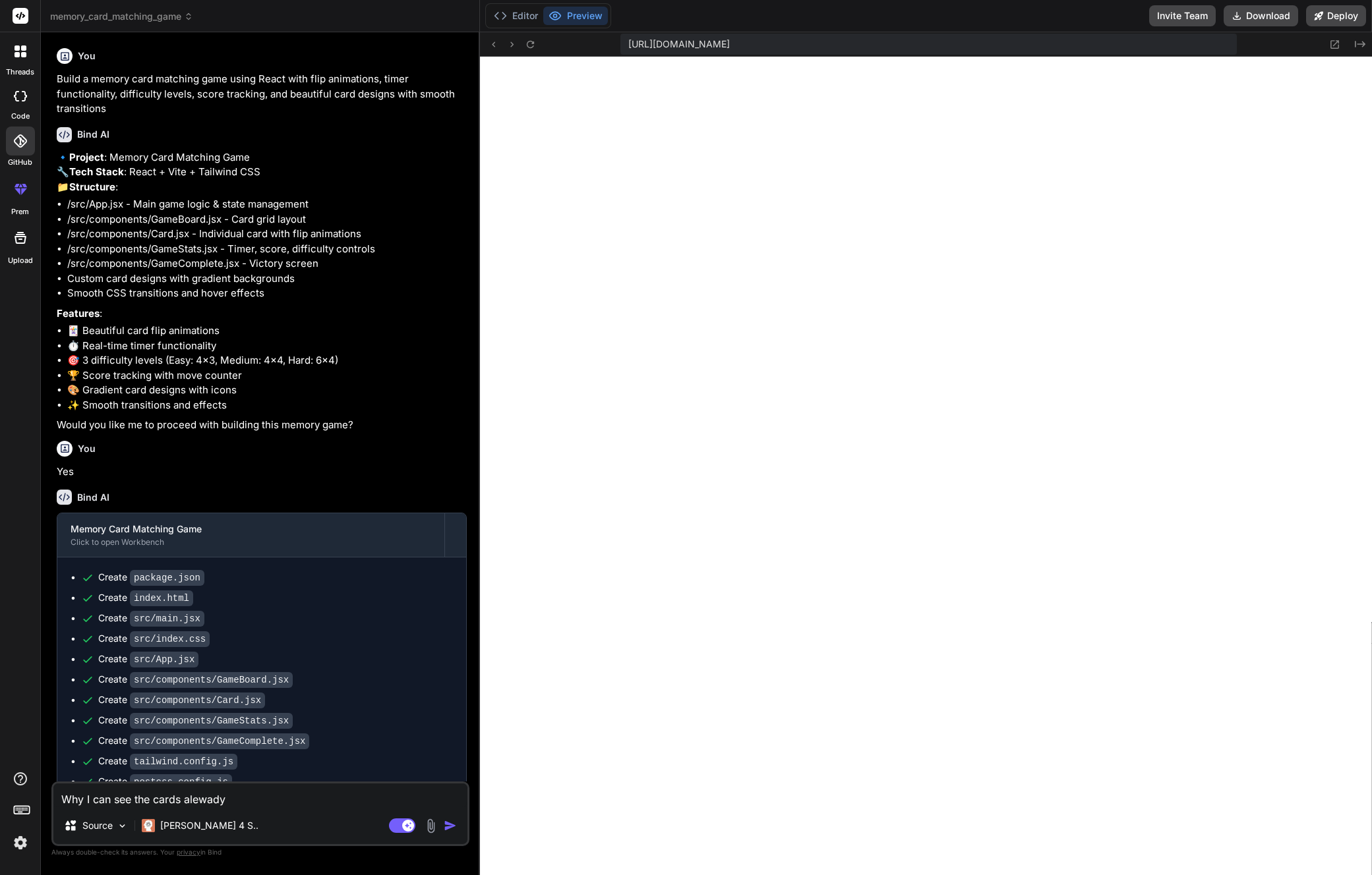
type textarea "x"
type textarea "Why I can see the cards alewady r"
type textarea "x"
type textarea "Why I can see the cards alewady re"
type textarea "x"
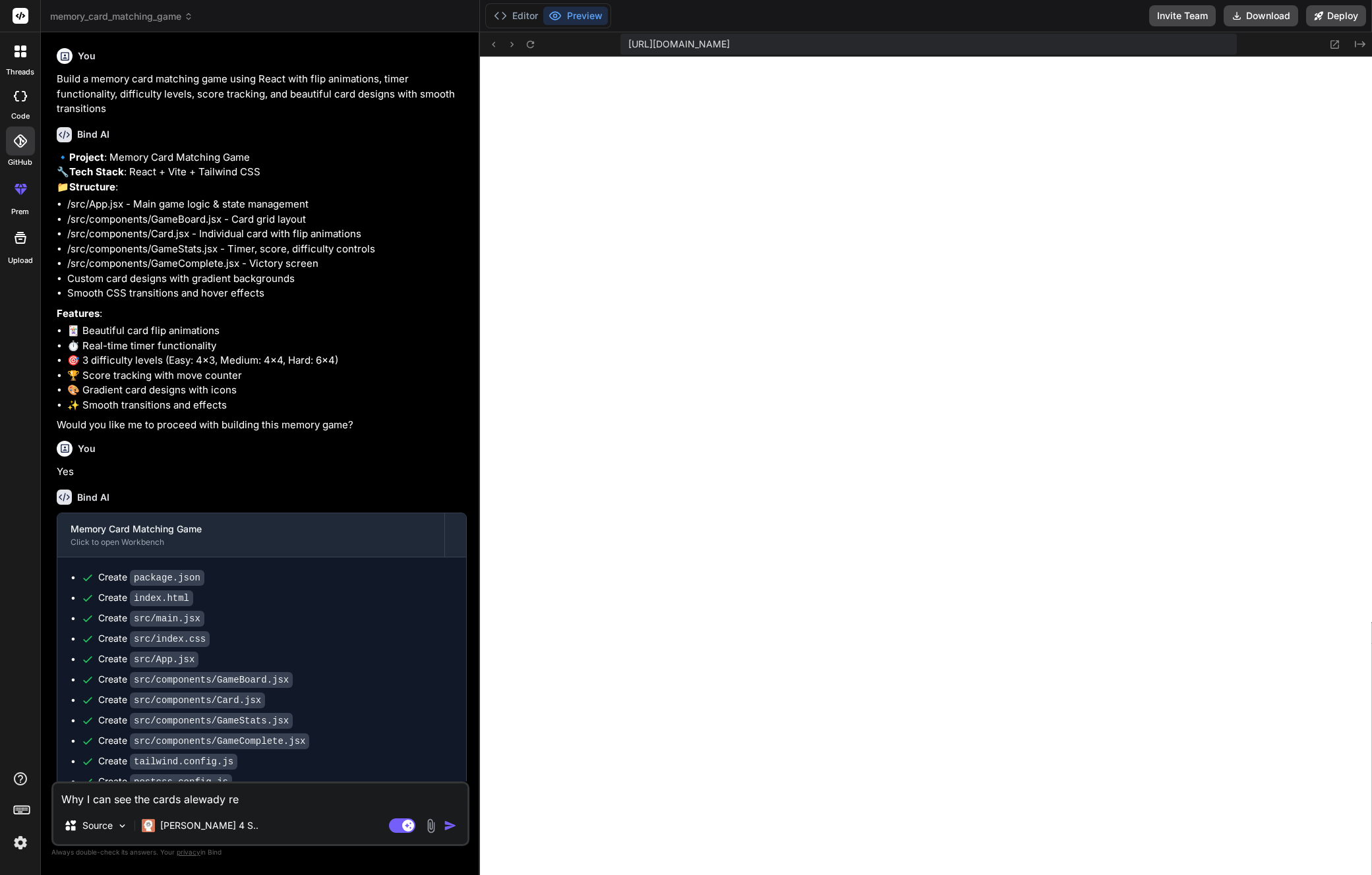
type textarea "Why I can see the cards alewady rev"
type textarea "x"
type textarea "Why I can see the cards alewady reve"
type textarea "x"
type textarea "Why I can see the cards alewady revea"
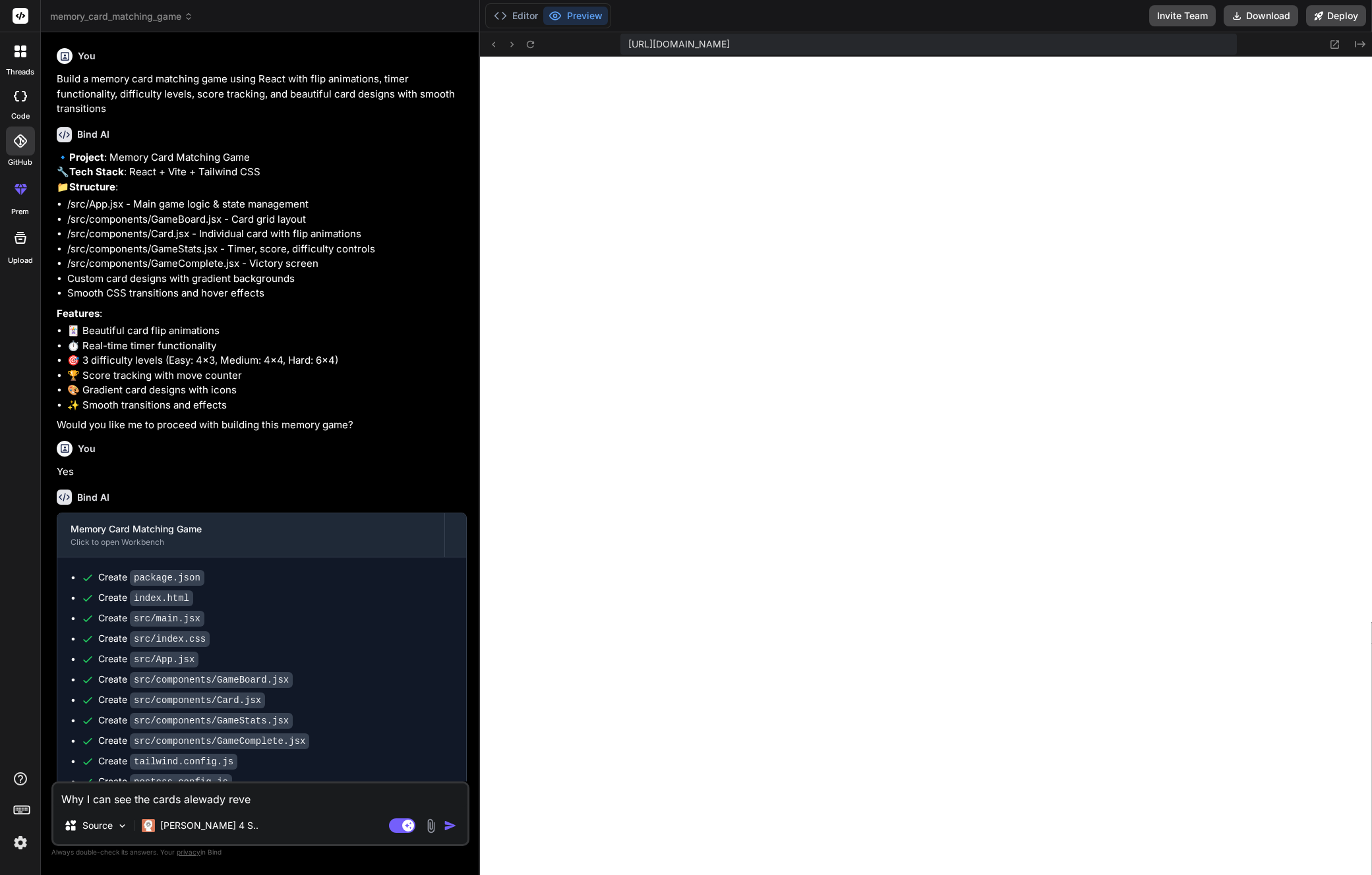
type textarea "x"
type textarea "Why I can see the cards alewady reveal"
type textarea "x"
paste textarea "can I see the cards already revealed?"
type textarea "Why can I see the cards already revealed?"
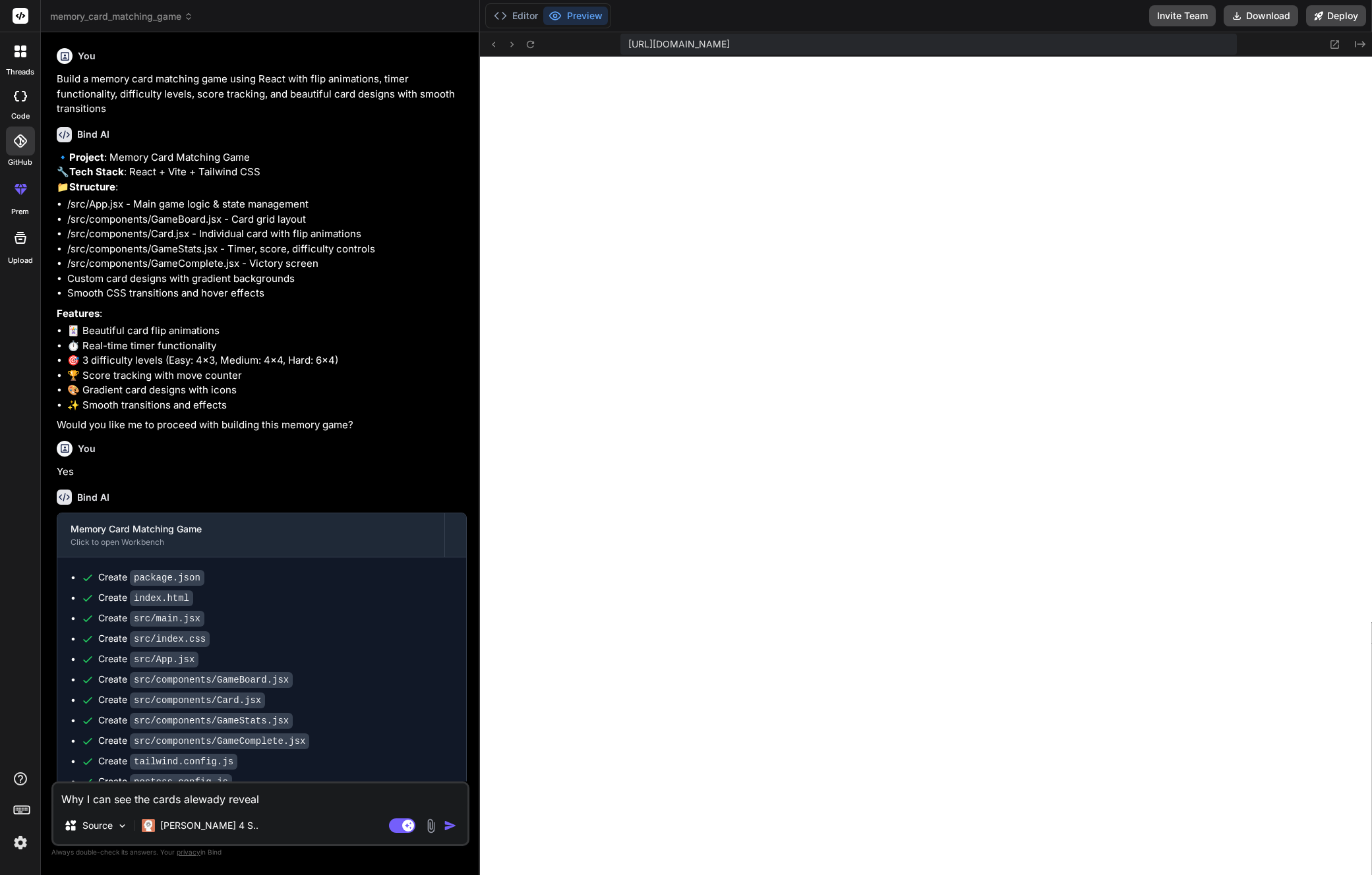
type textarea "x"
type textarea "Why can I see the cards already revealed?"
click at [446, 829] on img "button" at bounding box center [450, 826] width 13 height 13
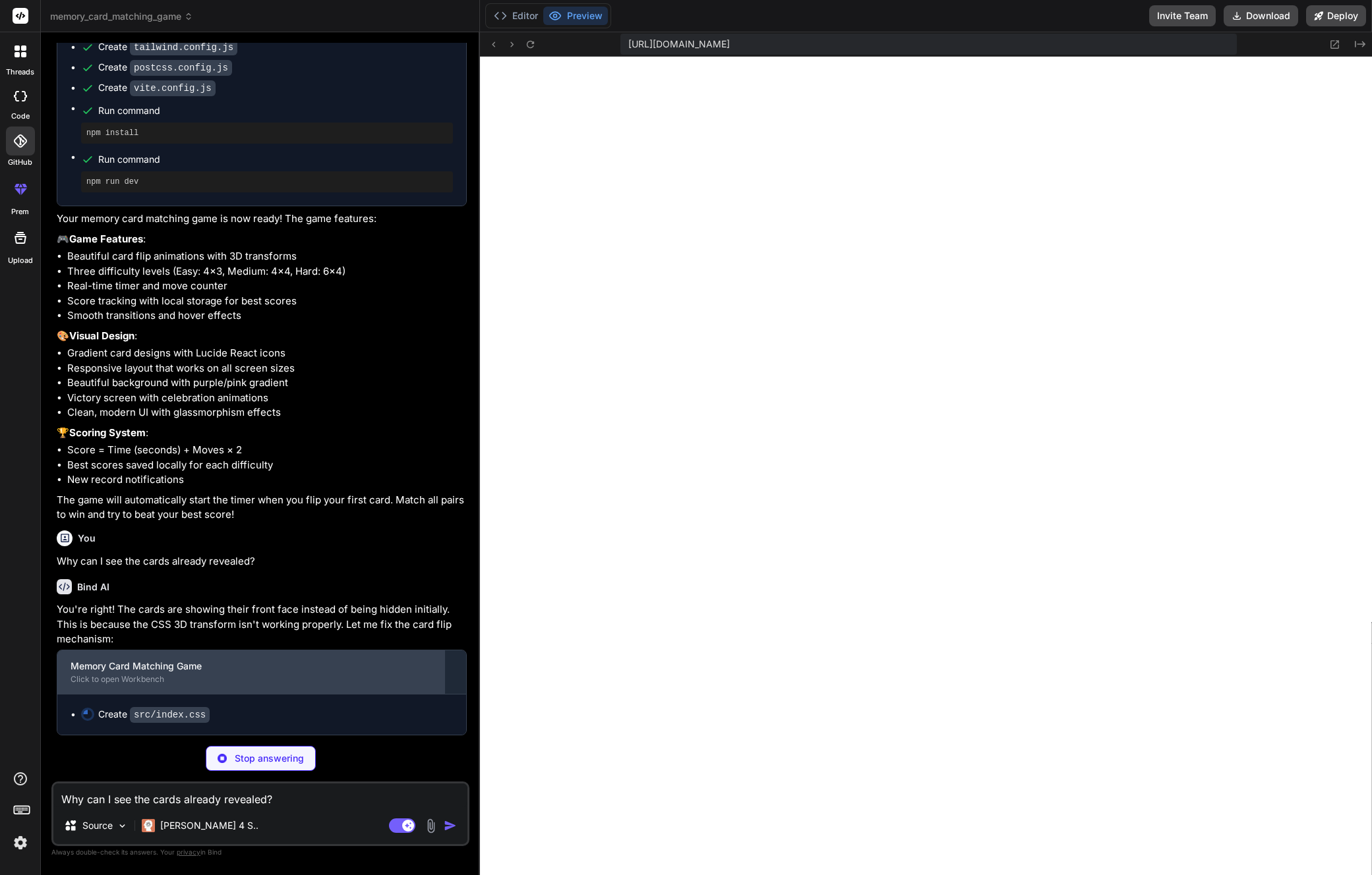
scroll to position [736, 0]
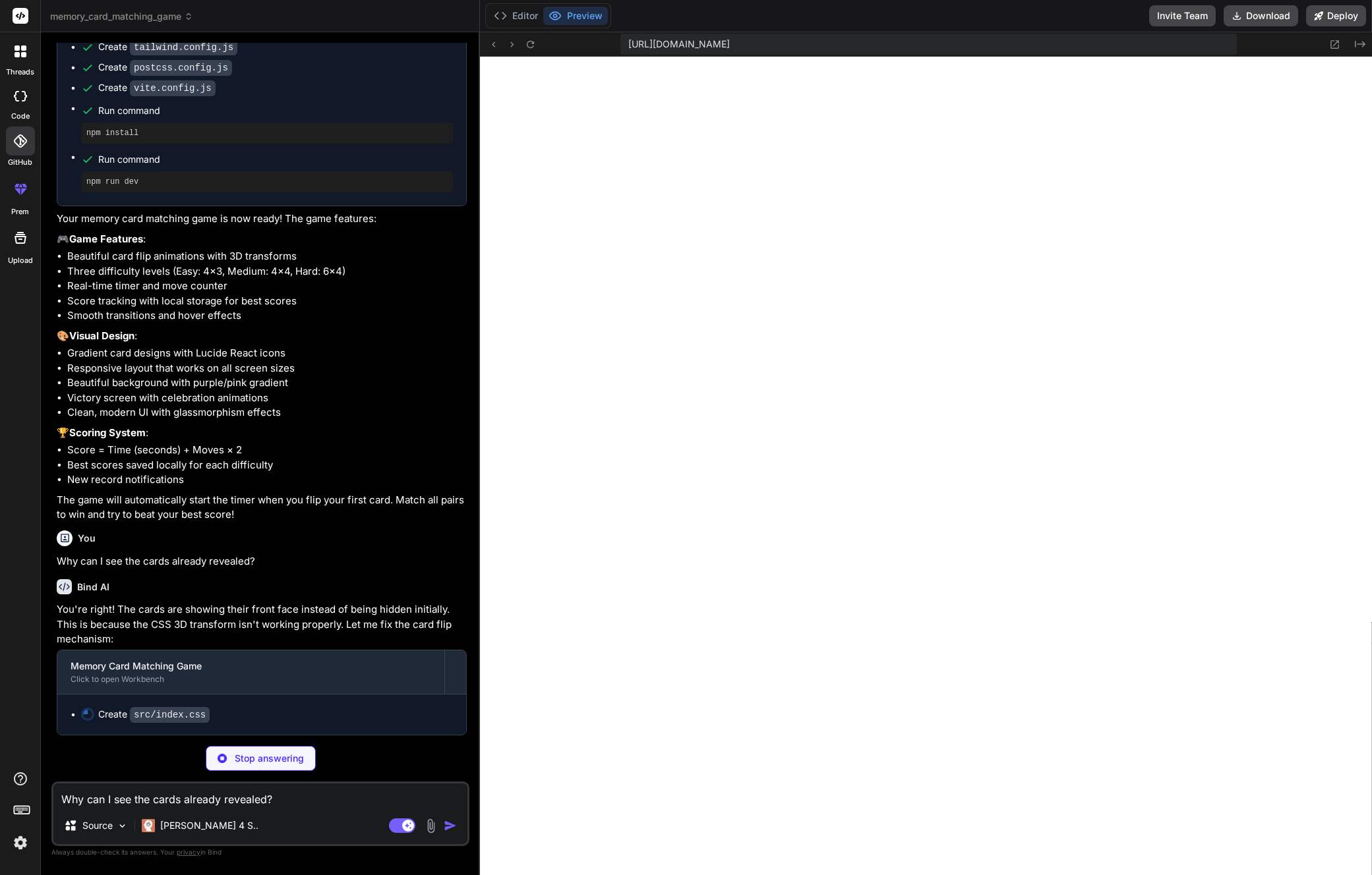
type textarea "x"
type textarea "transform: rotateY(180deg); }"
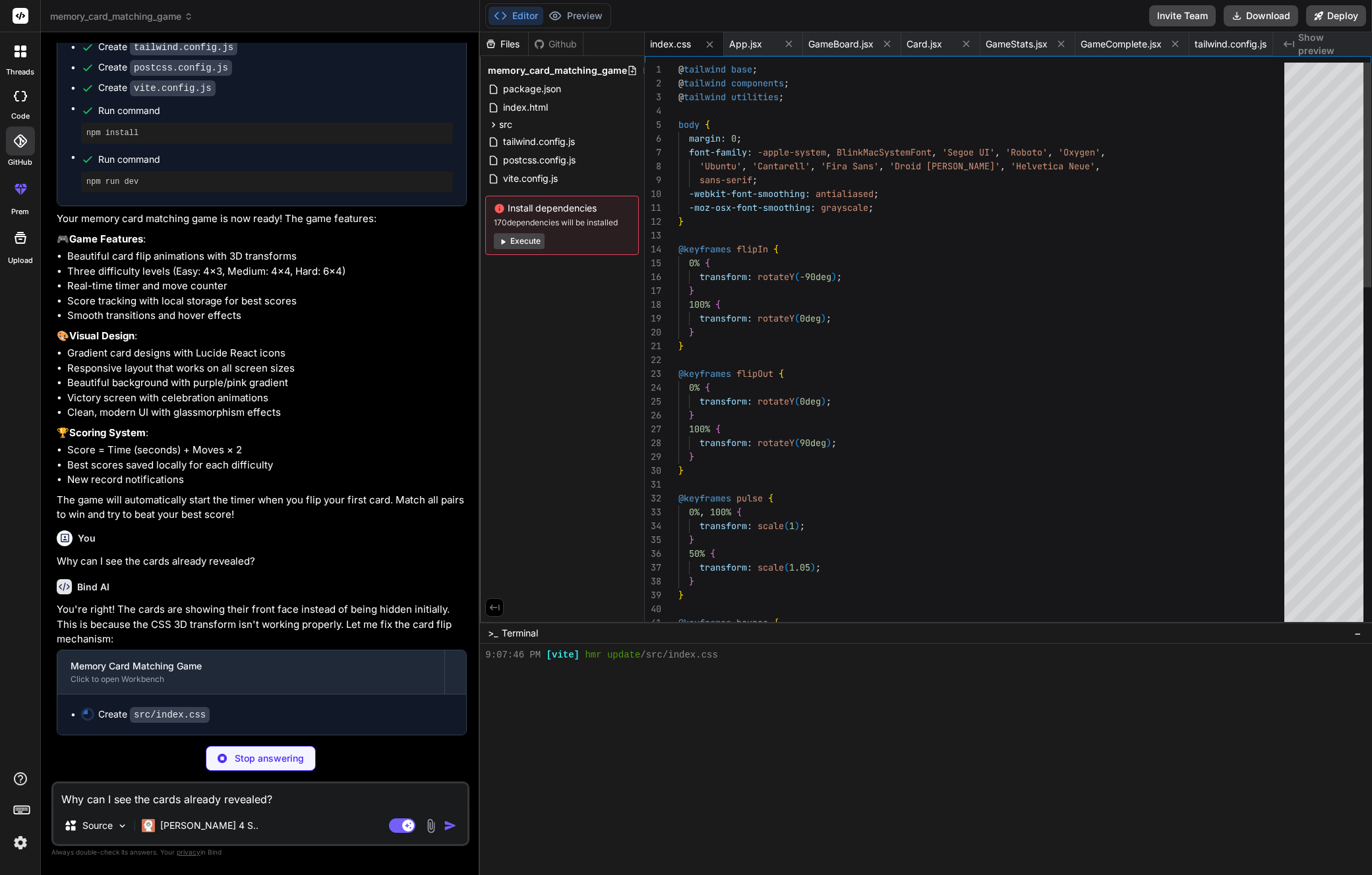
scroll to position [4909, 0]
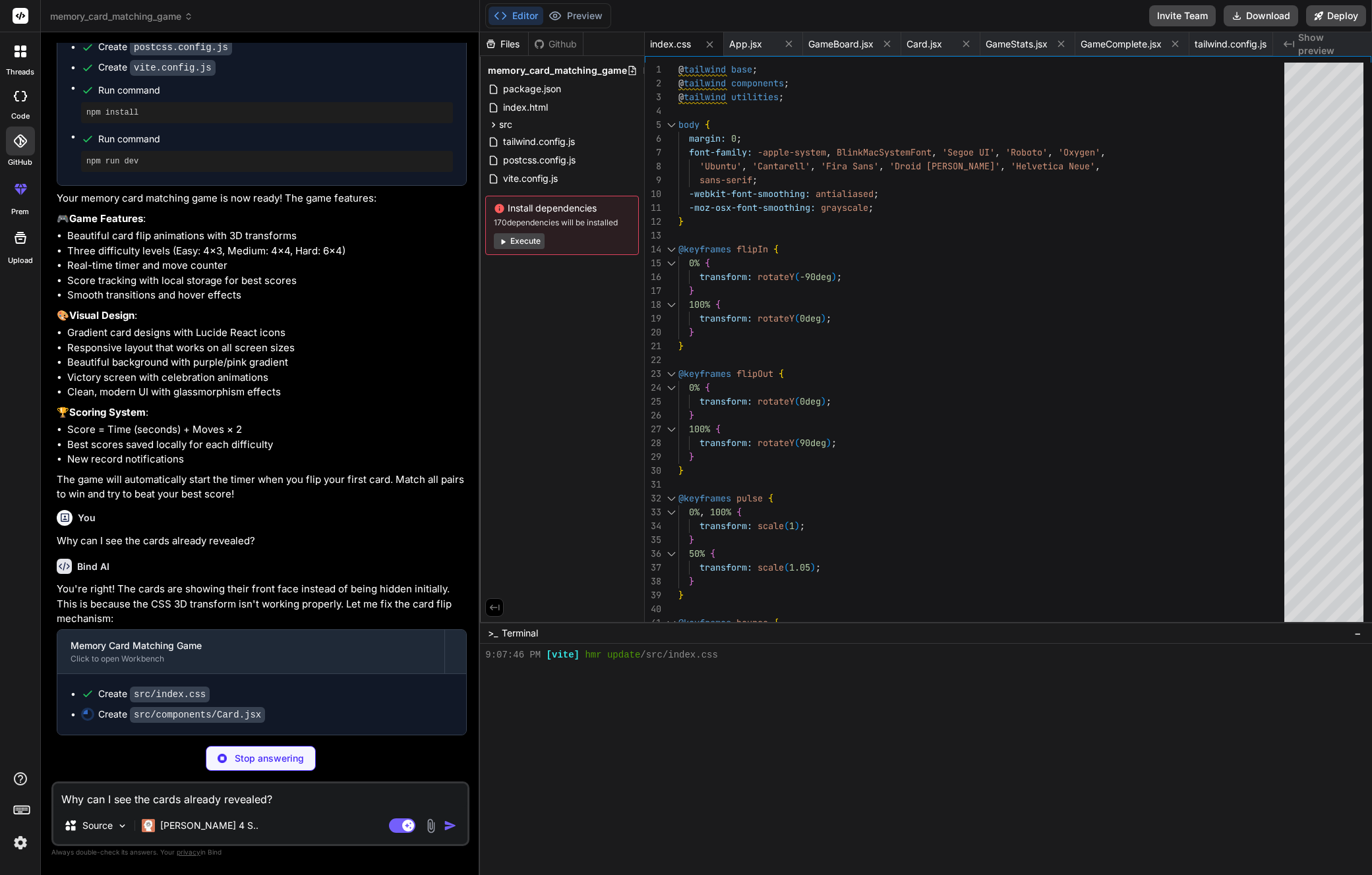
type textarea "x"
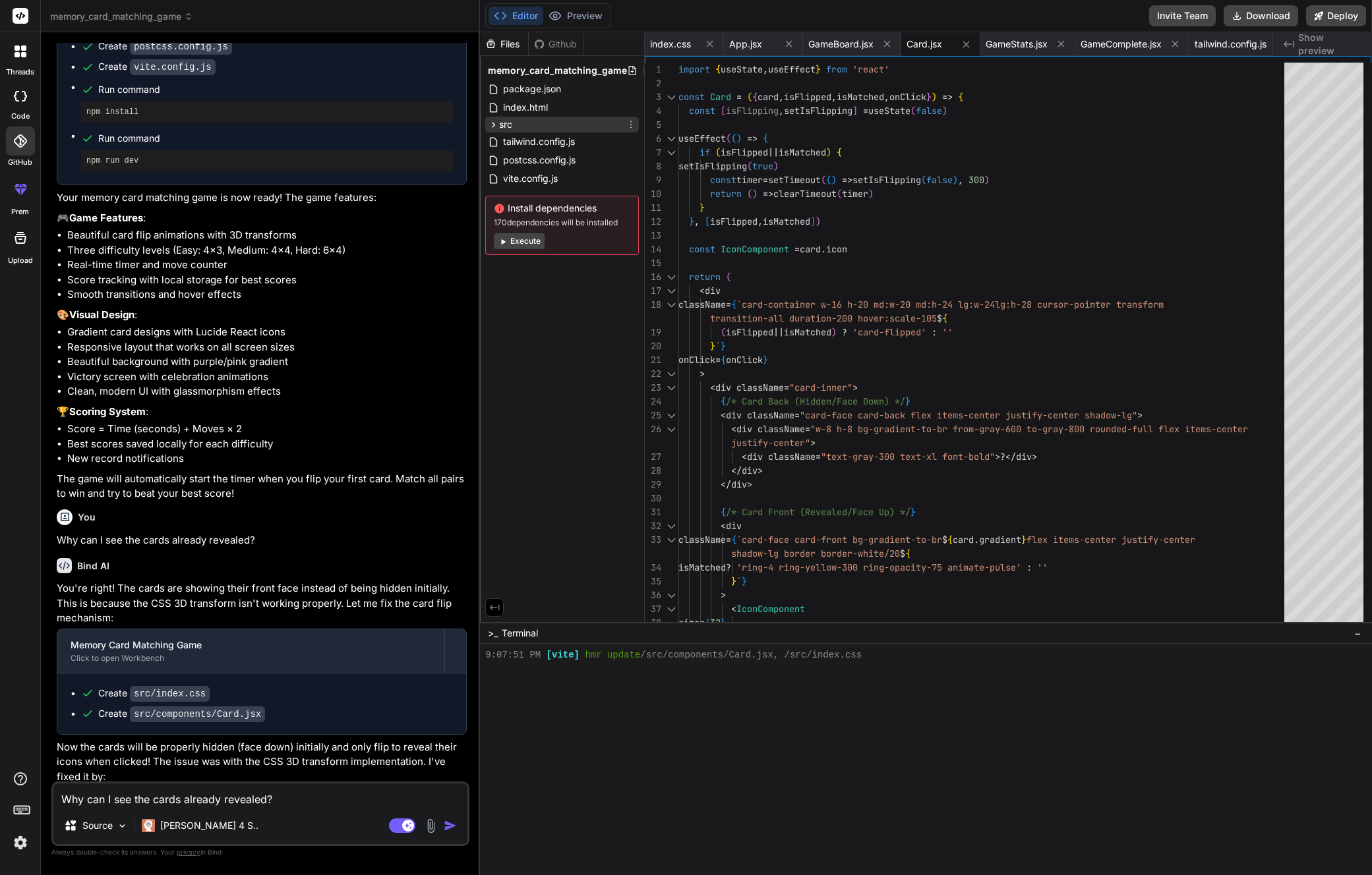
click at [494, 123] on icon at bounding box center [494, 125] width 3 height 5
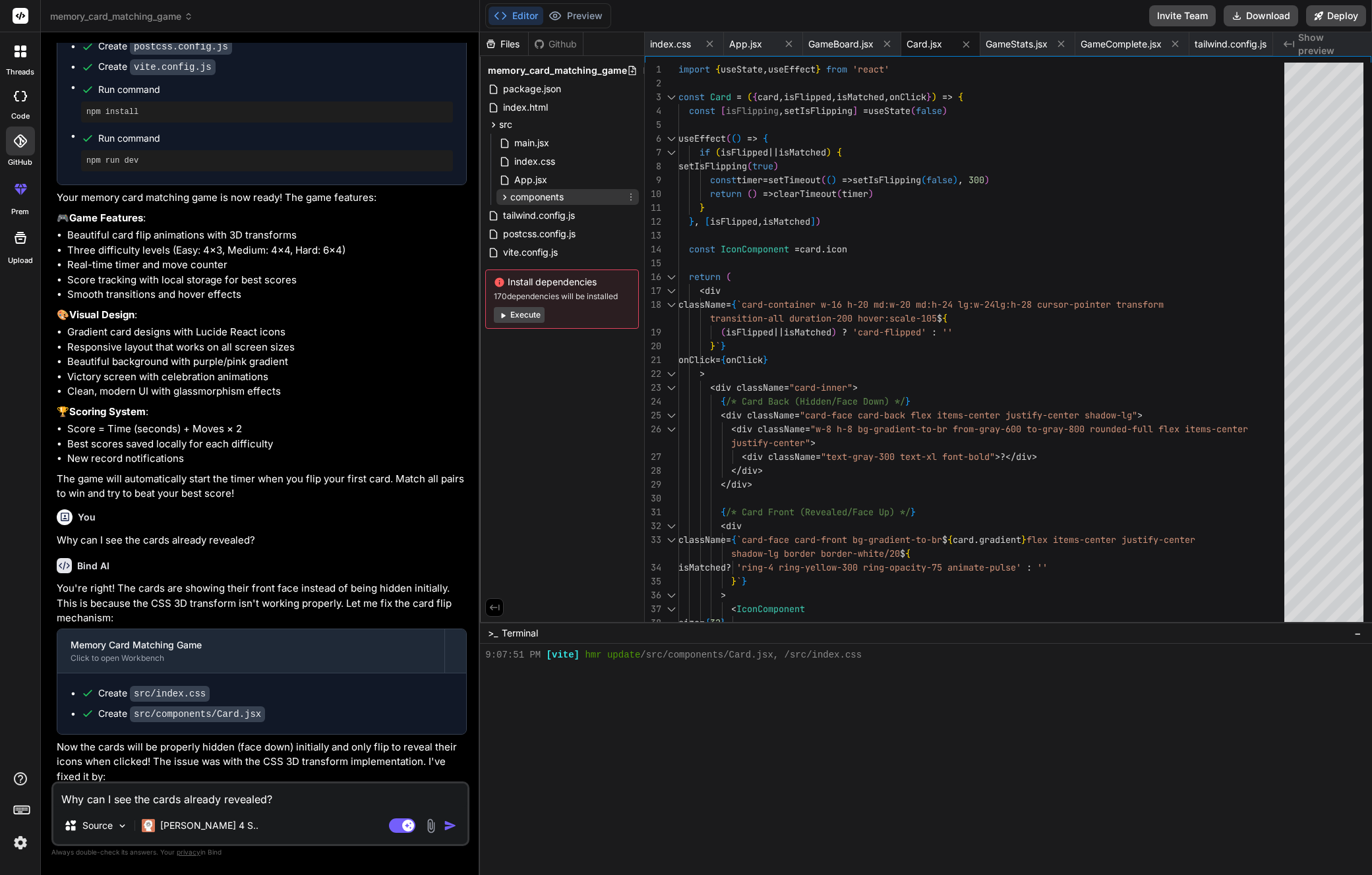
click at [509, 194] on icon at bounding box center [504, 197] width 11 height 11
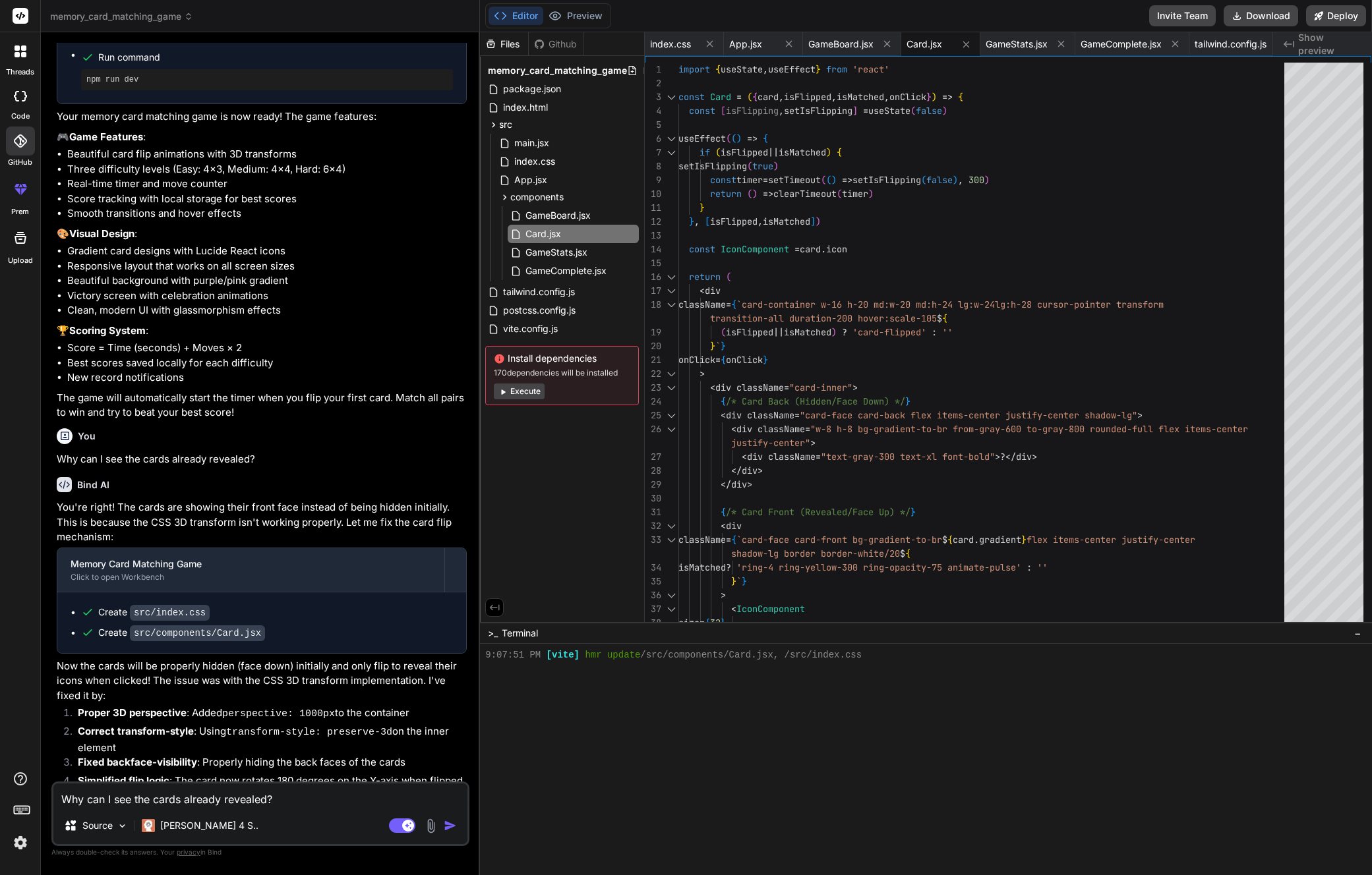
scroll to position [870, 0]
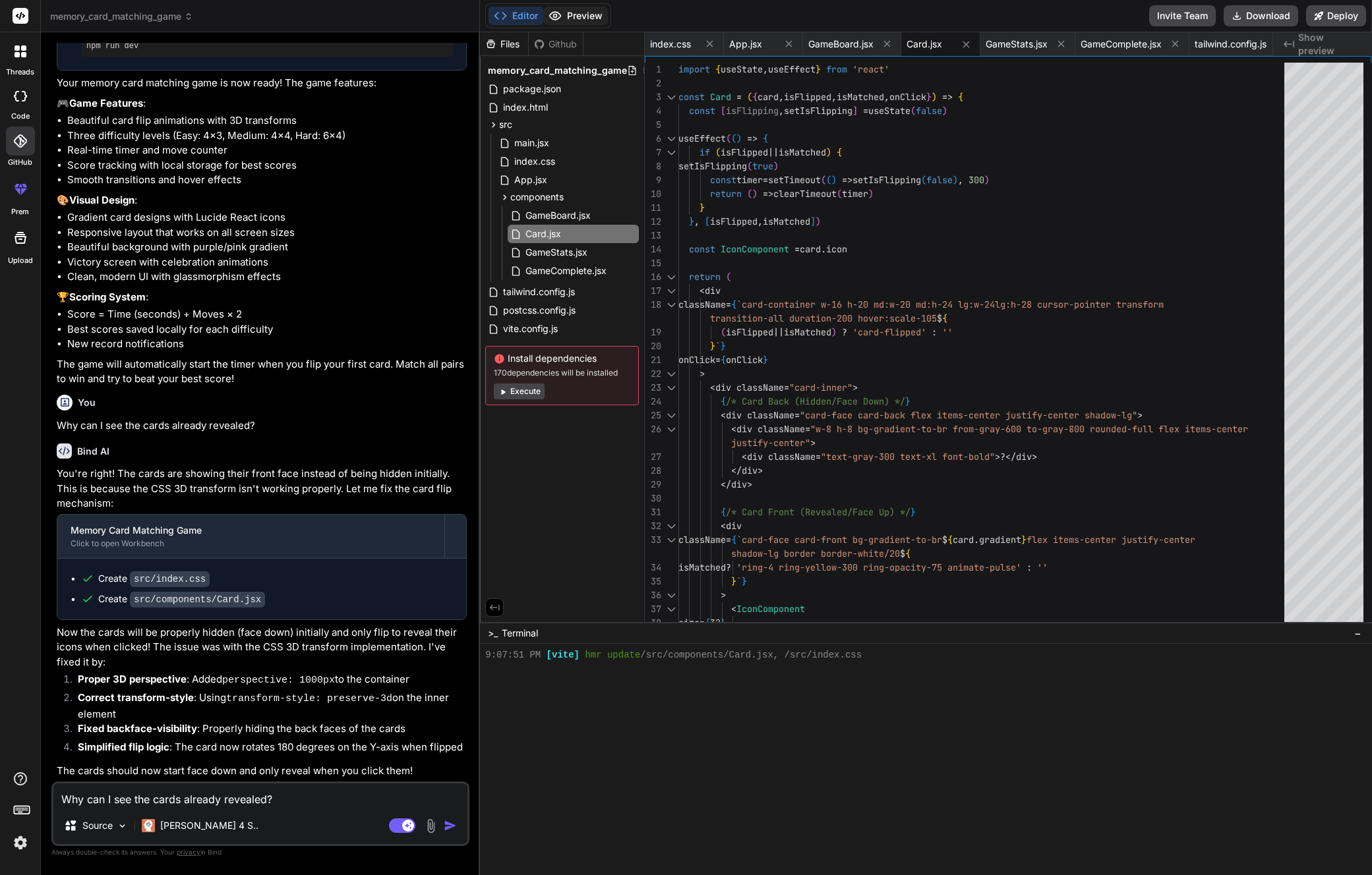
click at [570, 19] on button "Preview" at bounding box center [575, 16] width 64 height 19
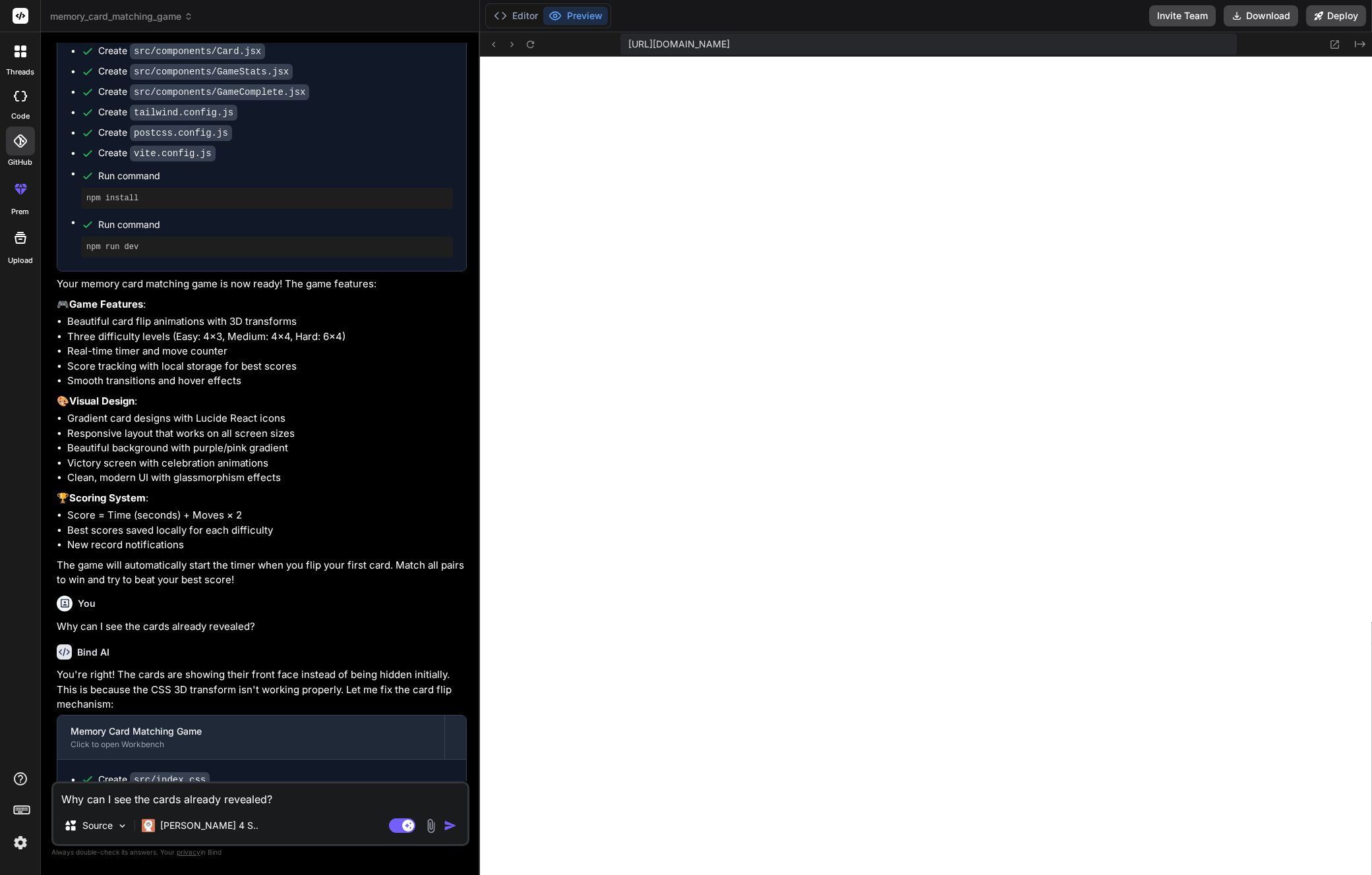
scroll to position [581, 0]
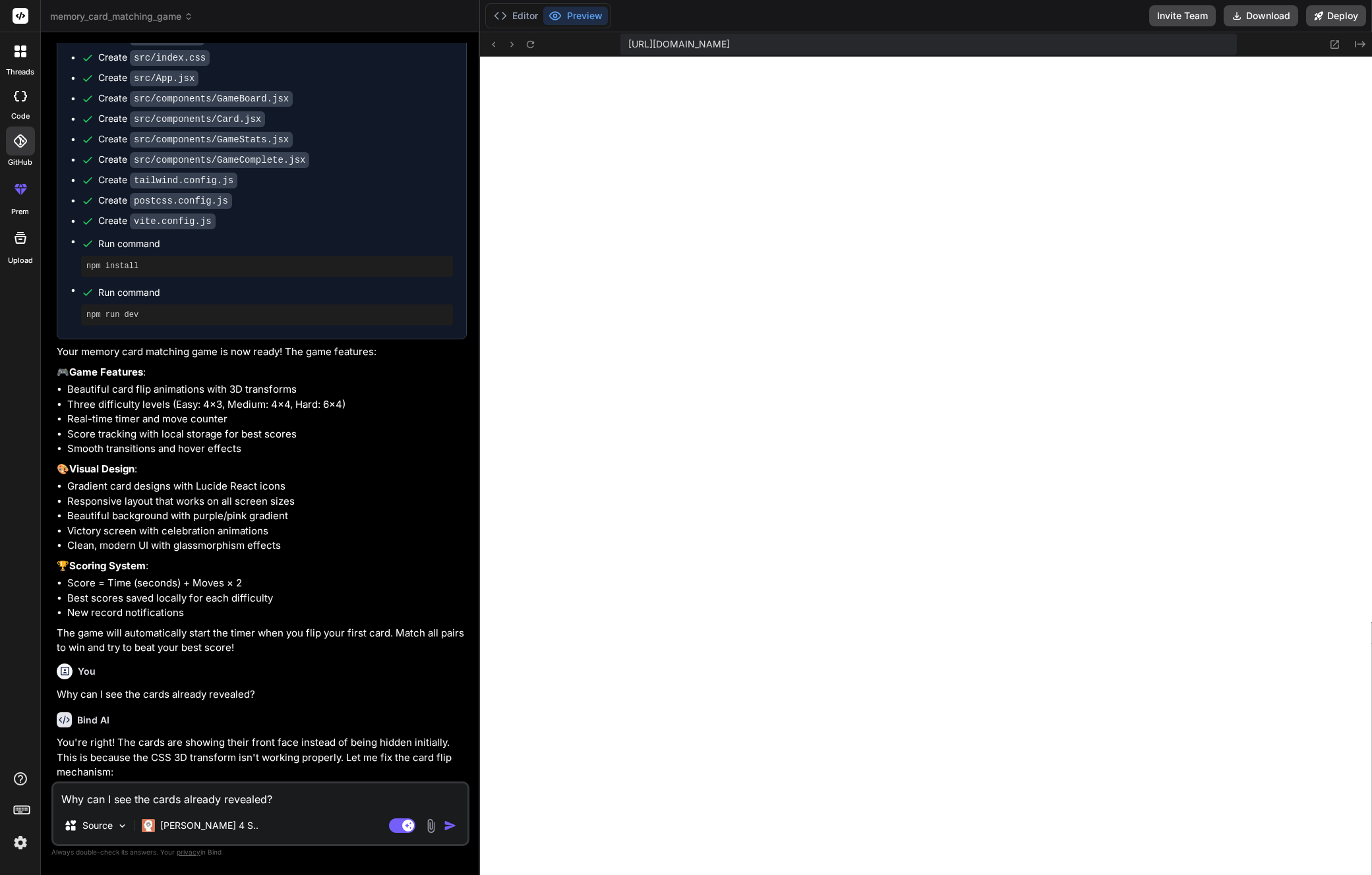
click at [25, 135] on icon at bounding box center [21, 141] width 13 height 13
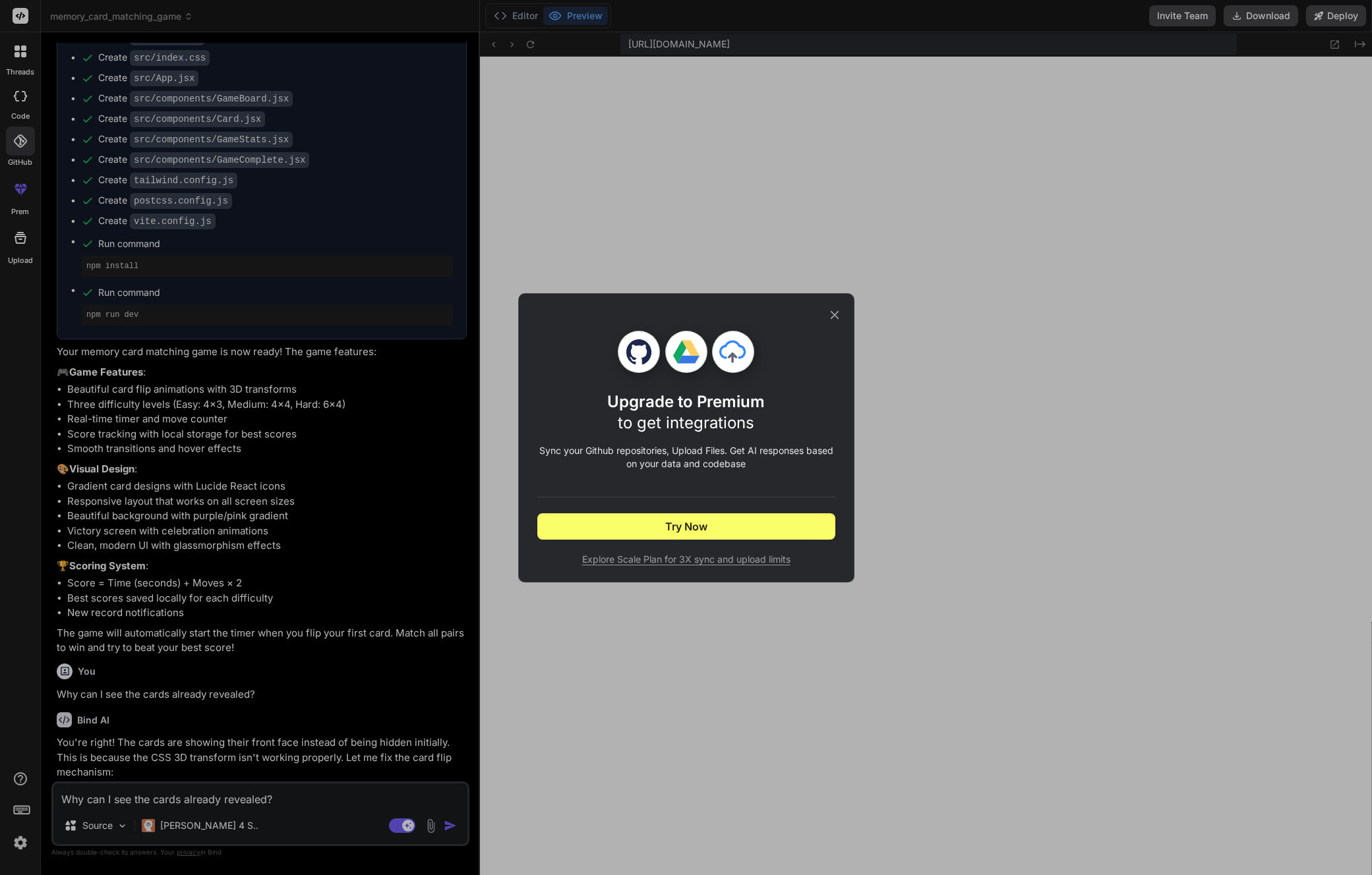
click at [53, 145] on div "Upgrade to Premium to get integrations Sync your Github repositories, Upload Fi…" at bounding box center [686, 437] width 1372 height 875
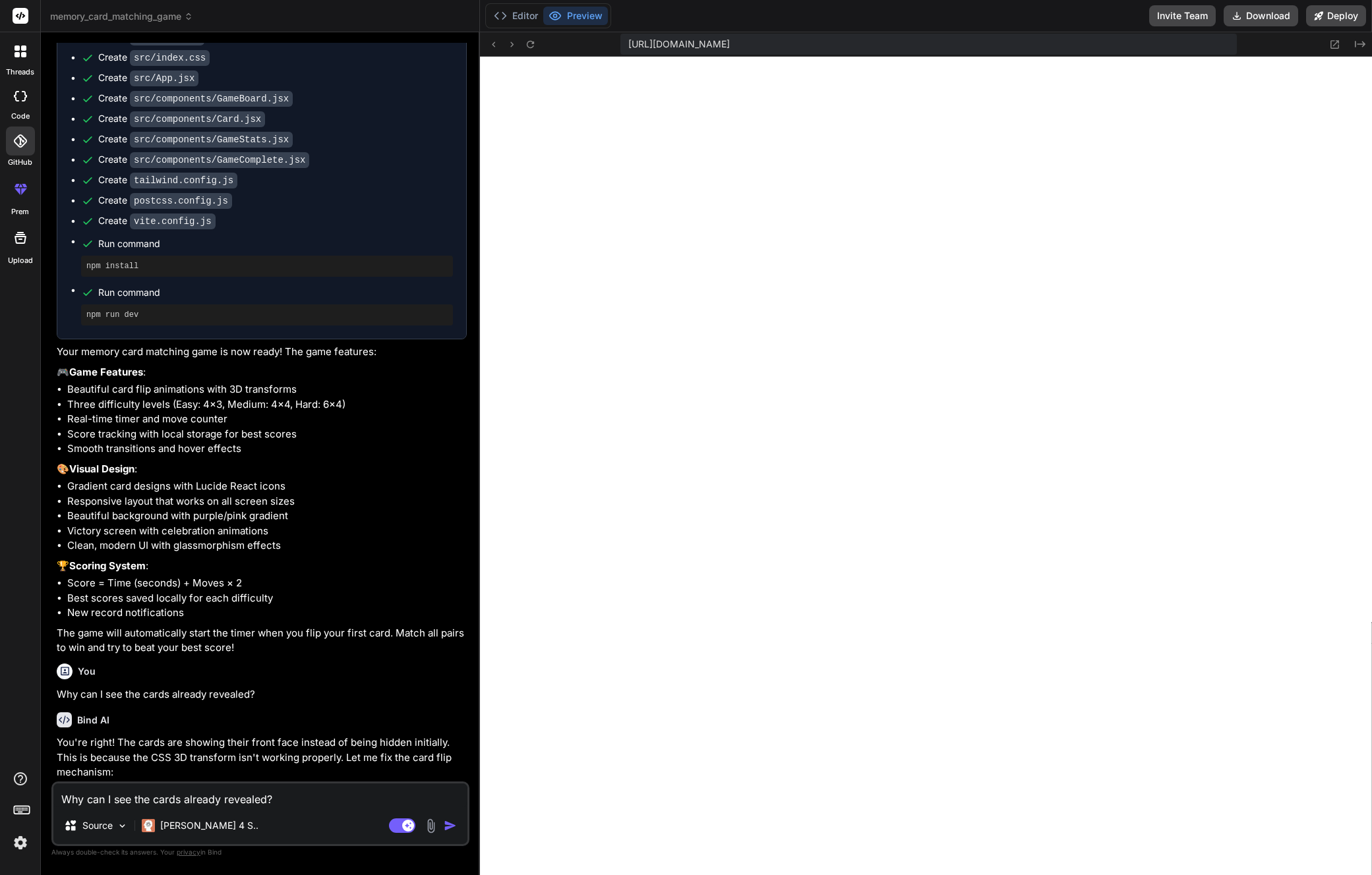
click at [15, 247] on div at bounding box center [21, 238] width 32 height 32
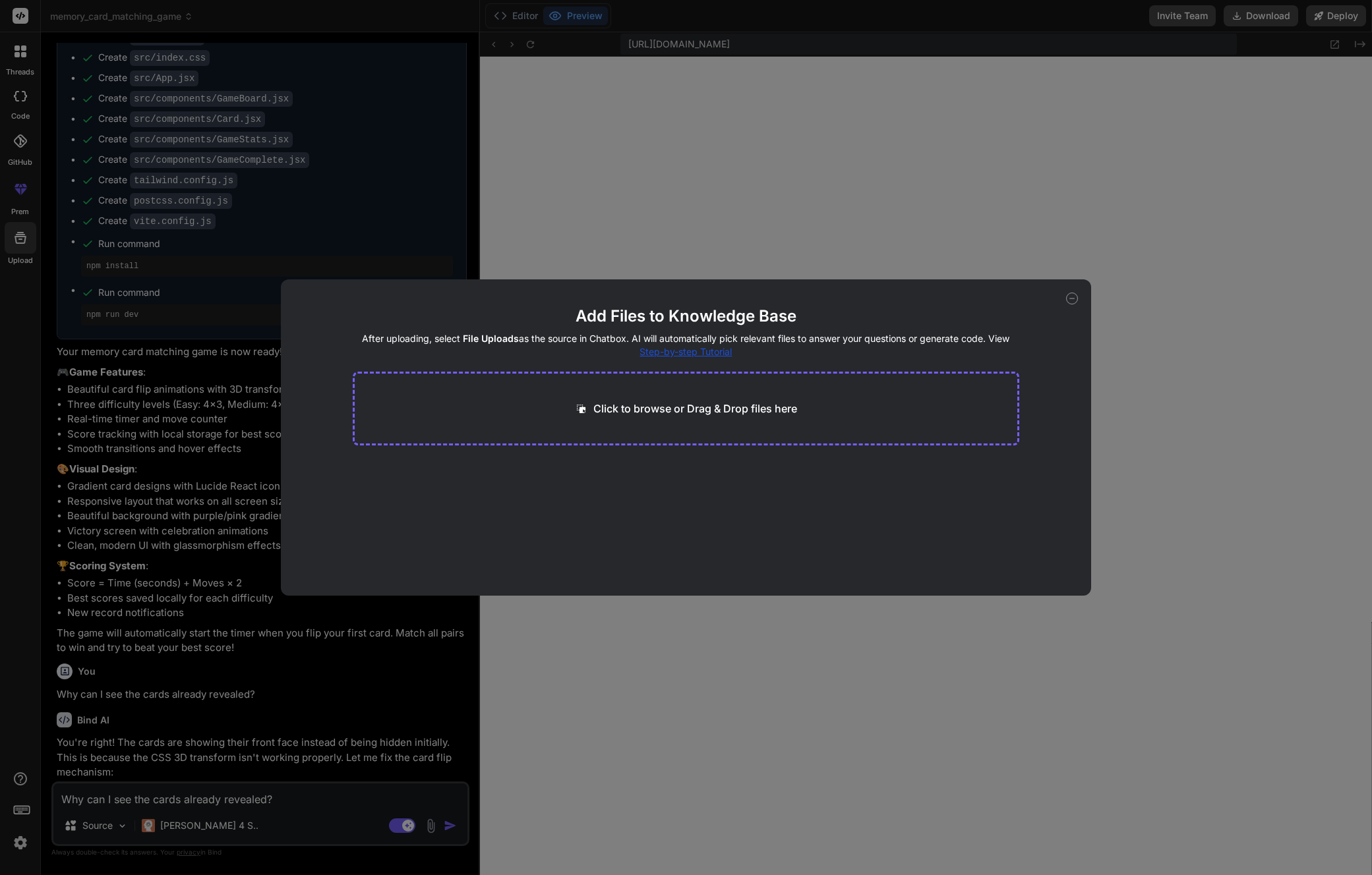
click at [15, 245] on div "Add Files to Knowledge Base After uploading, select File Uploads as the source …" at bounding box center [686, 437] width 1372 height 875
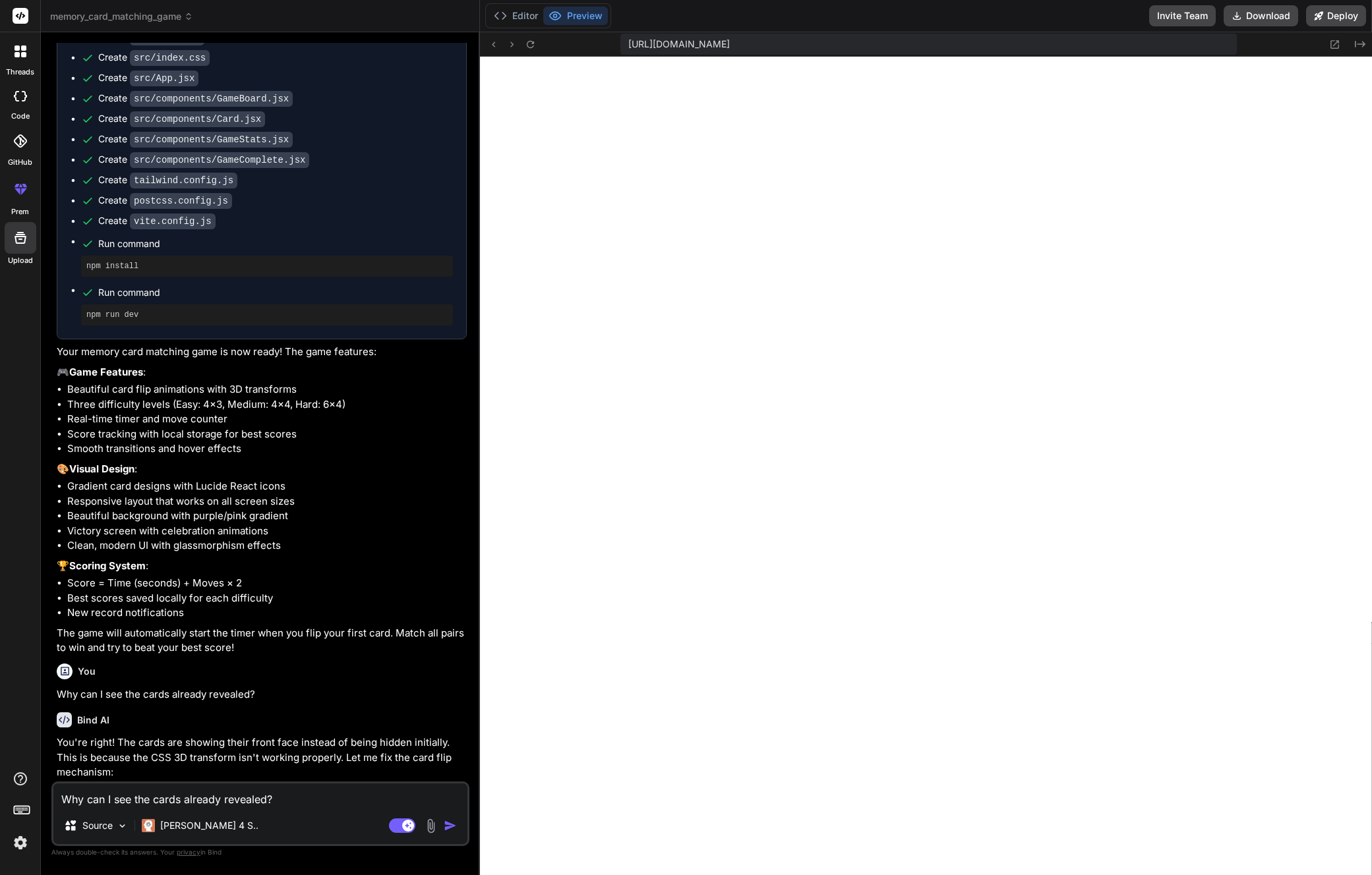
click at [23, 192] on icon at bounding box center [21, 189] width 16 height 16
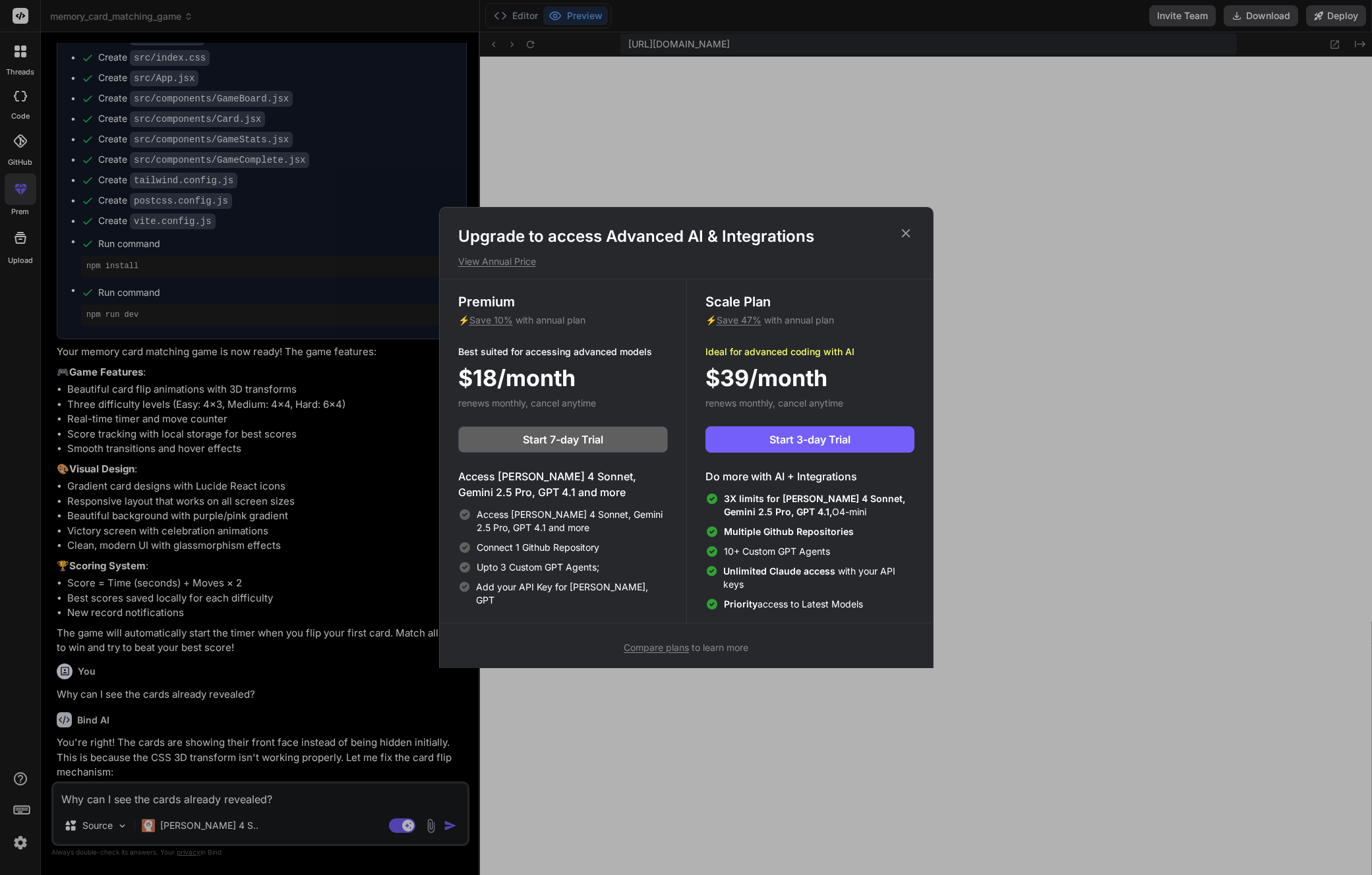
click at [23, 187] on div "Upgrade to access Advanced AI & Integrations View Annual Price Premium ⚡ Save 1…" at bounding box center [686, 437] width 1372 height 875
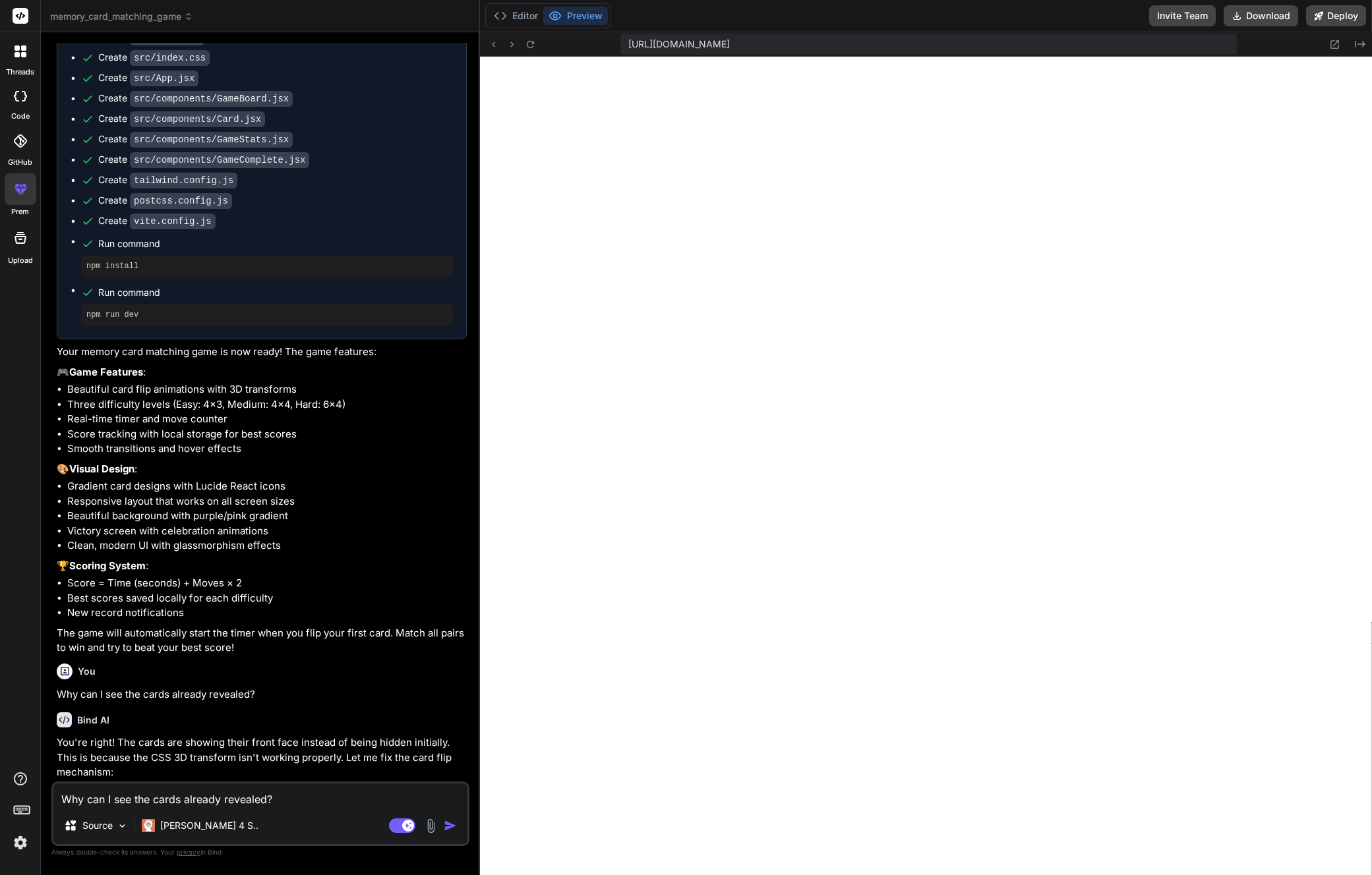
click at [23, 59] on div at bounding box center [21, 52] width 28 height 28
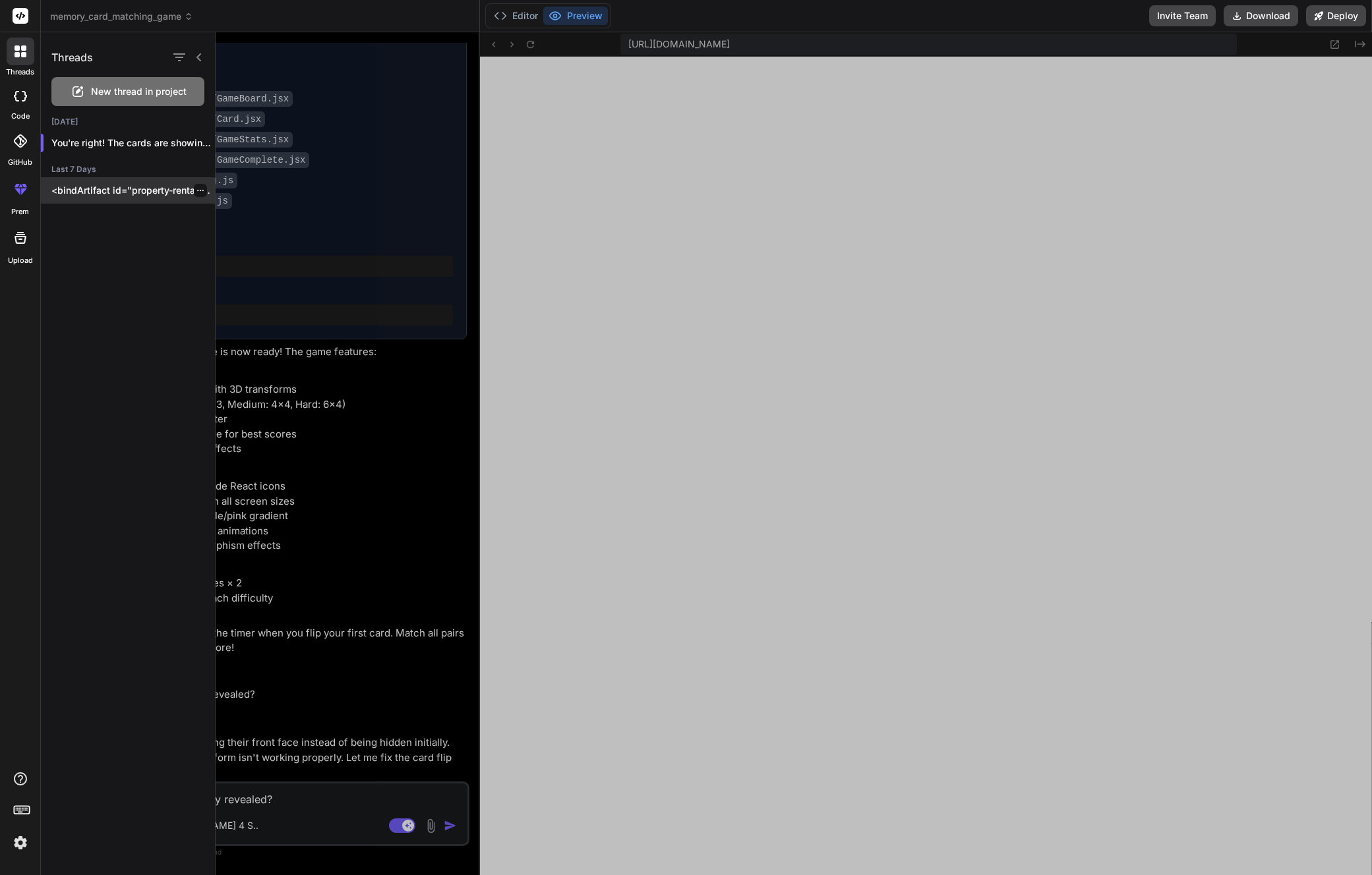
click at [119, 190] on p "<bindArtifact id="property-rental-platform" title="Property Rental Platform"> <…" at bounding box center [133, 190] width 163 height 13
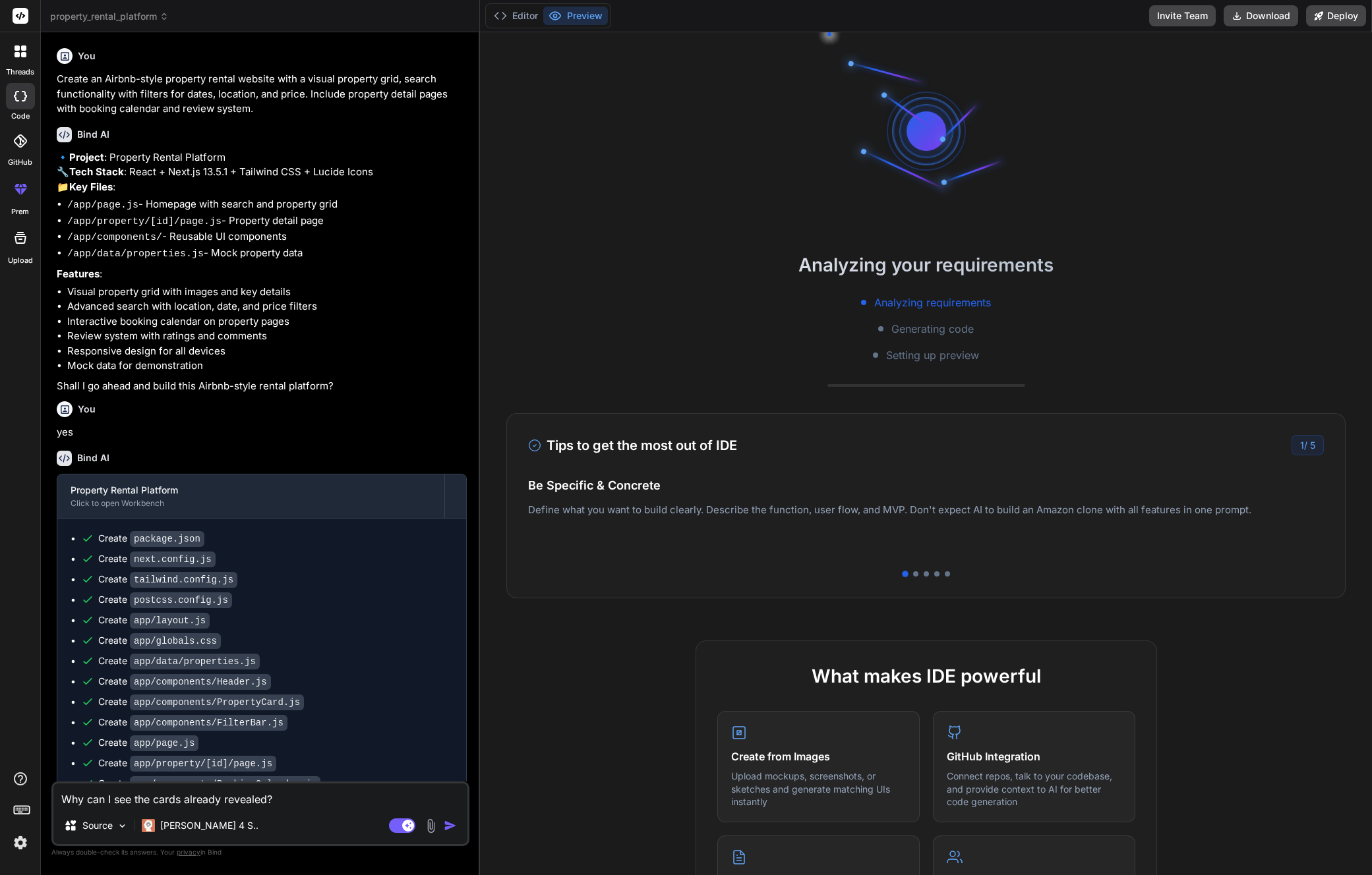
scroll to position [4959, 0]
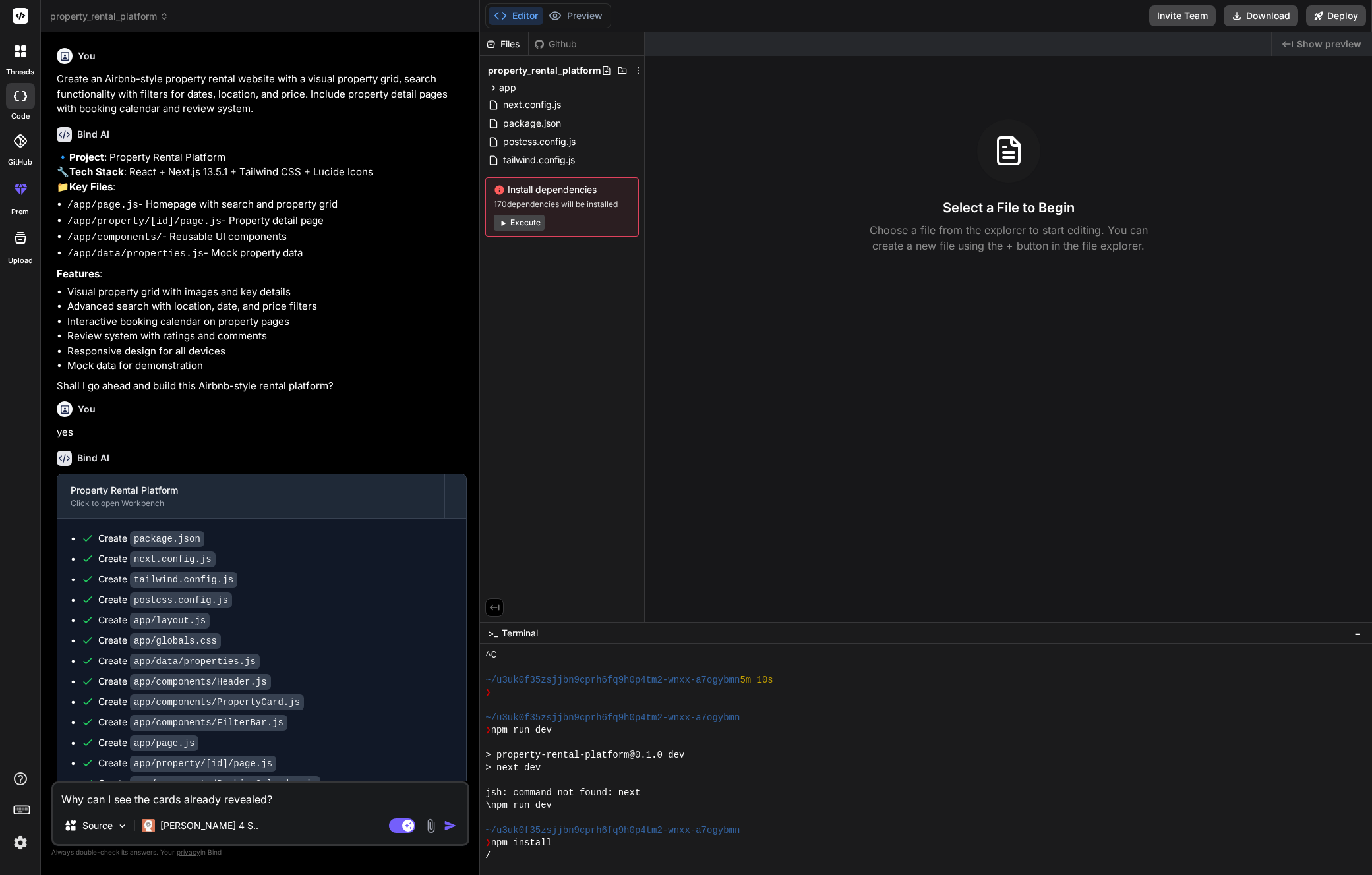
click at [514, 226] on button "Execute" at bounding box center [519, 223] width 51 height 16
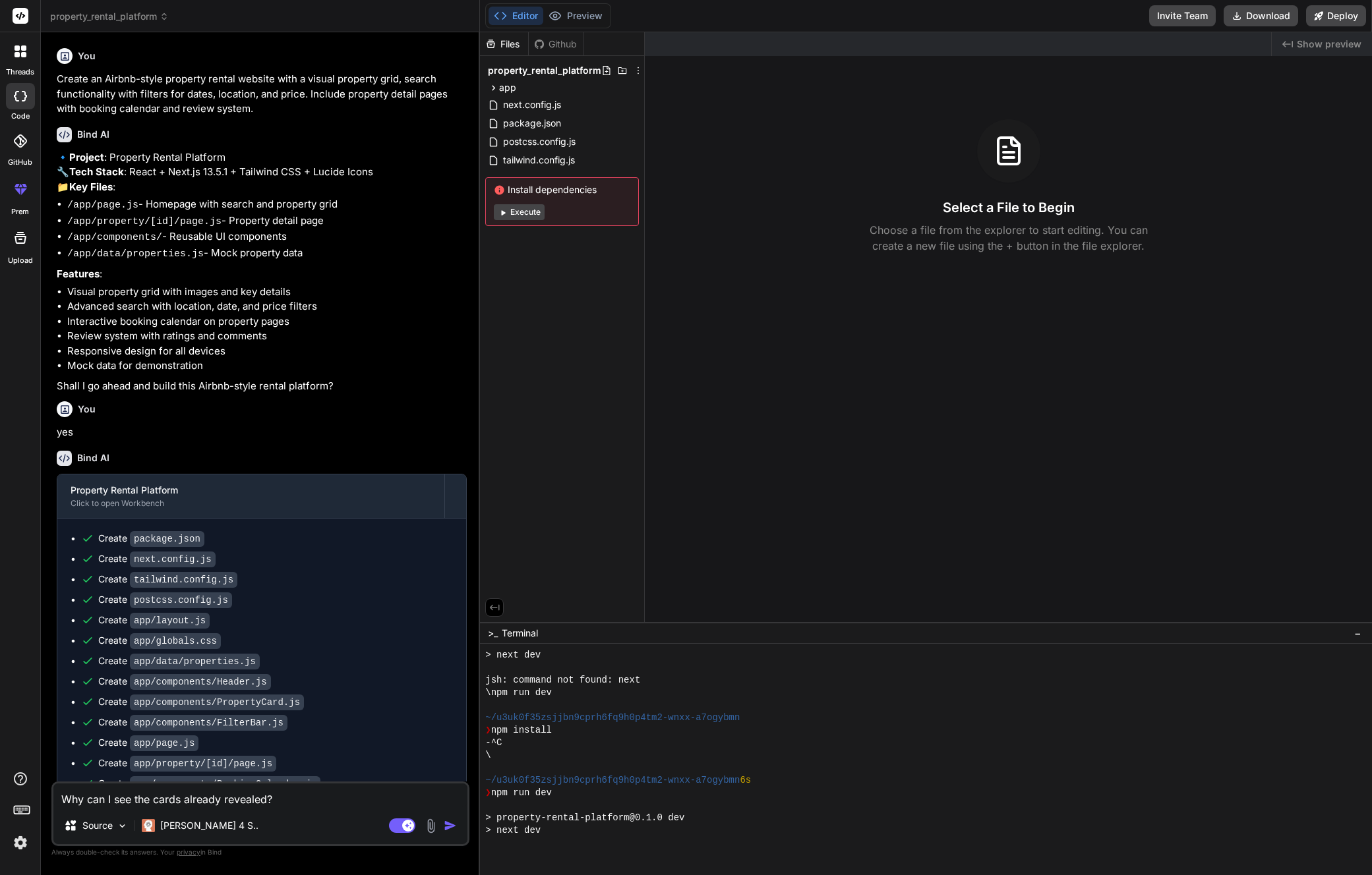
scroll to position [5122, 0]
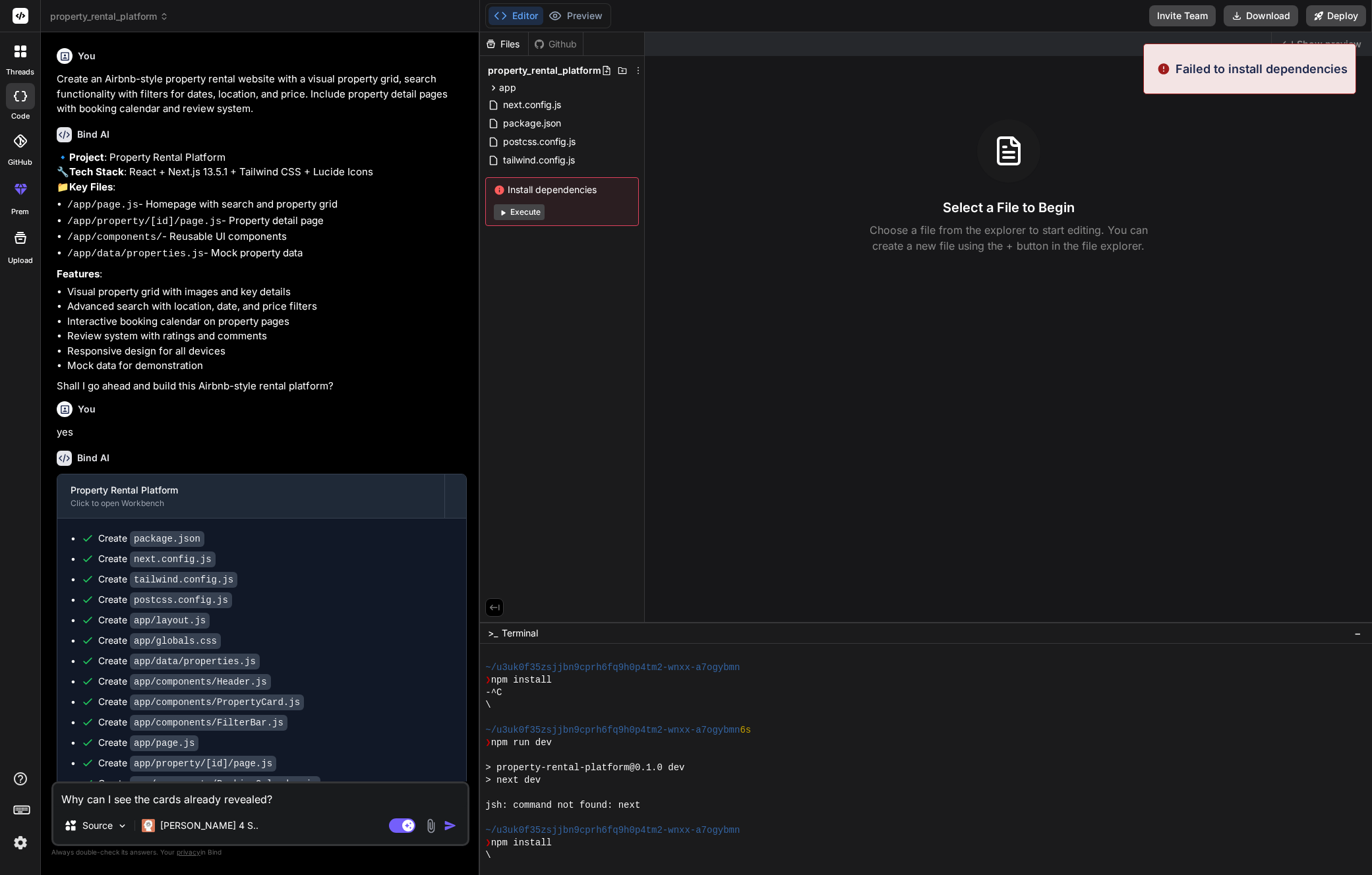
click at [525, 214] on button "Execute" at bounding box center [519, 212] width 51 height 16
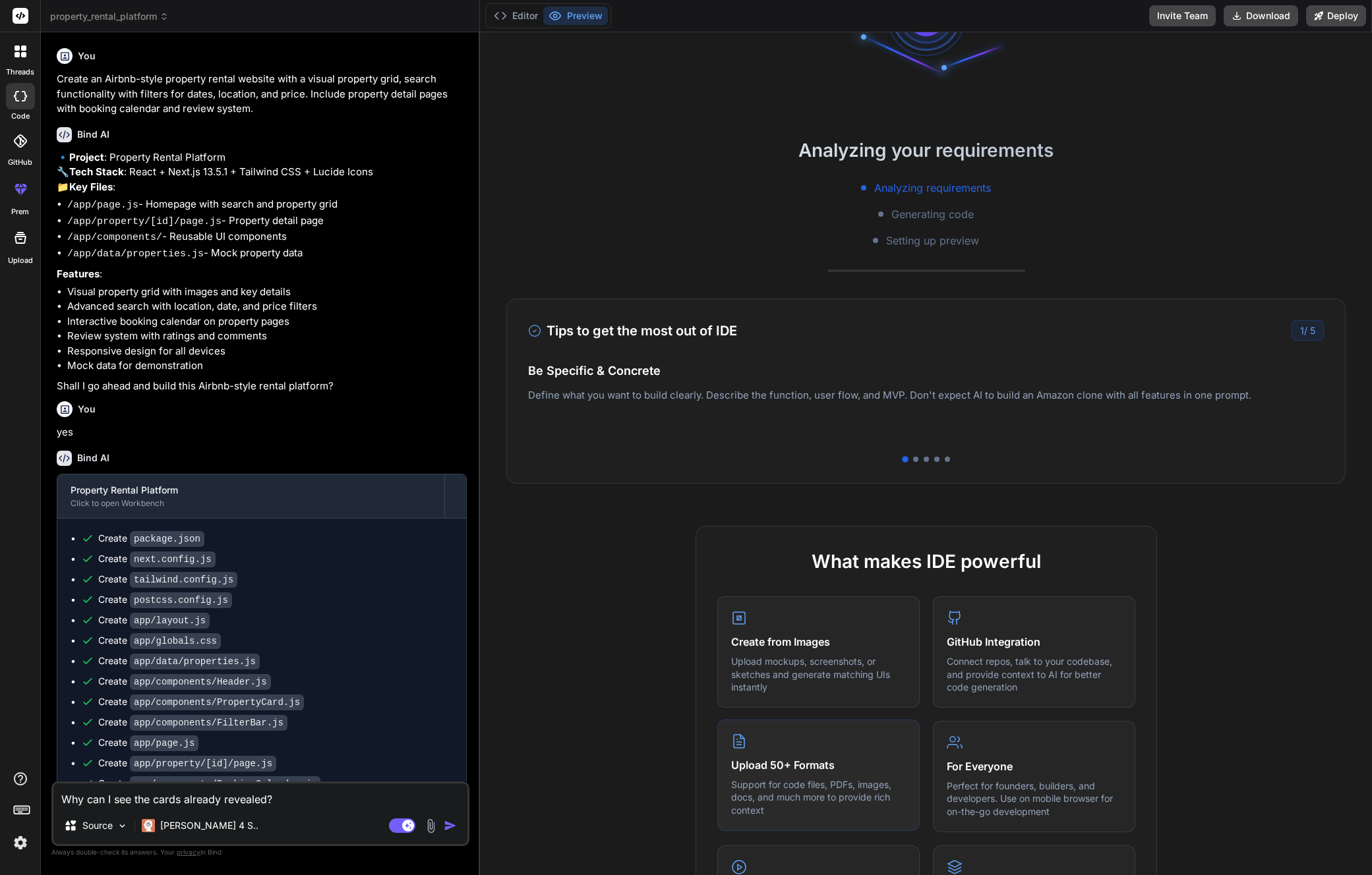
scroll to position [0, 0]
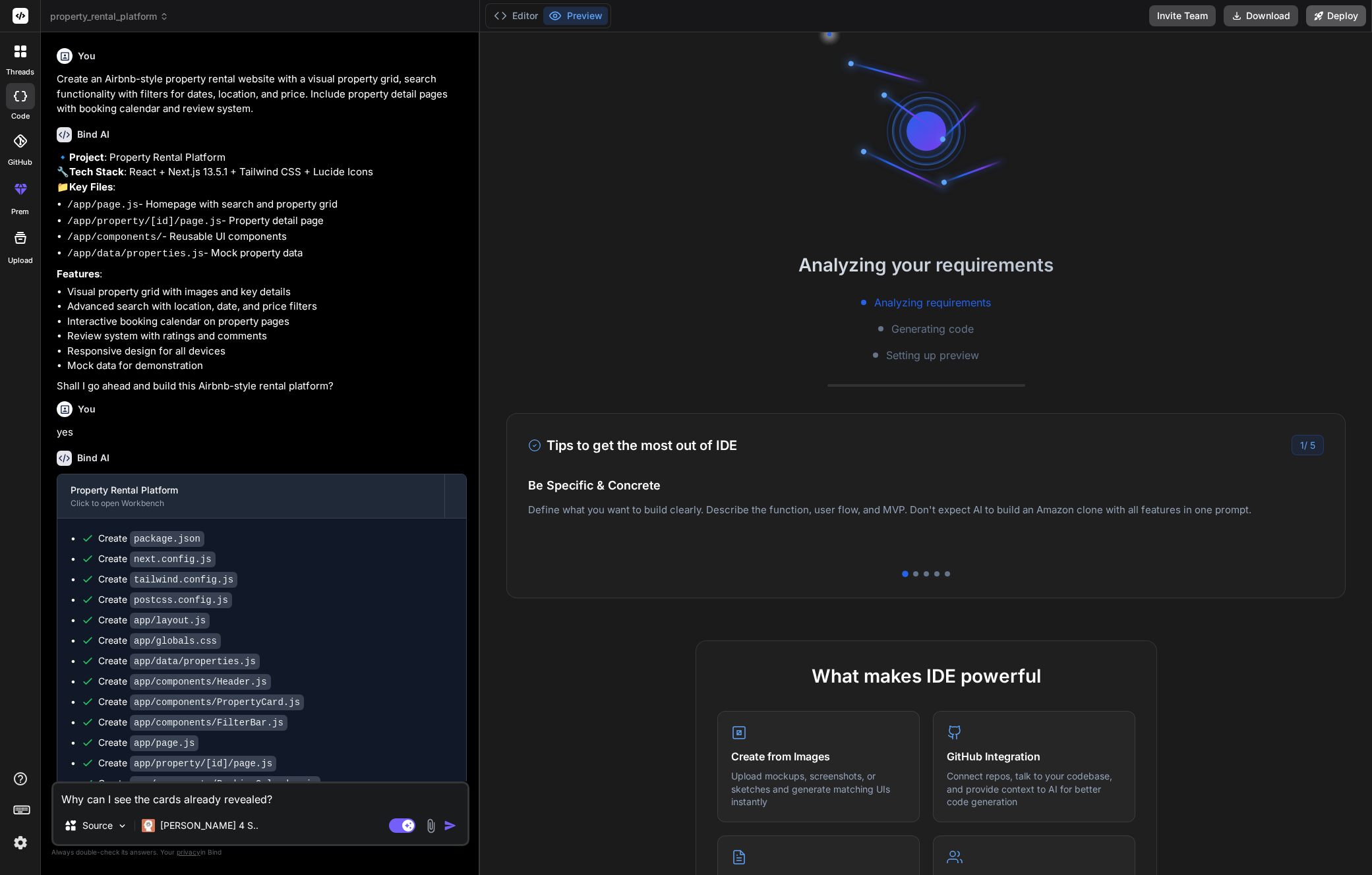
click at [1343, 11] on button "Deploy" at bounding box center [1336, 16] width 60 height 21
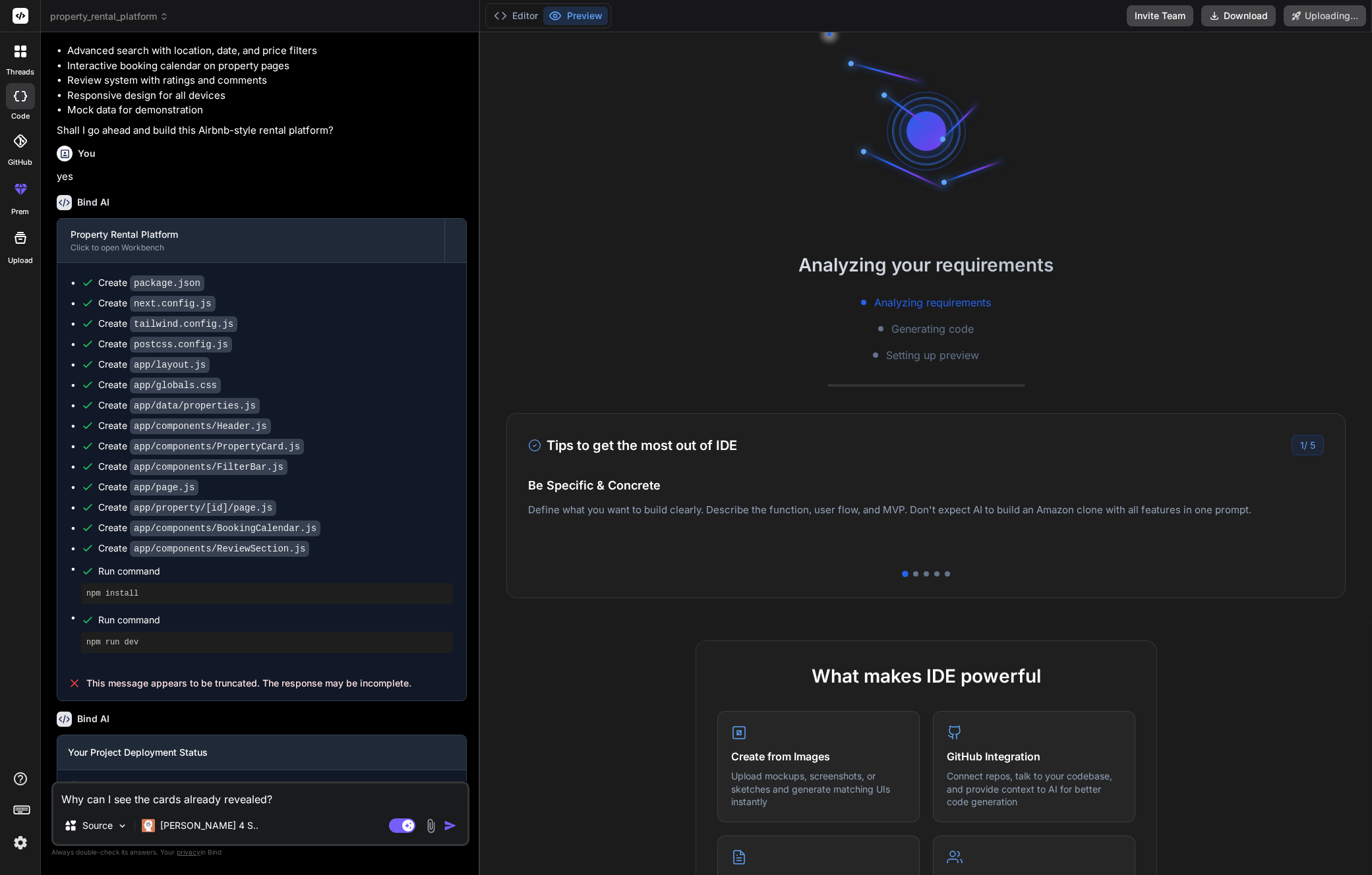
scroll to position [305, 0]
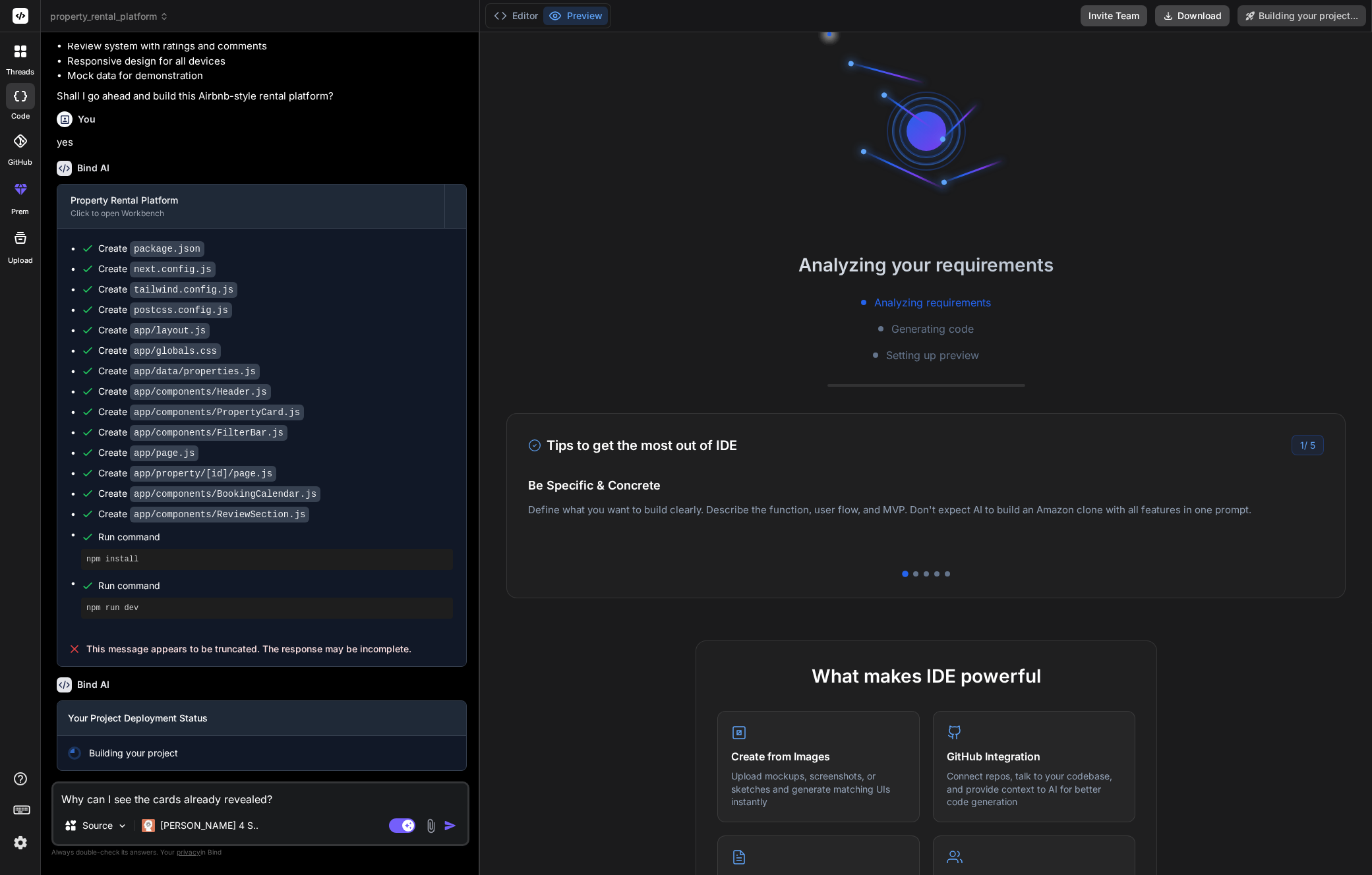
click at [23, 841] on img at bounding box center [21, 843] width 23 height 23
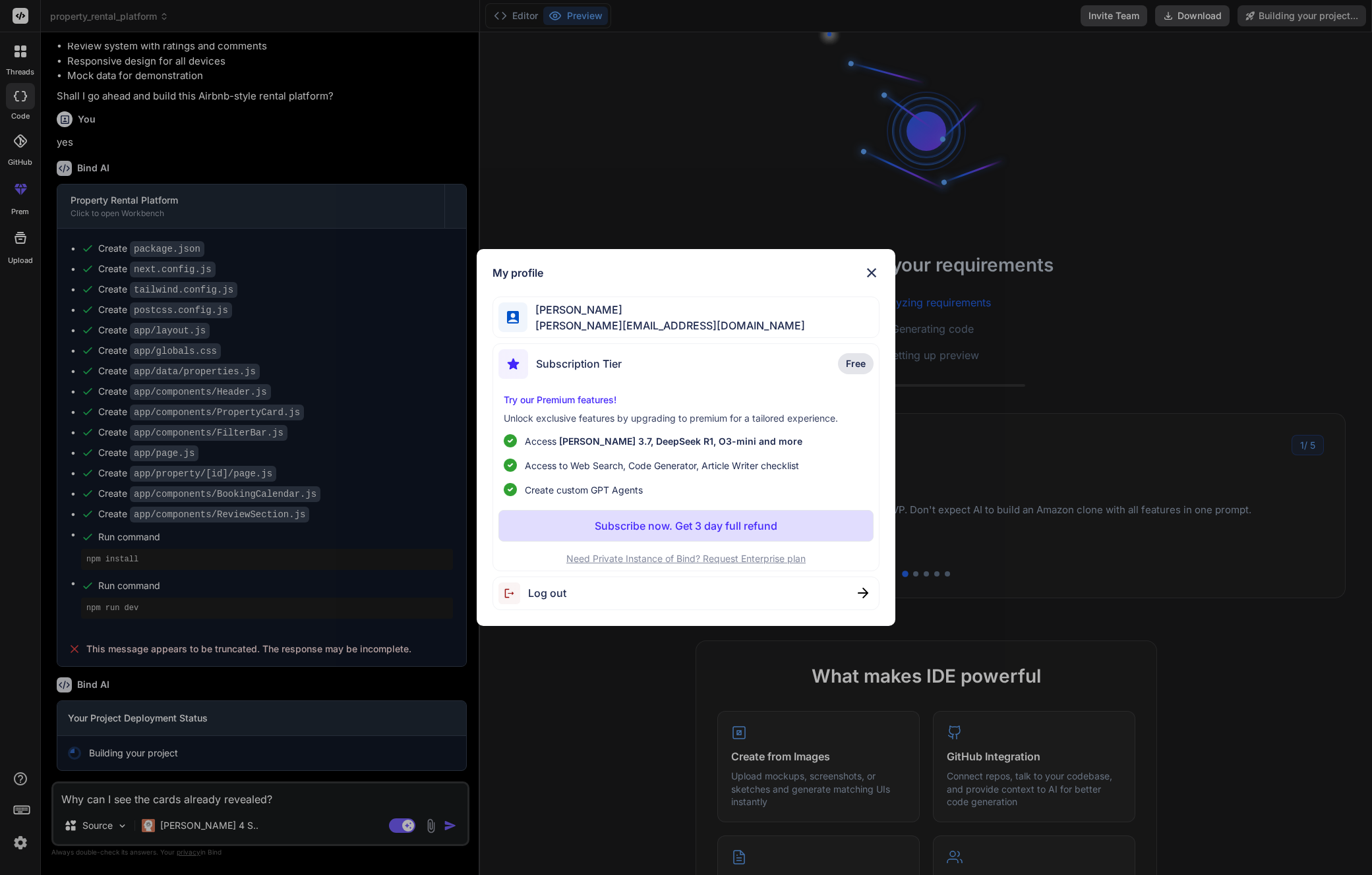
click at [31, 805] on div "My profile [PERSON_NAME] [PERSON_NAME][EMAIL_ADDRESS][DOMAIN_NAME] Subscription…" at bounding box center [686, 437] width 1372 height 875
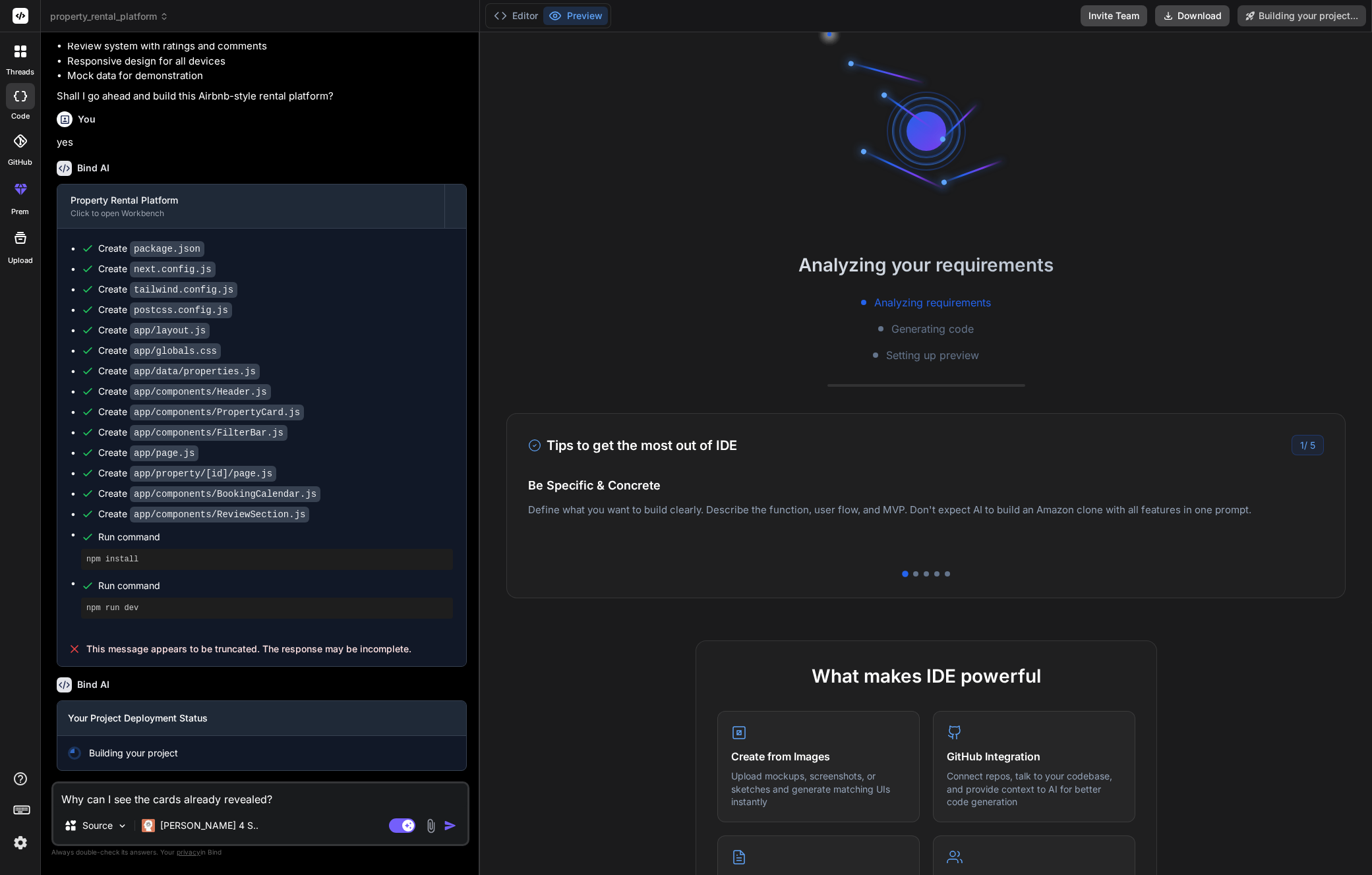
click at [20, 812] on icon at bounding box center [22, 809] width 19 height 19
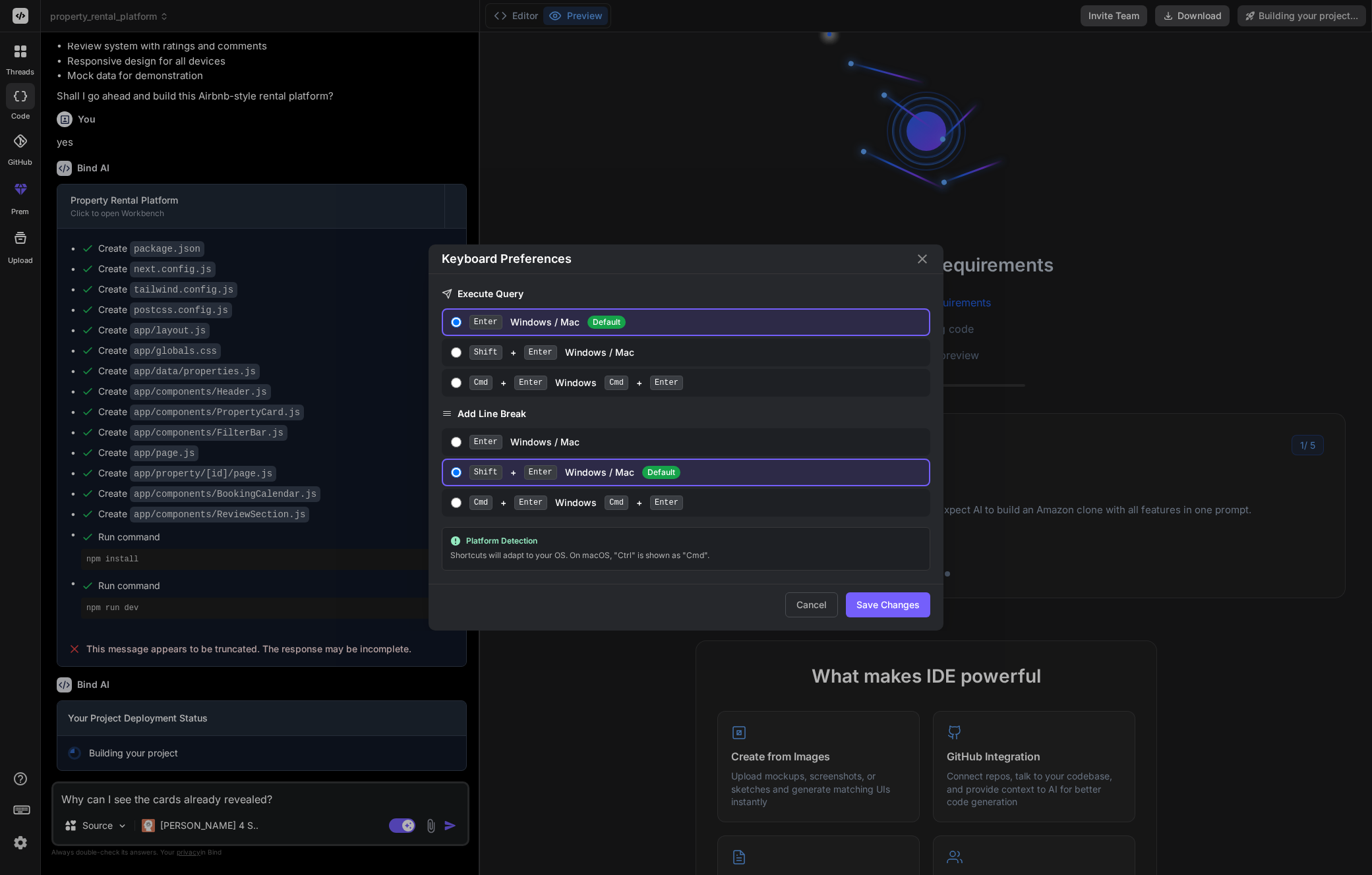
click at [17, 789] on div "Keyboard Preferences Execute Query Enter Windows / Mac Default Shift + Enter Wi…" at bounding box center [686, 437] width 1372 height 875
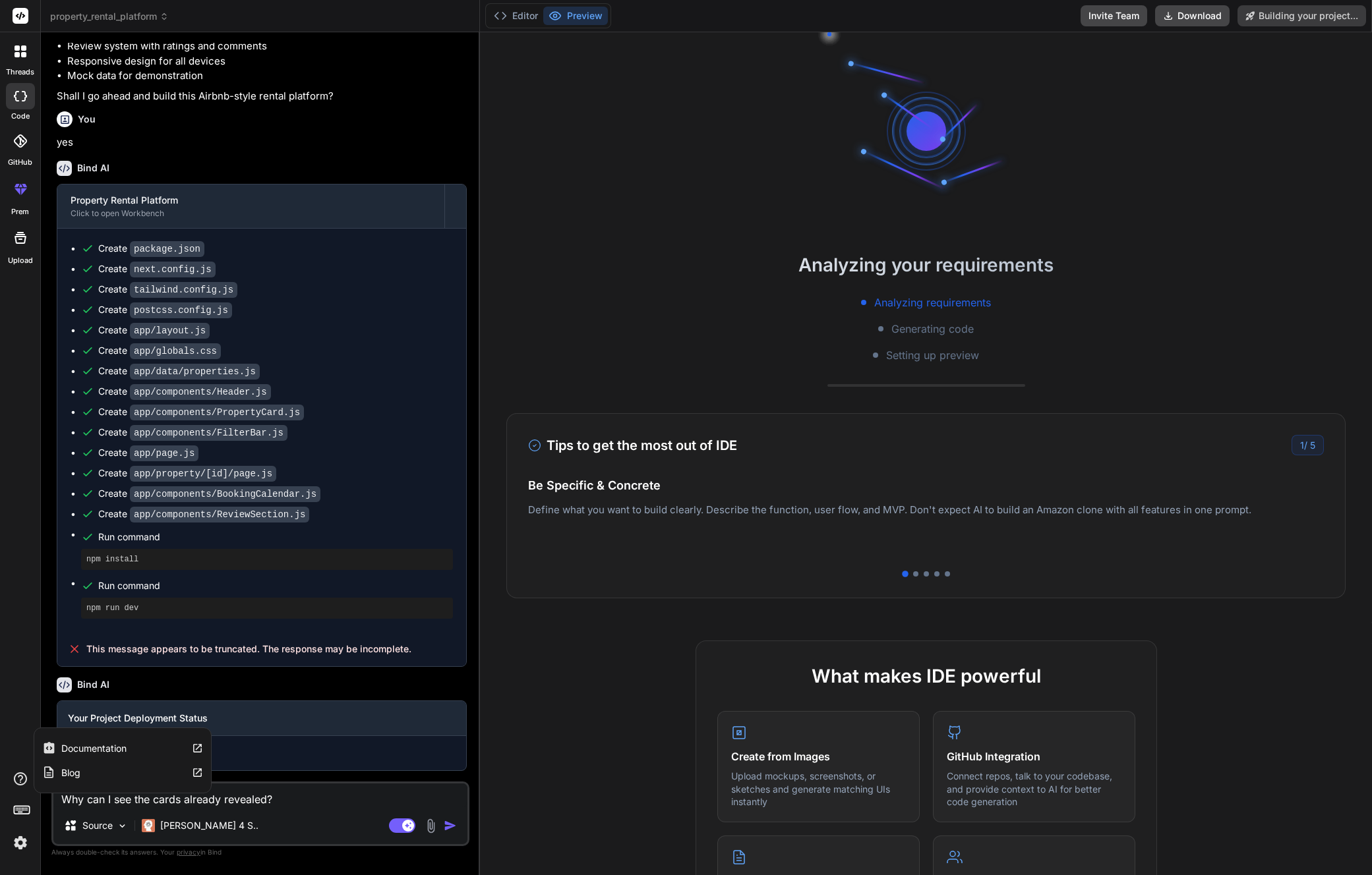
click at [21, 785] on icon at bounding box center [21, 779] width 16 height 16
click at [10, 140] on div at bounding box center [21, 141] width 29 height 29
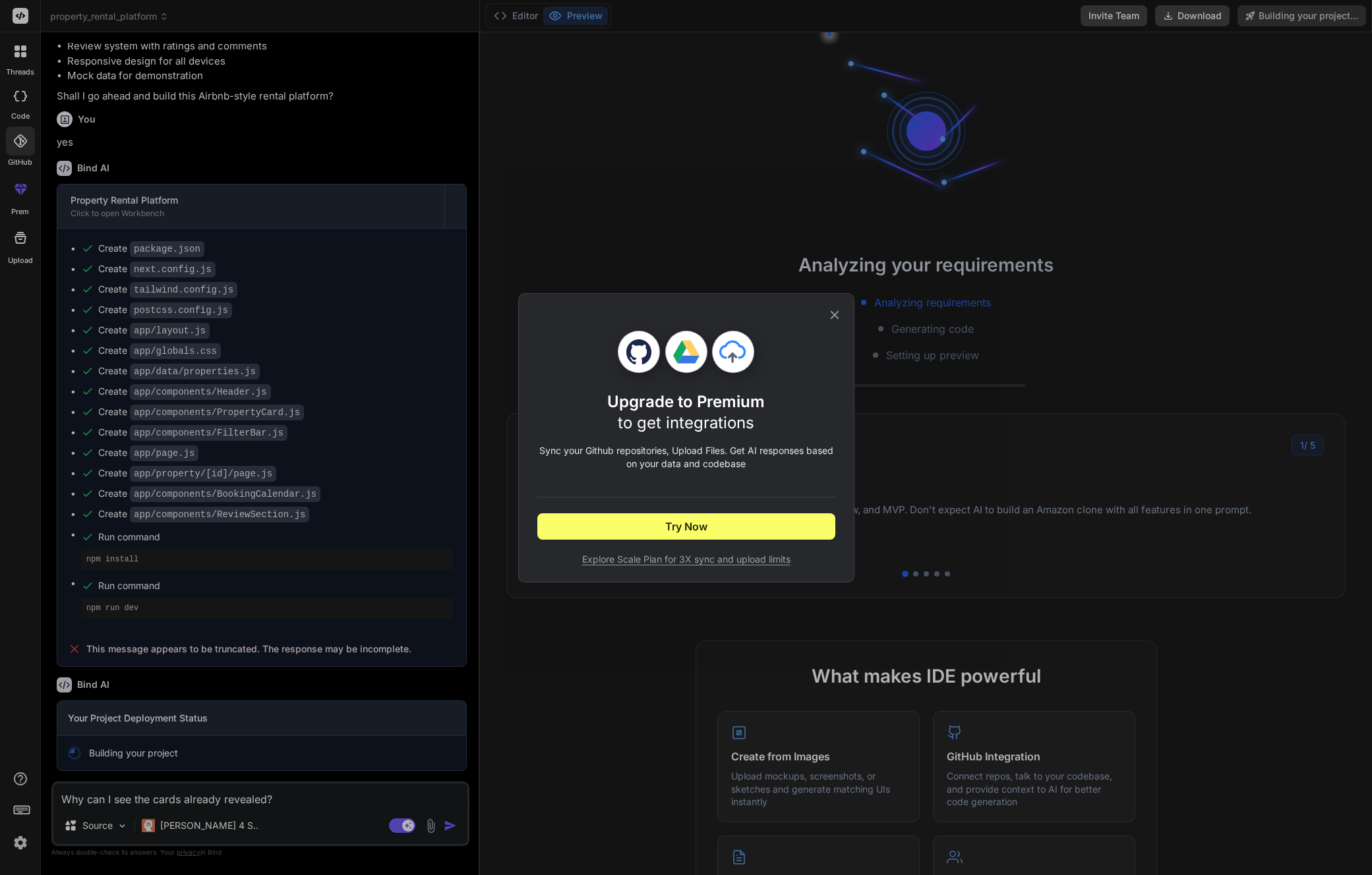
click at [9, 92] on div "Upgrade to Premium to get integrations Sync your Github repositories, Upload Fi…" at bounding box center [686, 437] width 1372 height 875
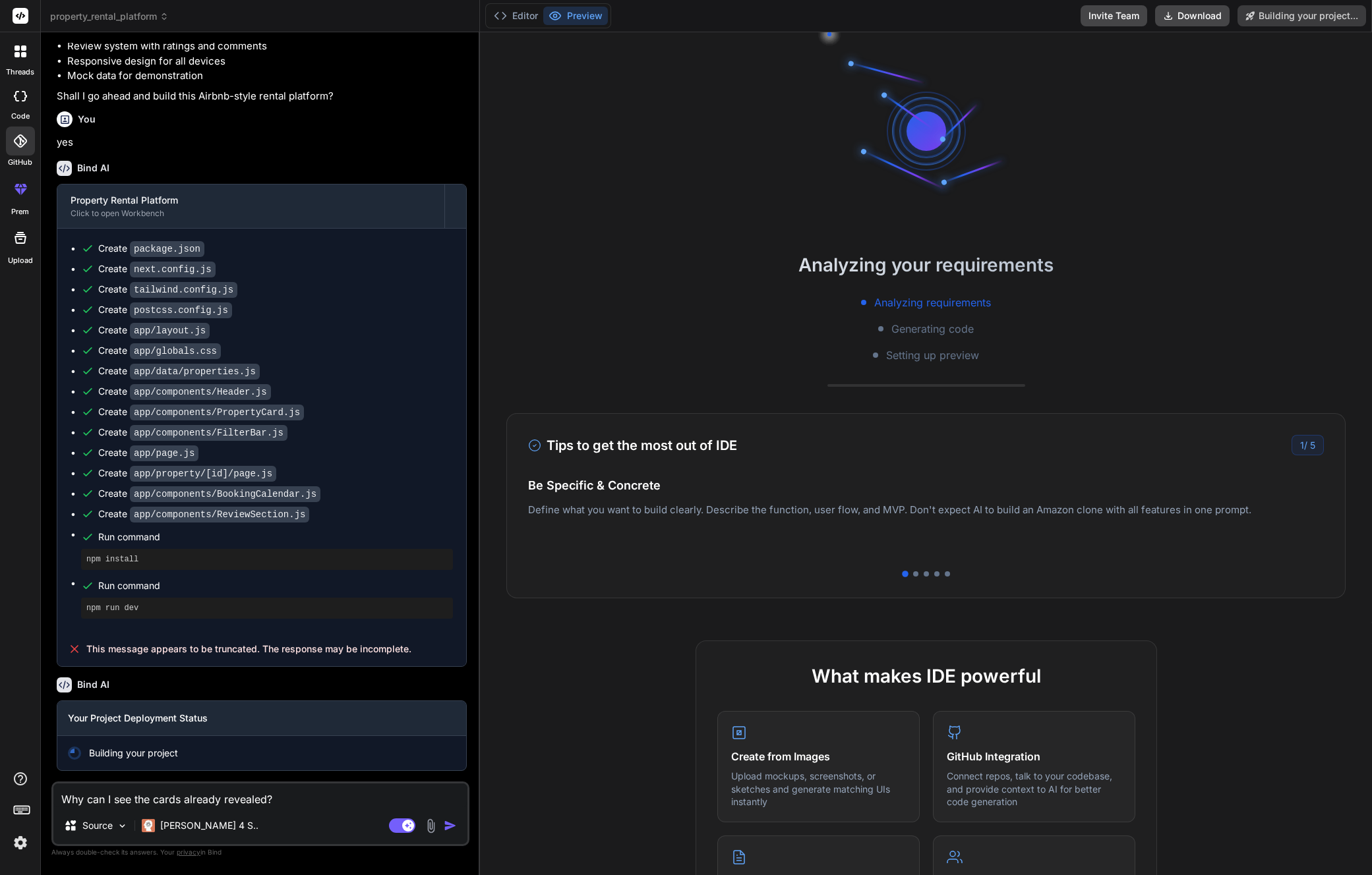
click at [22, 92] on icon at bounding box center [21, 96] width 13 height 11
click at [25, 48] on icon at bounding box center [24, 48] width 5 height 5
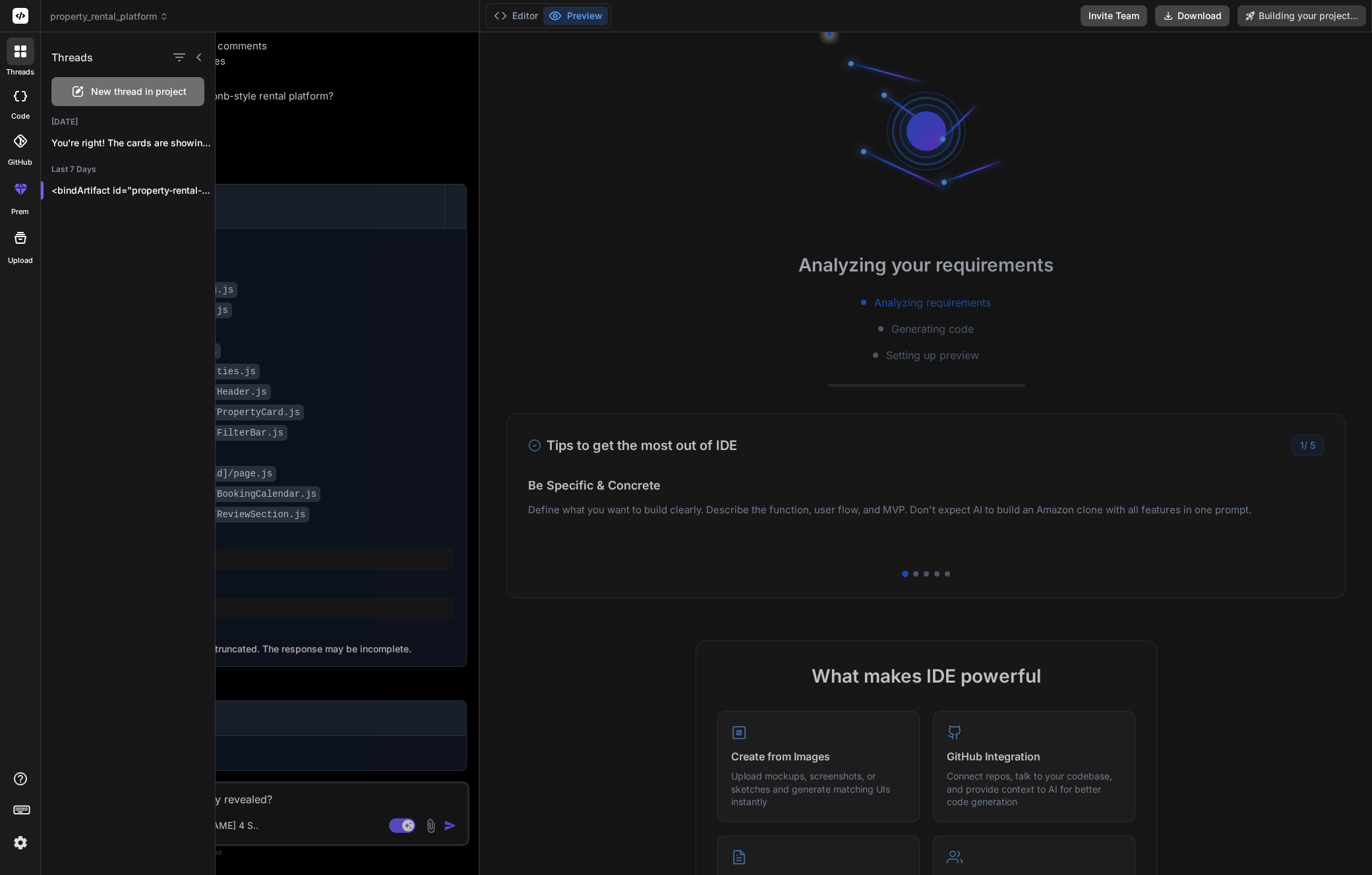
click at [21, 11] on rect at bounding box center [21, 16] width 16 height 16
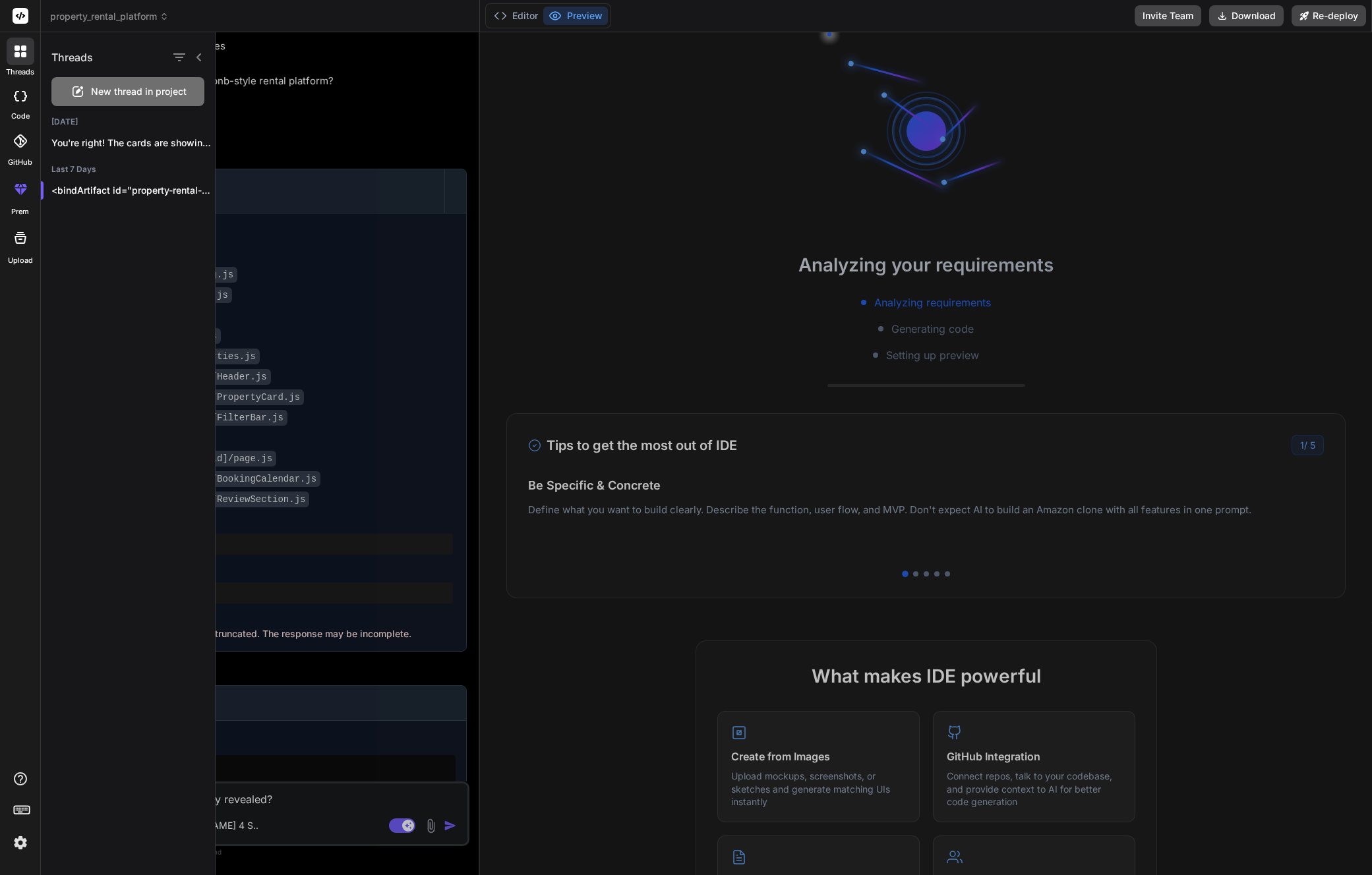
click at [128, 19] on span "property_rental_platform" at bounding box center [109, 17] width 119 height 13
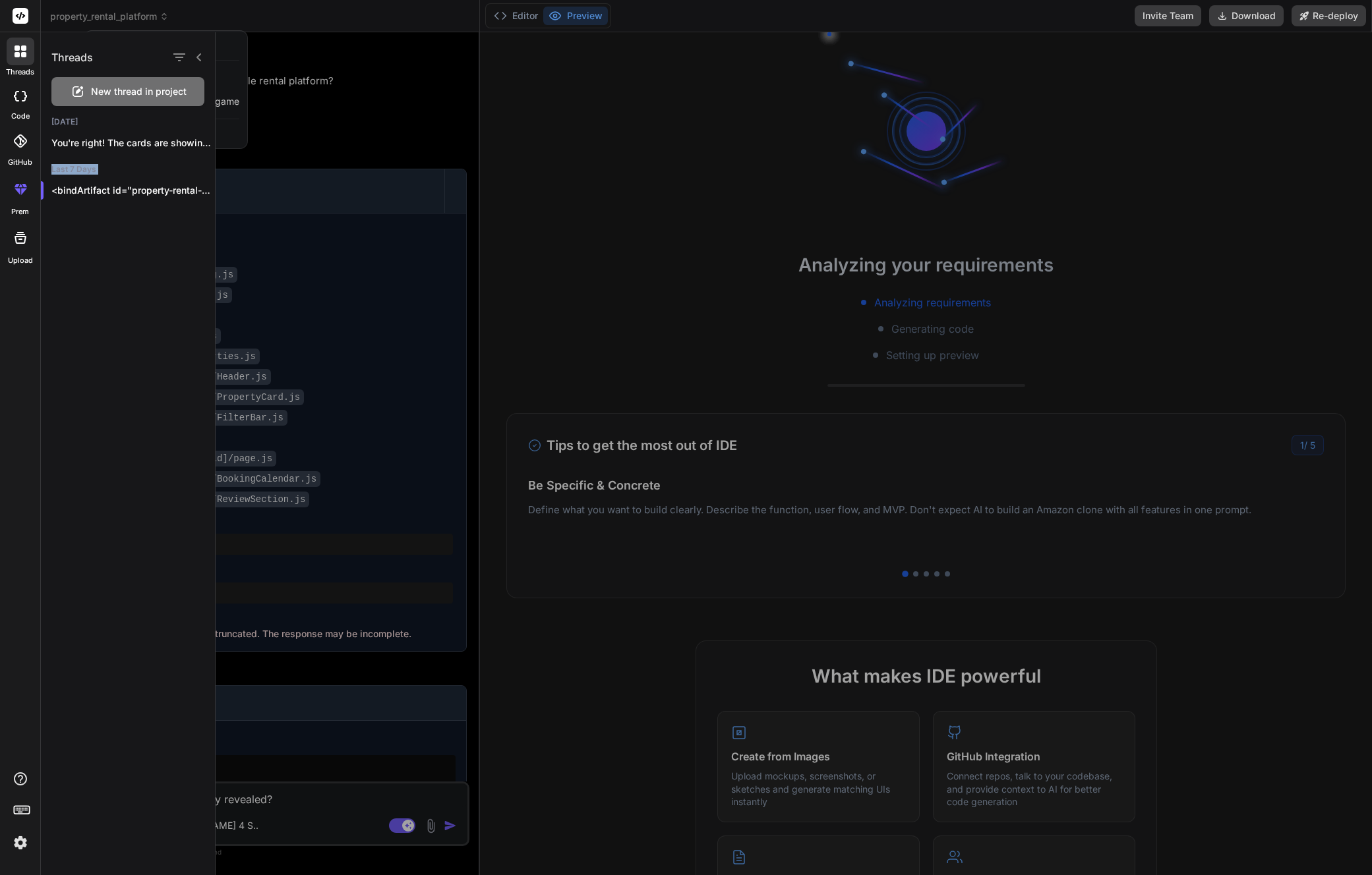
click at [135, 174] on div "[DATE] You're right! The cards are showing thei... Last 7 Days <bindArtifact id…" at bounding box center [128, 164] width 174 height 95
click at [136, 147] on p "You're right! The cards are showing thei..." at bounding box center [133, 143] width 163 height 13
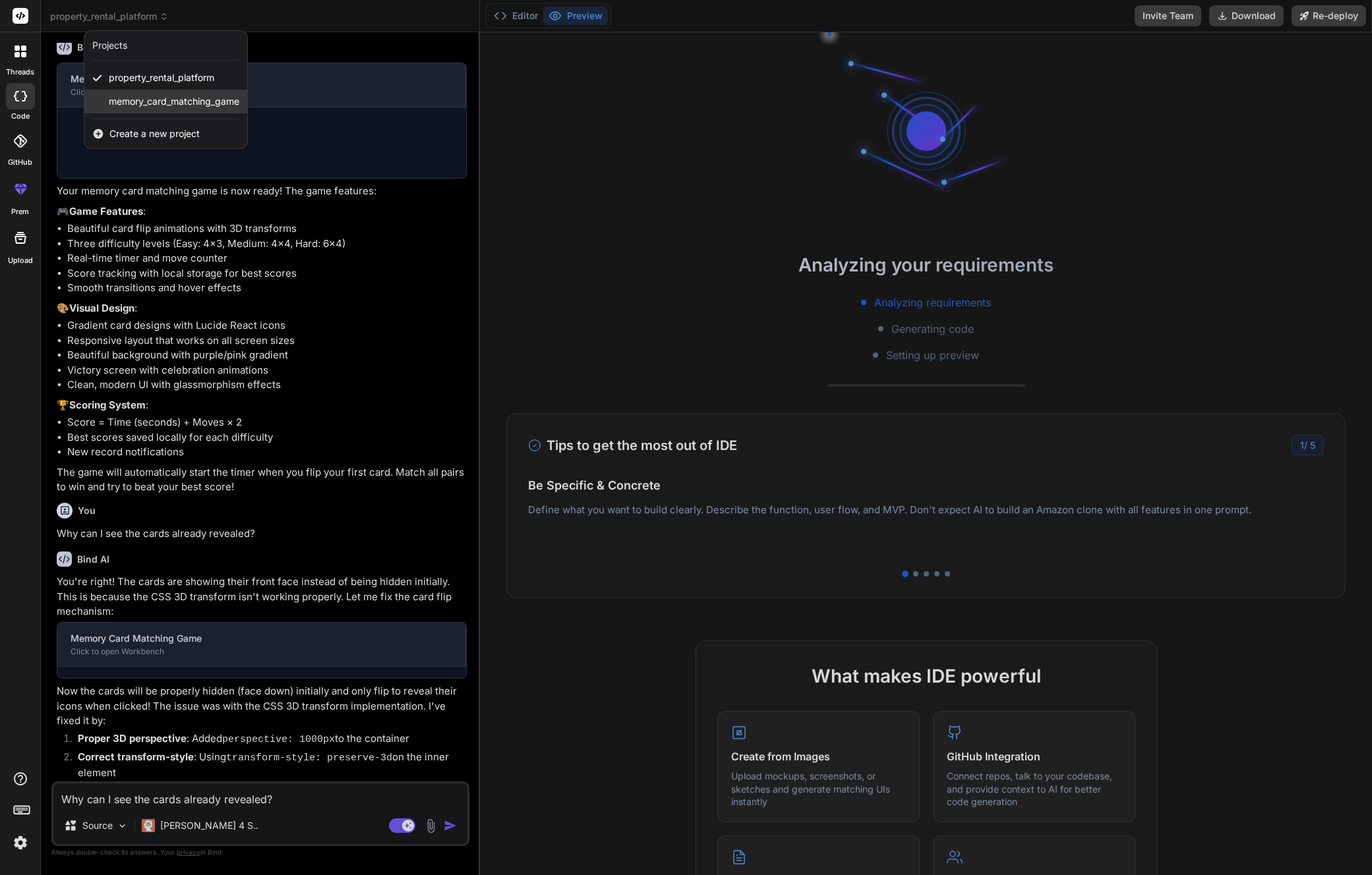
scroll to position [454, 0]
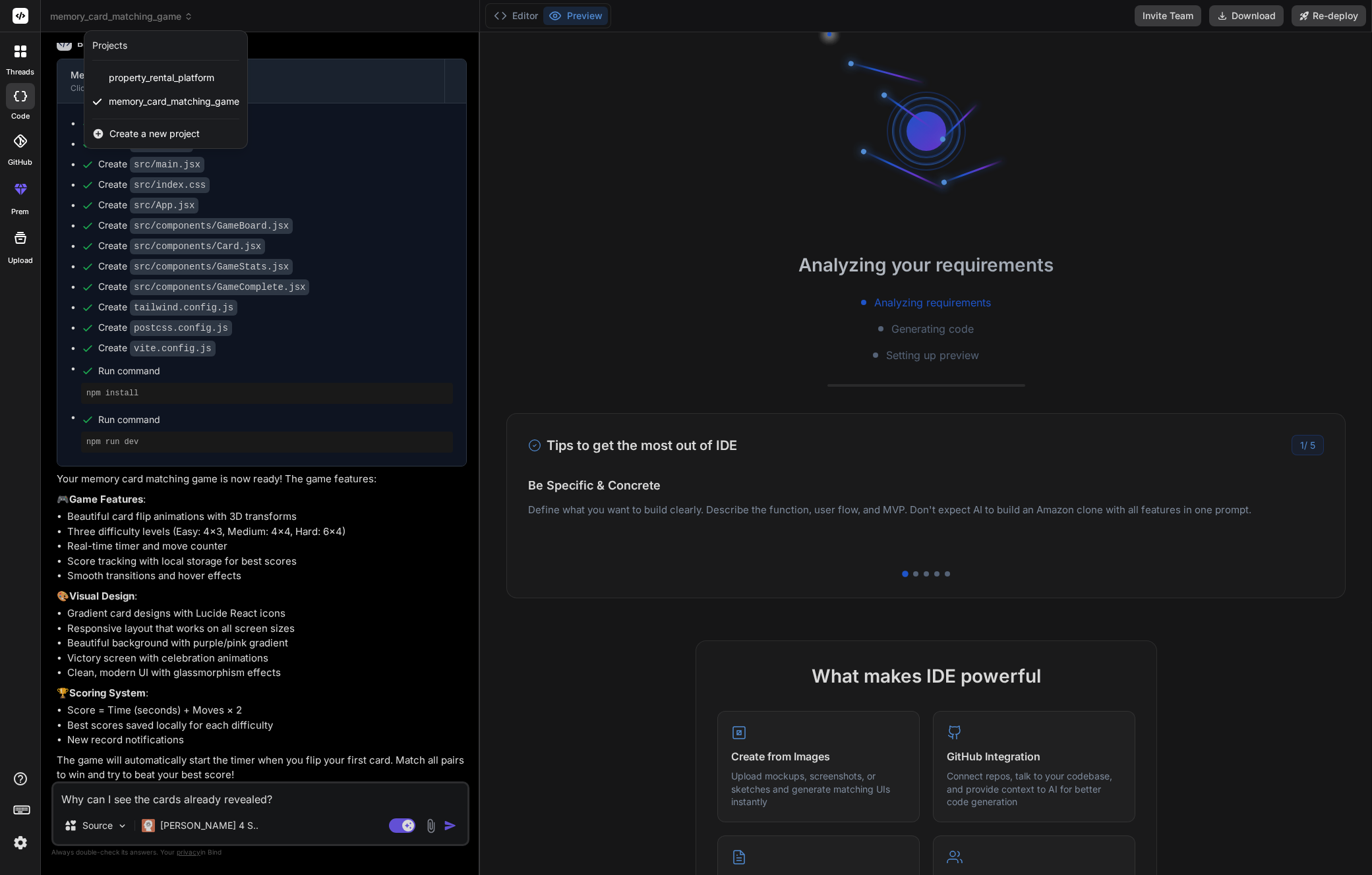
click at [356, 593] on div at bounding box center [686, 437] width 1372 height 875
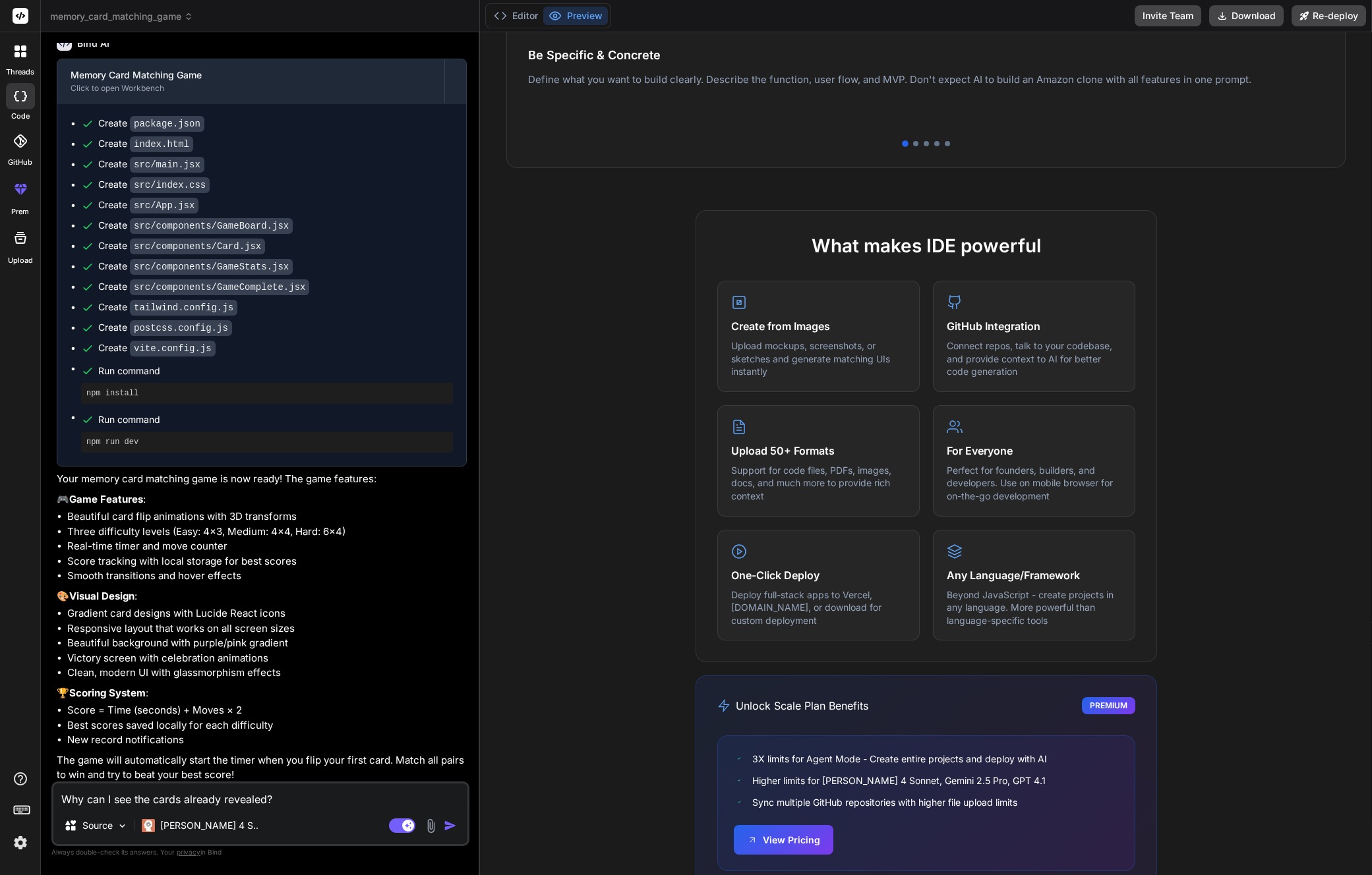
scroll to position [474, 0]
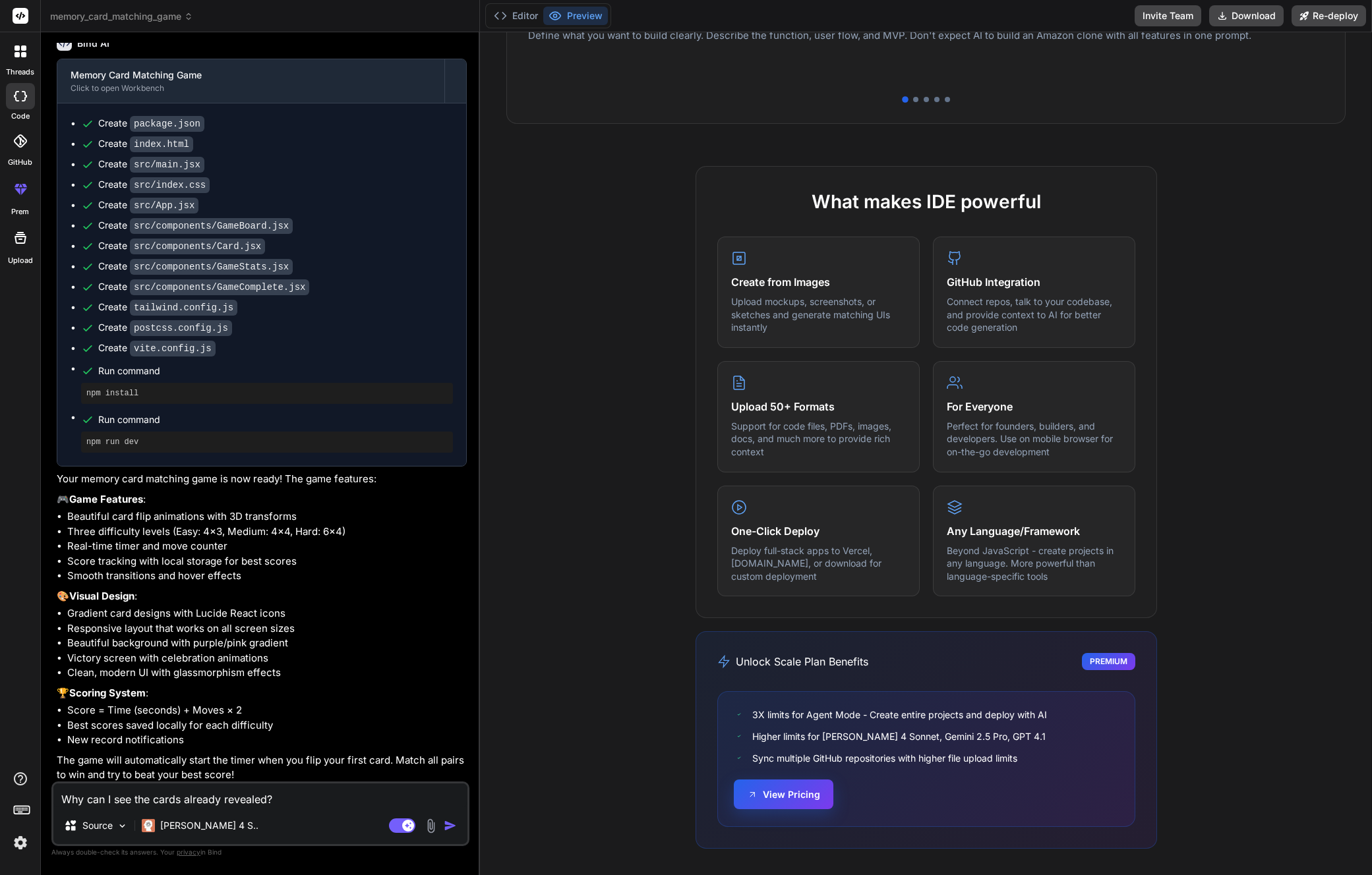
click at [766, 792] on button "View Pricing" at bounding box center [784, 794] width 100 height 30
click at [14, 840] on img at bounding box center [21, 843] width 23 height 23
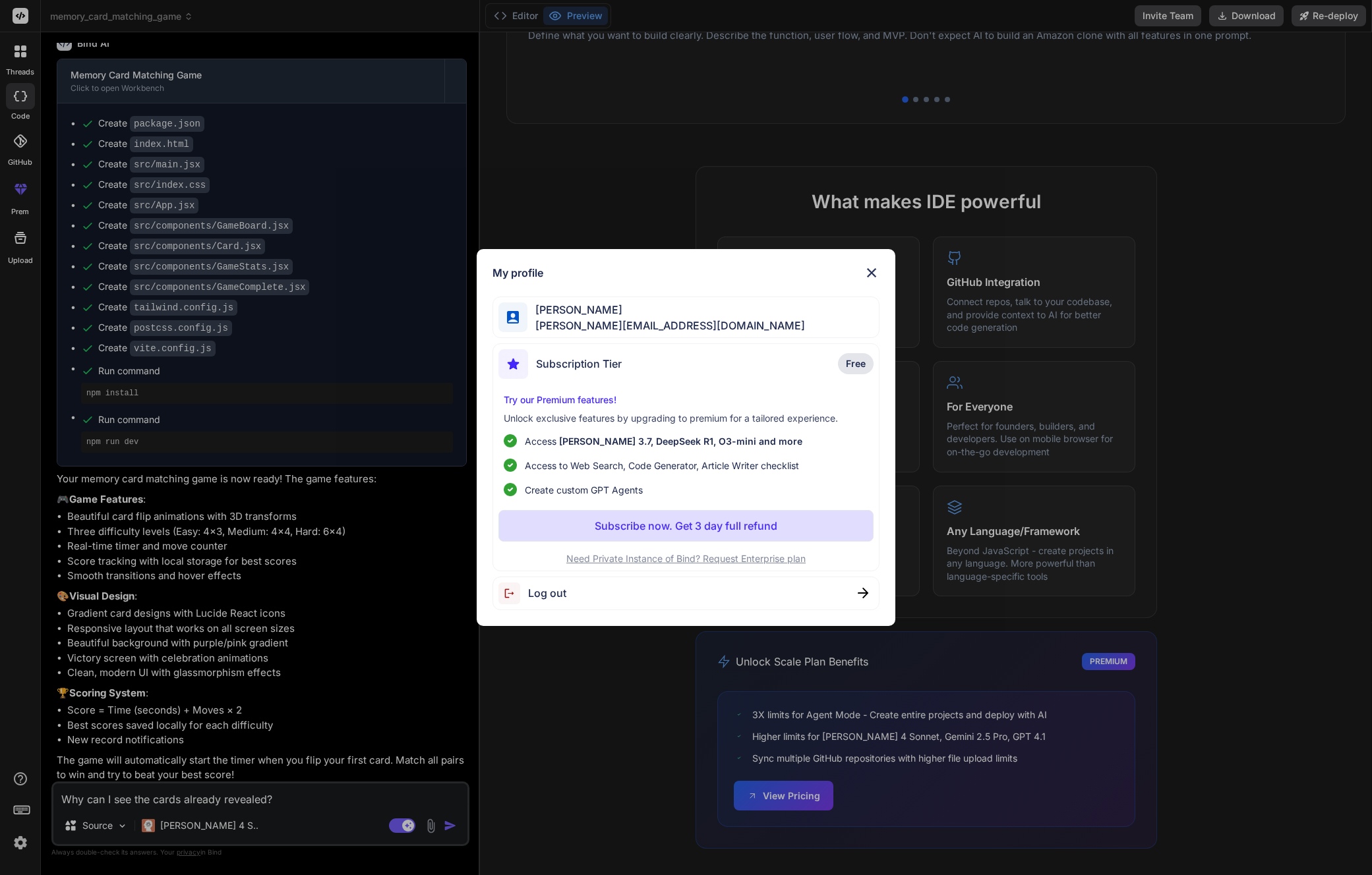
click at [793, 322] on div "[PERSON_NAME] [PERSON_NAME][EMAIL_ADDRESS][DOMAIN_NAME]" at bounding box center [686, 317] width 387 height 42
click at [563, 591] on span "Log out" at bounding box center [547, 593] width 38 height 16
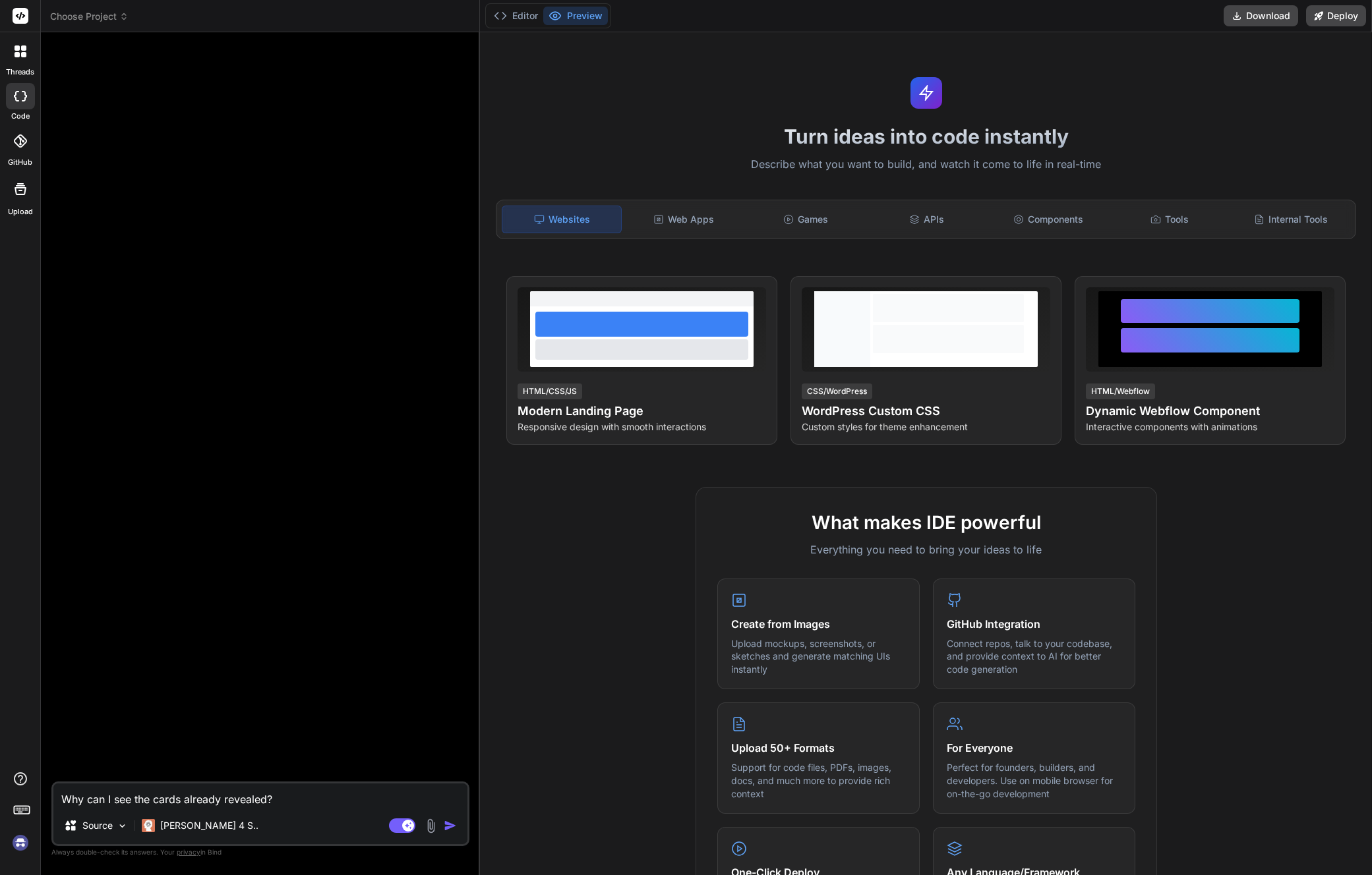
scroll to position [5147, 0]
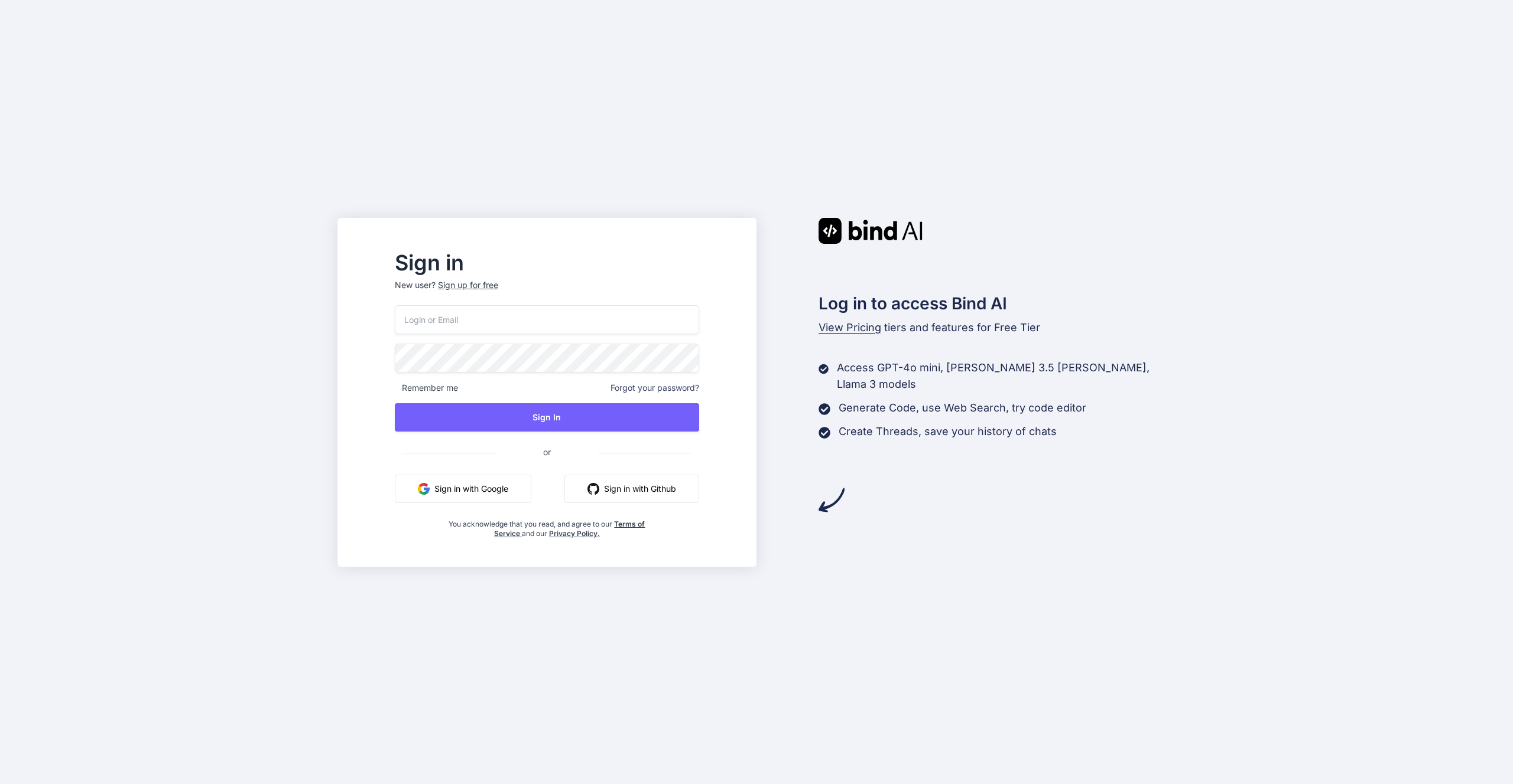
click at [510, 475] on button "Sign in with Google" at bounding box center [463, 489] width 137 height 29
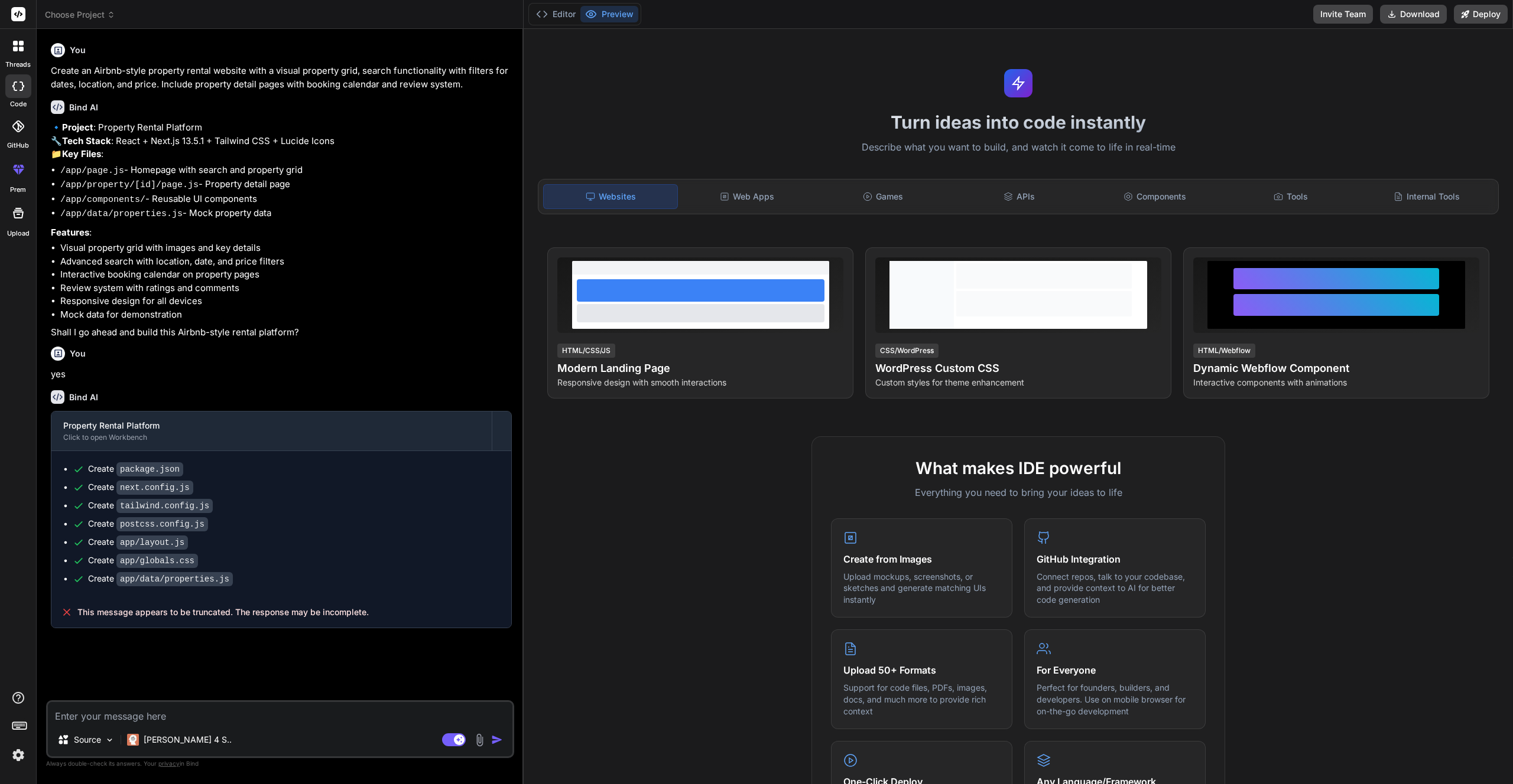
click at [217, 618] on span "This message appears to be truncated. The response may be incomplete." at bounding box center [223, 612] width 291 height 12
type textarea "x"
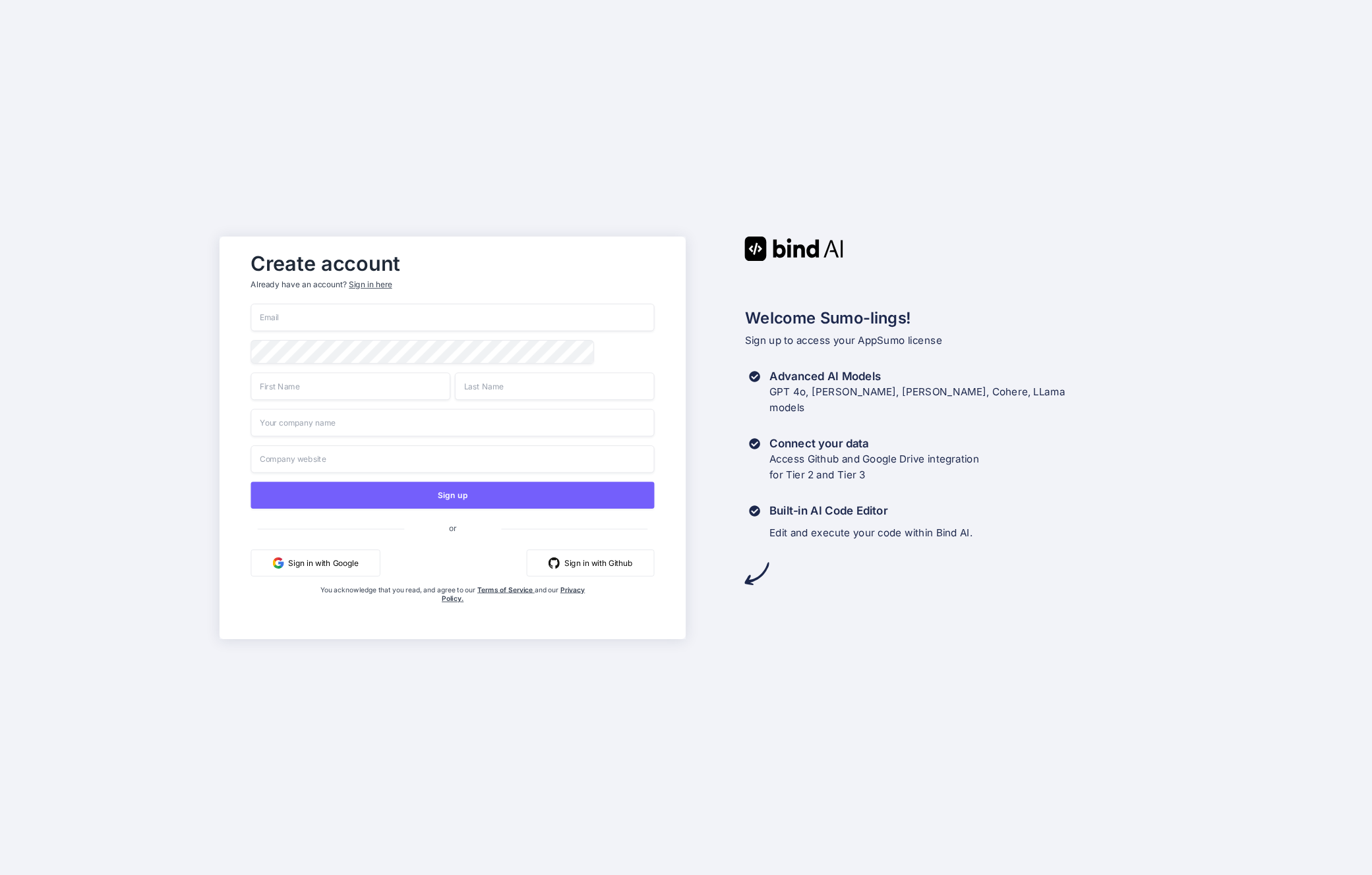
click at [341, 566] on button "Sign in with Google" at bounding box center [316, 563] width 129 height 27
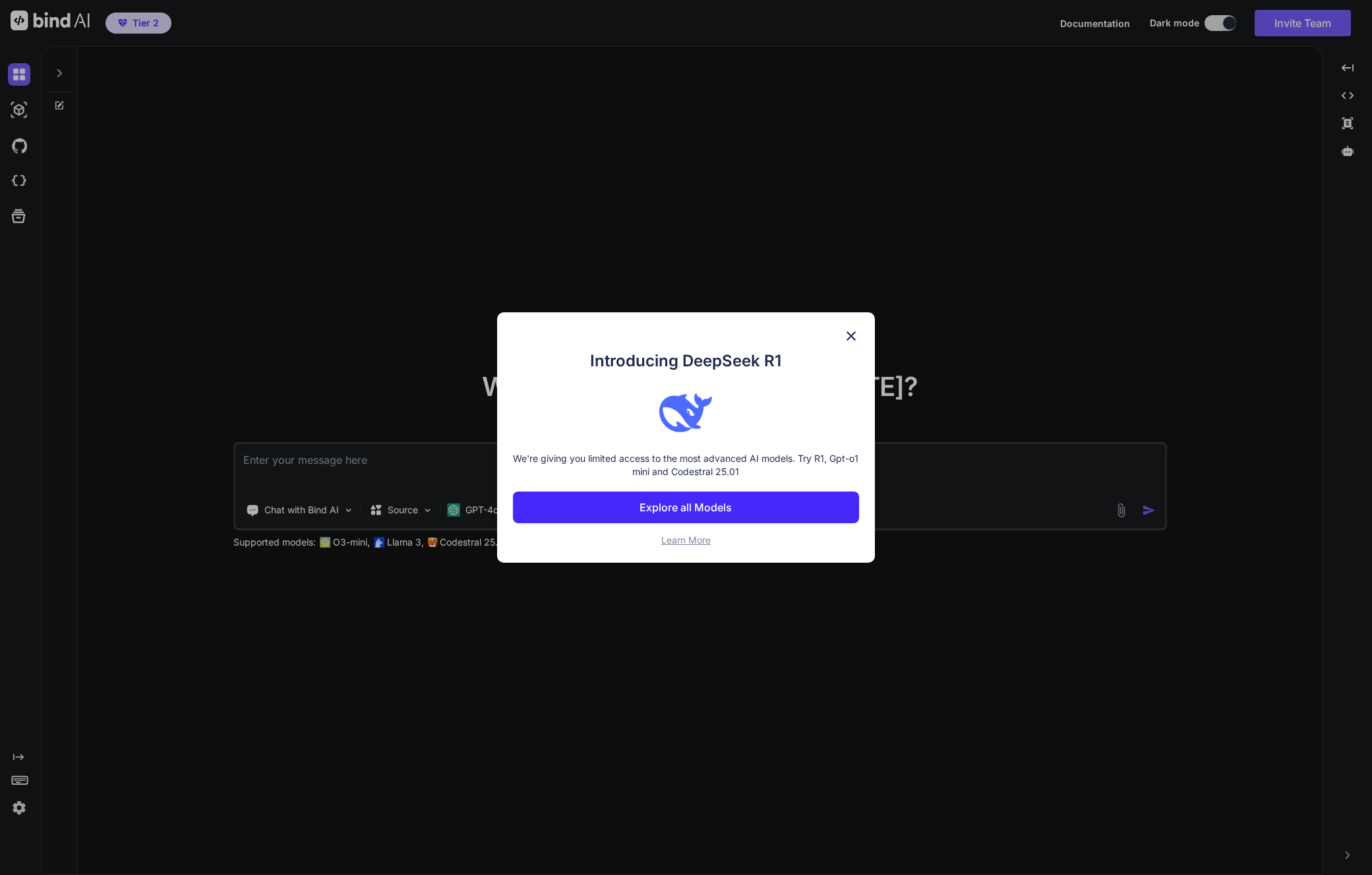
click at [691, 508] on p "Explore all Models" at bounding box center [685, 507] width 92 height 16
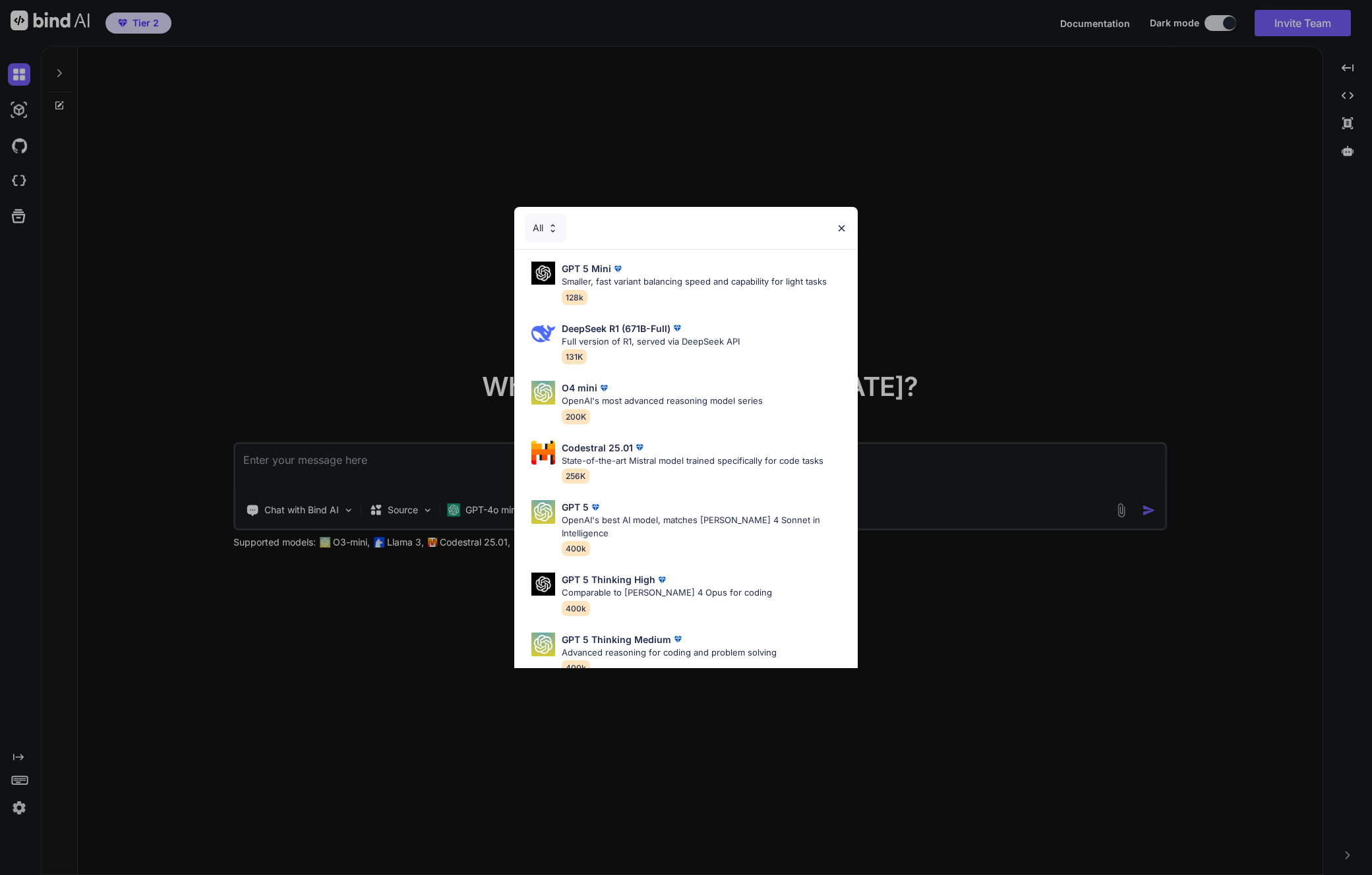
click at [841, 228] on img at bounding box center [841, 228] width 11 height 11
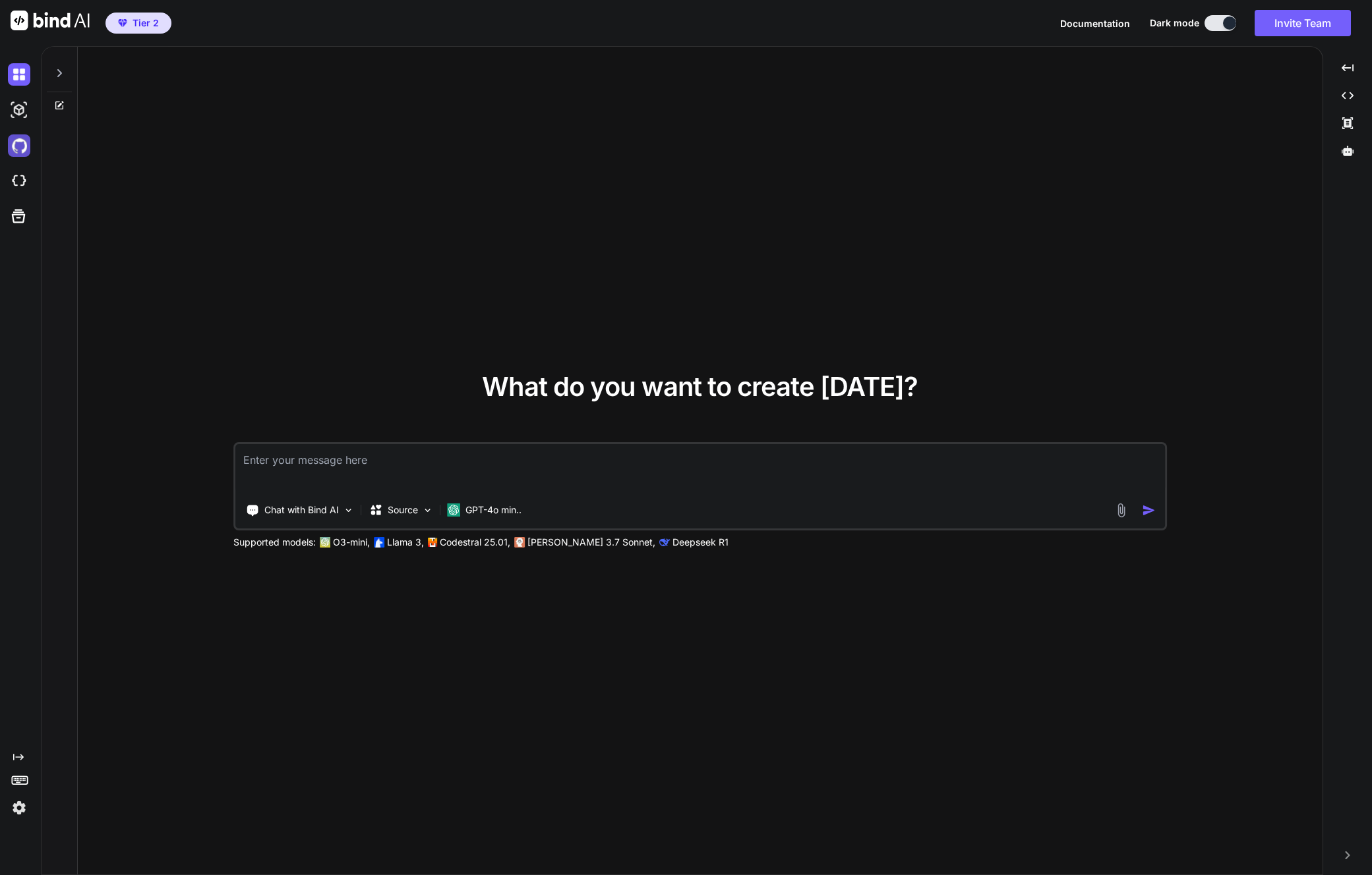
click at [18, 144] on img at bounding box center [19, 146] width 23 height 23
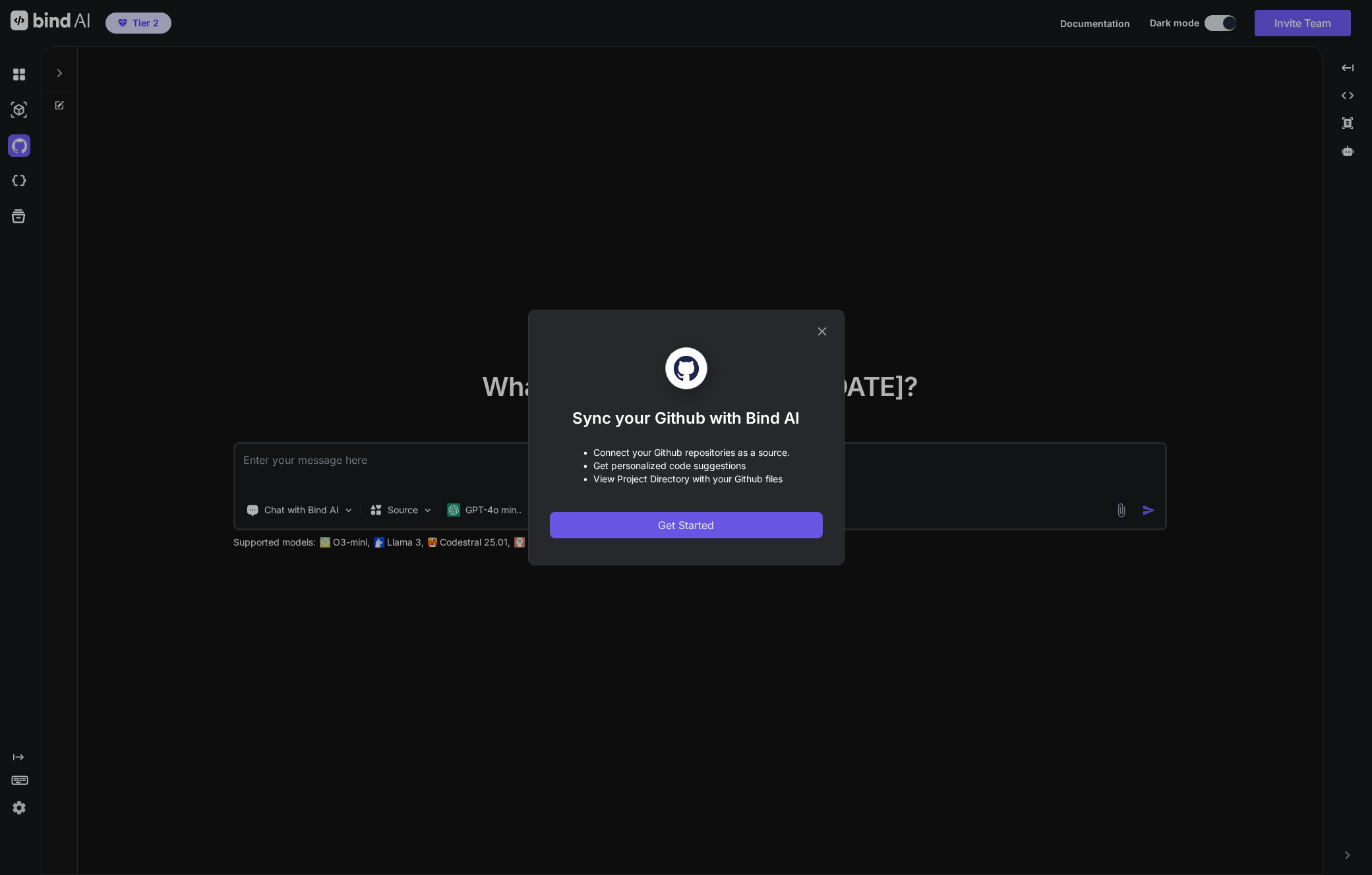
click at [685, 523] on span "Get Started" at bounding box center [686, 525] width 56 height 16
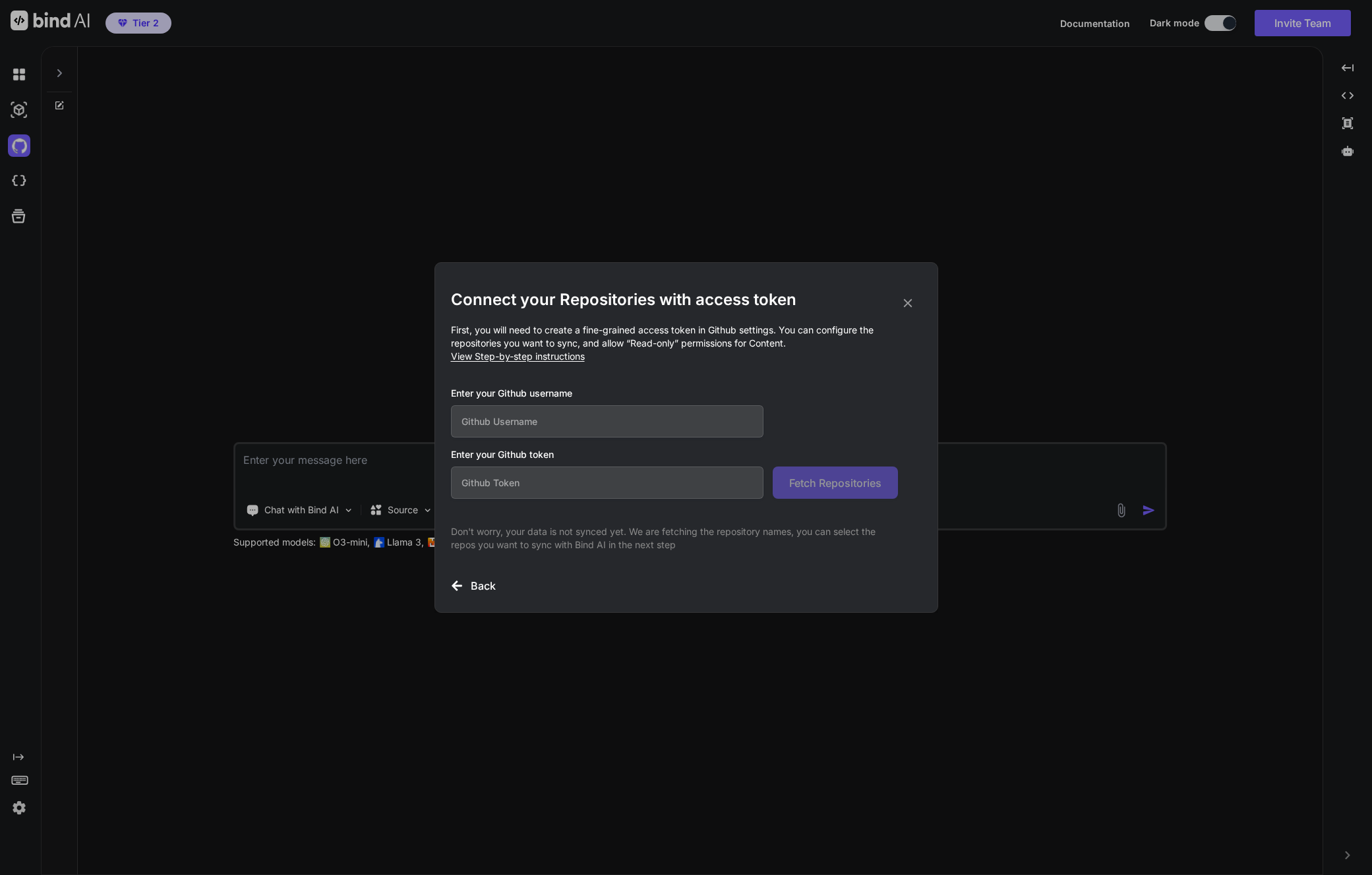
click at [608, 490] on input "text" at bounding box center [608, 482] width 313 height 33
click at [584, 433] on input "text" at bounding box center [608, 421] width 313 height 33
click at [904, 301] on icon at bounding box center [907, 303] width 9 height 9
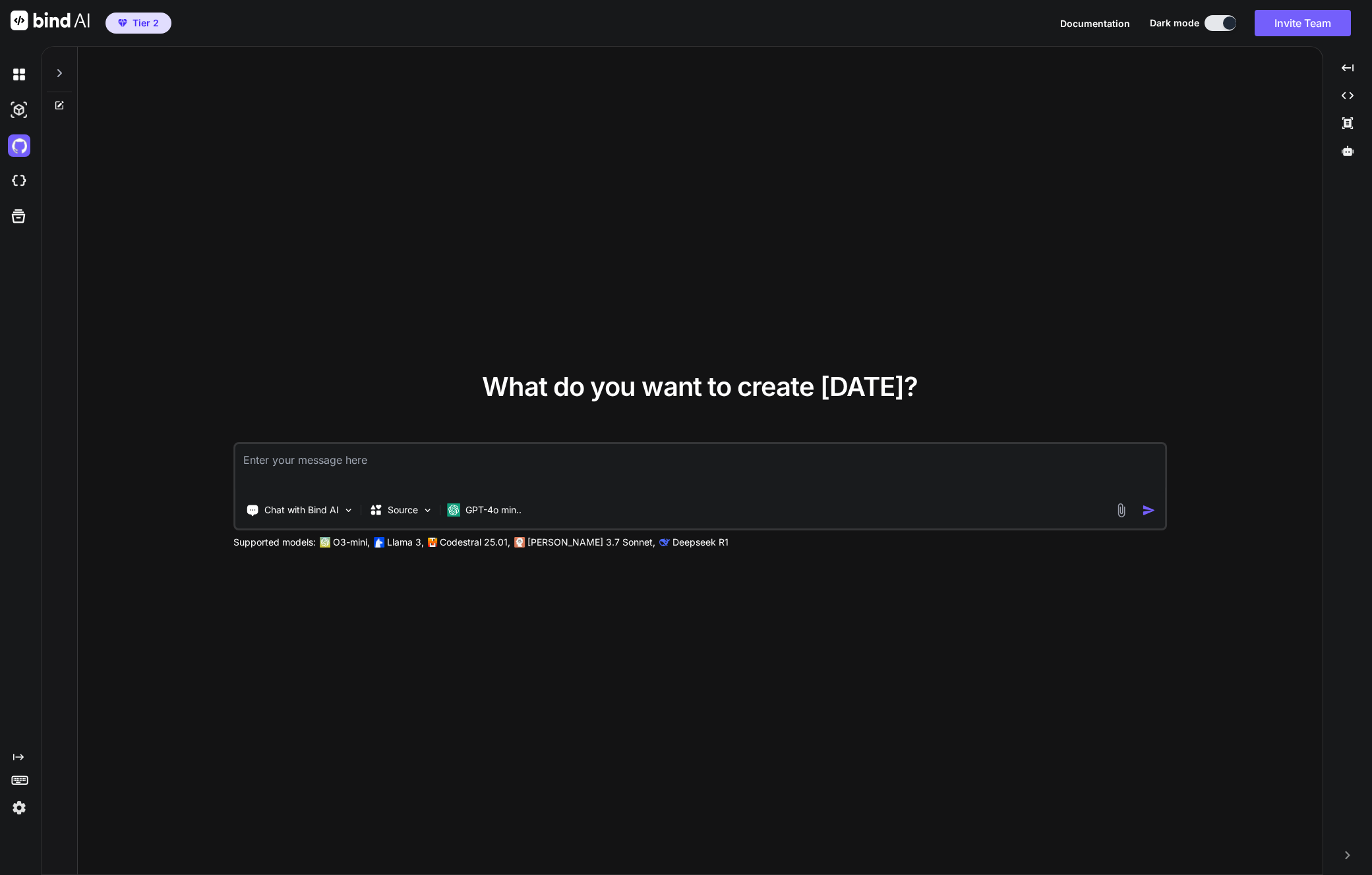
click at [19, 86] on div at bounding box center [22, 74] width 28 height 36
click at [19, 77] on img at bounding box center [19, 74] width 23 height 23
click at [11, 68] on img at bounding box center [19, 74] width 23 height 23
click at [21, 111] on img at bounding box center [19, 110] width 23 height 23
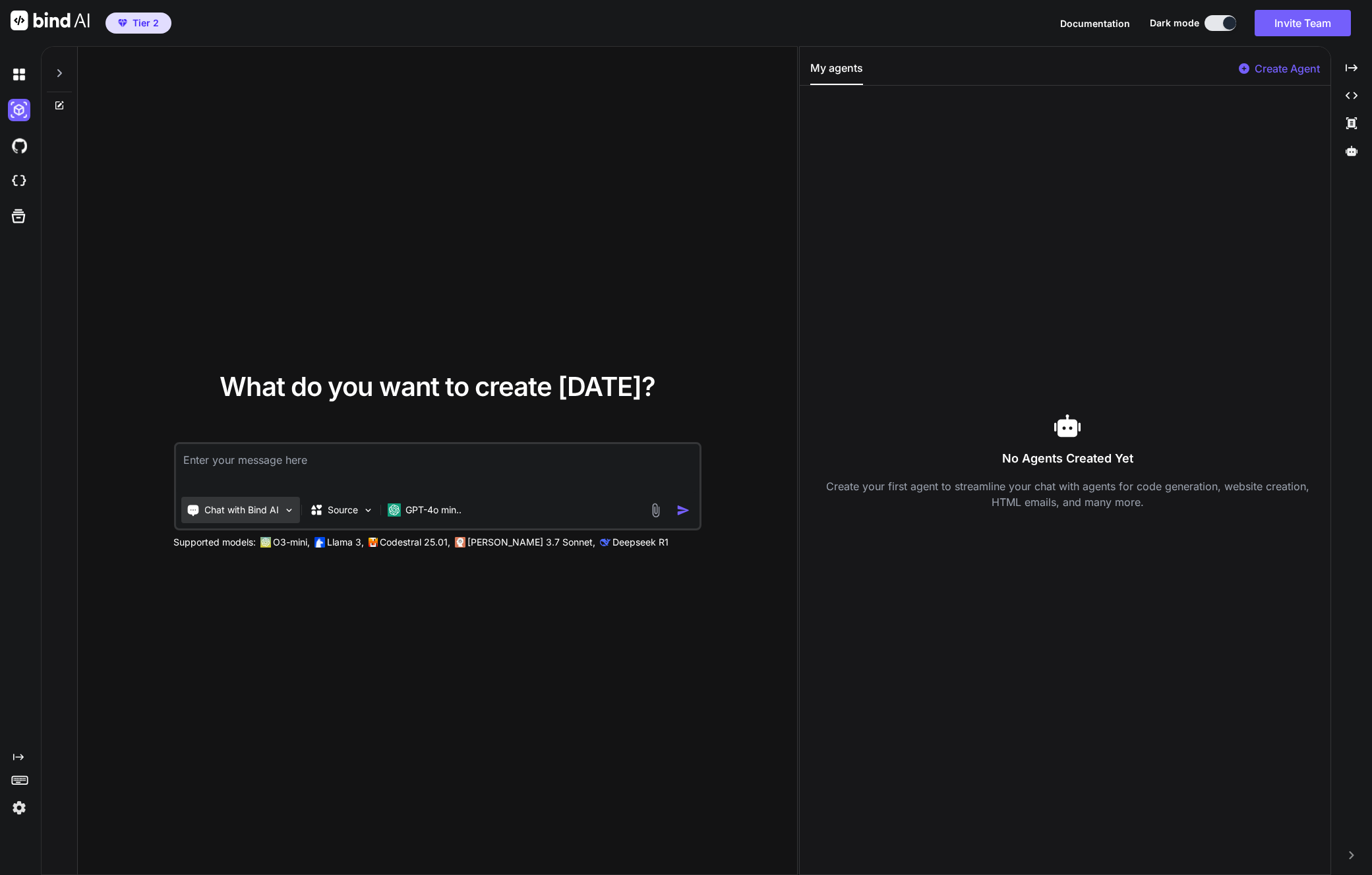
click at [261, 505] on p "Chat with Bind AI" at bounding box center [241, 510] width 74 height 13
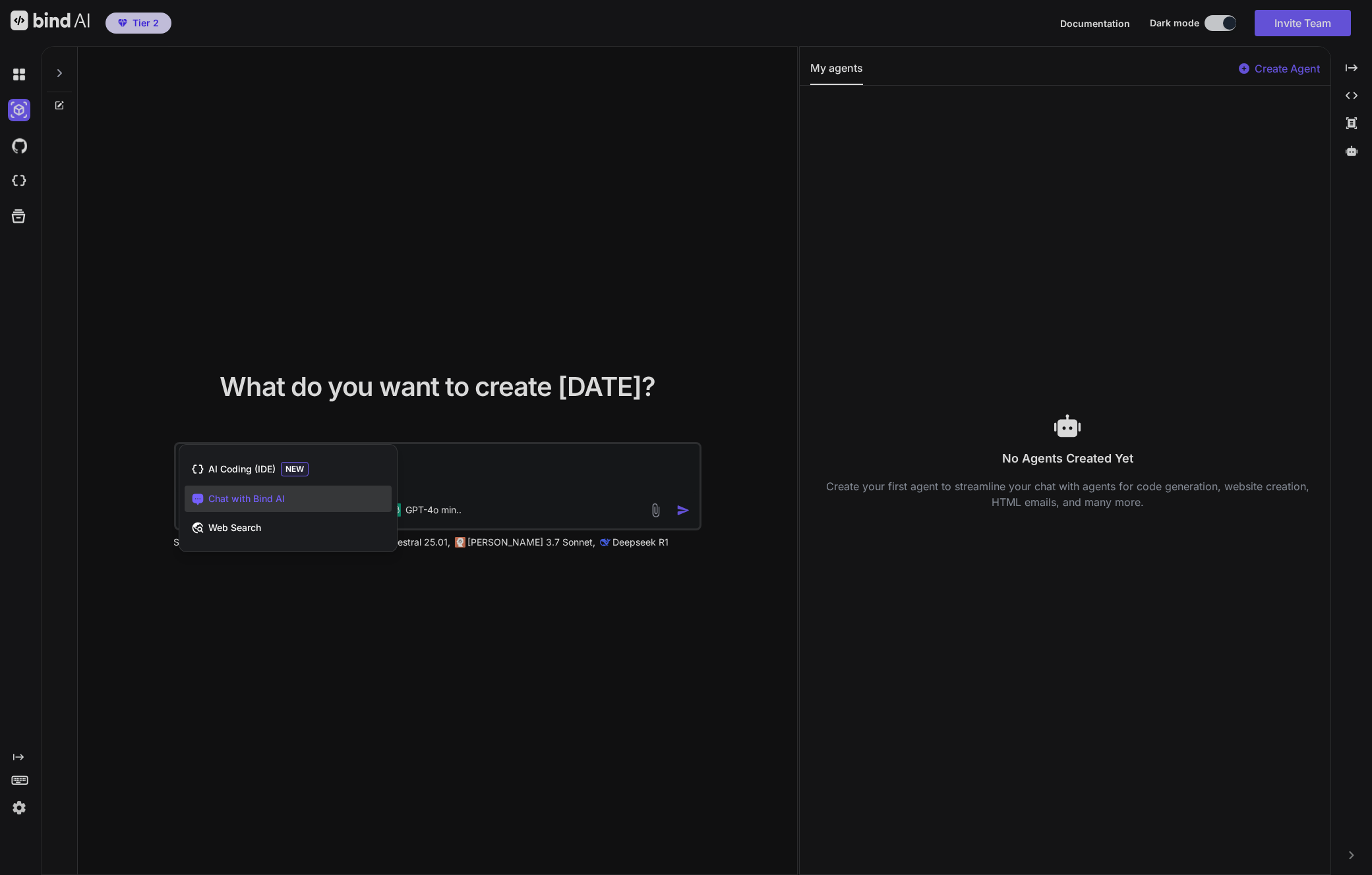
click at [313, 599] on div at bounding box center [686, 437] width 1372 height 875
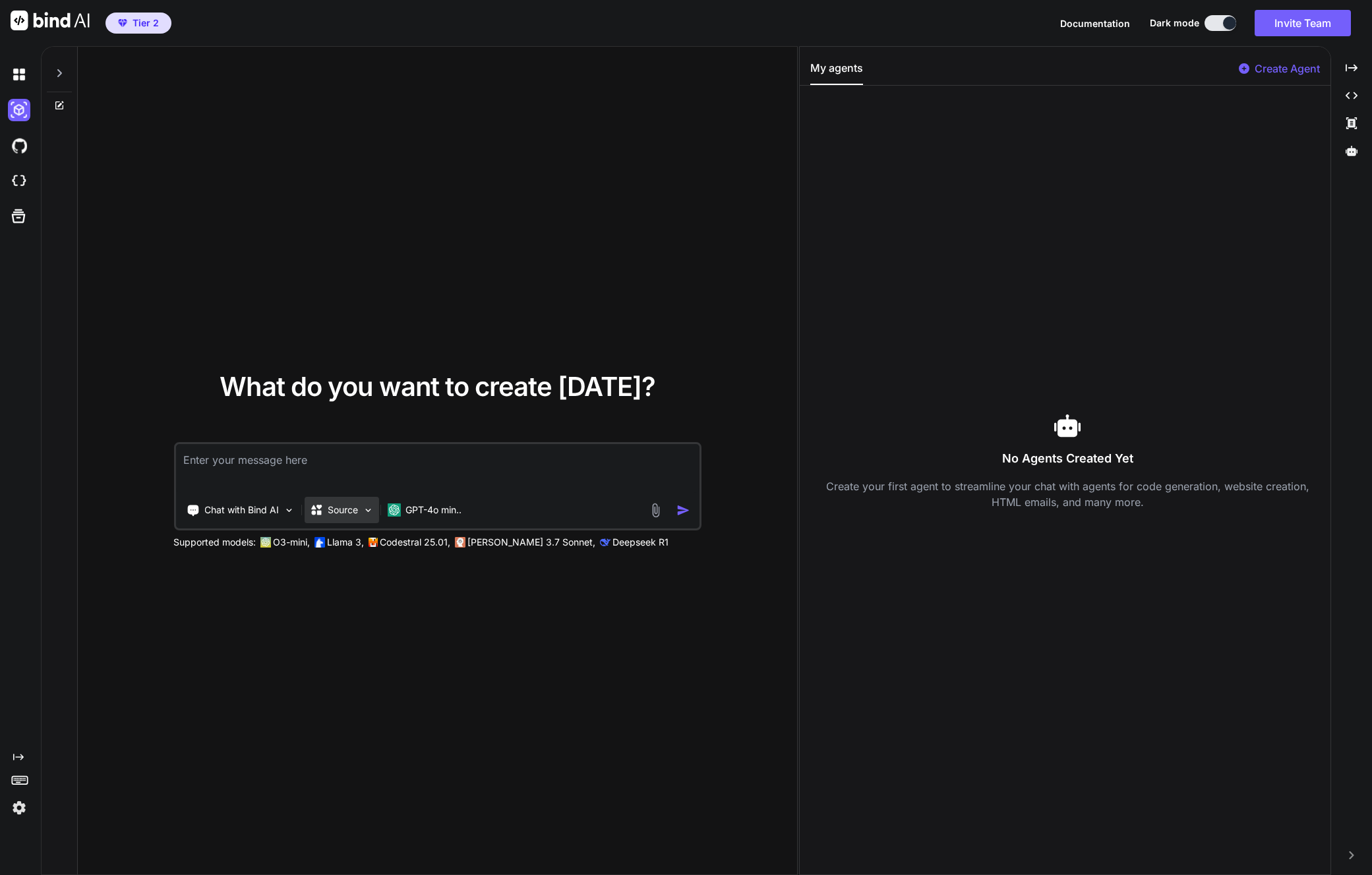
click at [340, 507] on p "Source" at bounding box center [343, 510] width 31 height 13
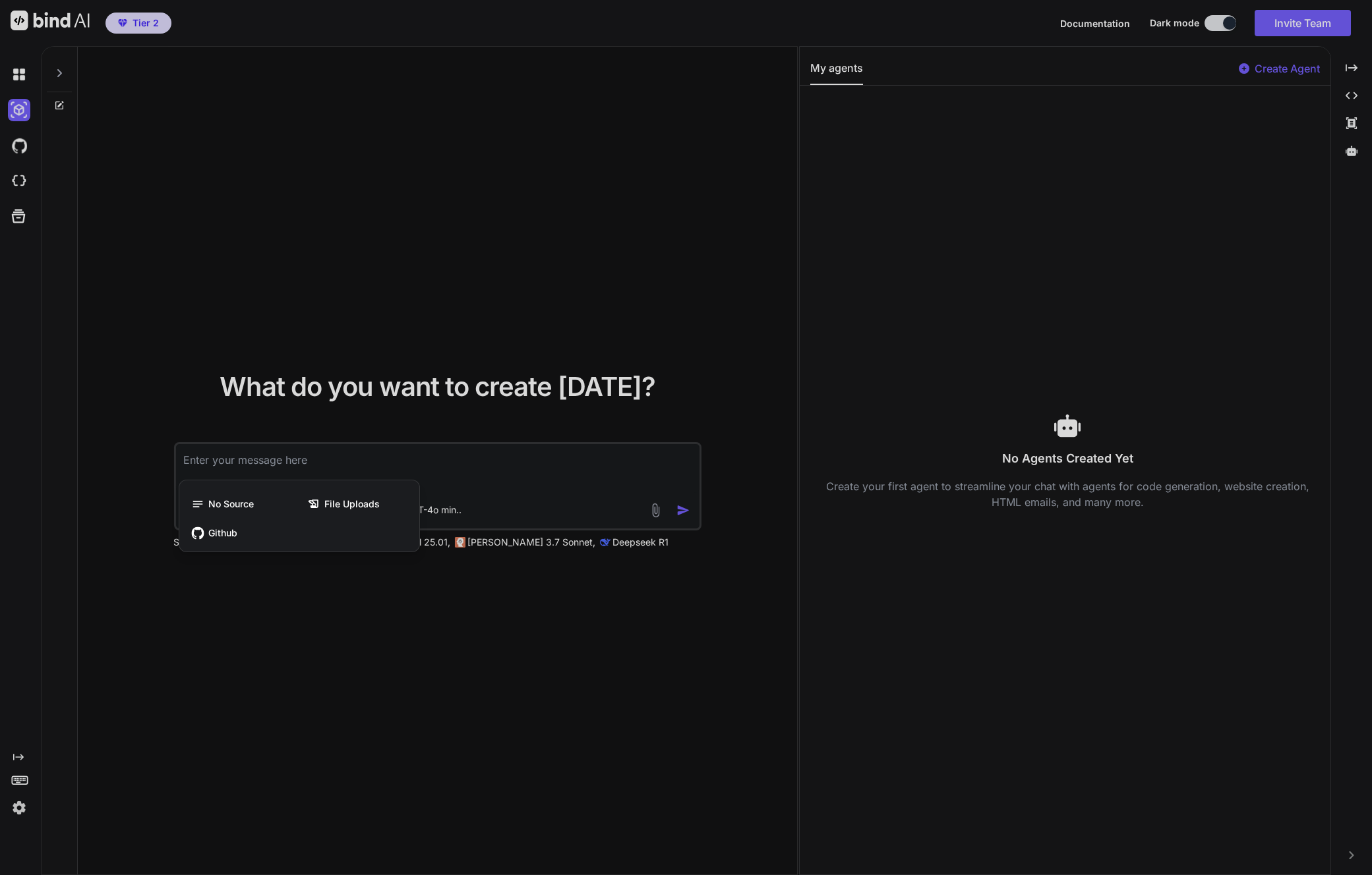
click at [342, 634] on div at bounding box center [686, 437] width 1372 height 875
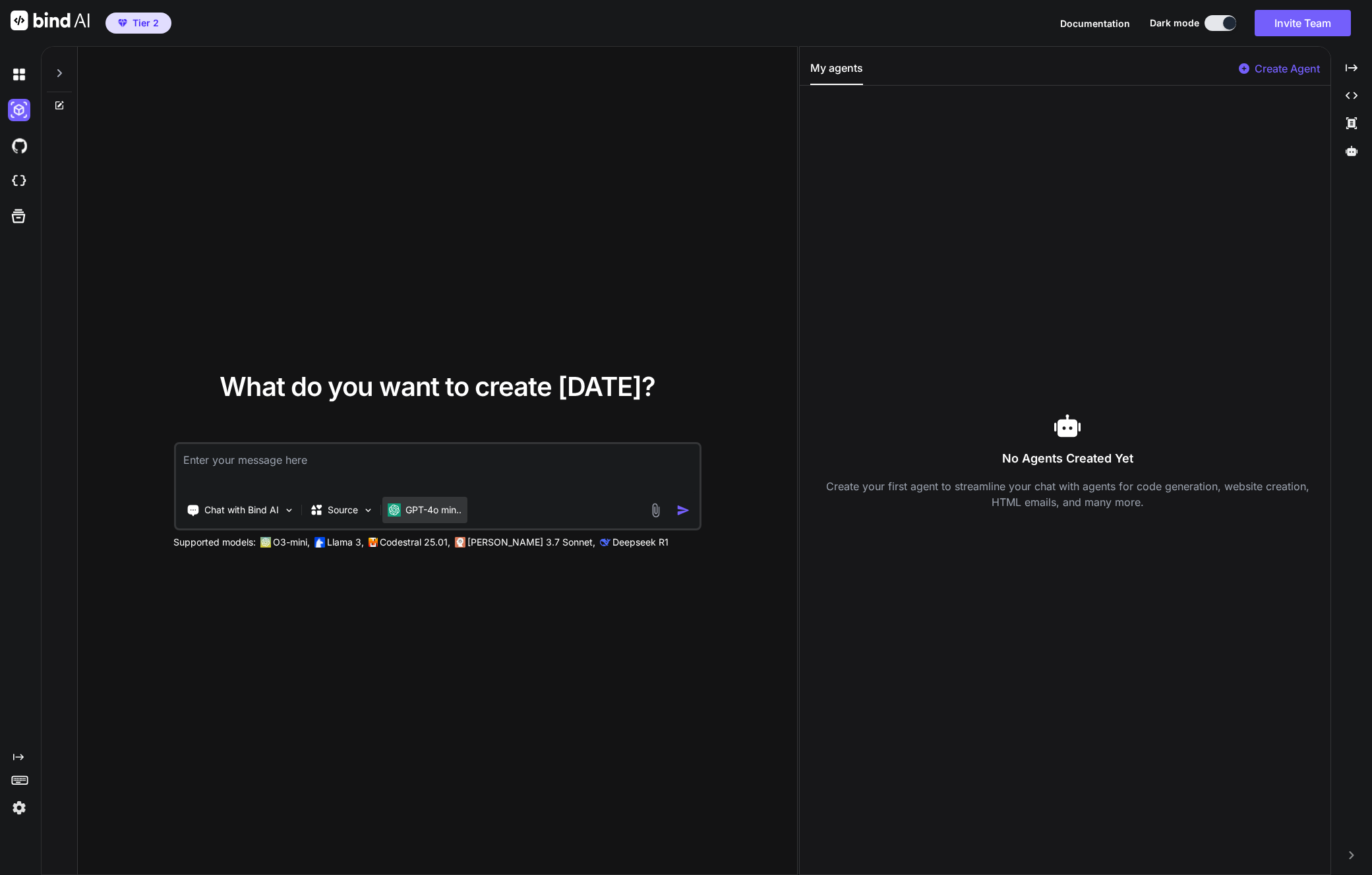
click at [422, 510] on p "GPT-4o min.." at bounding box center [433, 510] width 56 height 13
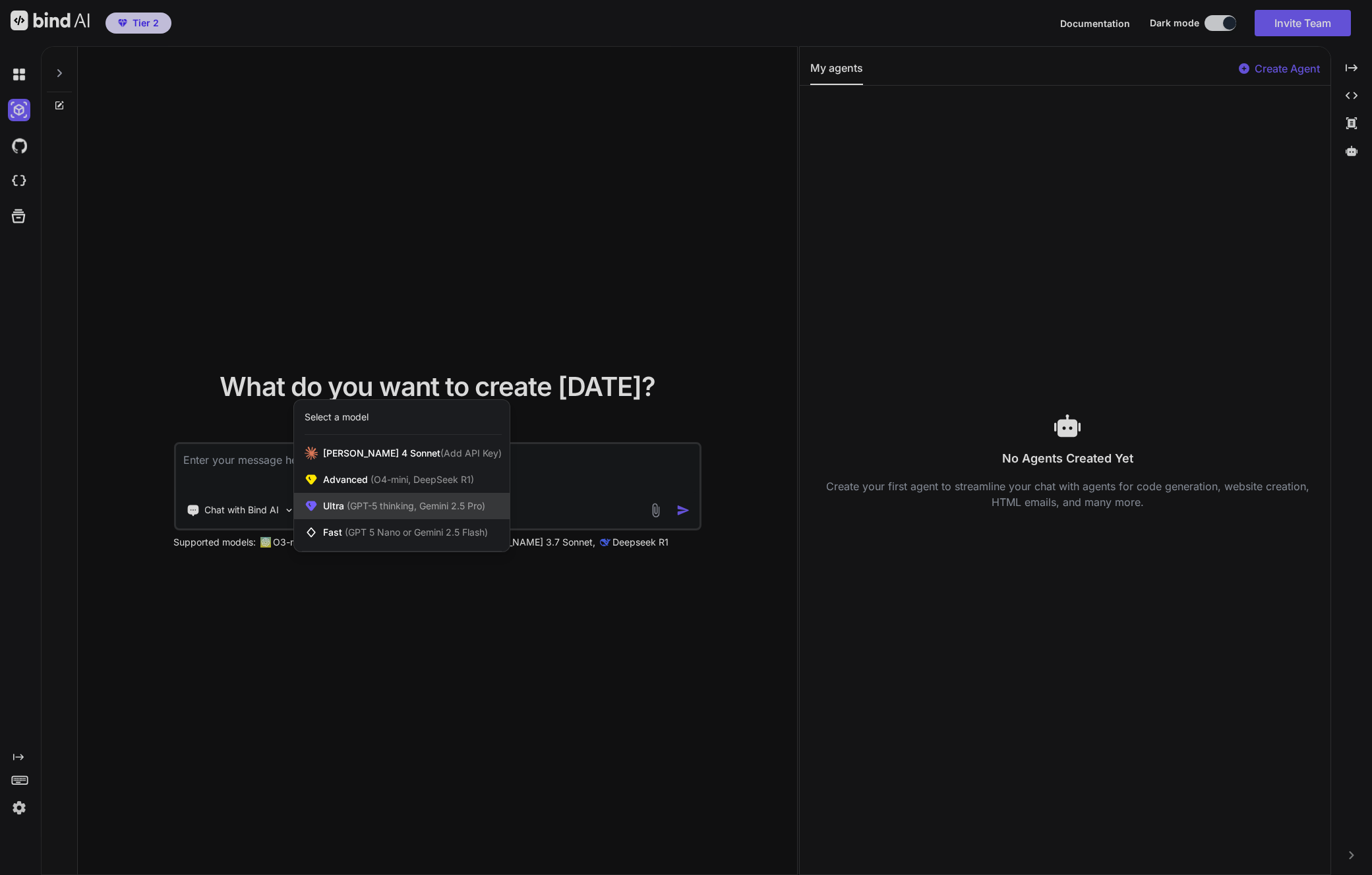
click at [410, 512] on span "Ultra (GPT-5 thinking, Gemini 2.5 Pro)" at bounding box center [404, 506] width 162 height 13
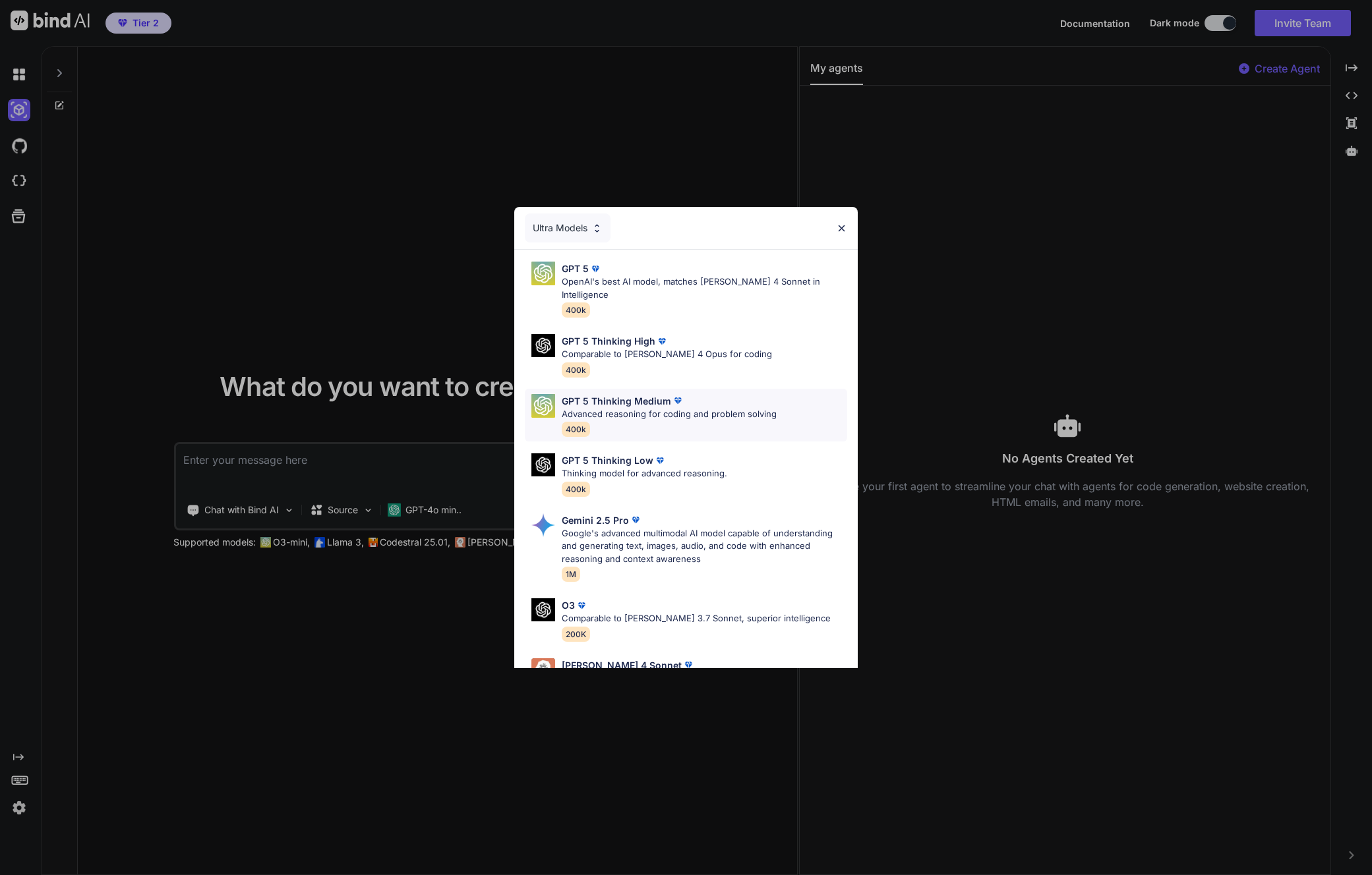
click at [691, 408] on p "Advanced reasoning for coding and problem solving" at bounding box center [669, 415] width 215 height 13
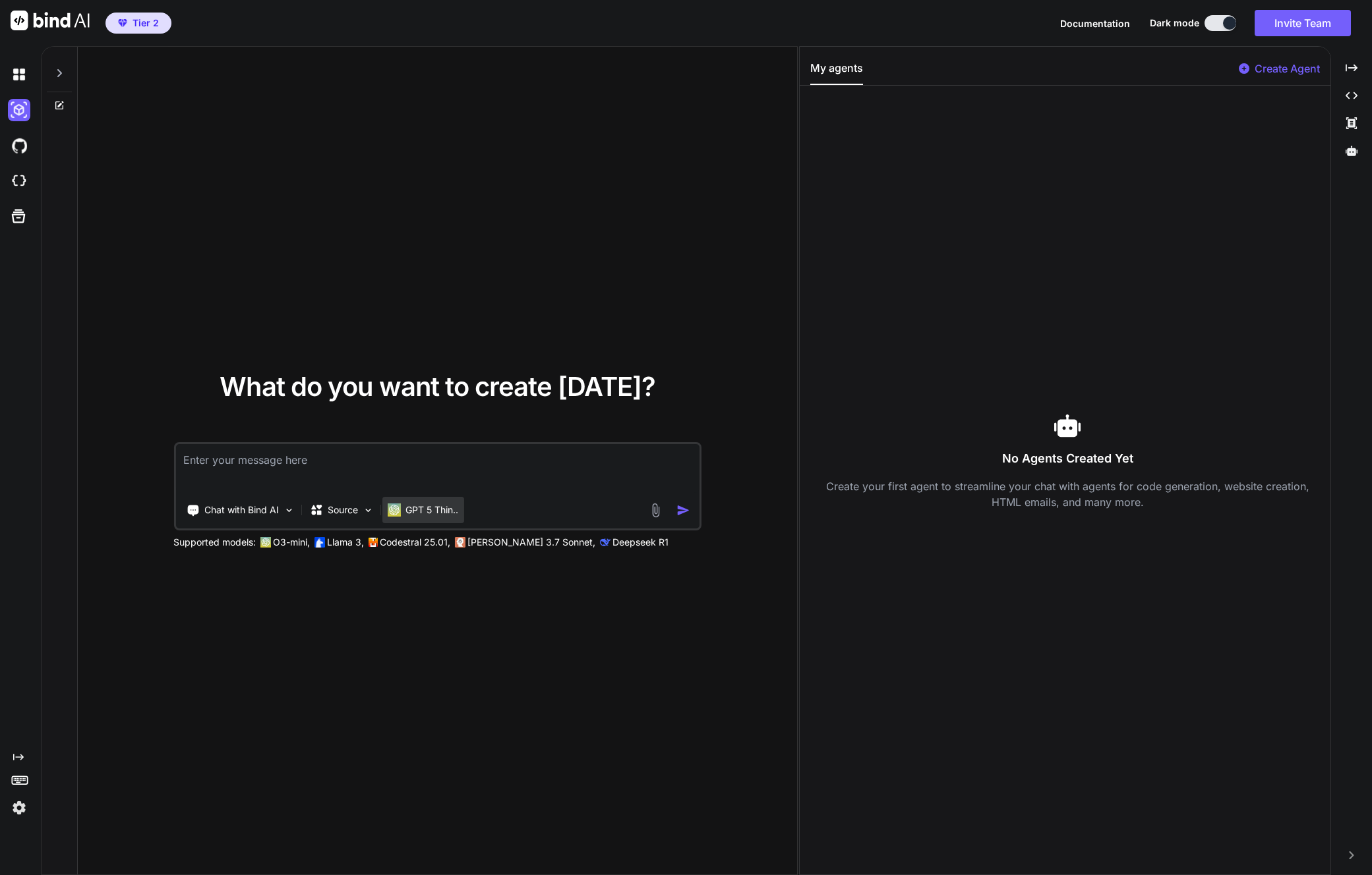
click at [427, 512] on p "GPT 5 Thin.." at bounding box center [431, 510] width 52 height 13
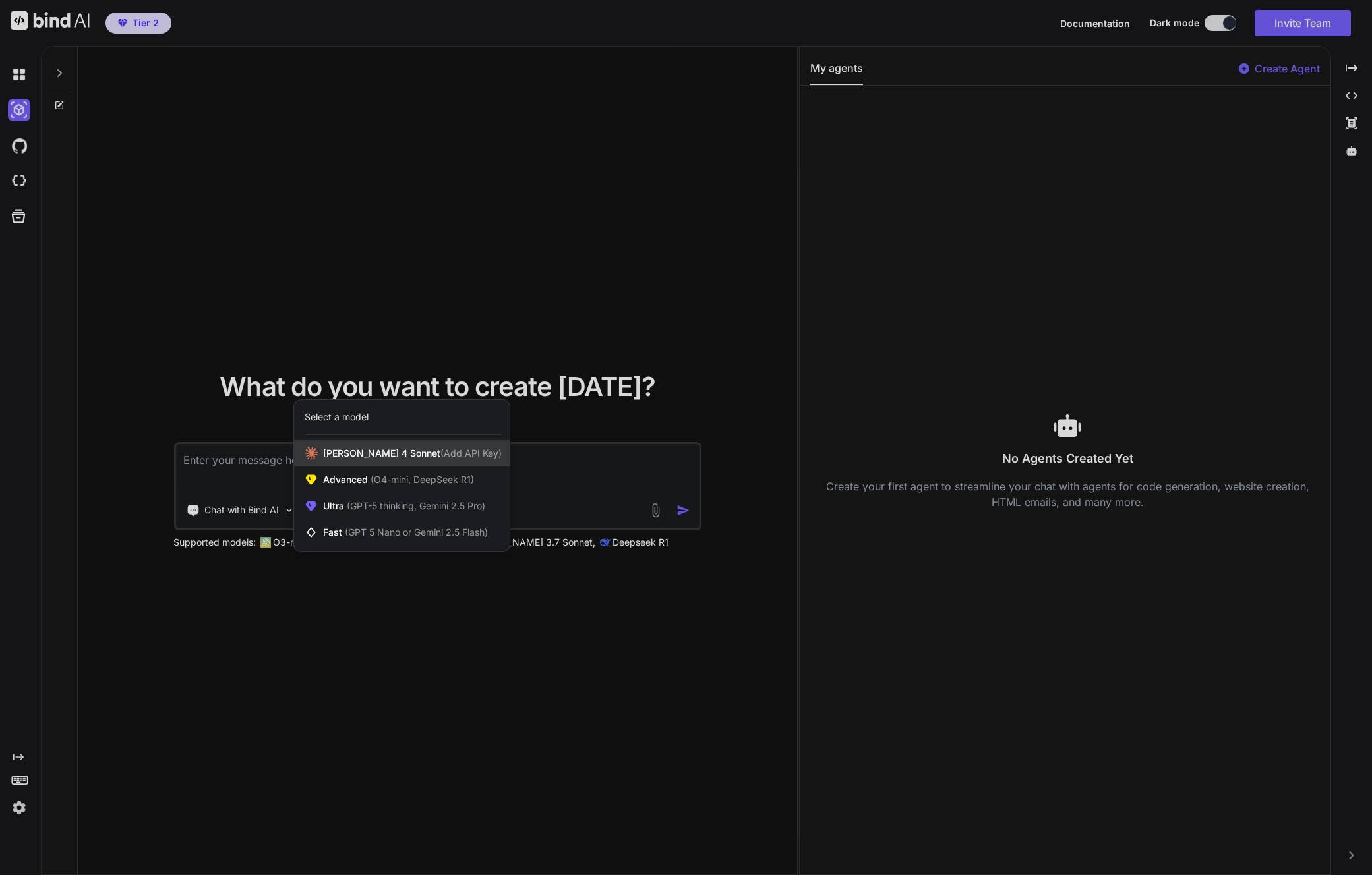
click at [441, 456] on span "(Add API Key)" at bounding box center [471, 453] width 61 height 11
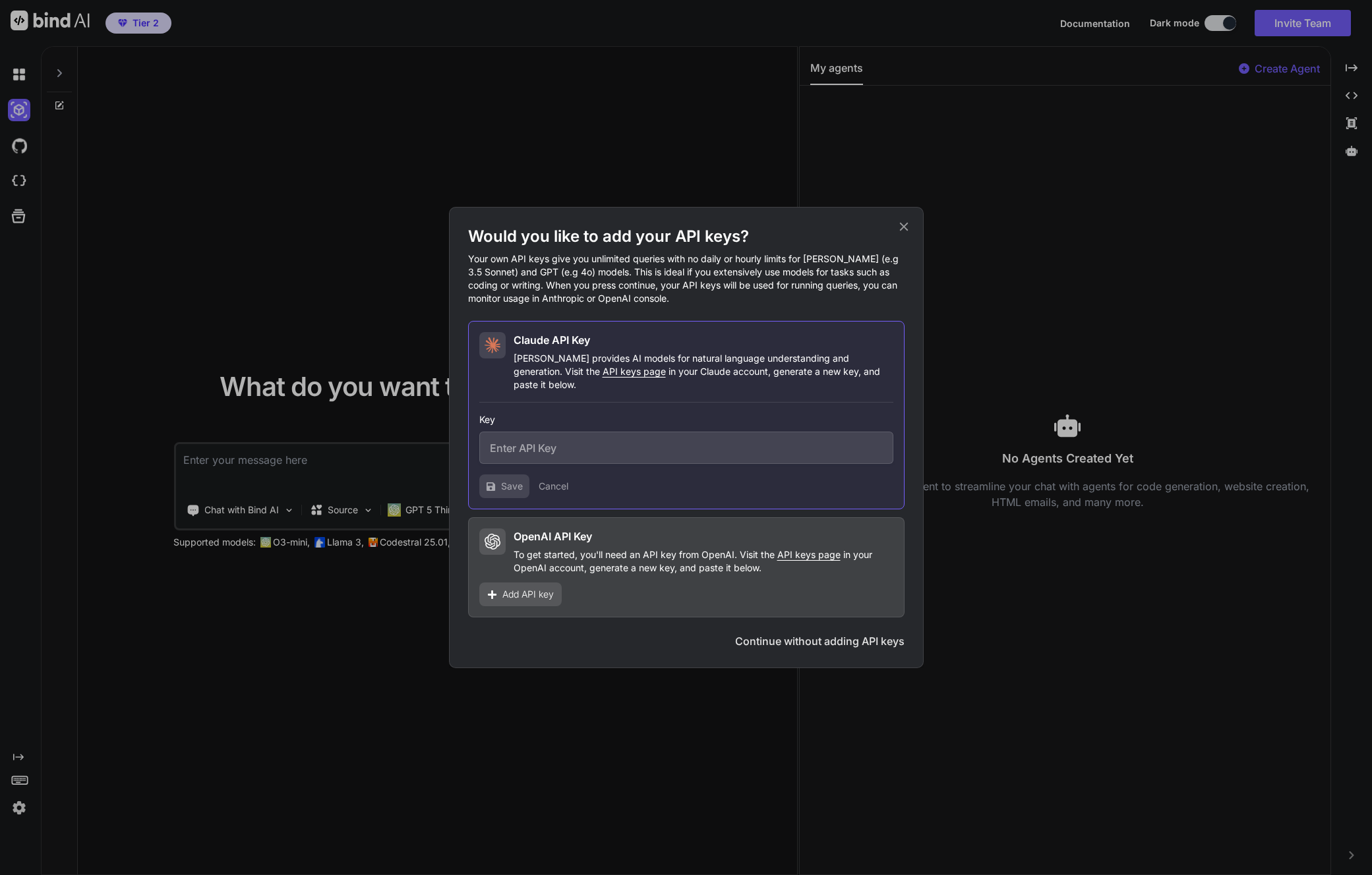
click at [431, 505] on div "Would you like to add your API keys? Your own API keys give you unlimited queri…" at bounding box center [686, 437] width 1372 height 875
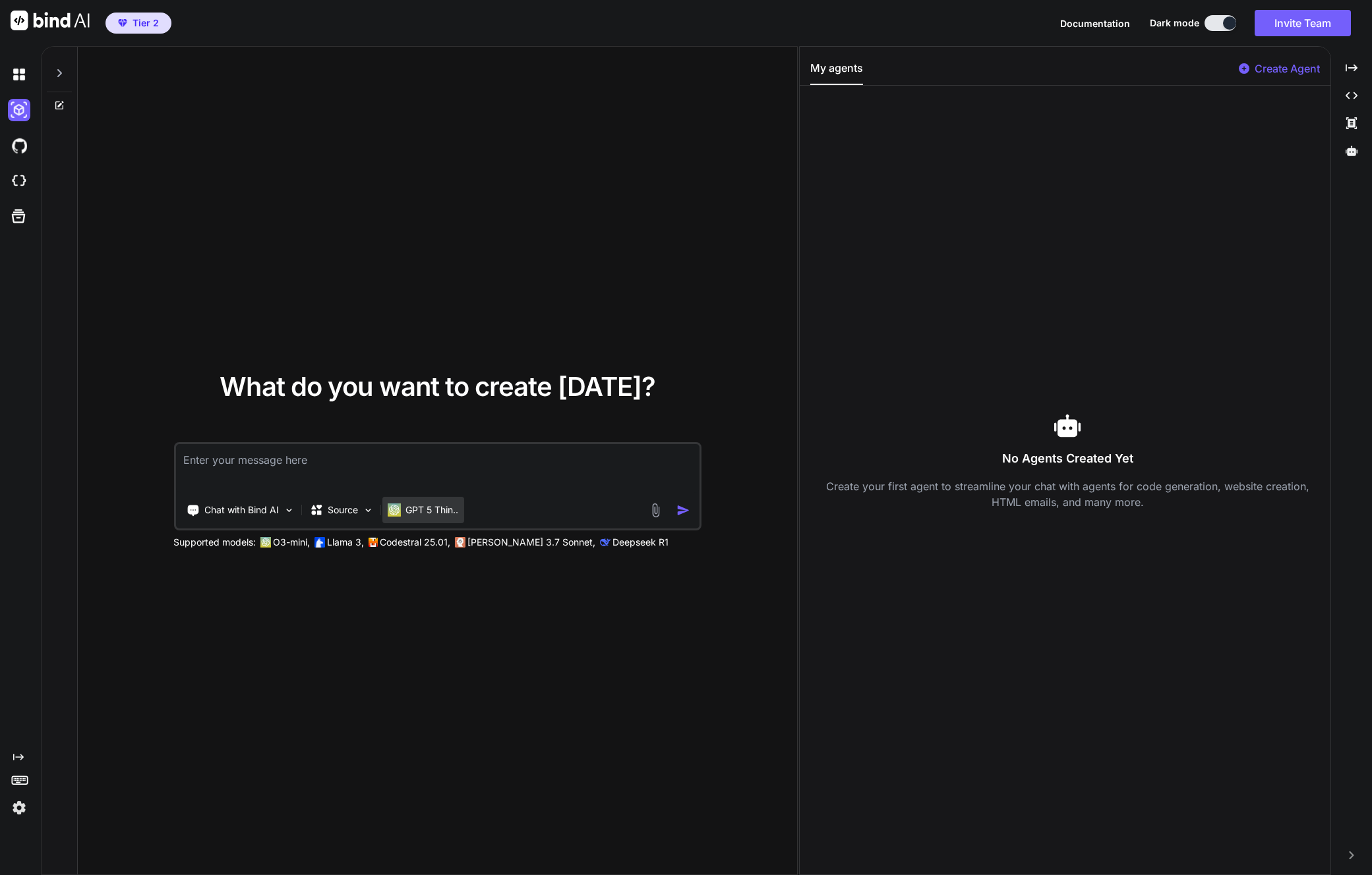
click at [444, 511] on p "GPT 5 Thin.." at bounding box center [431, 510] width 52 height 13
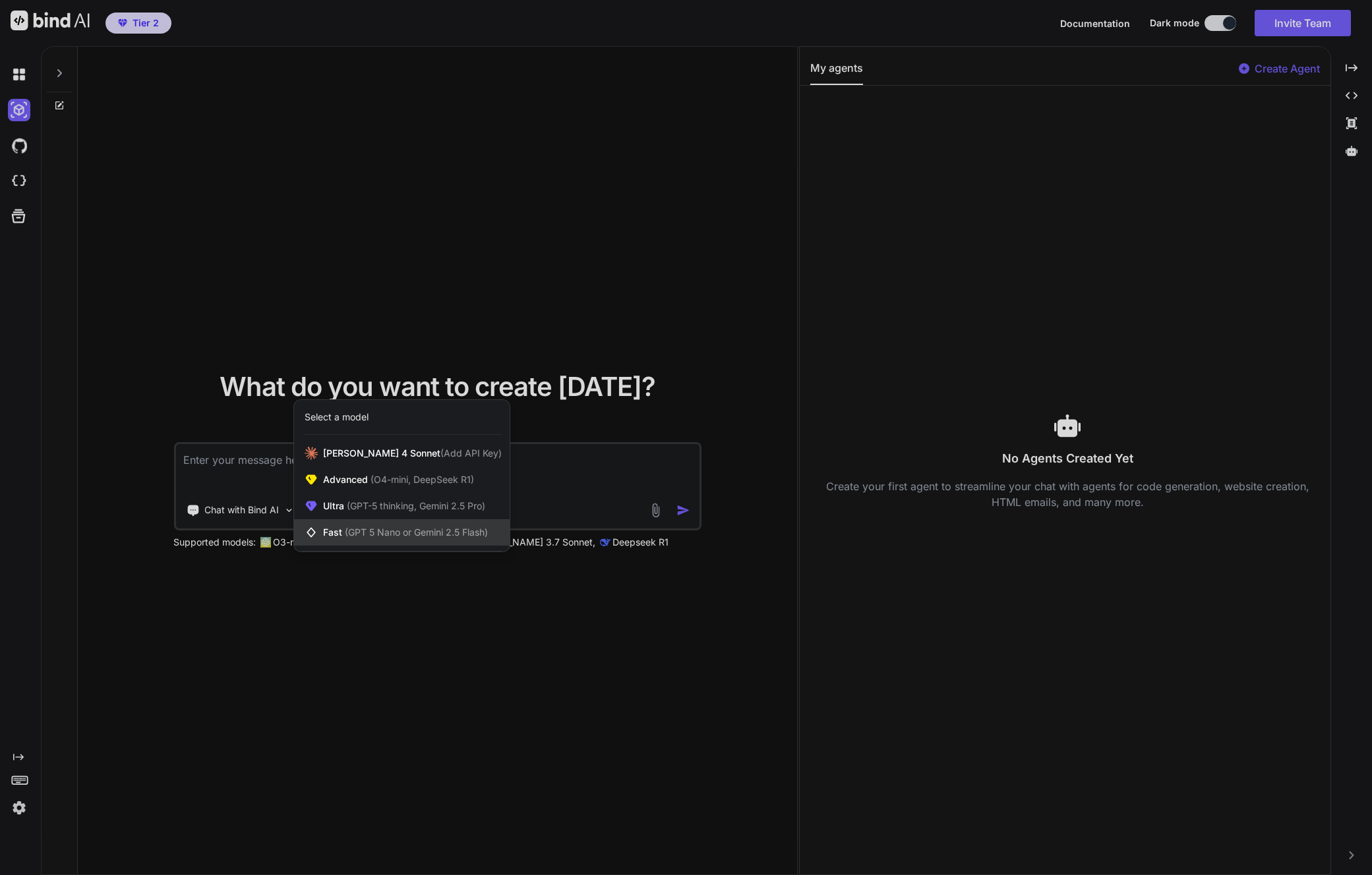
click at [460, 535] on span "(GPT 5 Nano or Gemini 2.5 Flash)" at bounding box center [417, 532] width 143 height 11
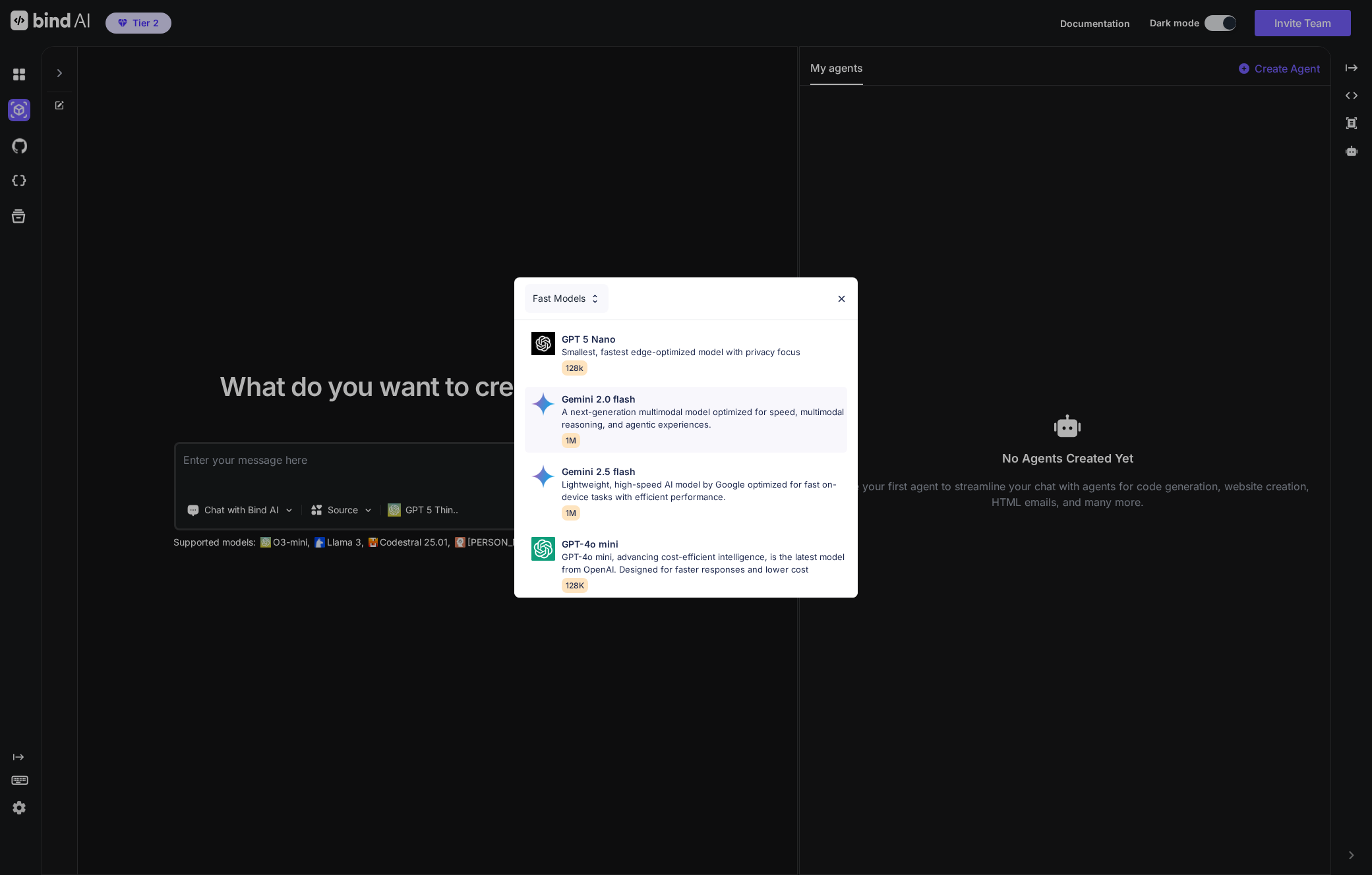
click at [630, 419] on p "A next-generation multimodal model optimized for speed, multimodal reasoning, a…" at bounding box center [704, 419] width 285 height 26
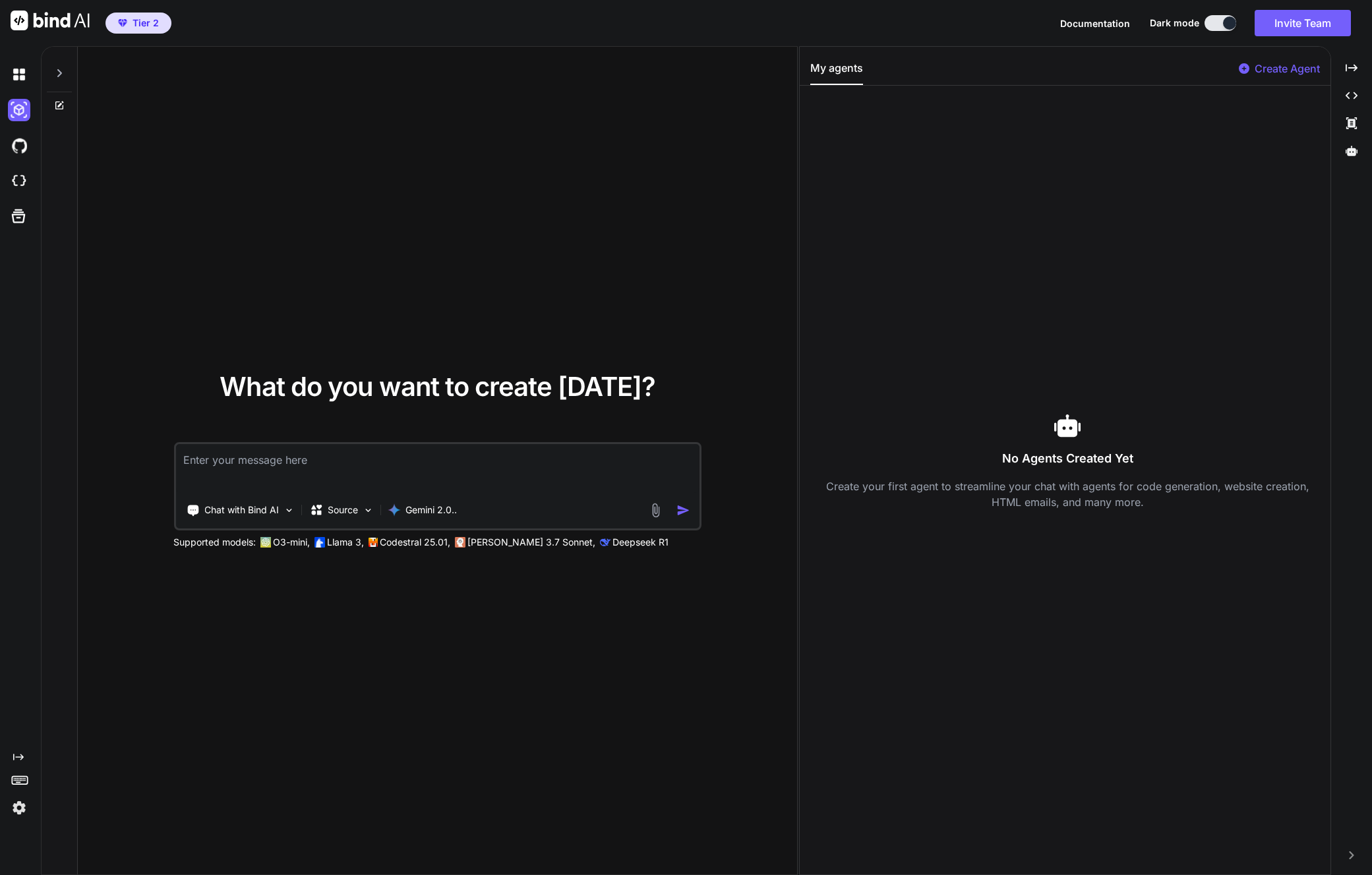
click at [517, 543] on p "Claude 3.7 Sonnet," at bounding box center [531, 543] width 128 height 13
click at [269, 511] on p "Chat with Bind AI" at bounding box center [241, 510] width 74 height 13
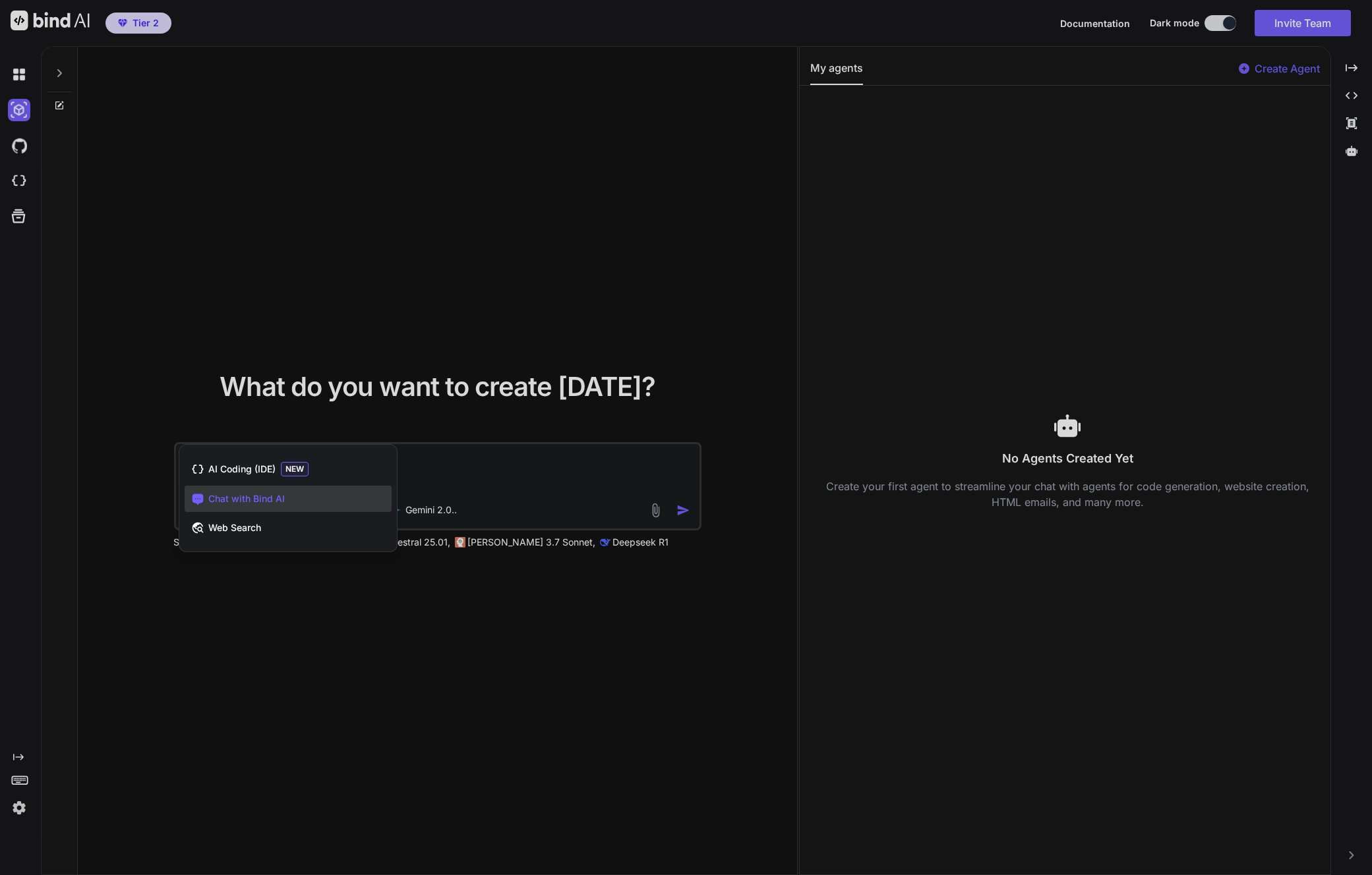
click at [256, 599] on div at bounding box center [686, 437] width 1372 height 875
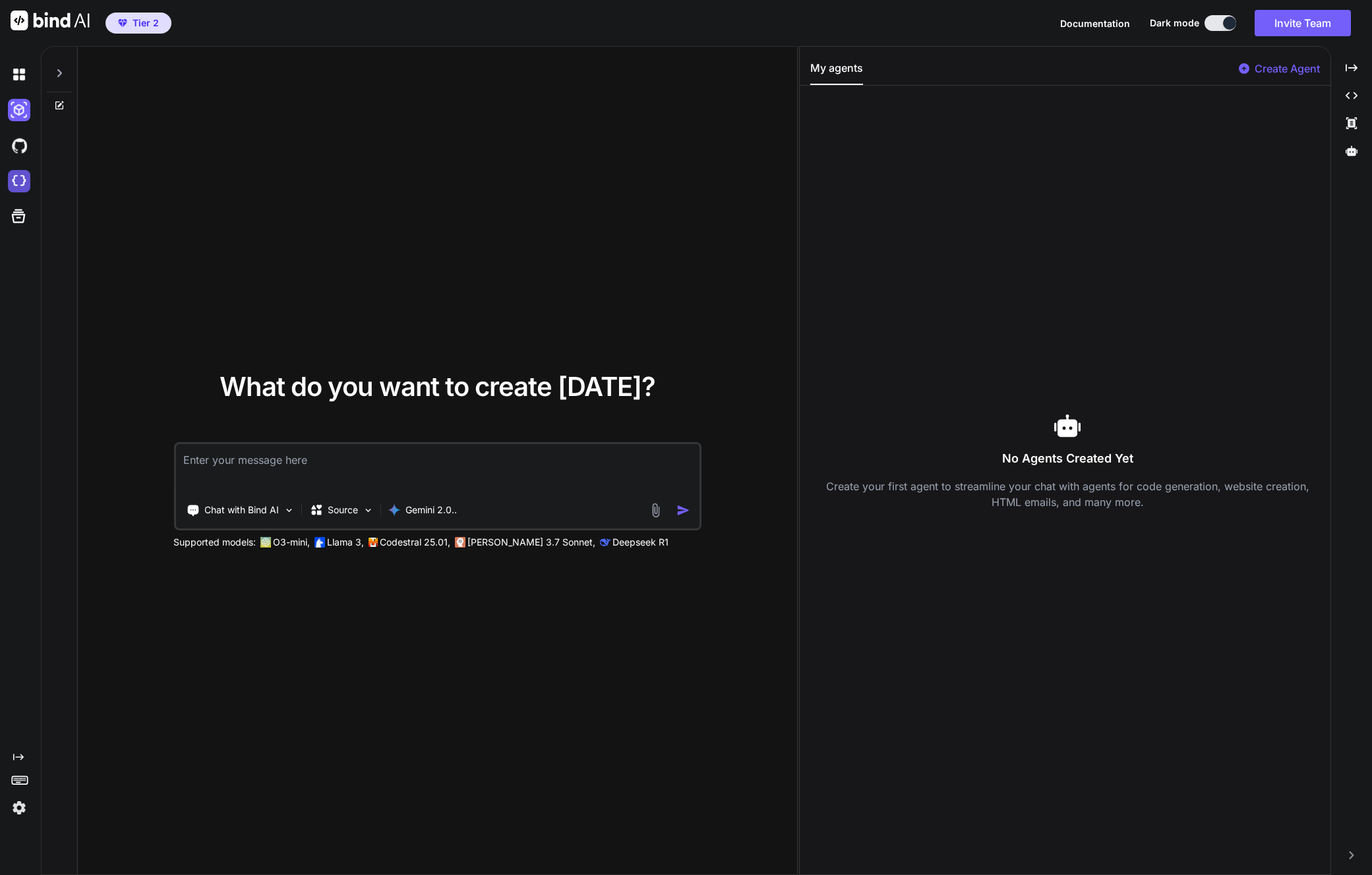
click at [26, 178] on img at bounding box center [19, 181] width 23 height 23
click at [13, 222] on icon at bounding box center [19, 216] width 14 height 14
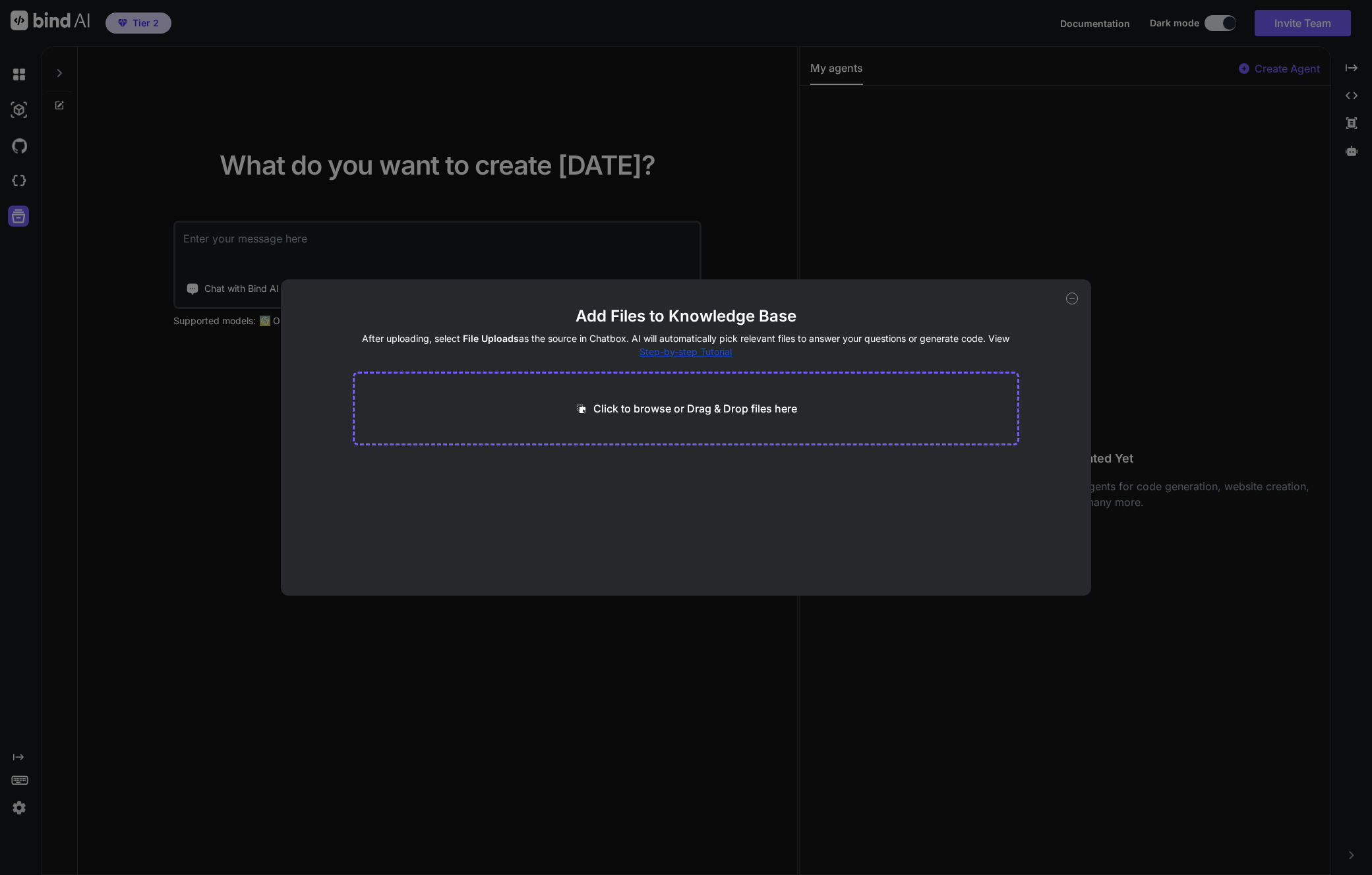
click at [1079, 301] on div "Add Files to Knowledge Base After uploading, select File Uploads as the source …" at bounding box center [685, 437] width 810 height 316
click at [1071, 303] on icon at bounding box center [1072, 299] width 12 height 12
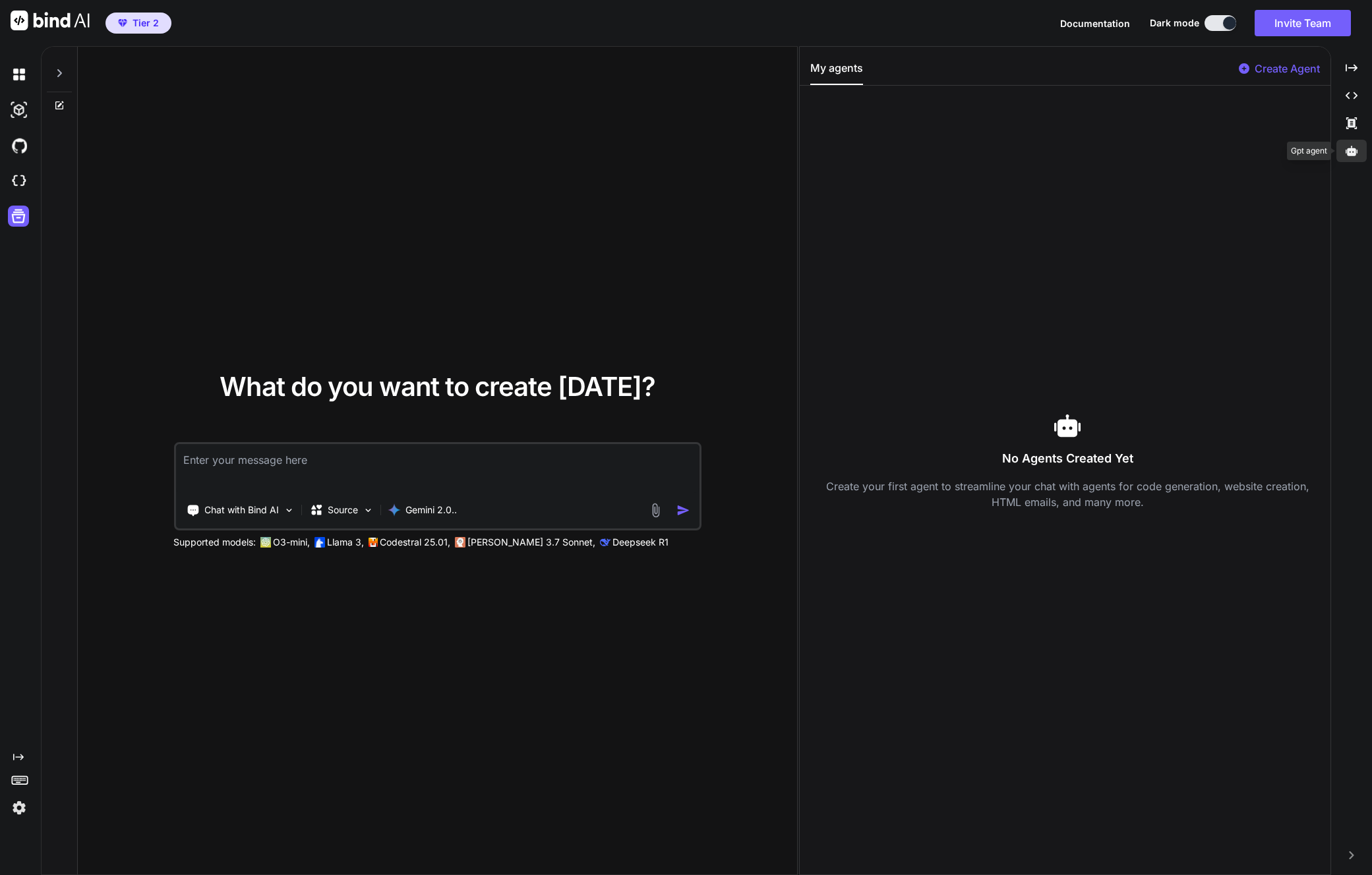
click at [1352, 152] on icon at bounding box center [1351, 151] width 12 height 12
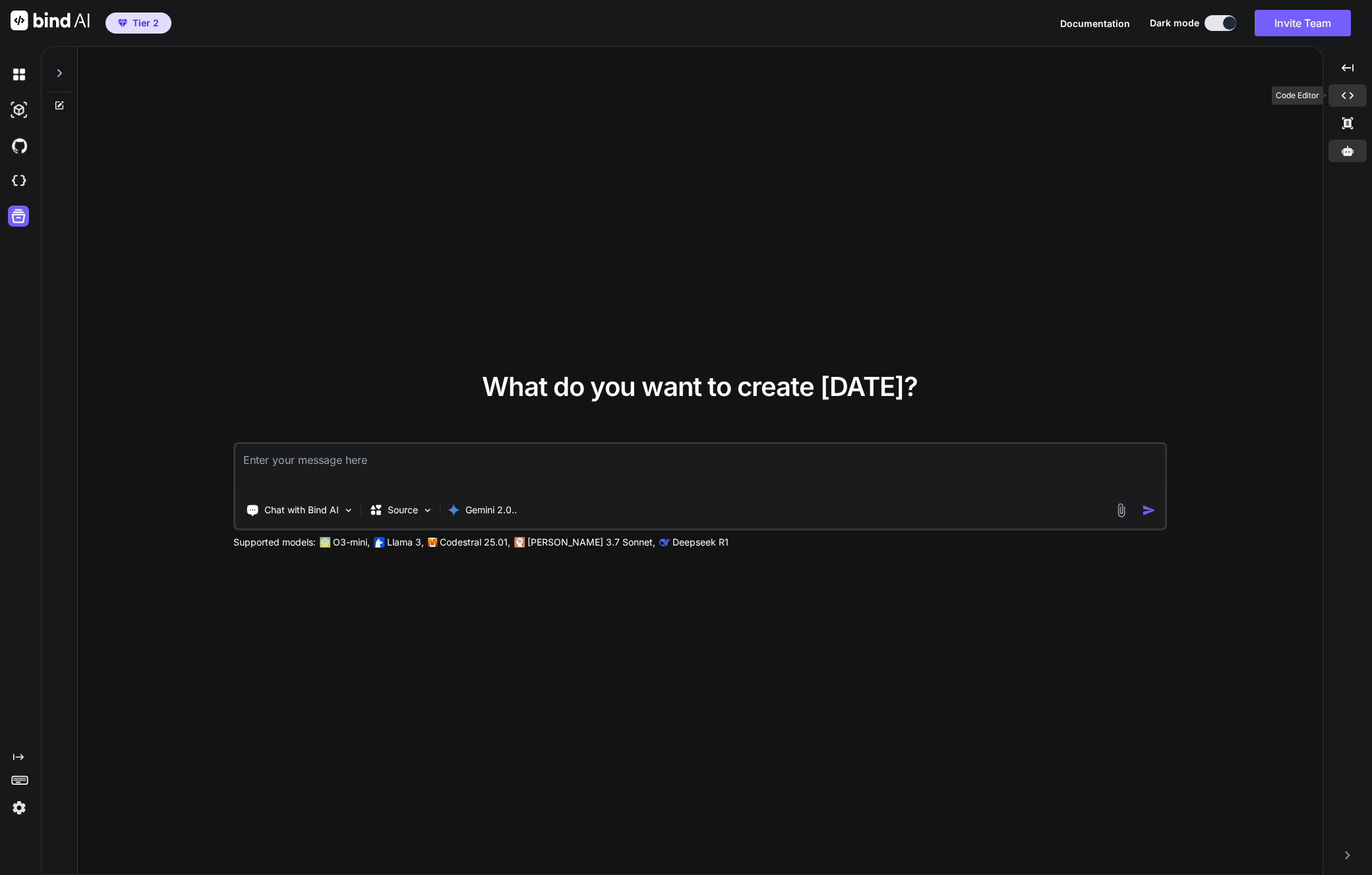
click at [1354, 84] on div "Created with Pixso." at bounding box center [1347, 96] width 38 height 23
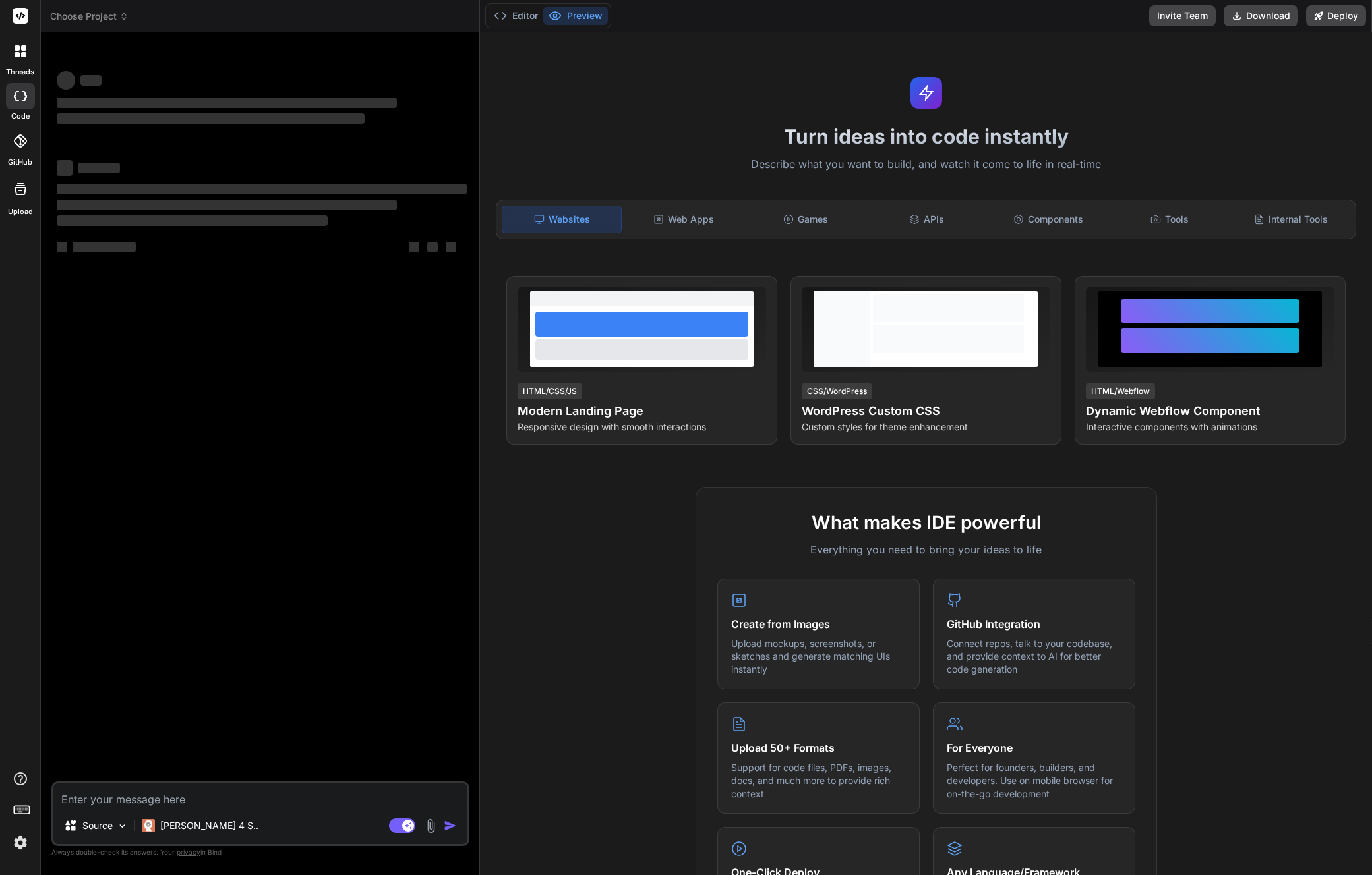
type textarea "x"
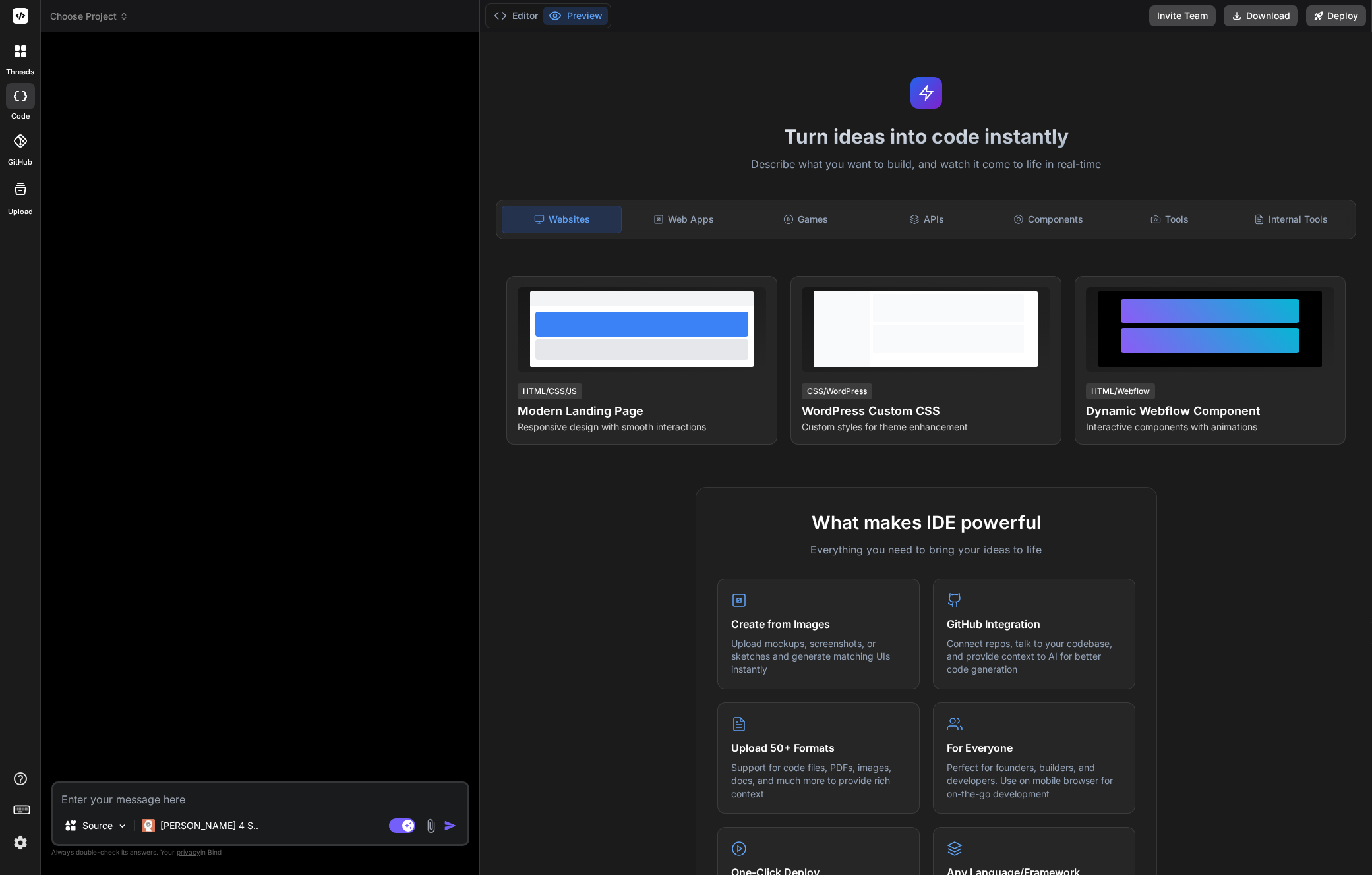
click at [29, 52] on div at bounding box center [21, 52] width 28 height 28
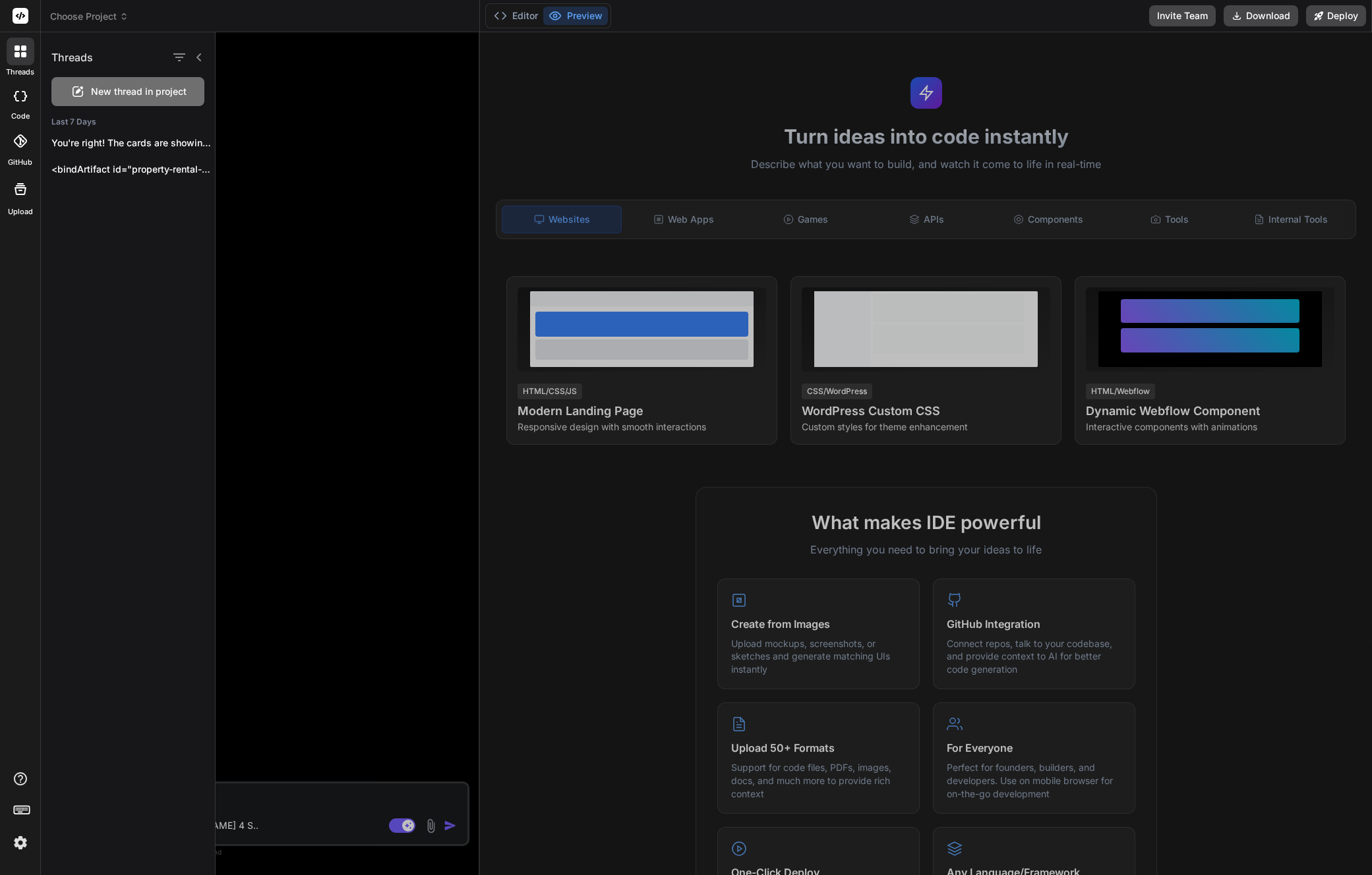
click at [13, 16] on rect at bounding box center [21, 16] width 16 height 16
click at [15, 14] on rect at bounding box center [21, 16] width 16 height 16
click at [74, 202] on div "Threads New thread in project Last 7 Days You're right! The cards are showing t…" at bounding box center [128, 454] width 174 height 843
click at [290, 253] on div at bounding box center [793, 454] width 1156 height 843
